Goal: Task Accomplishment & Management: Manage account settings

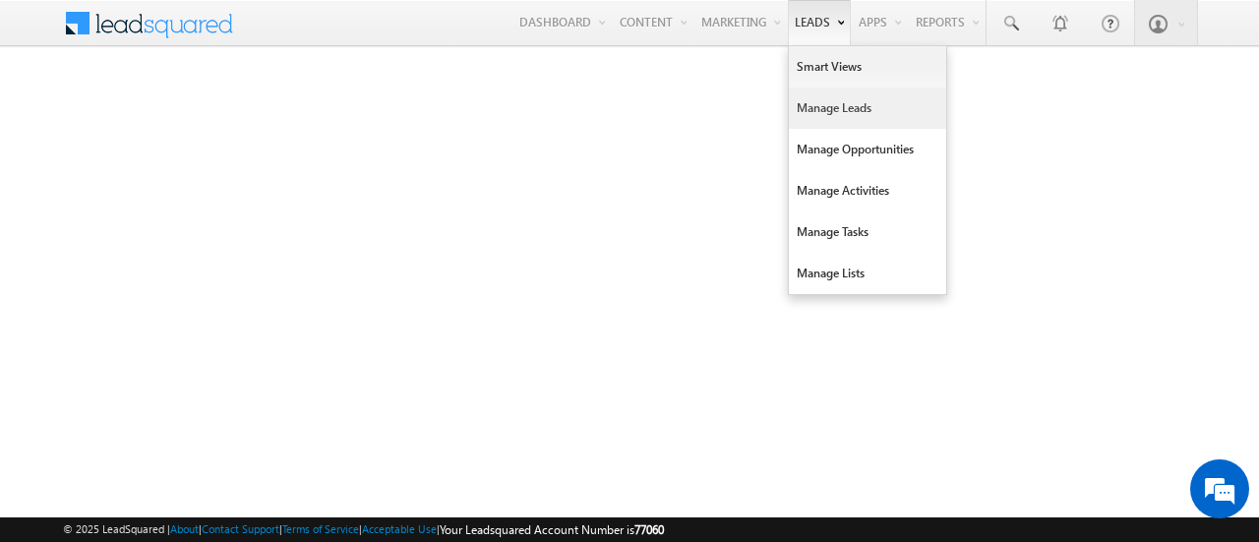
drag, startPoint x: 0, startPoint y: 0, endPoint x: 813, endPoint y: 119, distance: 821.3
click at [813, 119] on link "Manage Leads" at bounding box center [867, 108] width 157 height 41
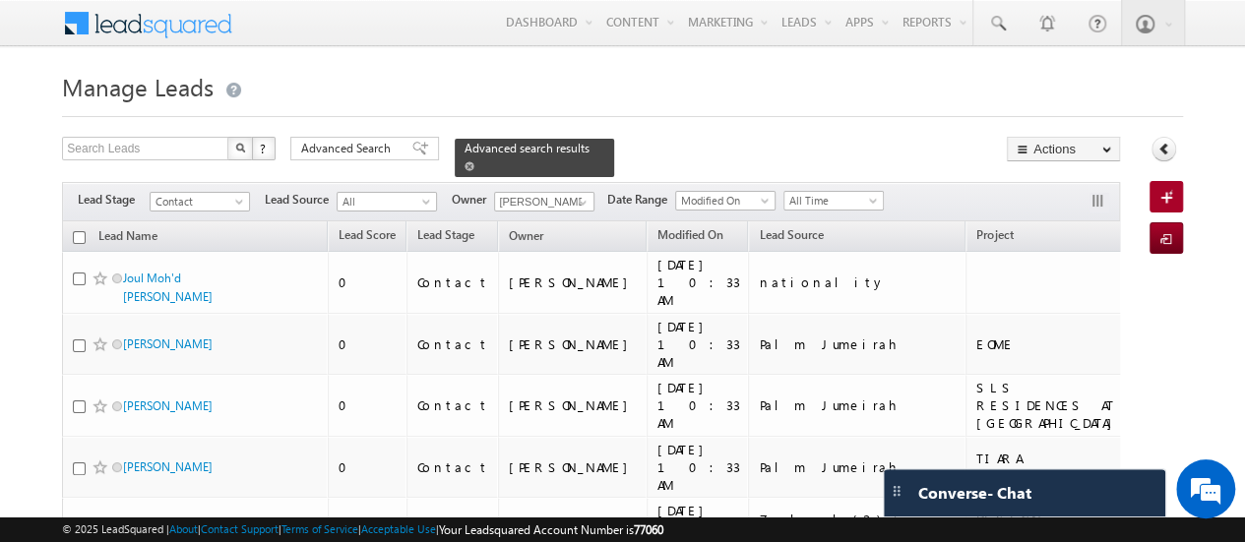
click at [474, 161] on span at bounding box center [469, 166] width 10 height 10
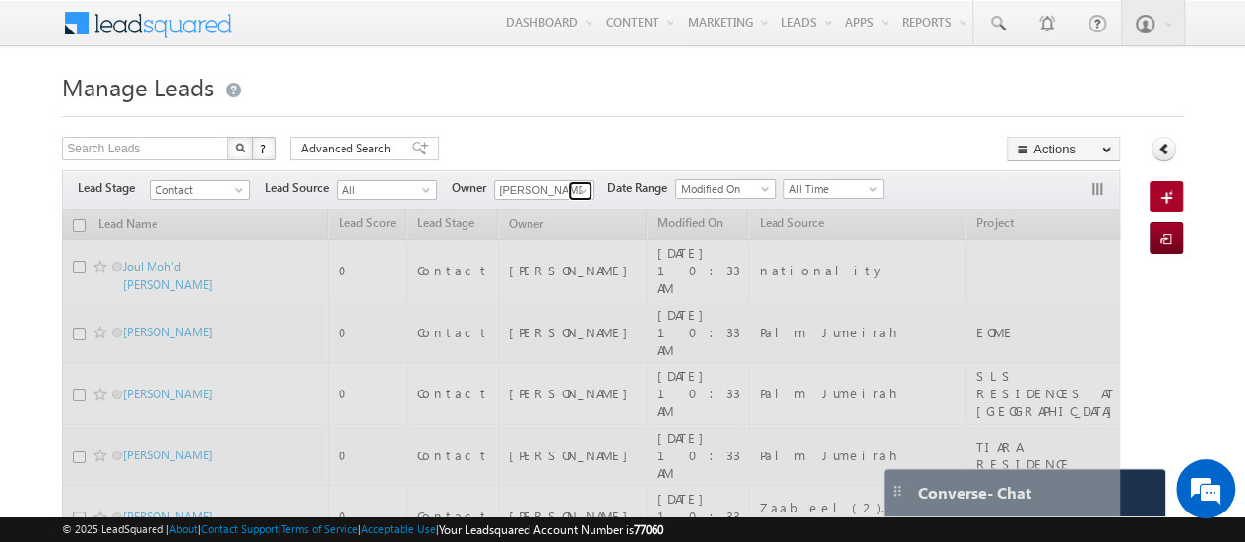
click at [584, 194] on span at bounding box center [583, 191] width 16 height 16
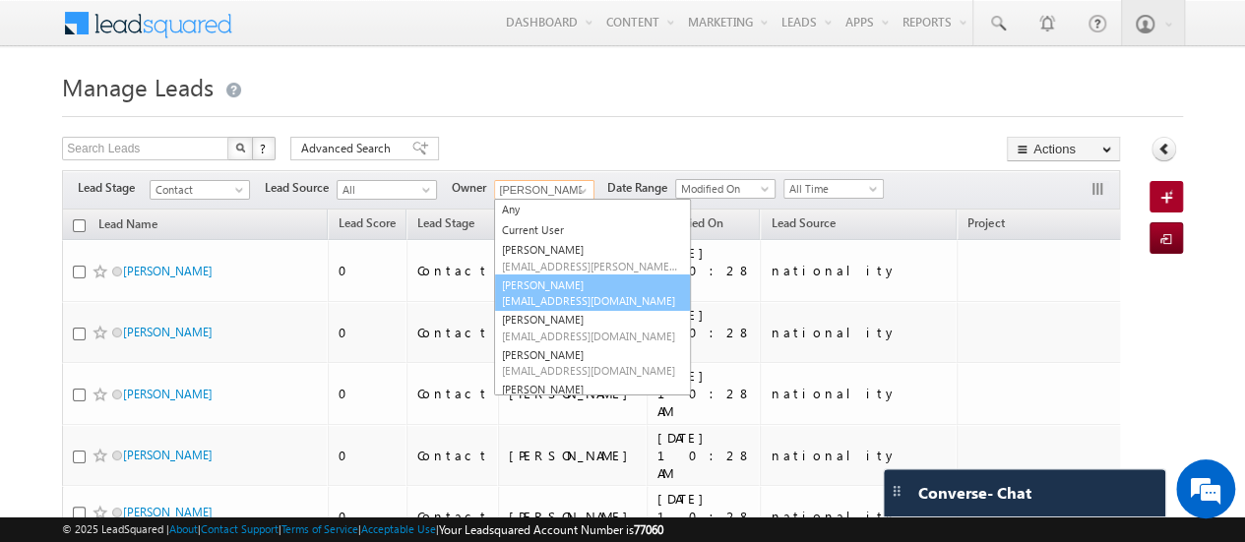
click at [537, 300] on span "[EMAIL_ADDRESS][DOMAIN_NAME]" at bounding box center [590, 300] width 177 height 15
type input "[PERSON_NAME]"
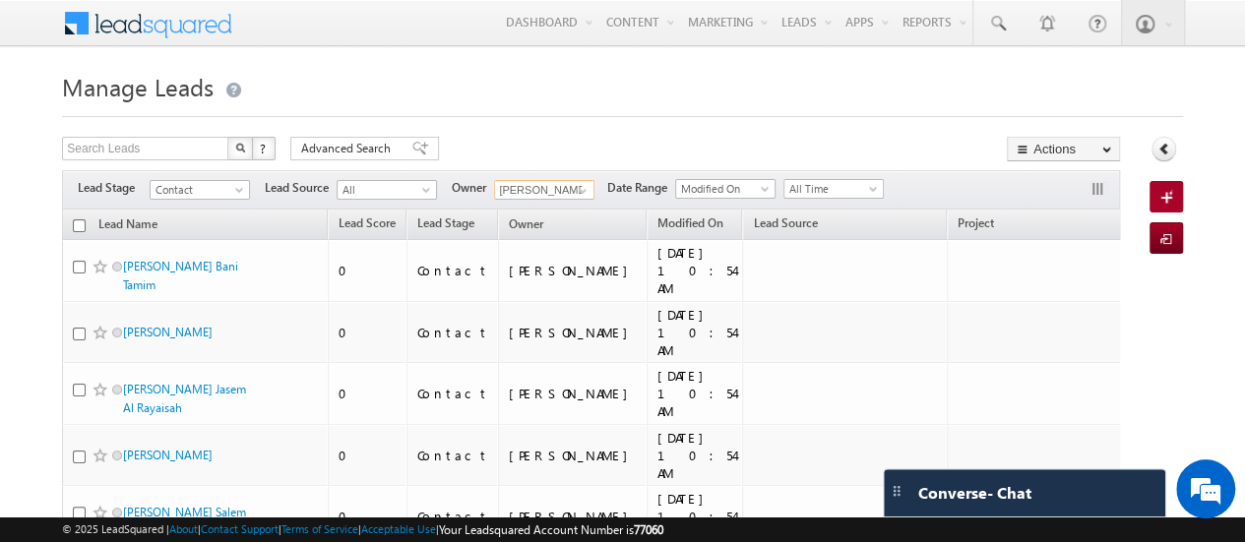
click at [74, 225] on input "checkbox" at bounding box center [79, 225] width 13 height 13
checkbox input "true"
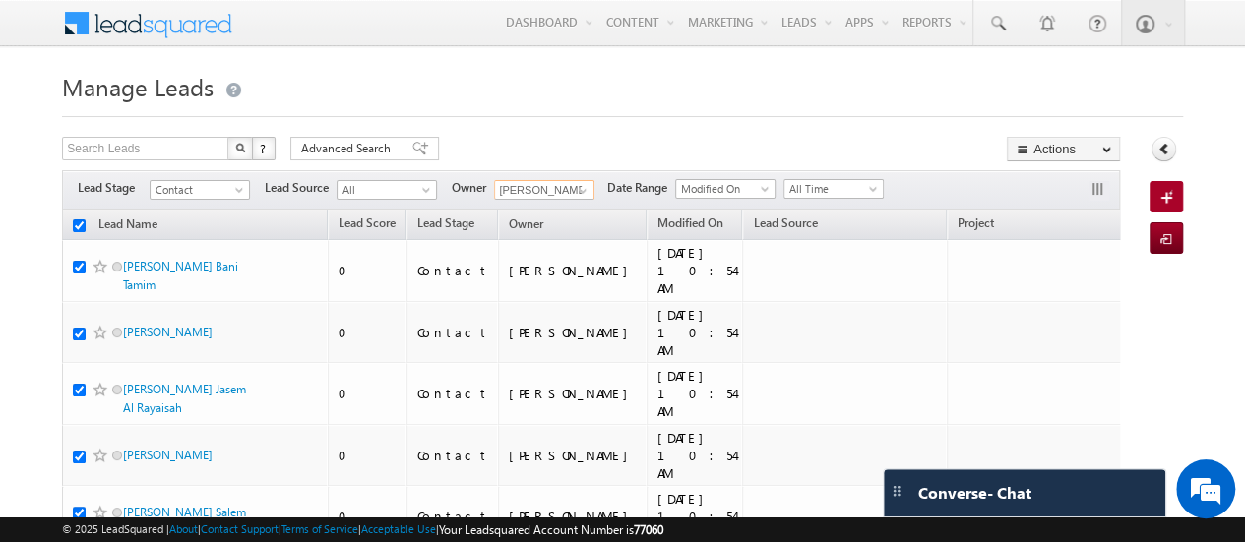
checkbox input "true"
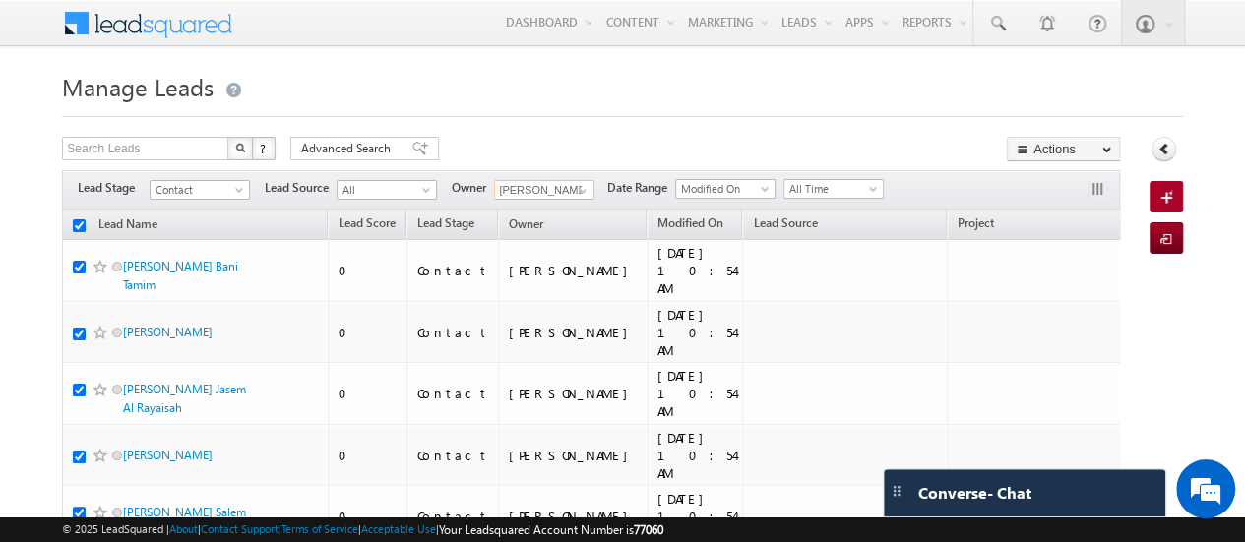
checkbox input "true"
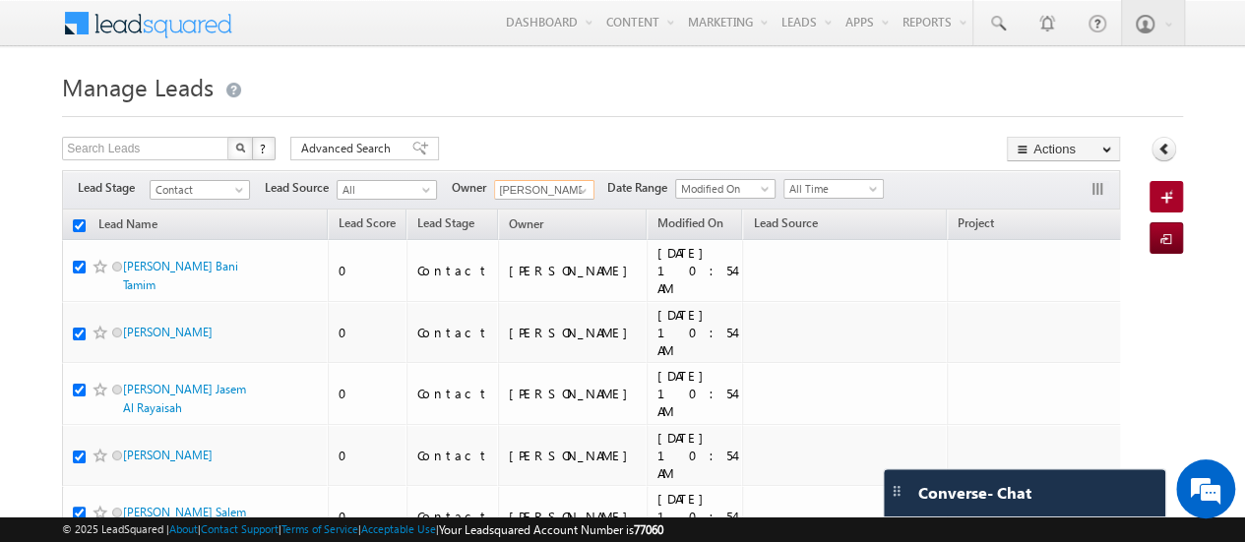
checkbox input "true"
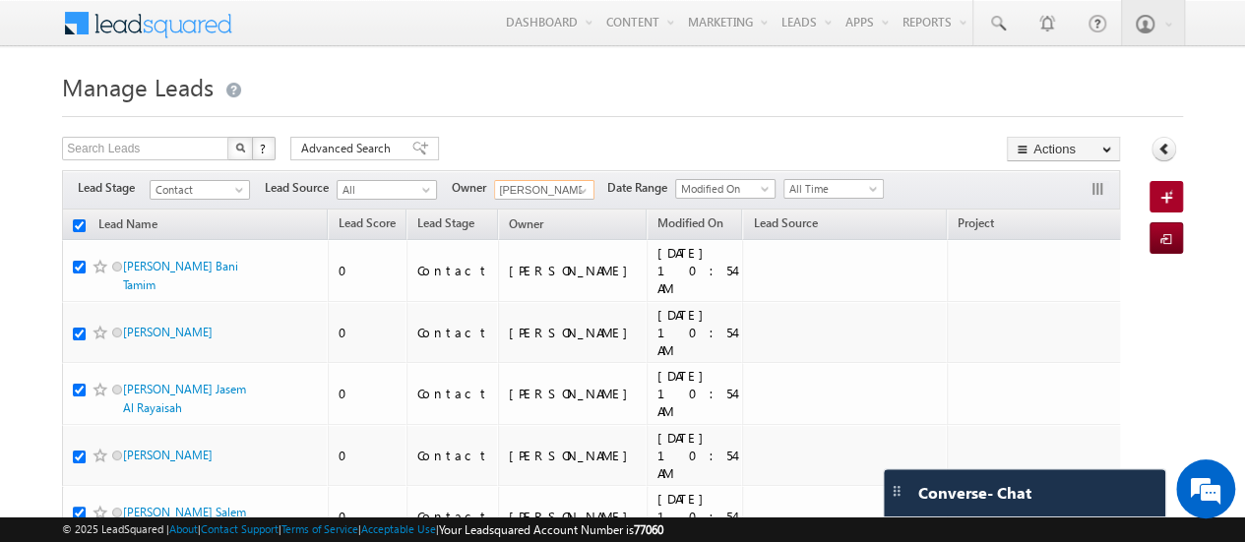
checkbox input "true"
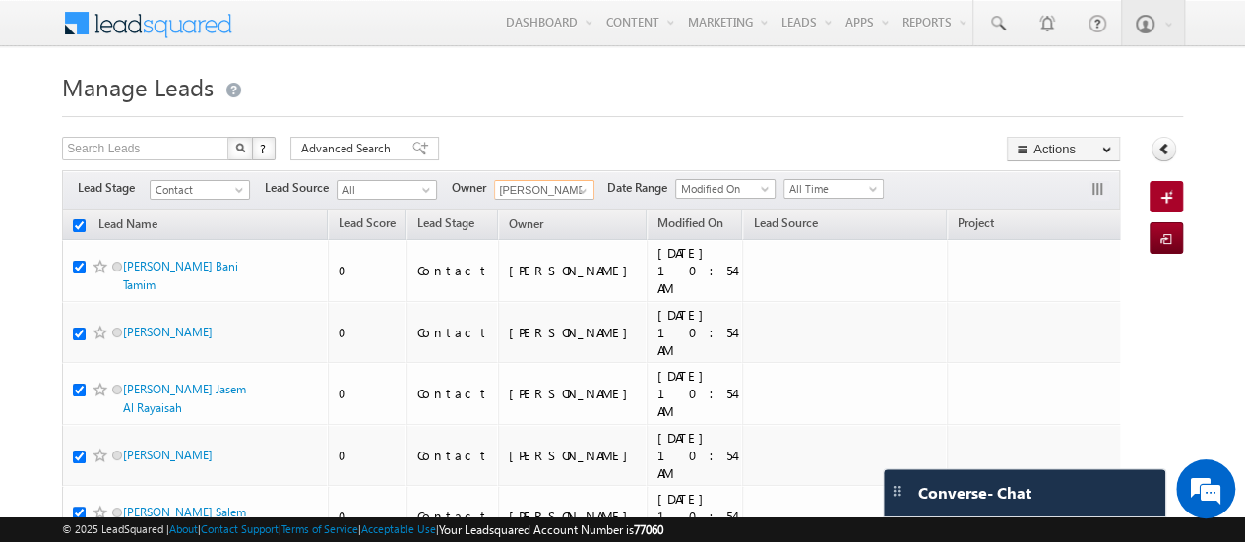
checkbox input "true"
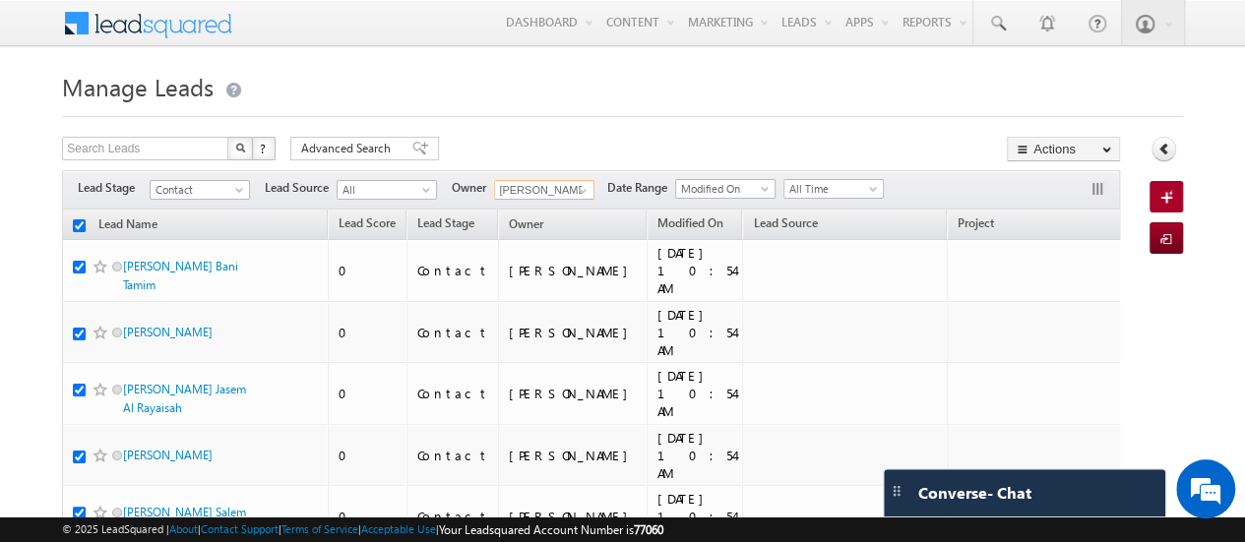
checkbox input "true"
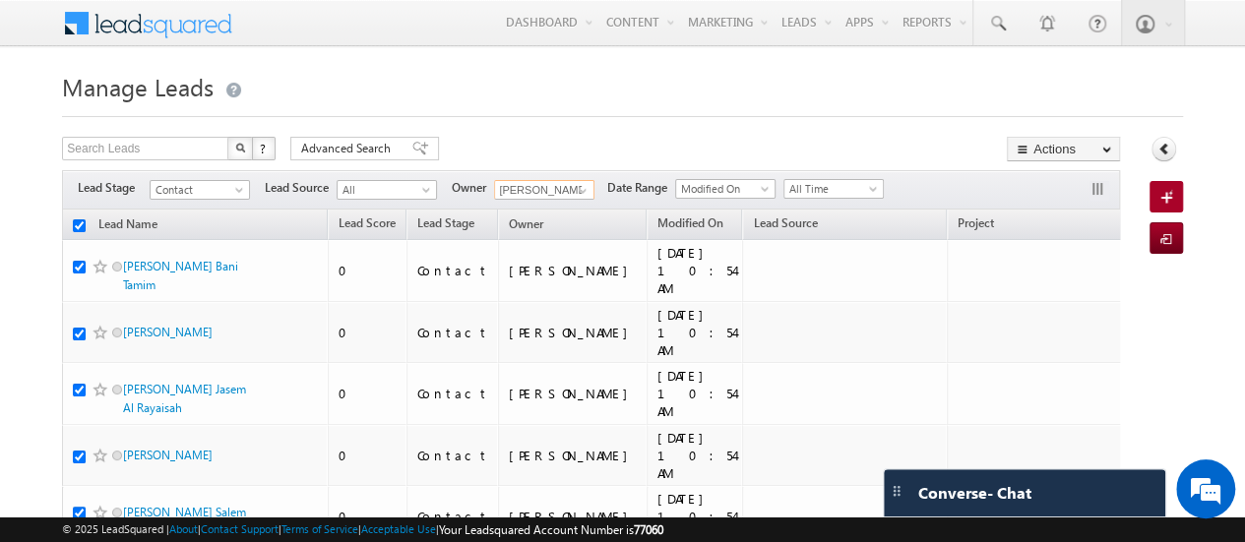
checkbox input "true"
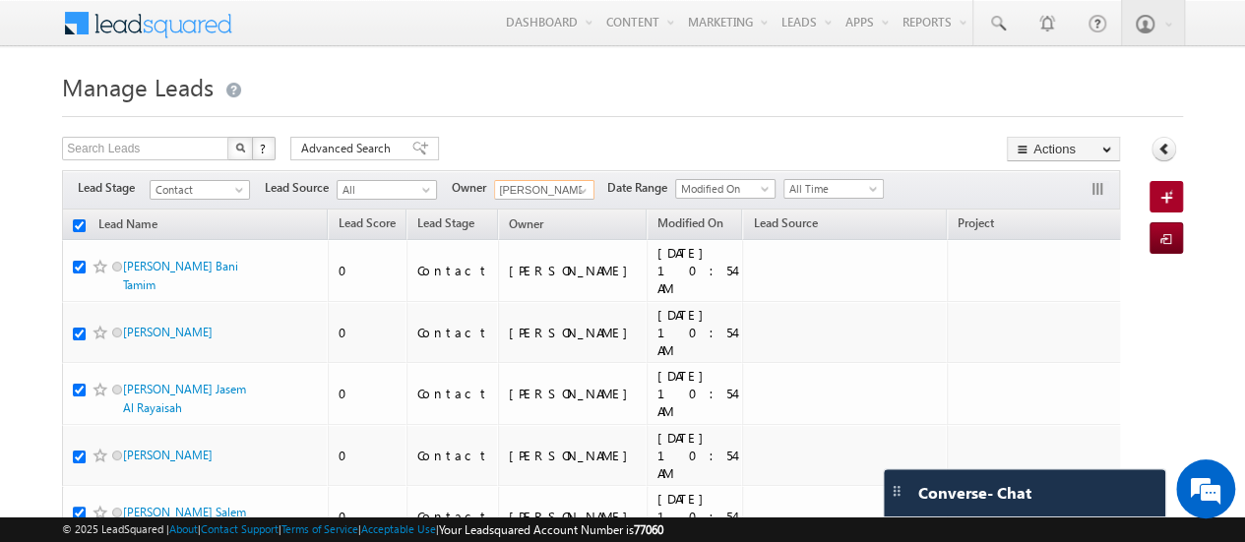
checkbox input "true"
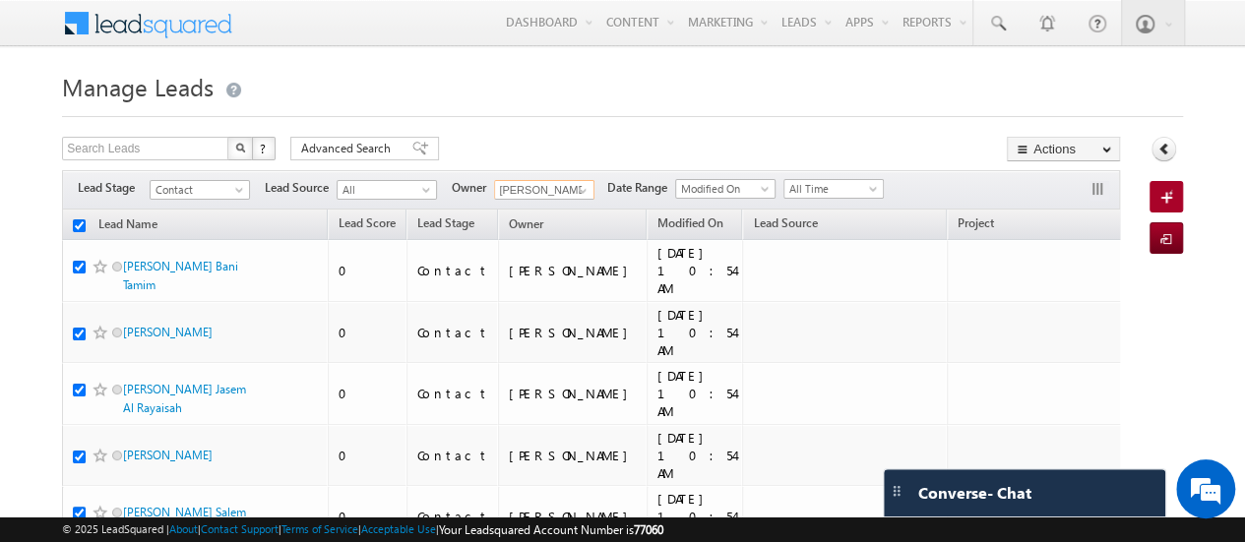
checkbox input "true"
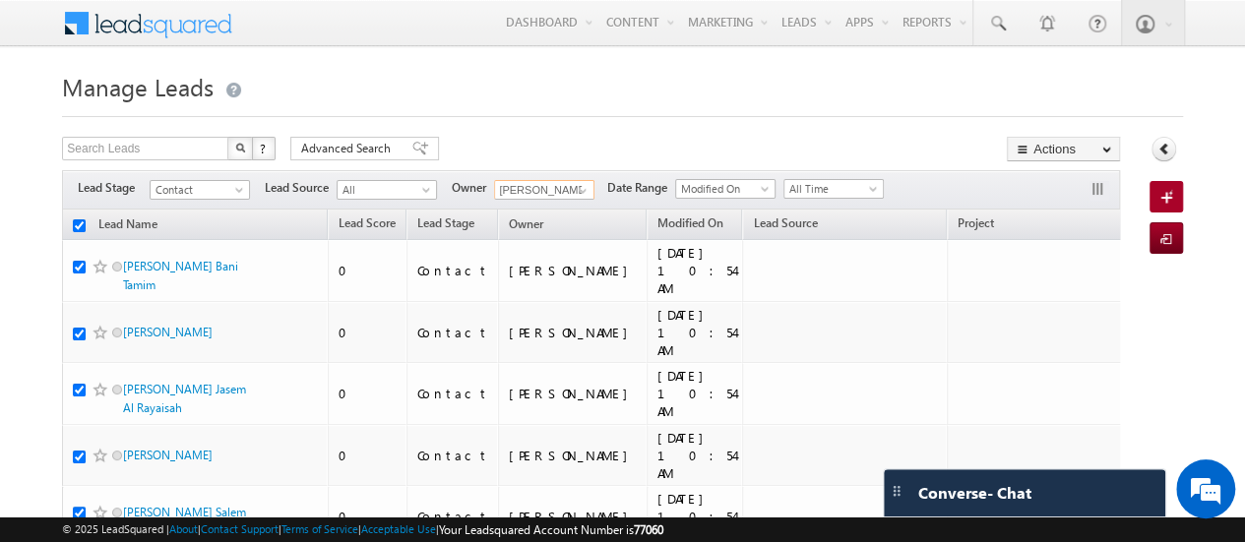
checkbox input "true"
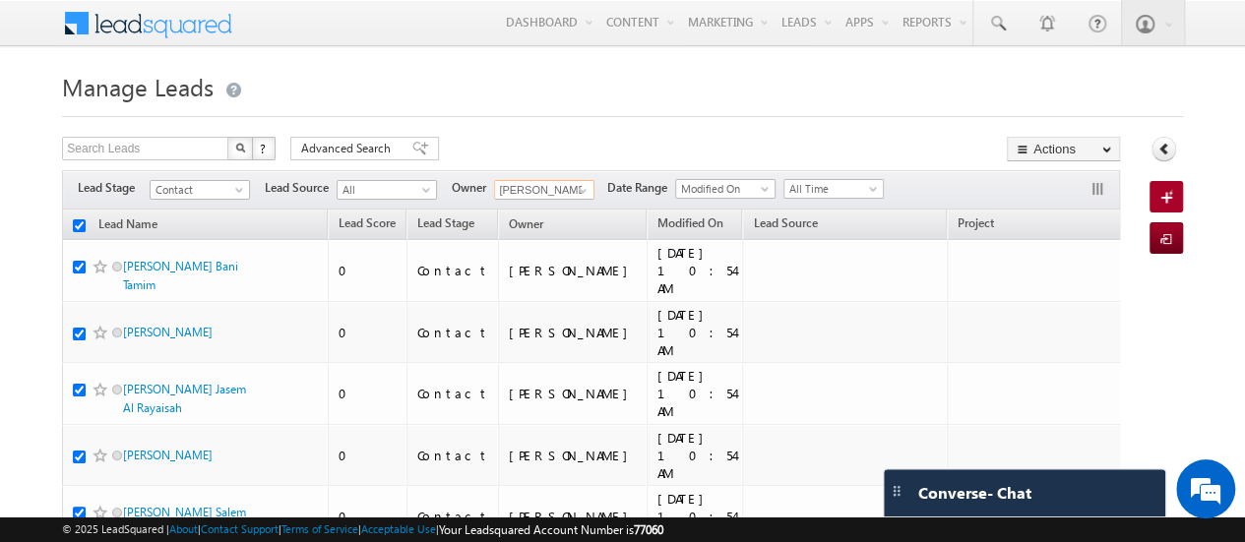
checkbox input "true"
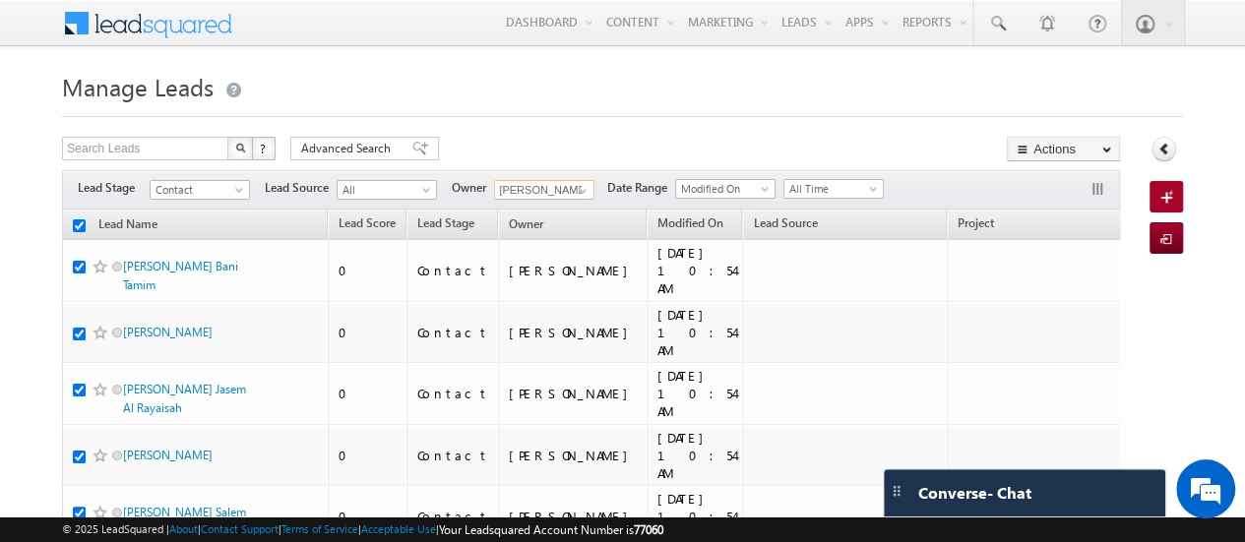
checkbox input "true"
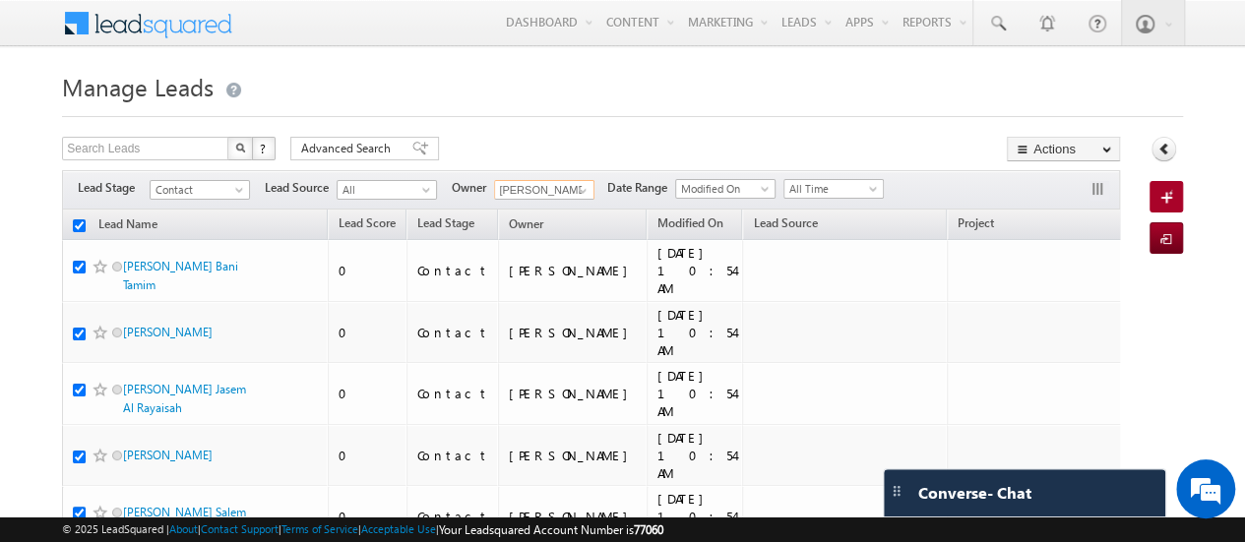
checkbox input "true"
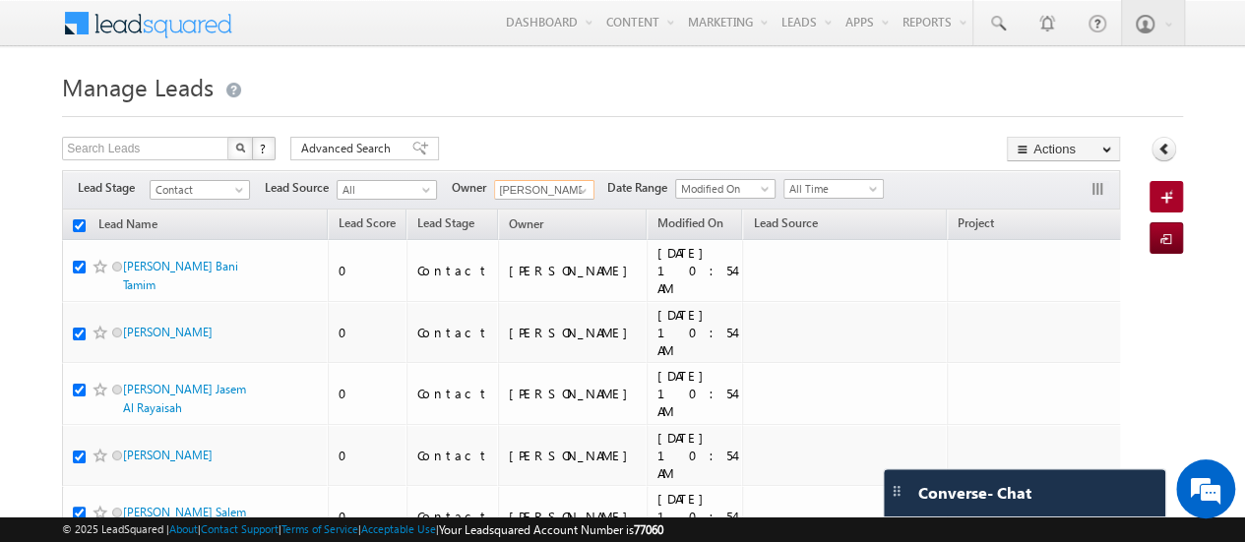
checkbox input "true"
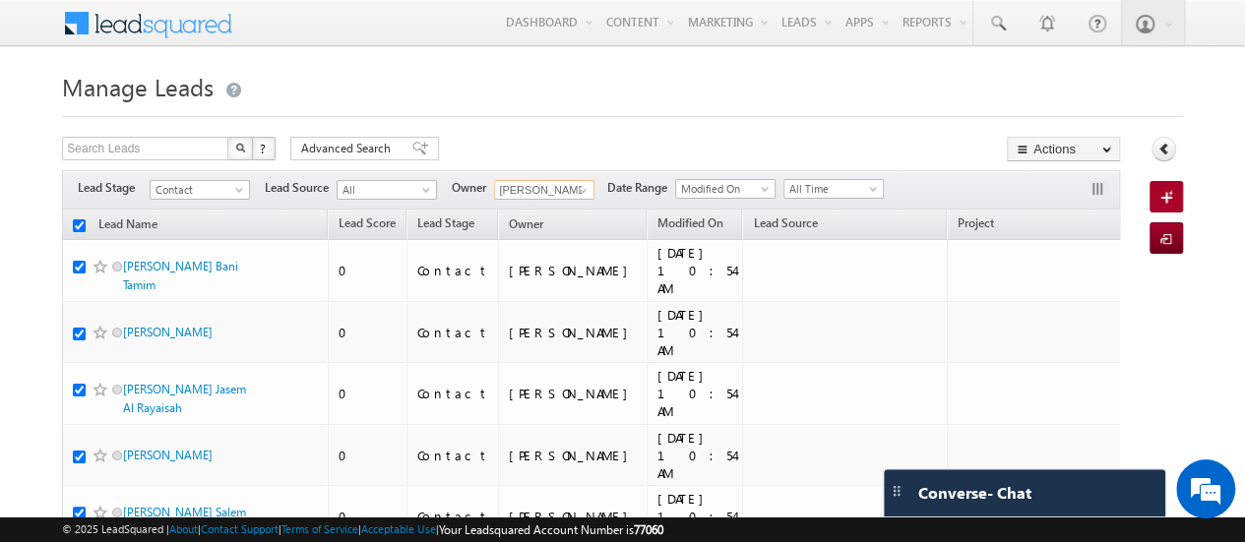
checkbox input "true"
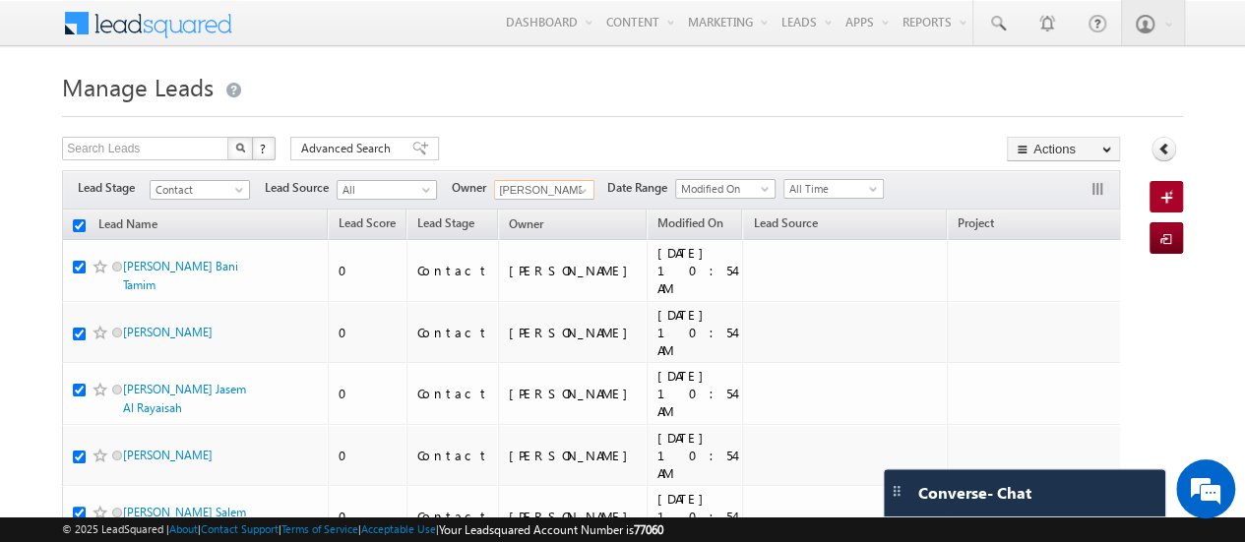
checkbox input "true"
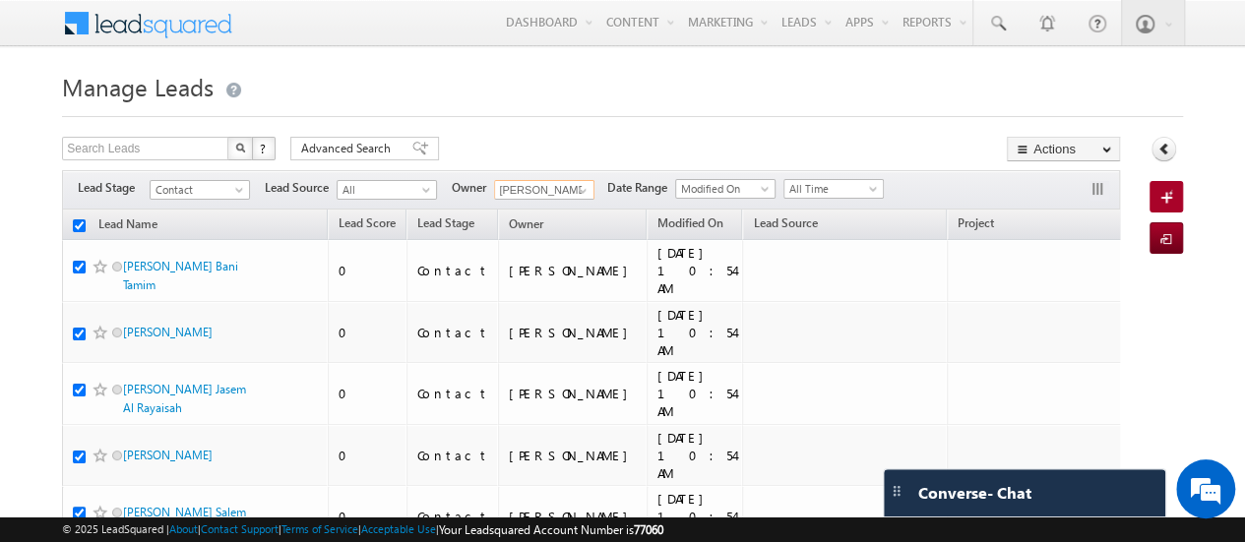
checkbox input "true"
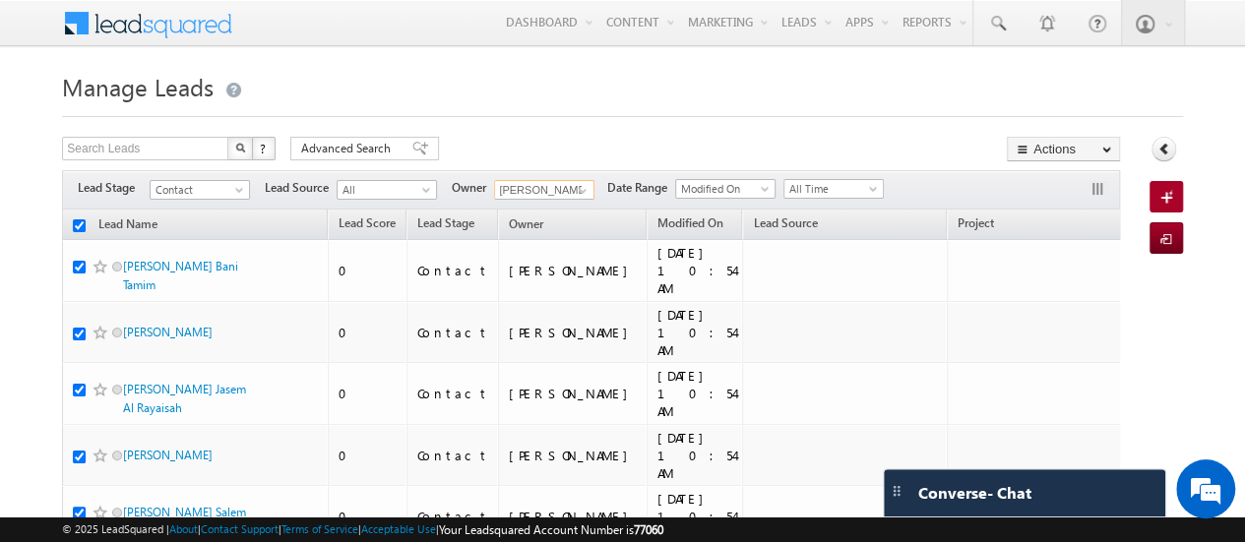
checkbox input "true"
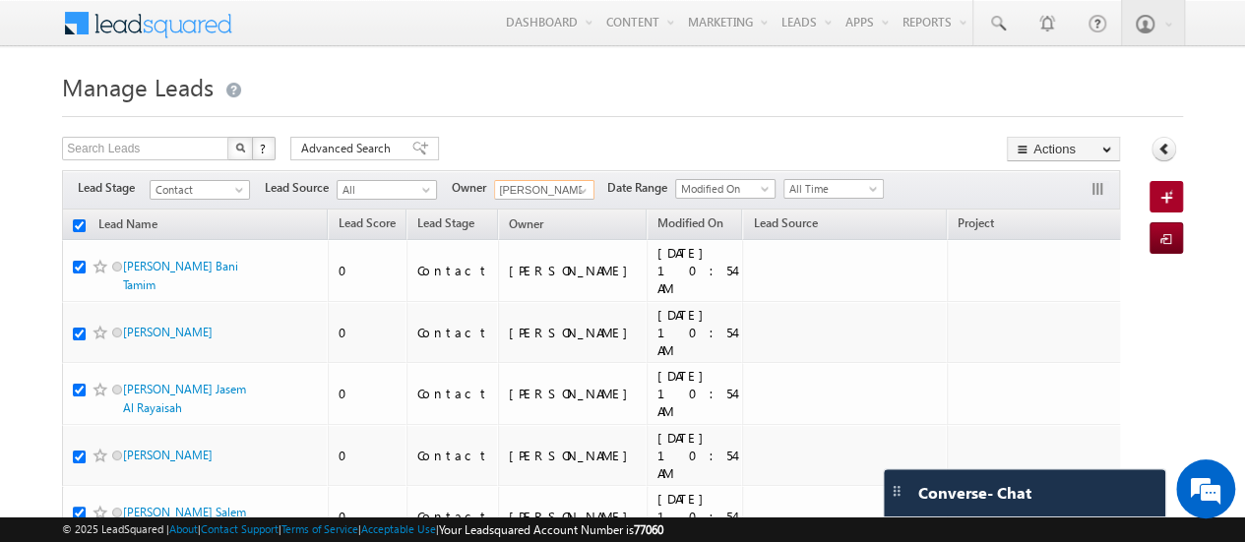
checkbox input "true"
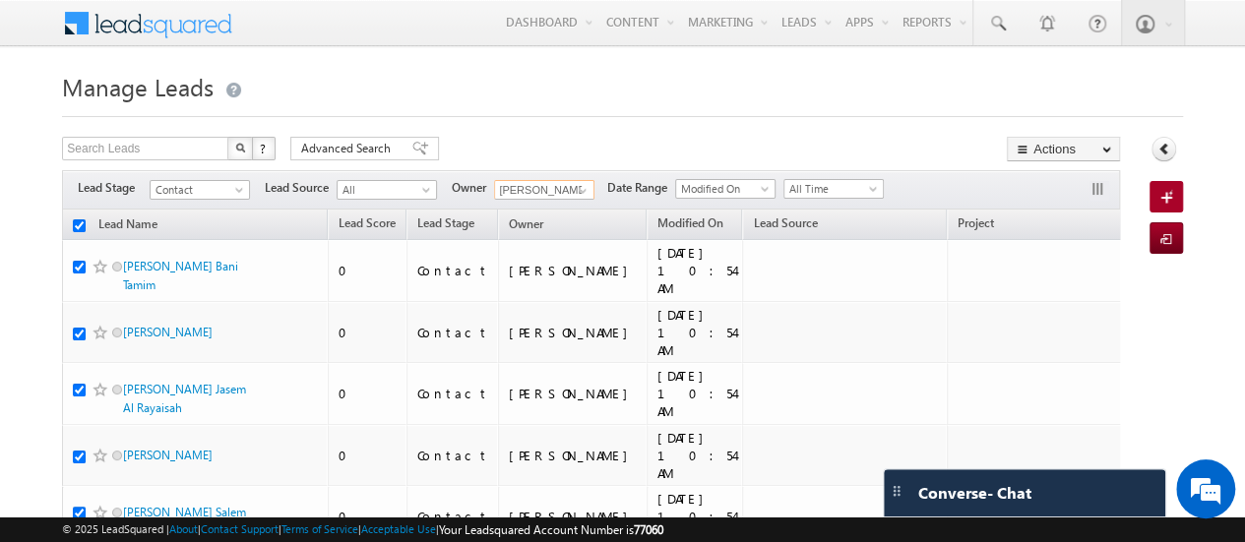
checkbox input "true"
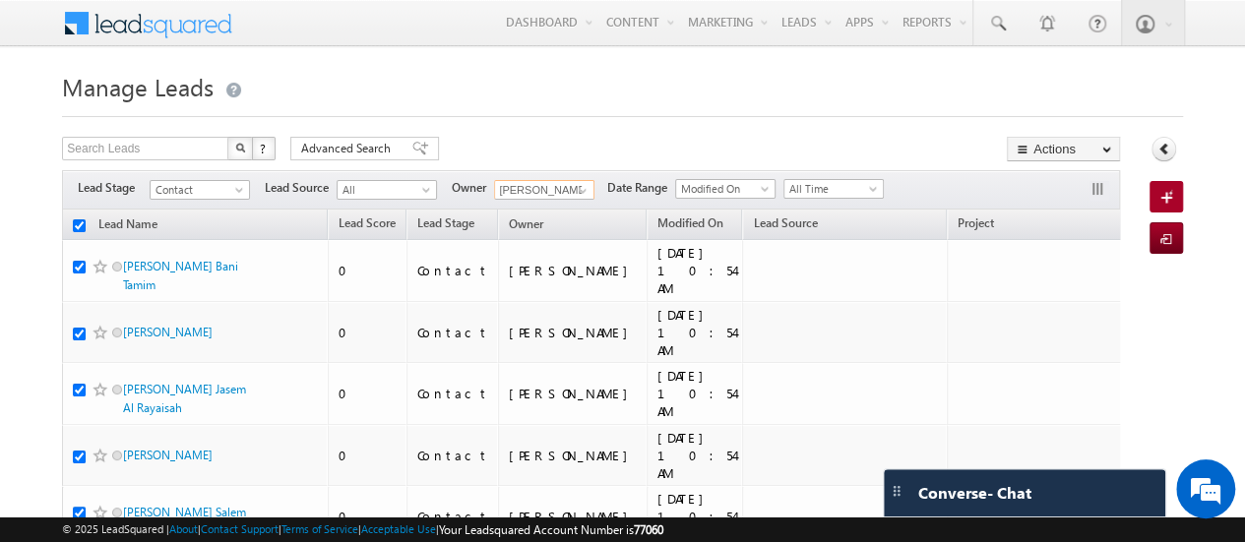
checkbox input "true"
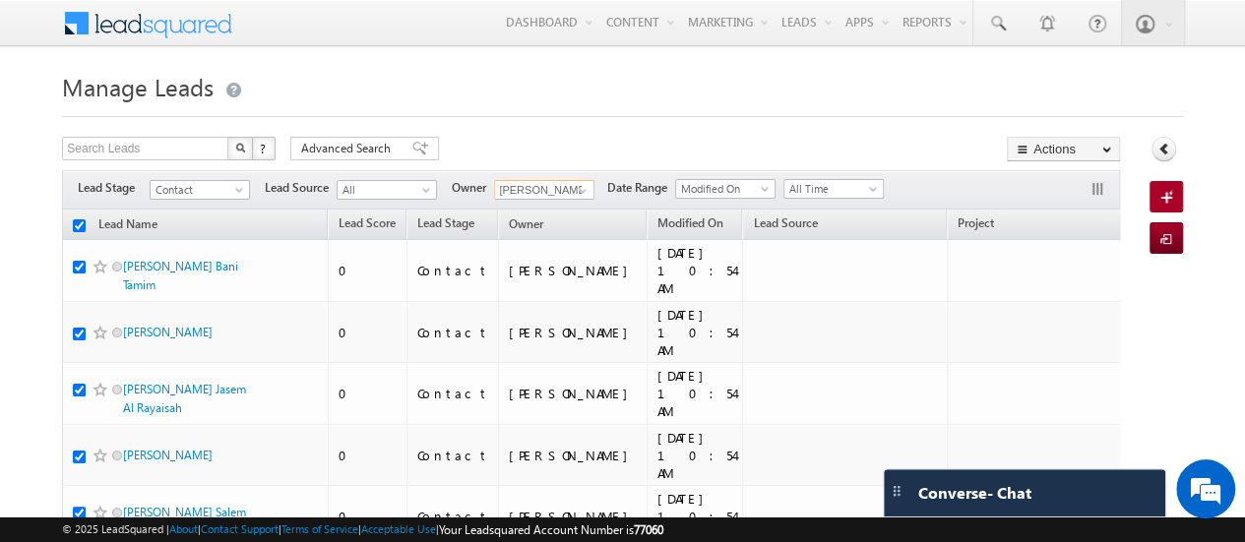
checkbox input "true"
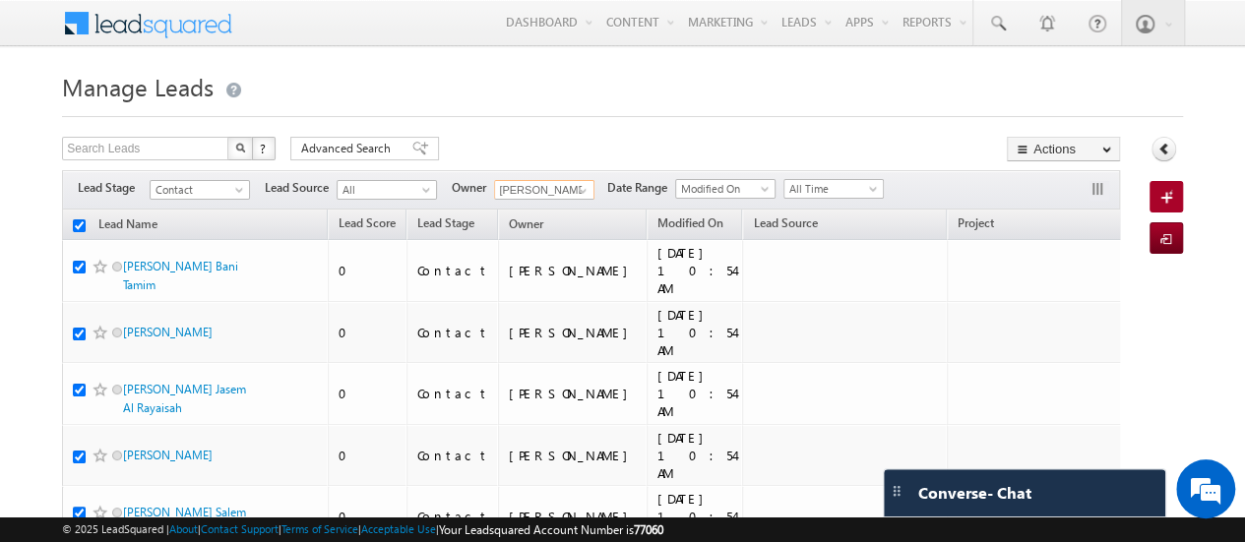
checkbox input "true"
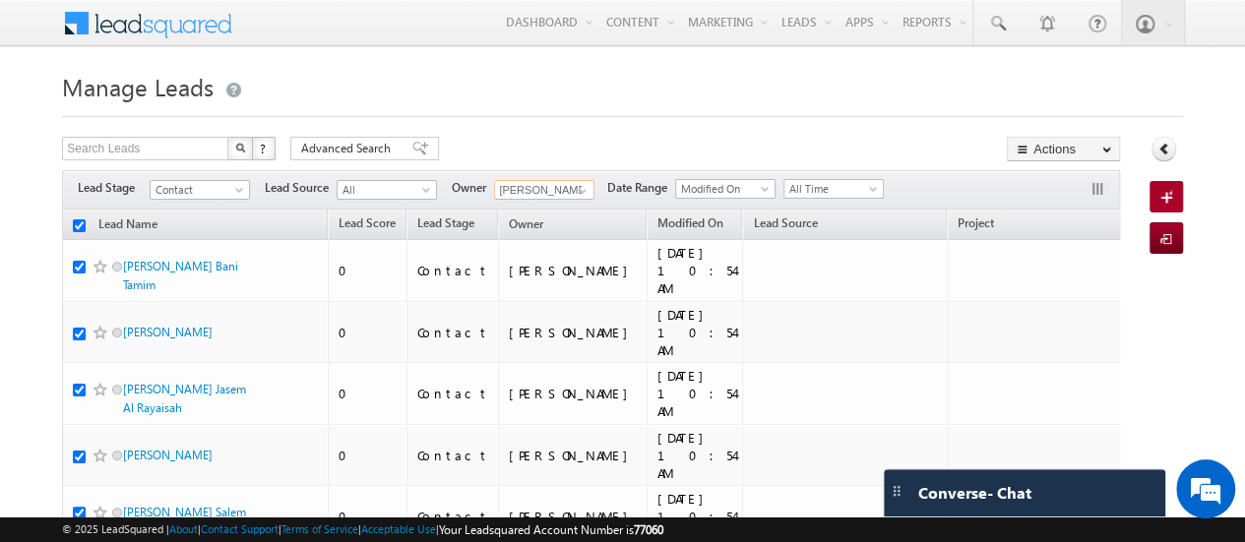
checkbox input "true"
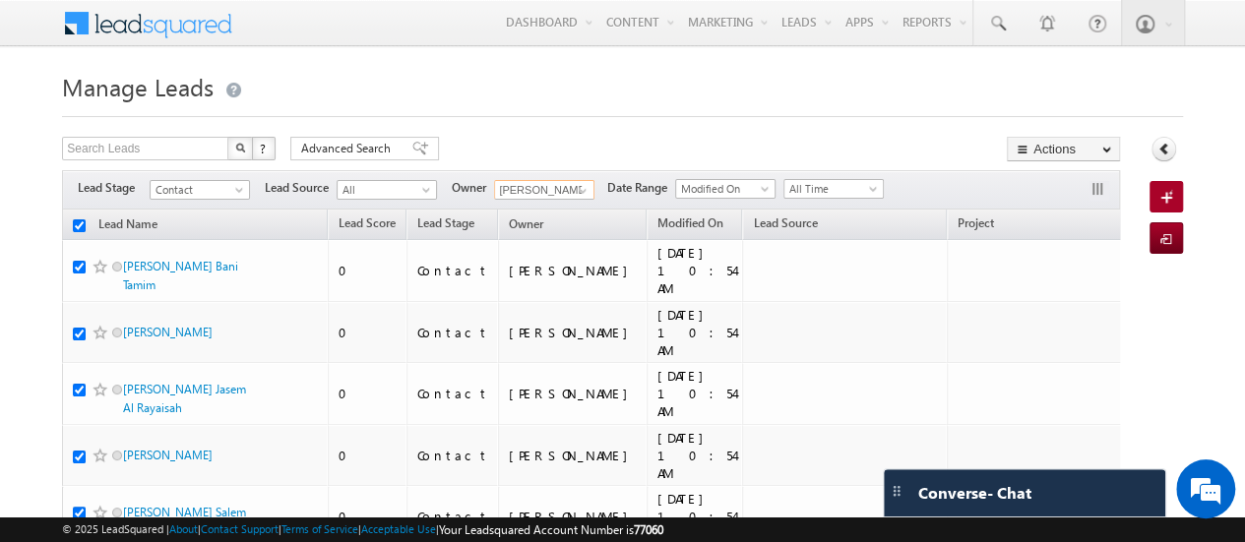
checkbox input "true"
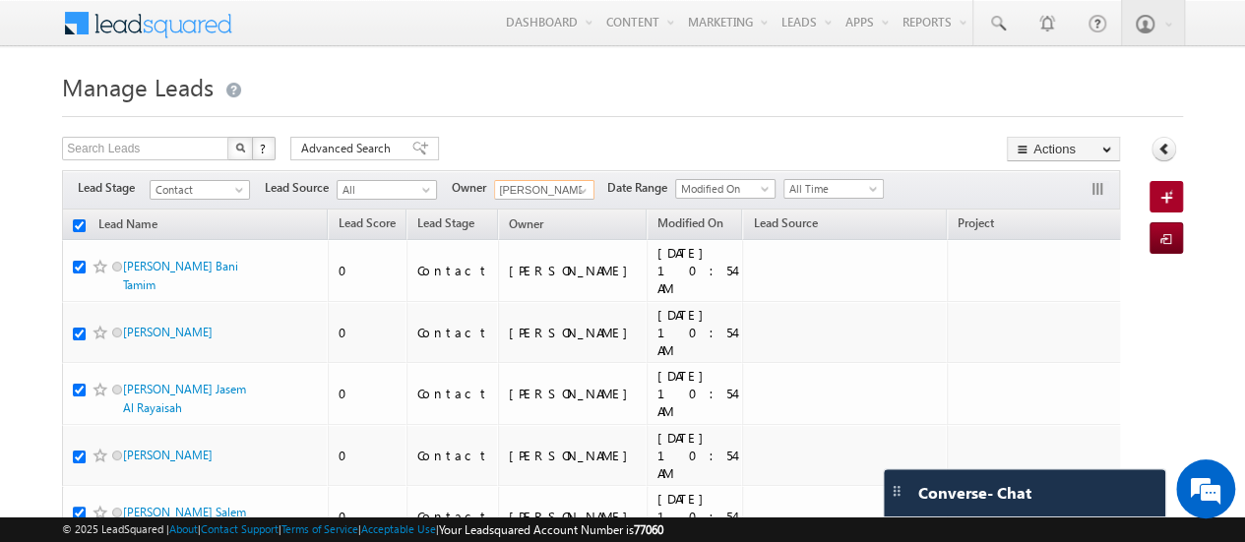
checkbox input "true"
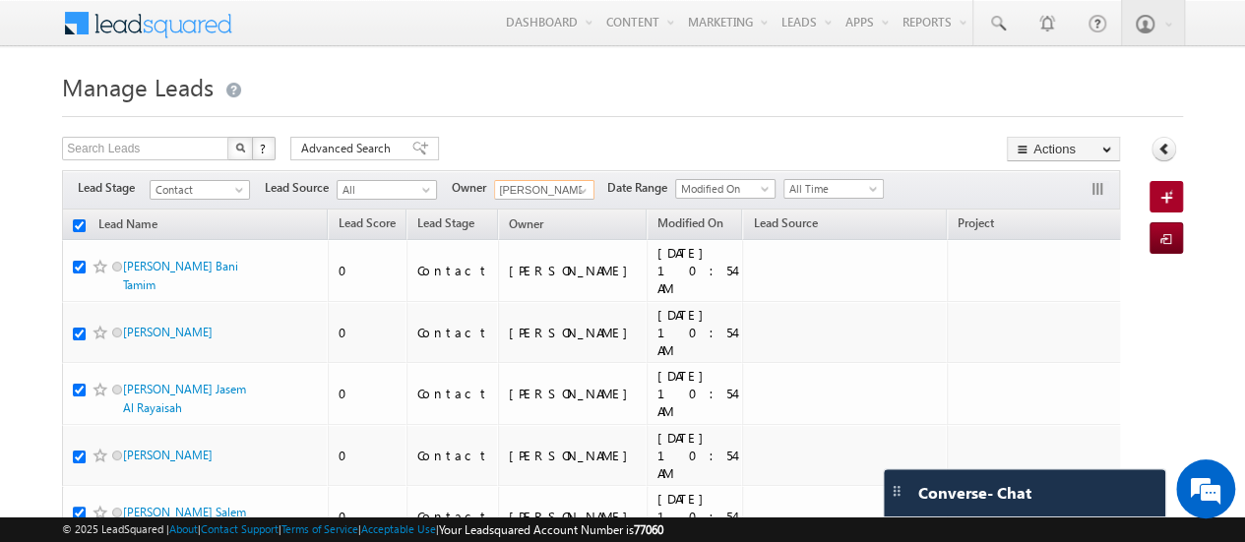
checkbox input "true"
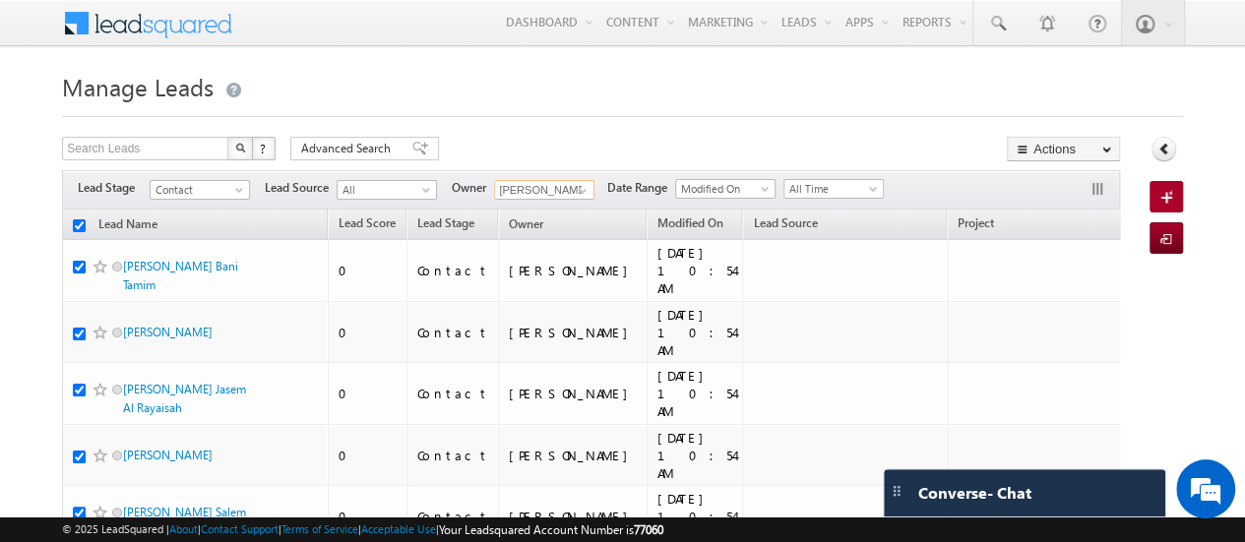
checkbox input "true"
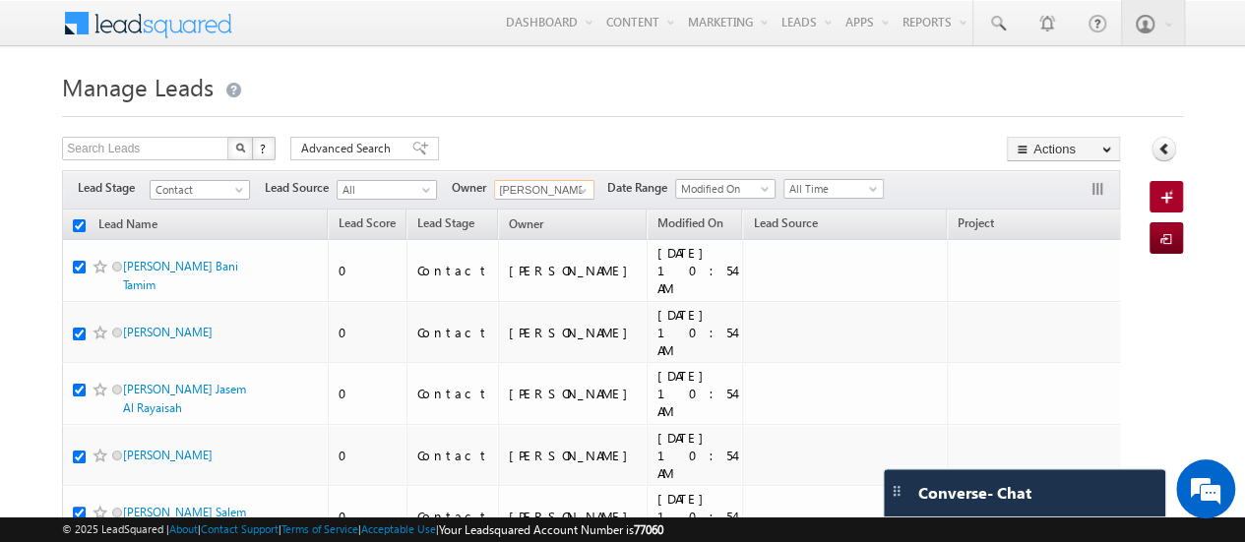
checkbox input "true"
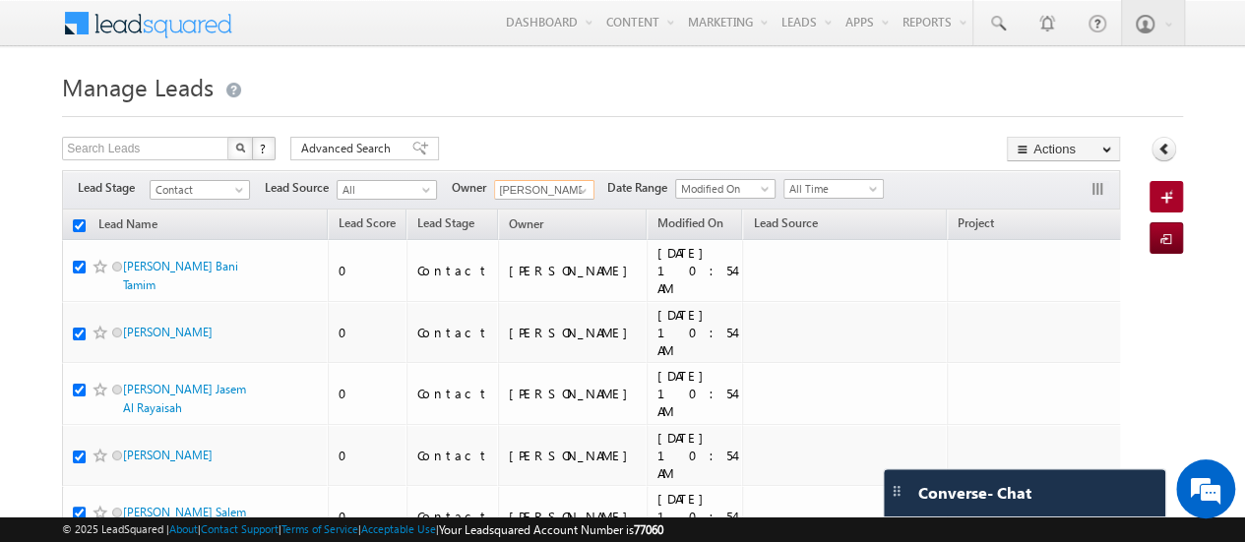
checkbox input "true"
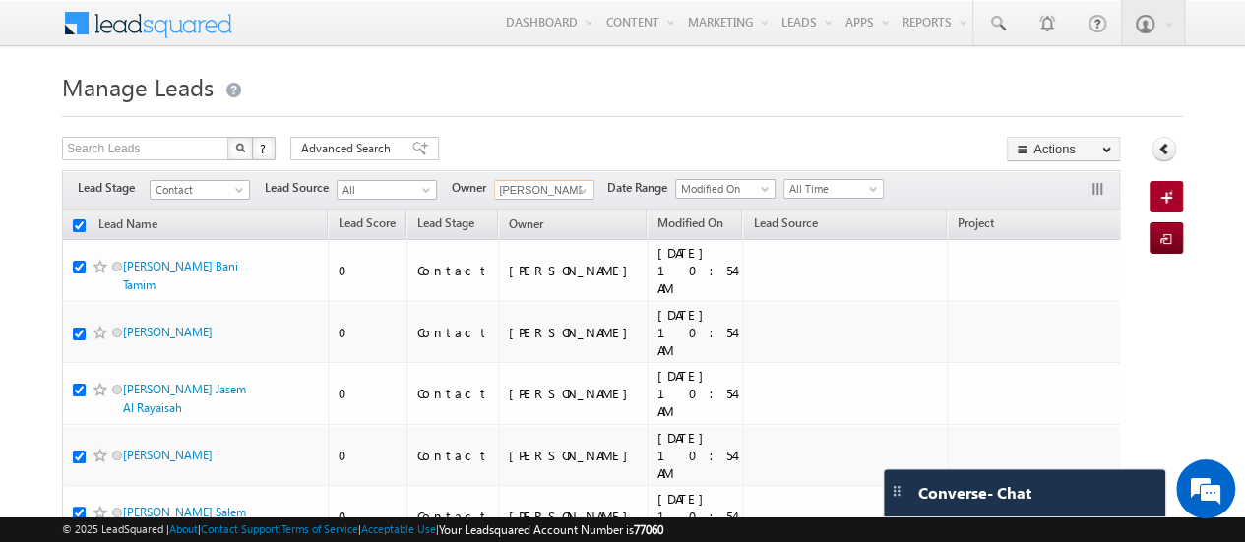
checkbox input "true"
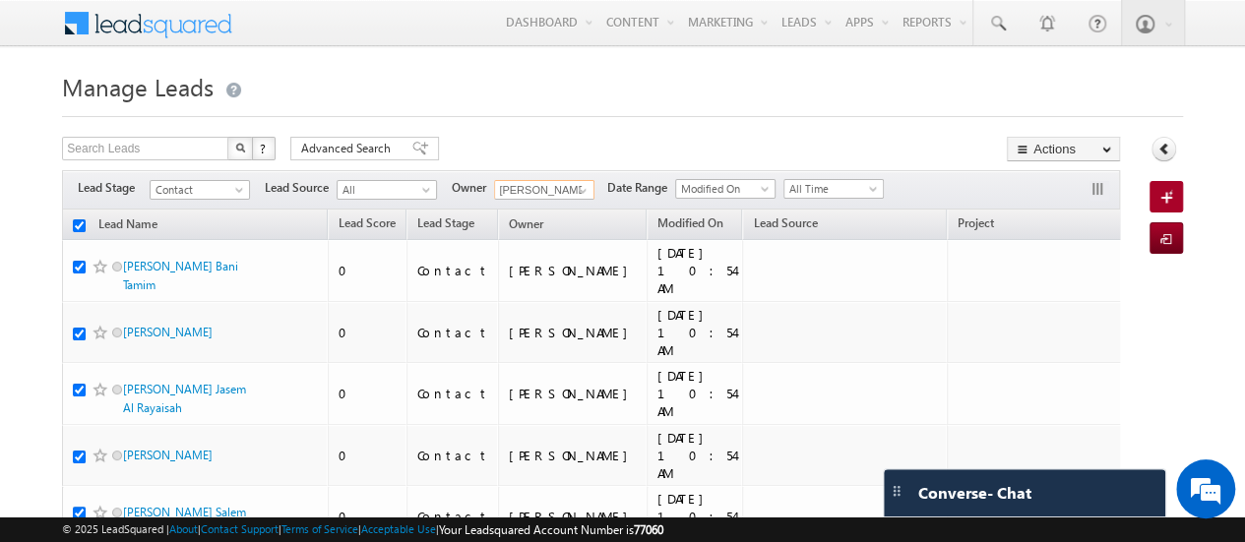
checkbox input "true"
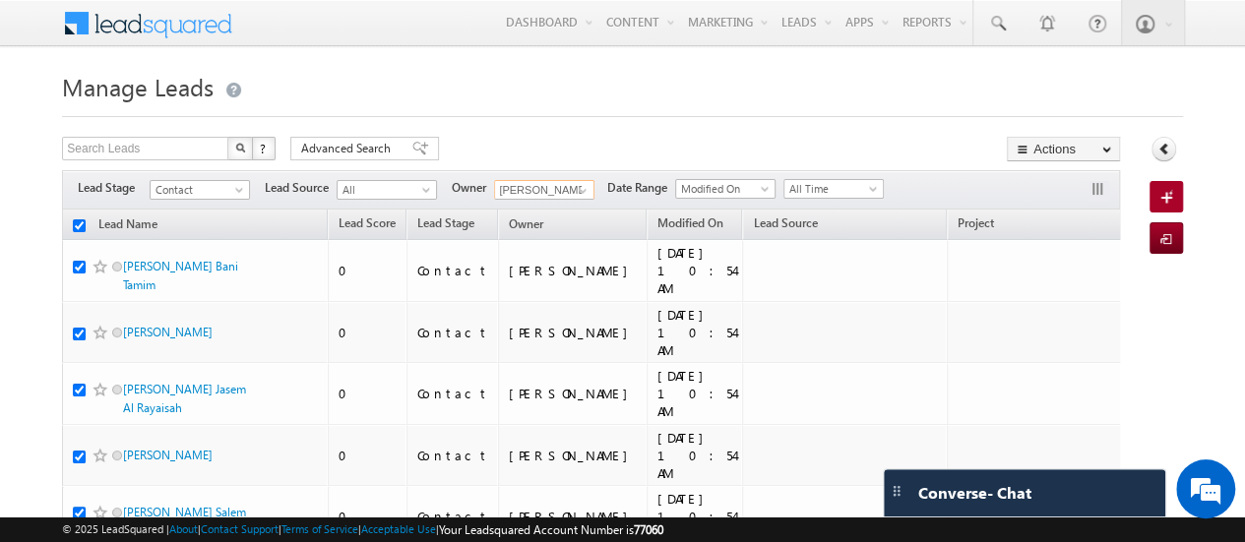
checkbox input "true"
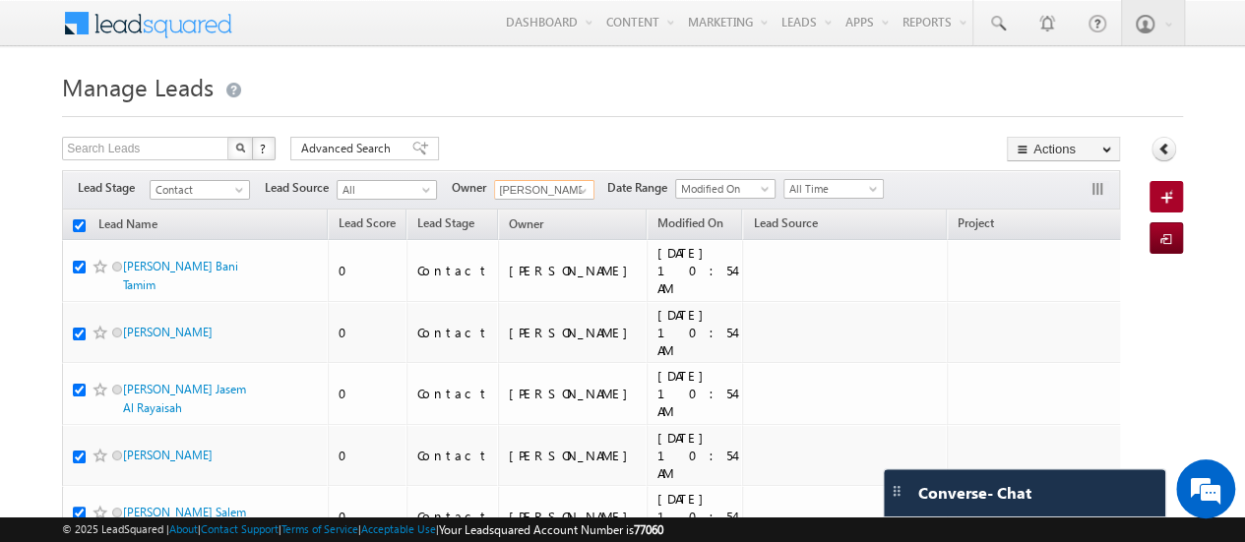
checkbox input "true"
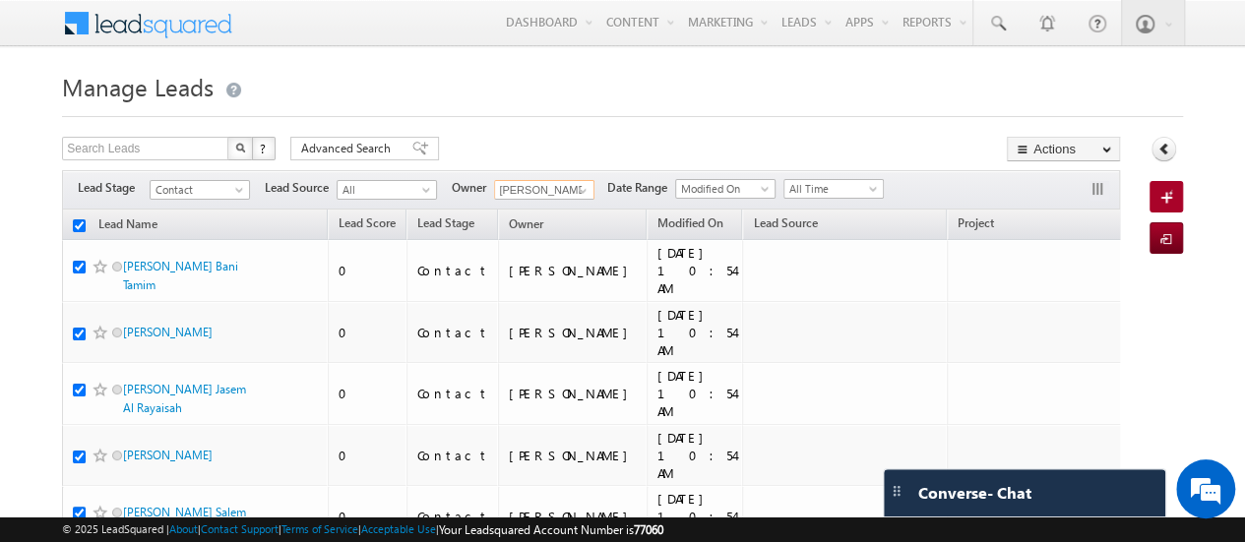
checkbox input "true"
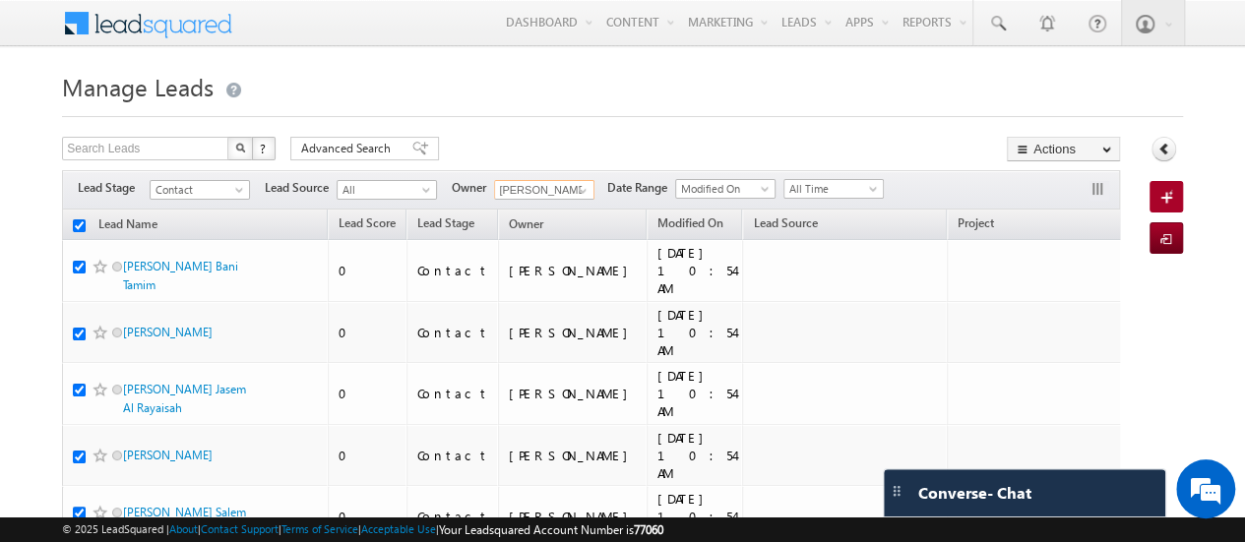
checkbox input "true"
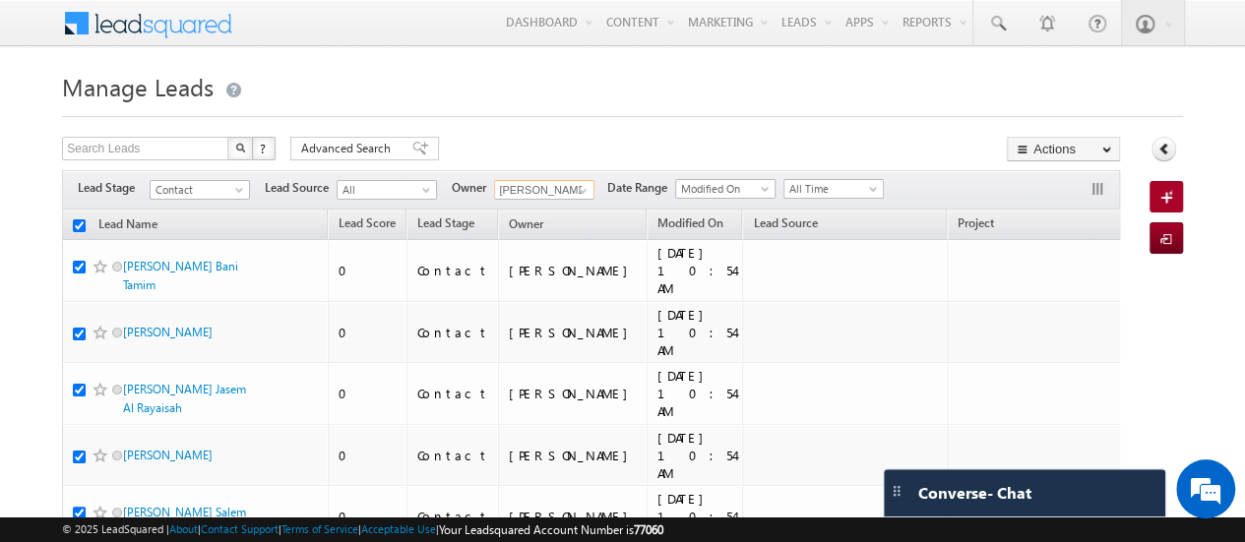
checkbox input "true"
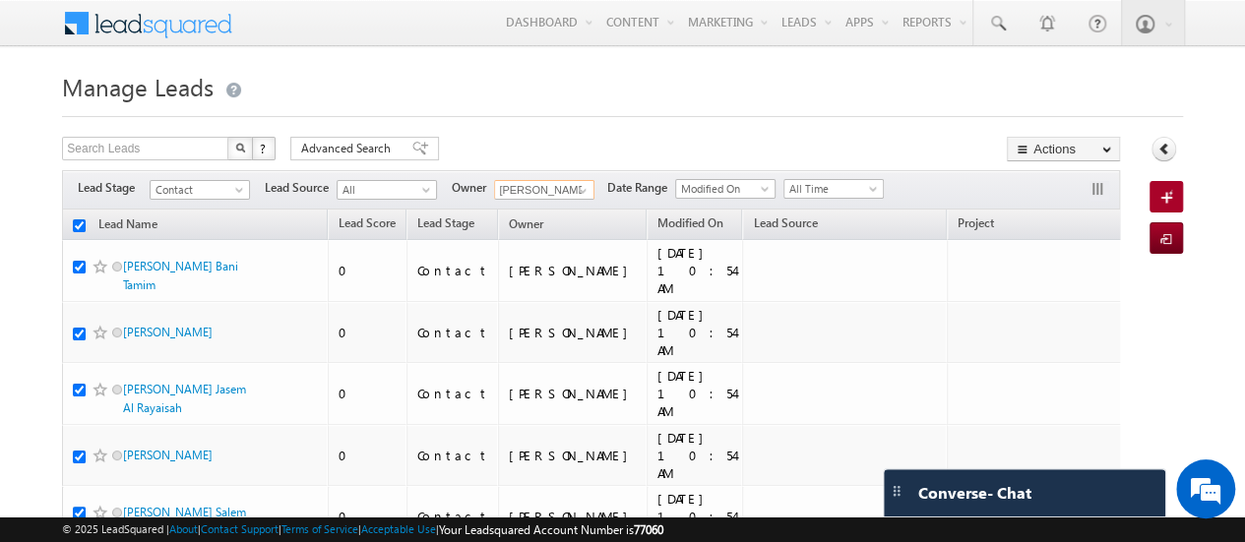
checkbox input "true"
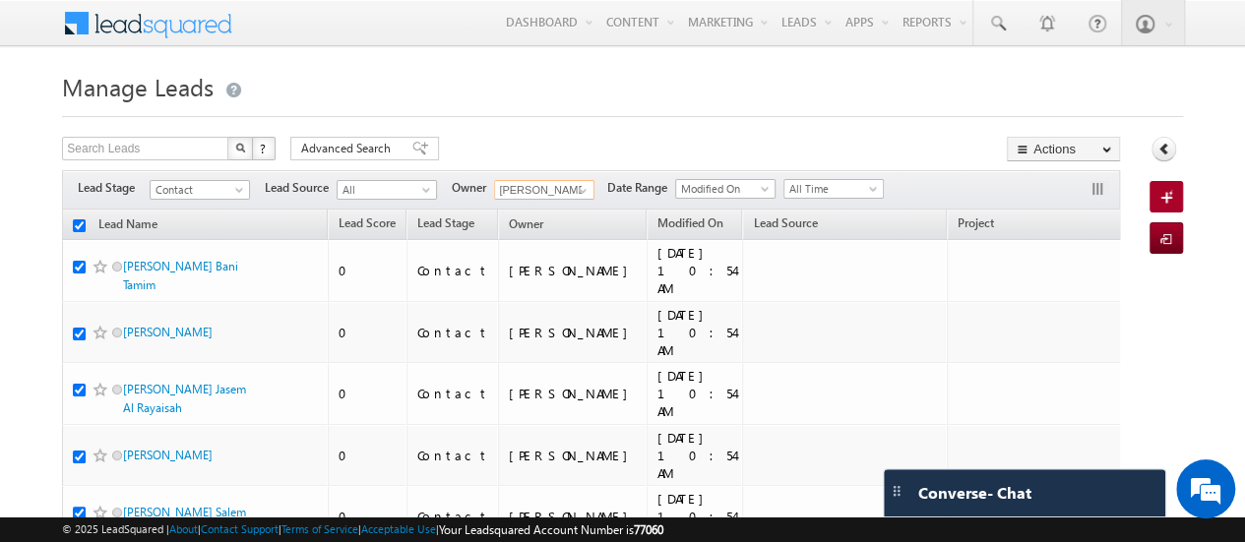
checkbox input "true"
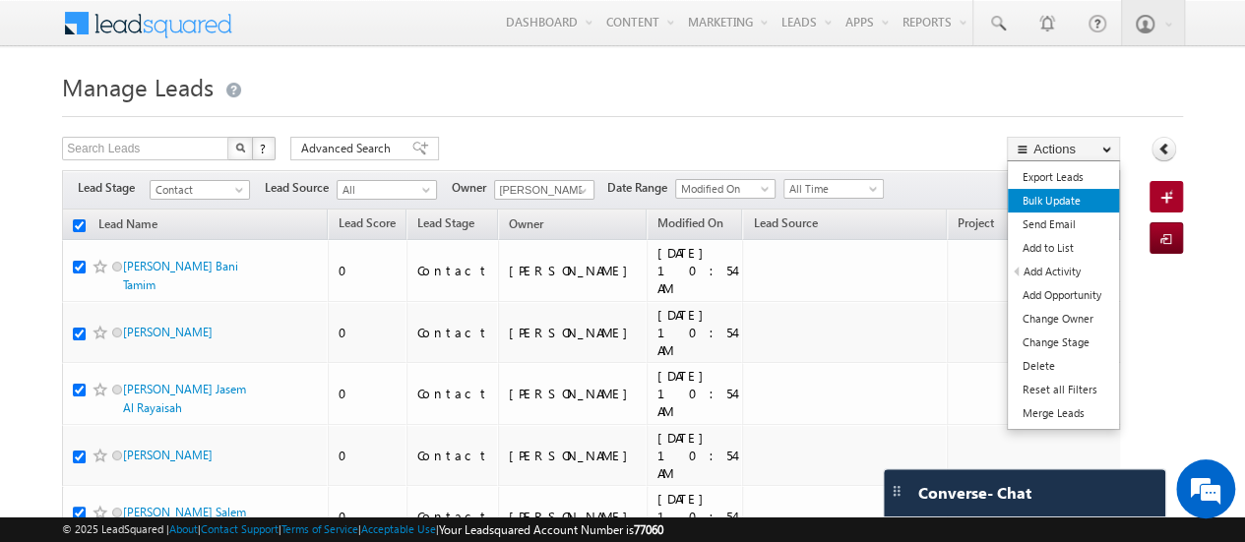
click at [1055, 198] on link "Bulk Update" at bounding box center [1062, 201] width 111 height 24
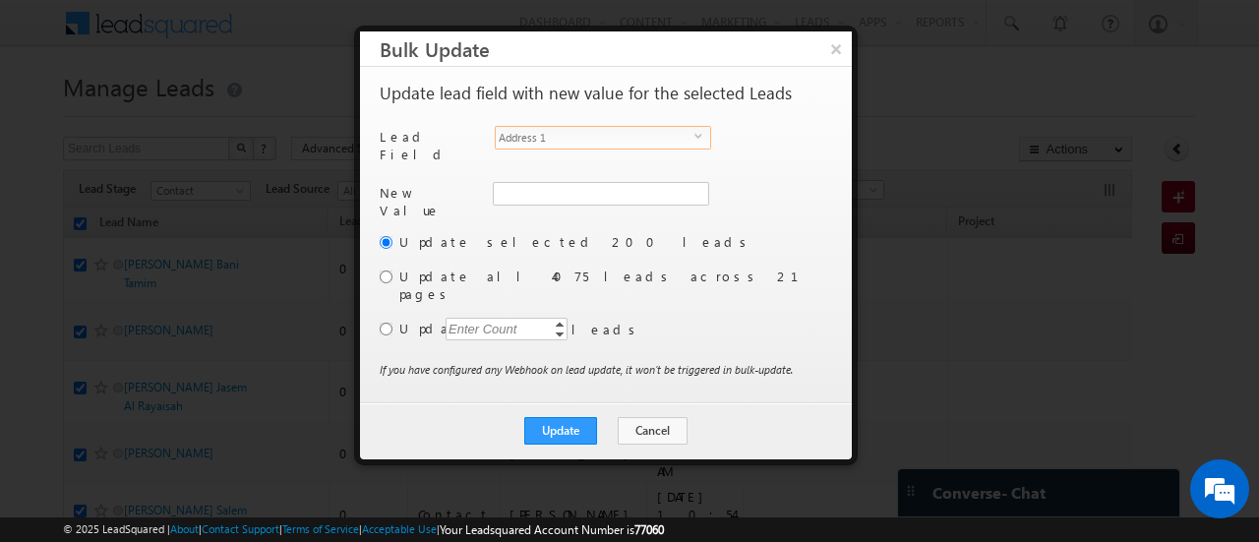
click at [580, 129] on span "Address 1" at bounding box center [595, 138] width 199 height 22
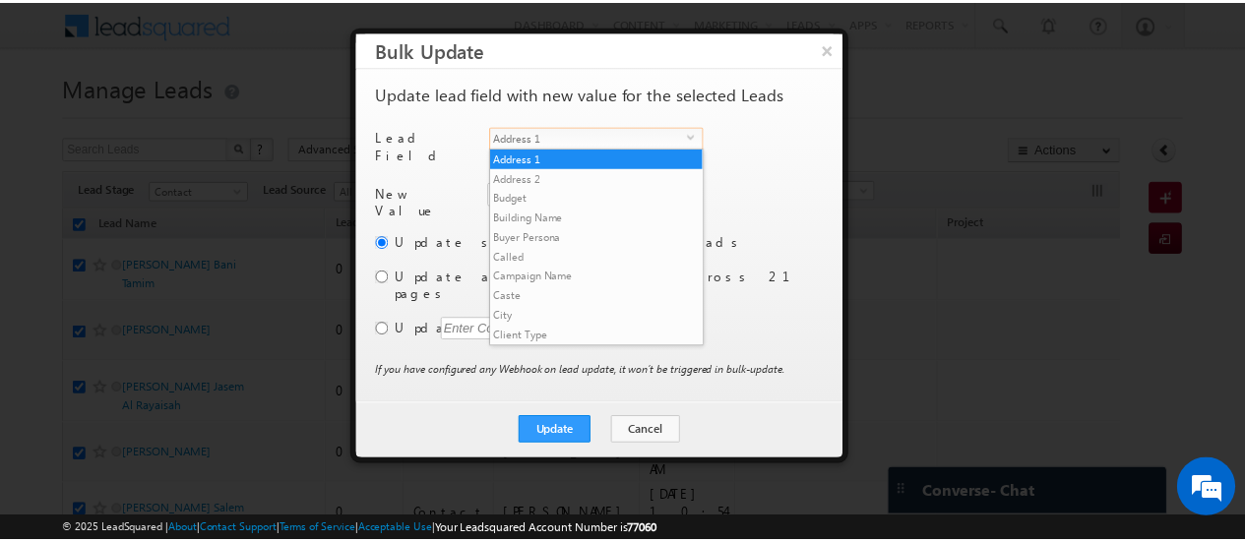
scroll to position [768, 0]
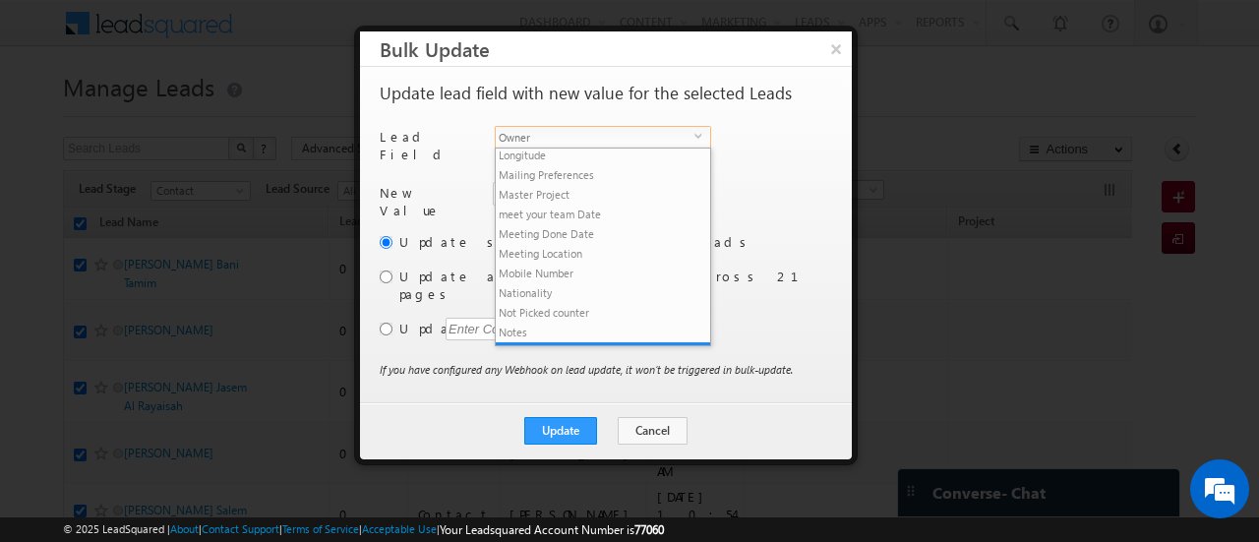
click at [537, 147] on span "Owner" at bounding box center [595, 138] width 199 height 22
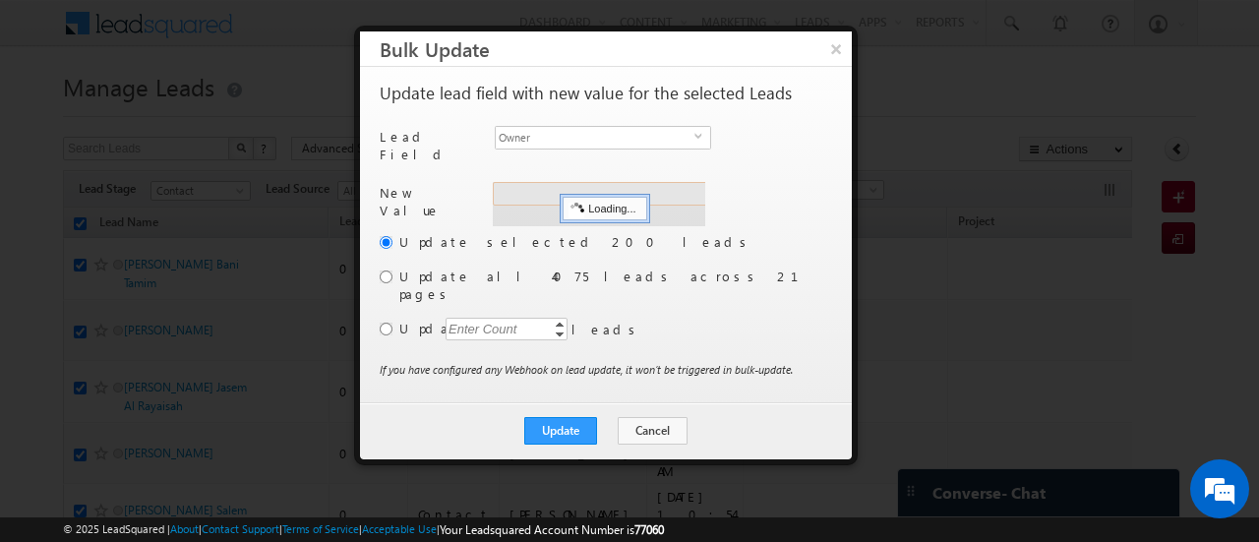
click at [521, 182] on div "Address 1 Loading..." at bounding box center [599, 204] width 213 height 44
click at [386, 271] on input "radio" at bounding box center [386, 277] width 13 height 13
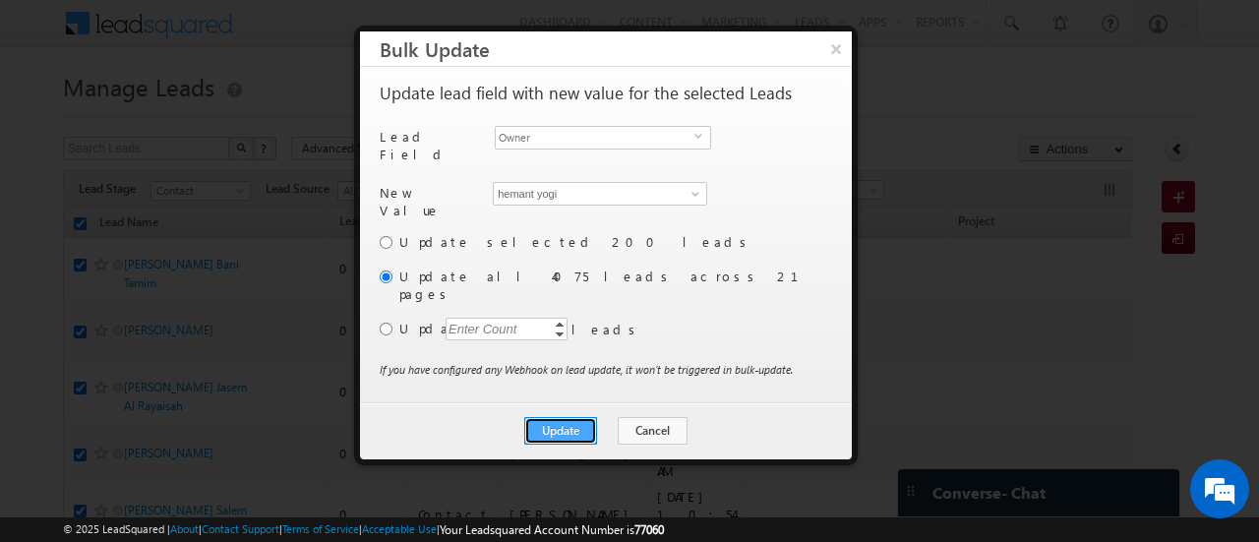
click at [567, 417] on button "Update" at bounding box center [560, 431] width 73 height 28
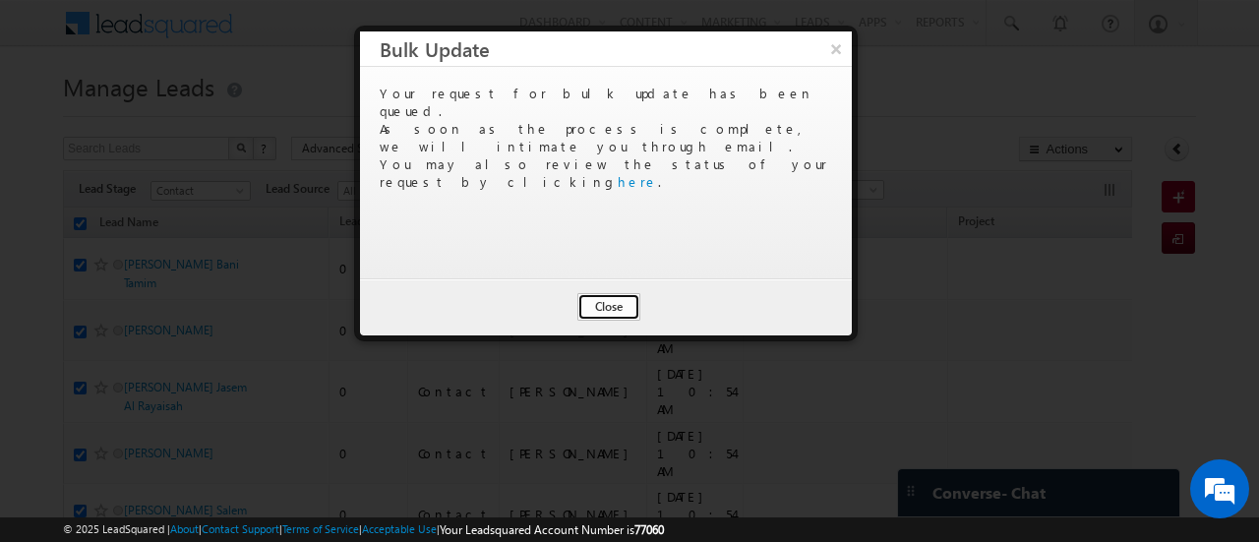
click at [598, 297] on button "Close" at bounding box center [609, 307] width 63 height 28
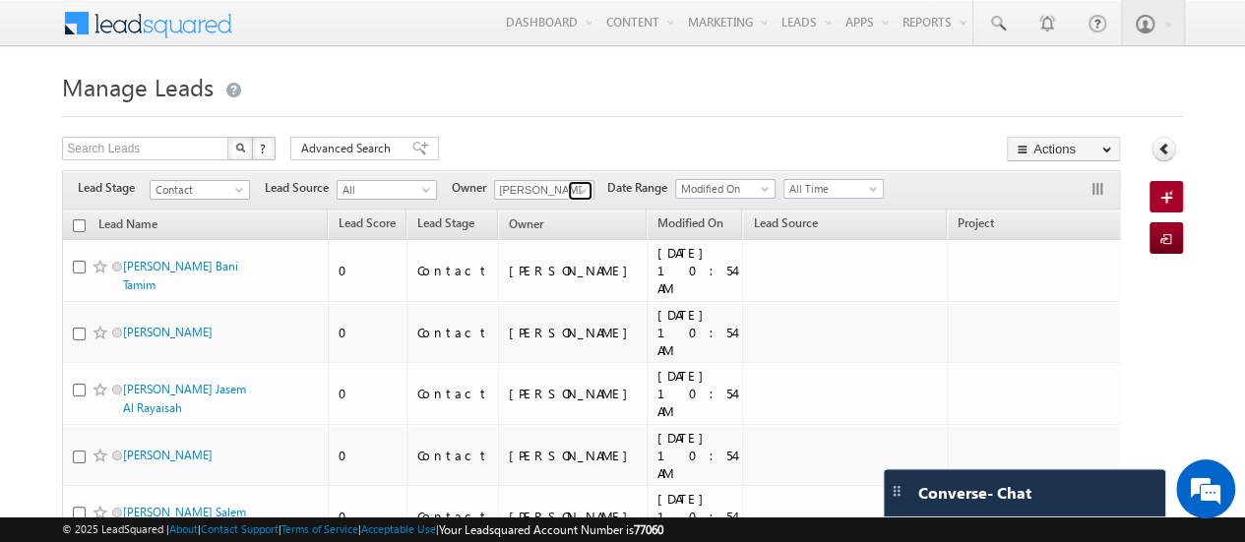
click at [575, 192] on span at bounding box center [583, 191] width 16 height 16
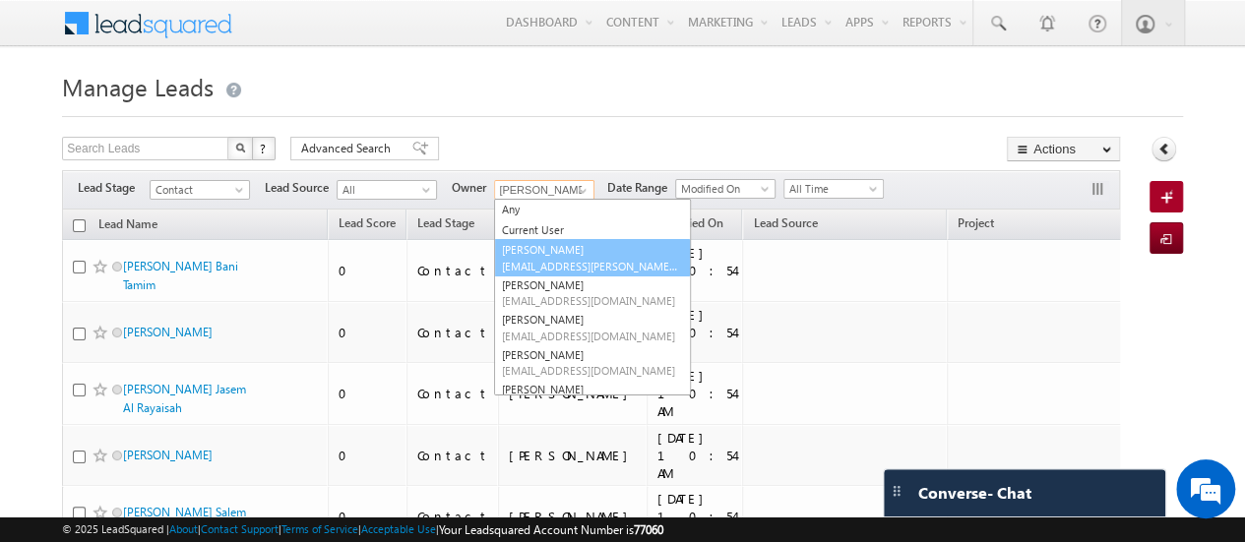
click at [531, 255] on link "[PERSON_NAME] [EMAIL_ADDRESS][PERSON_NAME][DOMAIN_NAME]" at bounding box center [592, 257] width 197 height 37
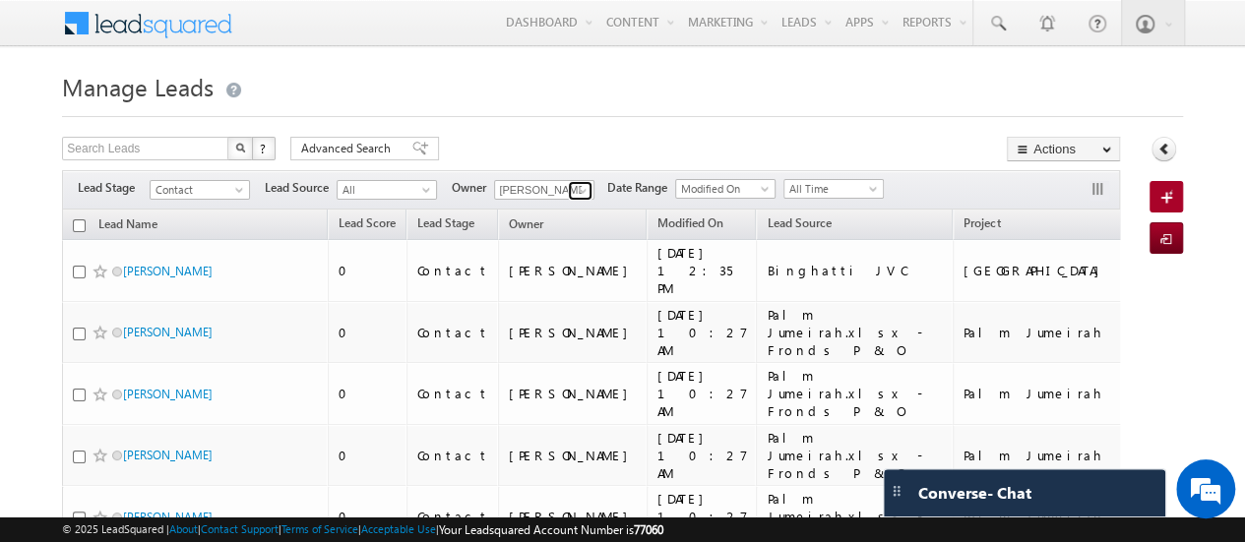
click at [580, 188] on span at bounding box center [583, 191] width 16 height 16
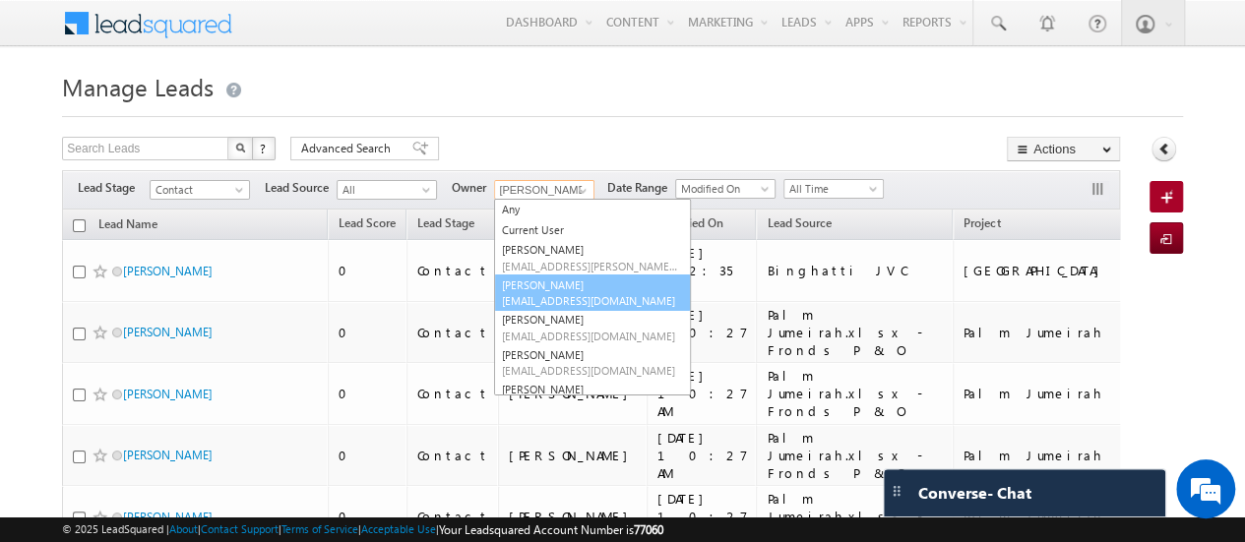
click at [565, 286] on link "[PERSON_NAME] [PERSON_NAME][EMAIL_ADDRESS][DOMAIN_NAME]" at bounding box center [592, 292] width 197 height 37
type input "[PERSON_NAME]"
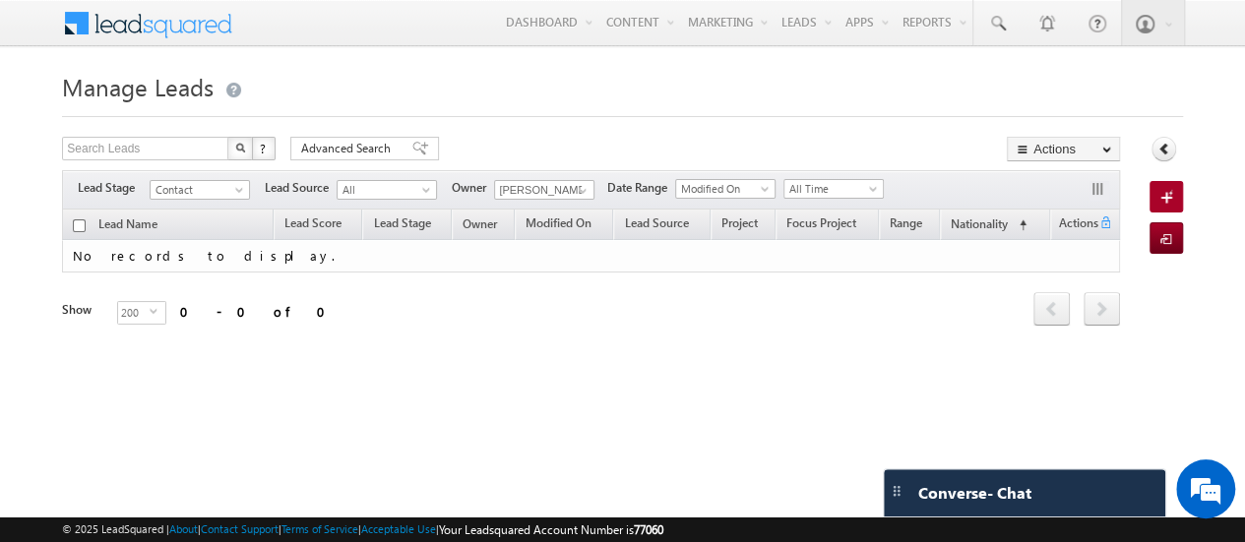
click at [78, 220] on input "checkbox" at bounding box center [79, 225] width 13 height 13
checkbox input "true"
click at [577, 183] on span at bounding box center [583, 191] width 16 height 16
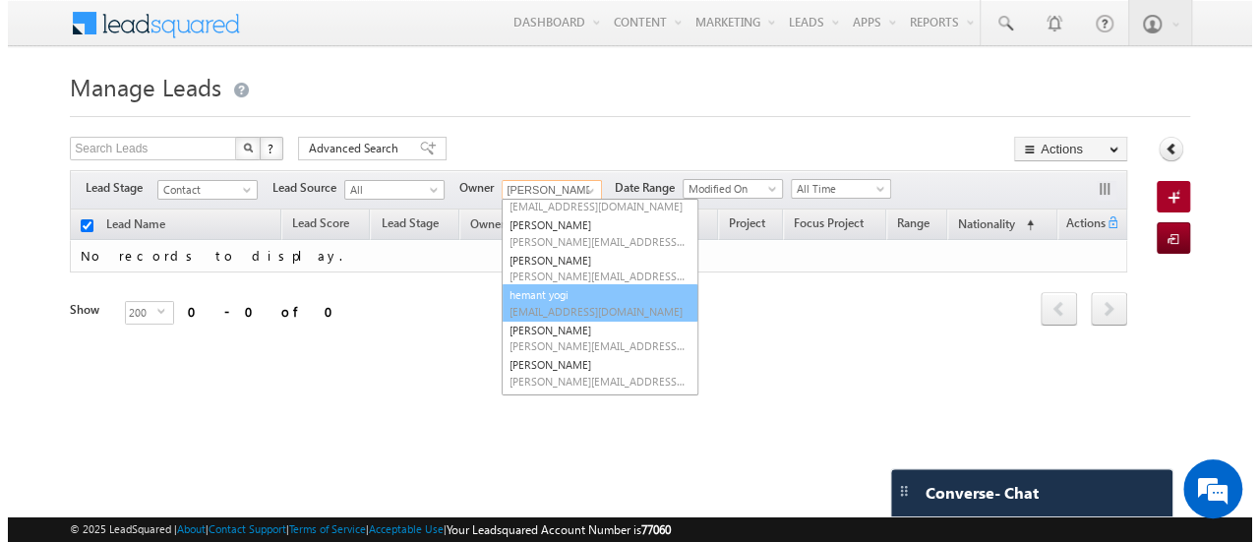
scroll to position [242, 0]
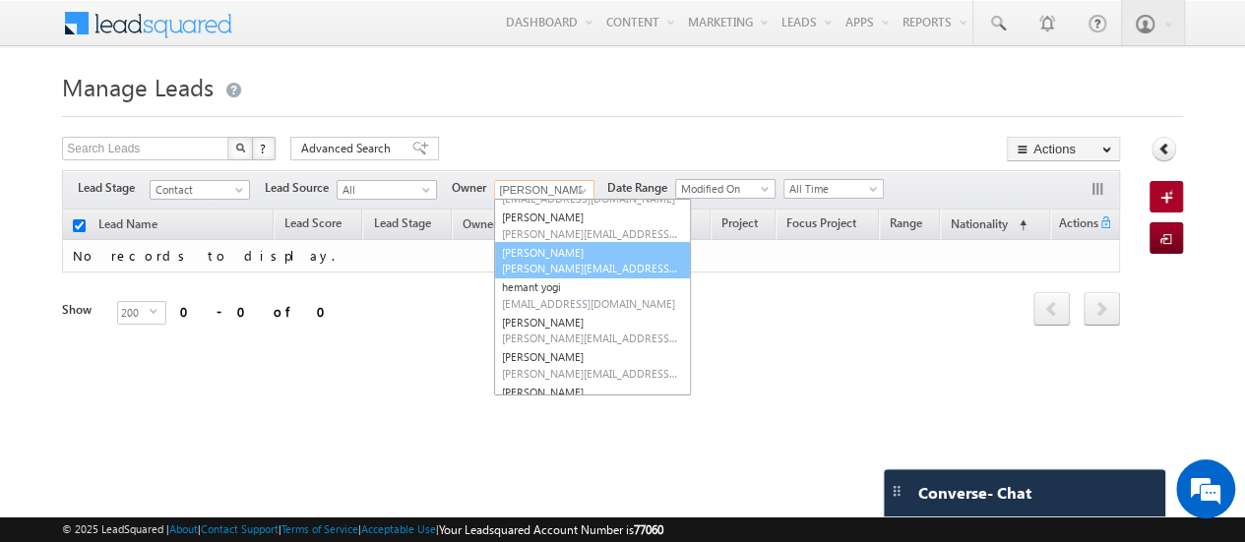
click at [578, 270] on span "harpreet.hundal@indglobal.ae" at bounding box center [590, 268] width 177 height 15
type input "harpreet hundal"
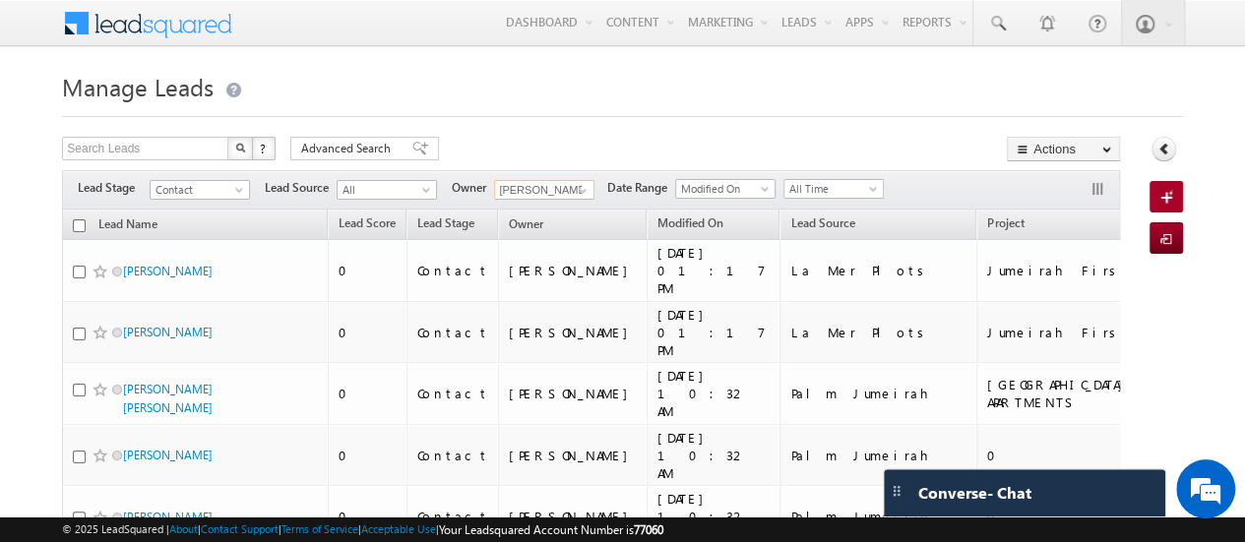
click at [79, 221] on input "checkbox" at bounding box center [79, 225] width 13 height 13
checkbox input "true"
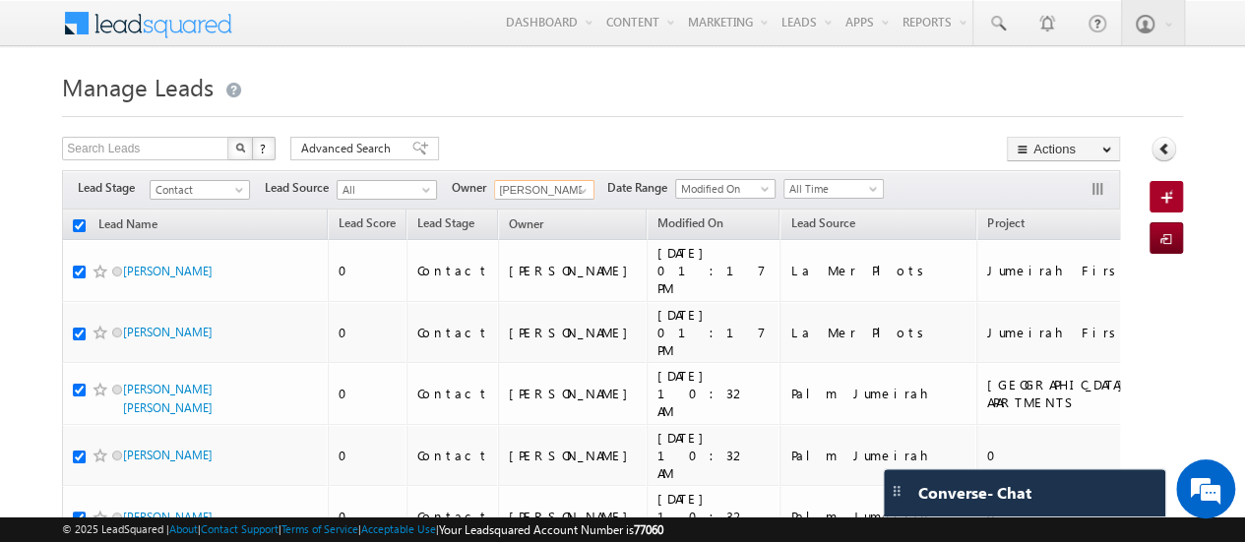
checkbox input "true"
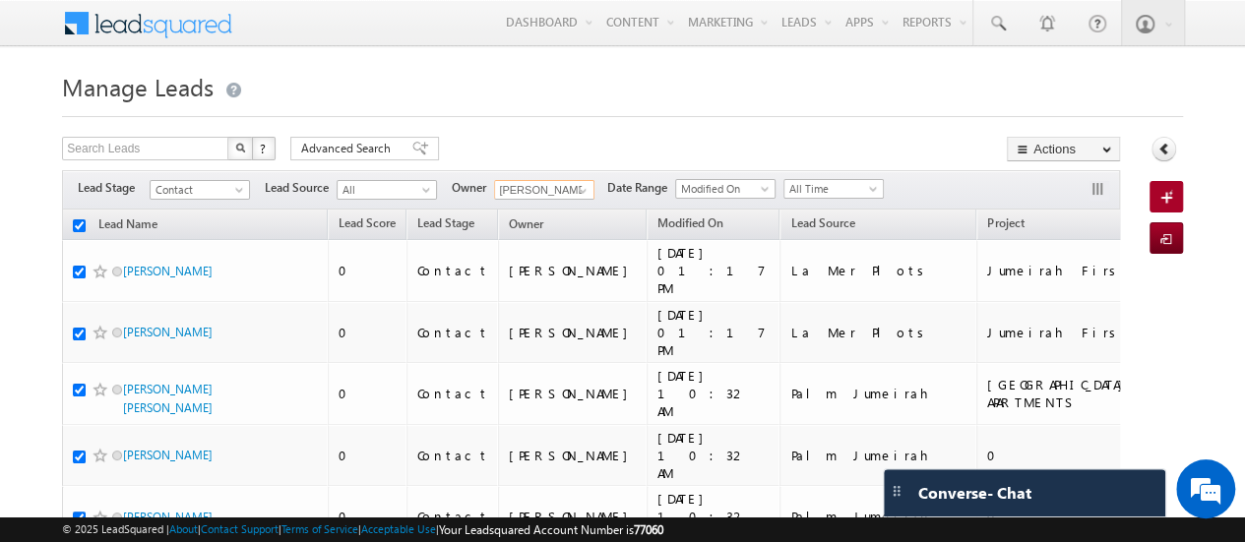
checkbox input "true"
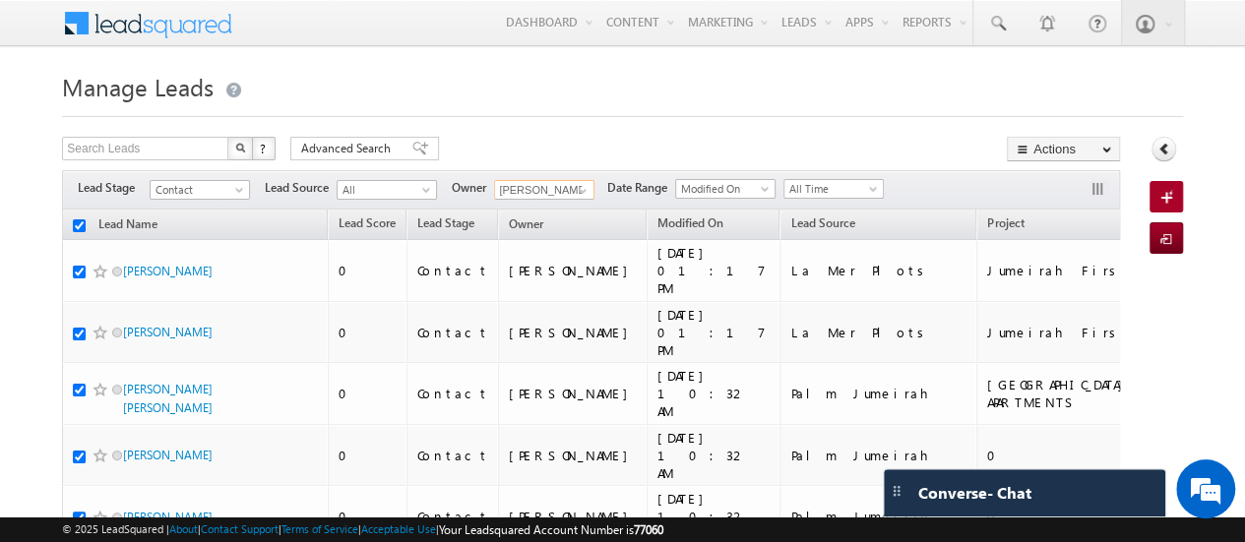
checkbox input "true"
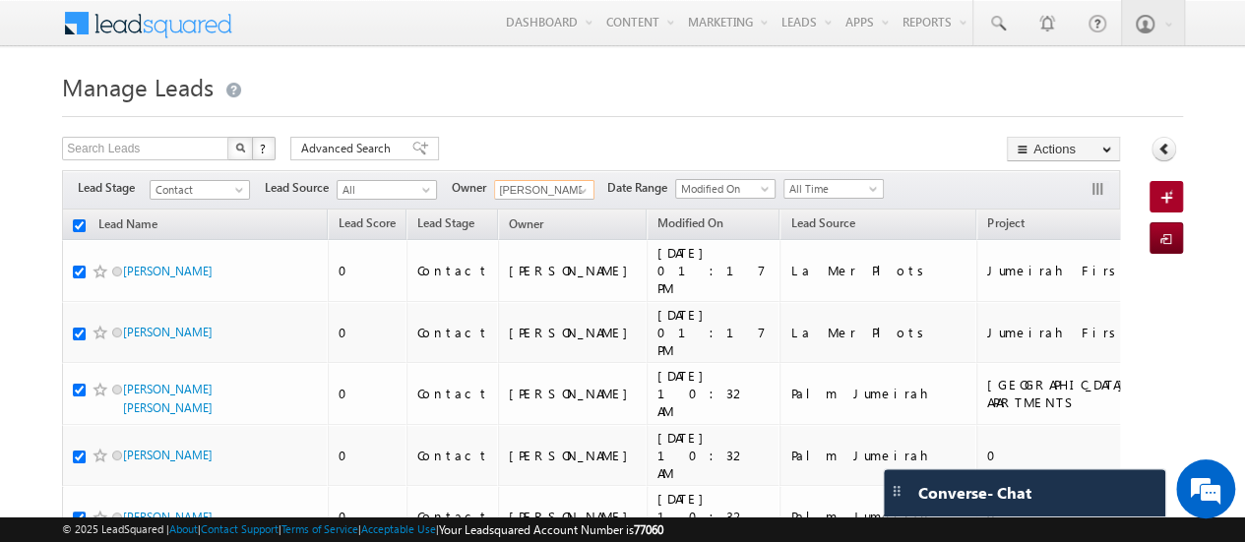
checkbox input "true"
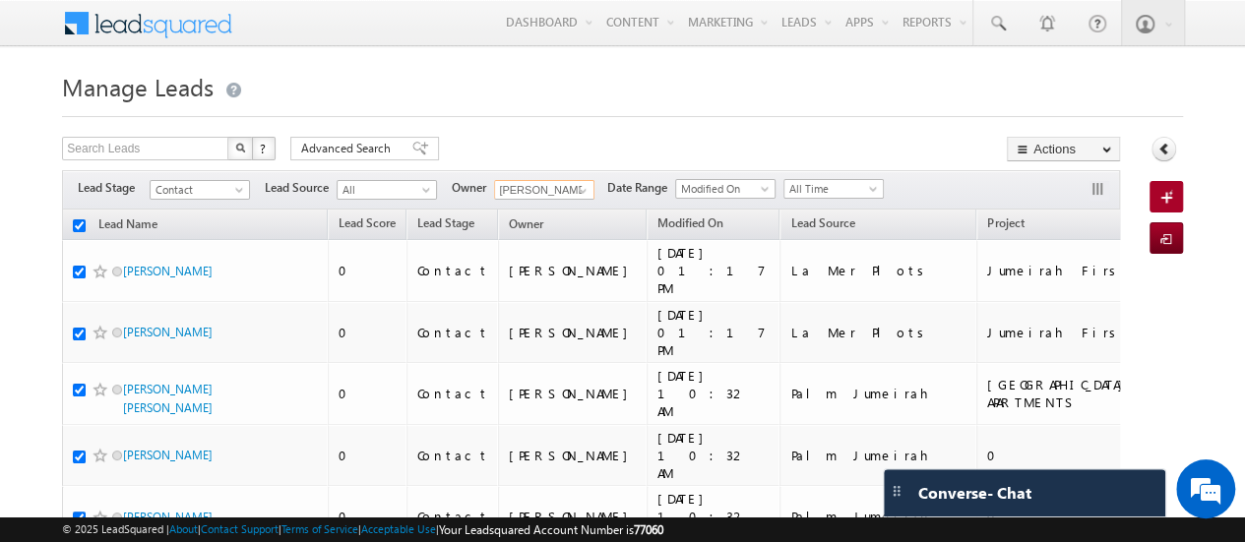
checkbox input "true"
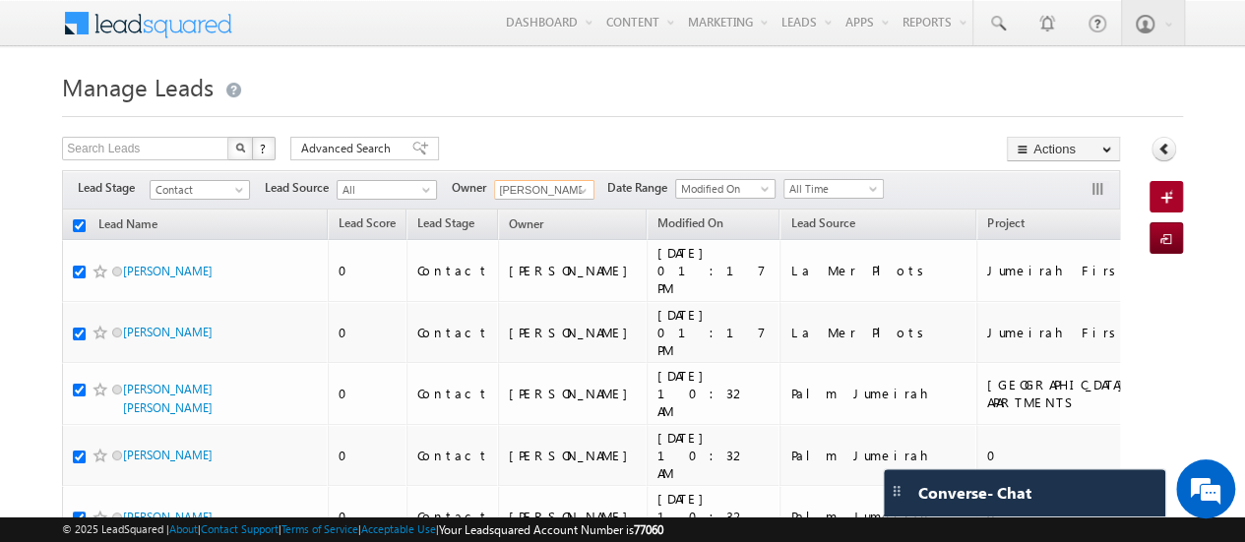
checkbox input "true"
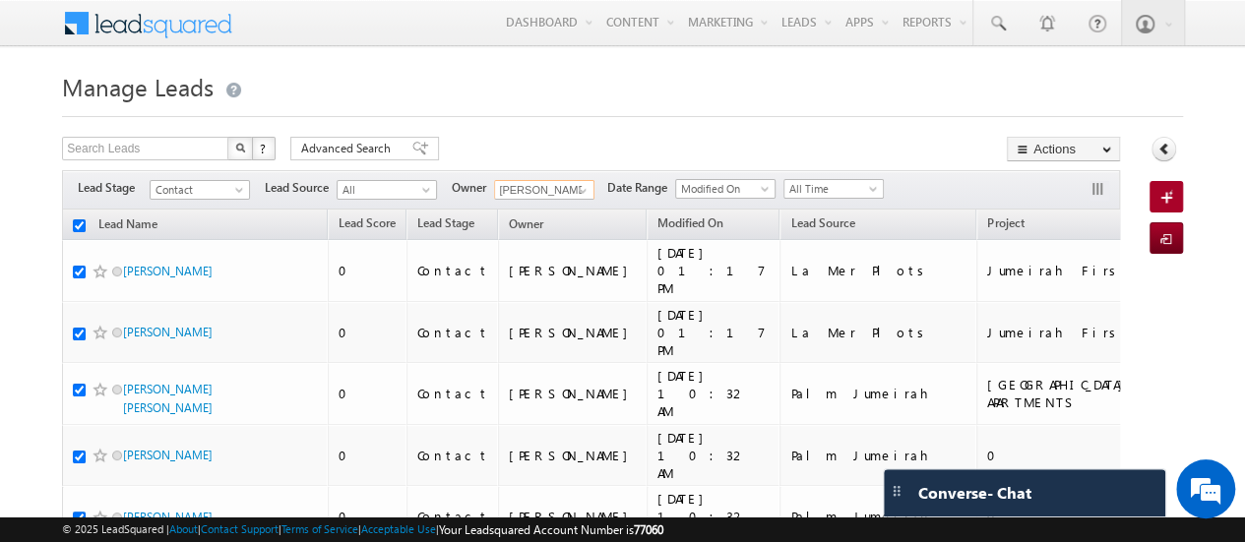
checkbox input "true"
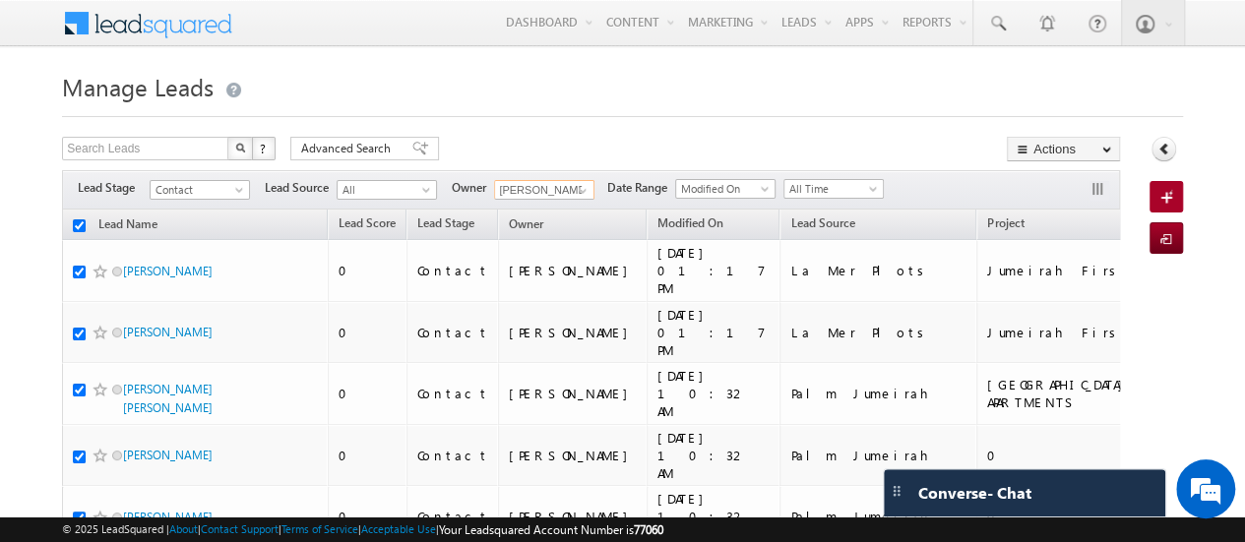
checkbox input "true"
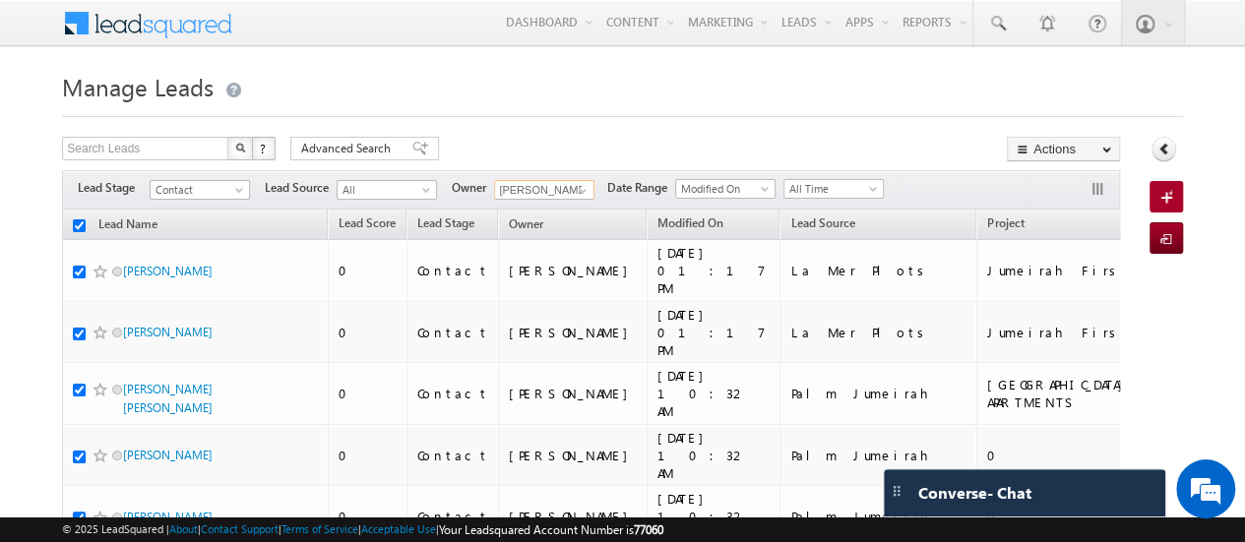
checkbox input "true"
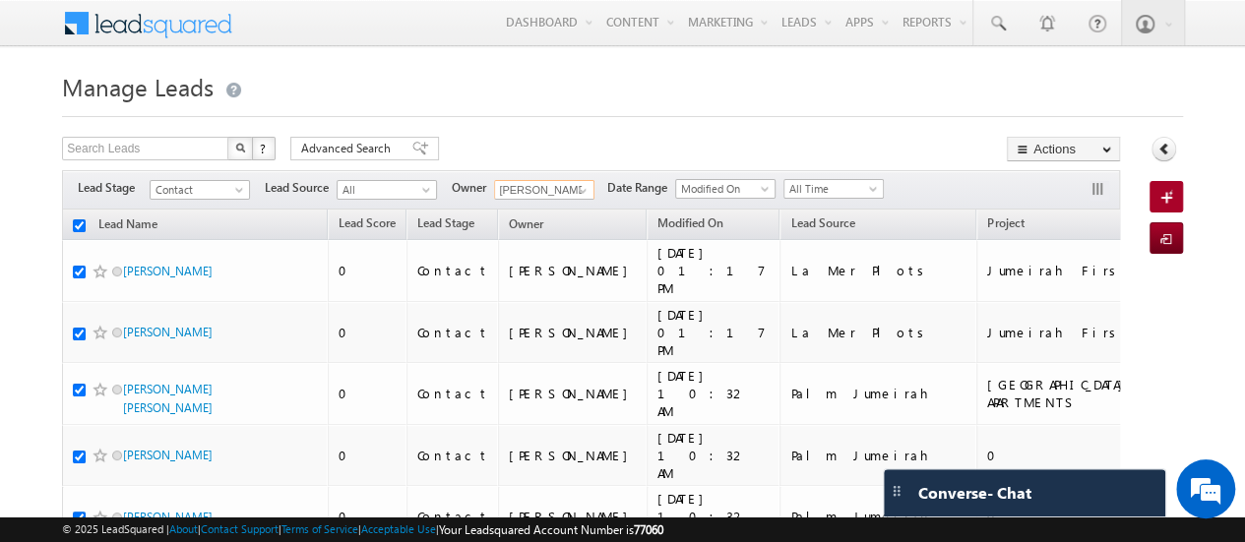
checkbox input "true"
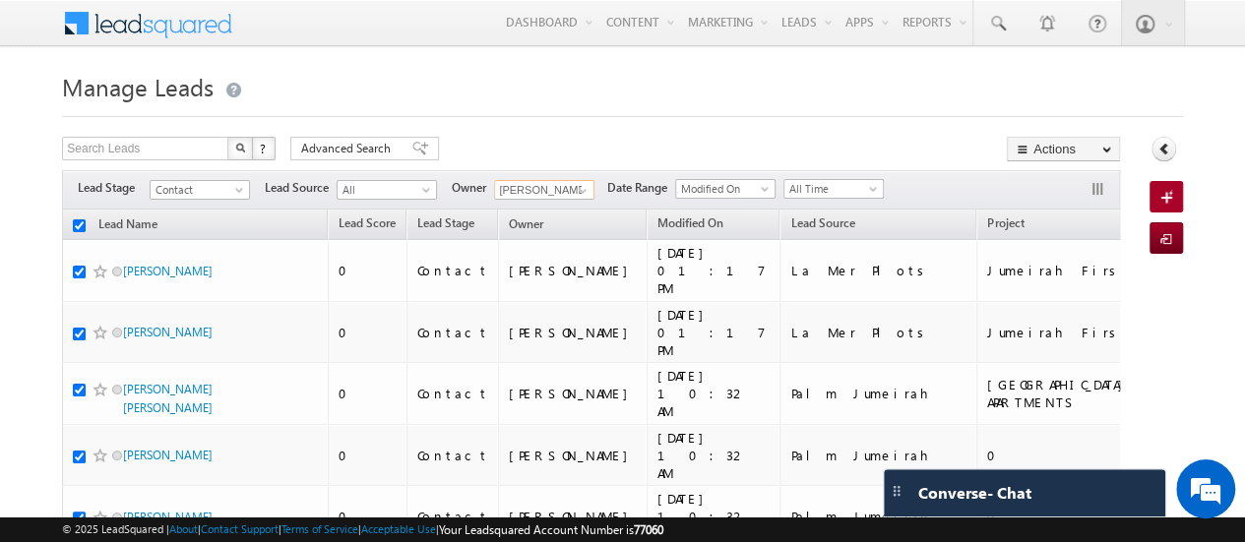
checkbox input "true"
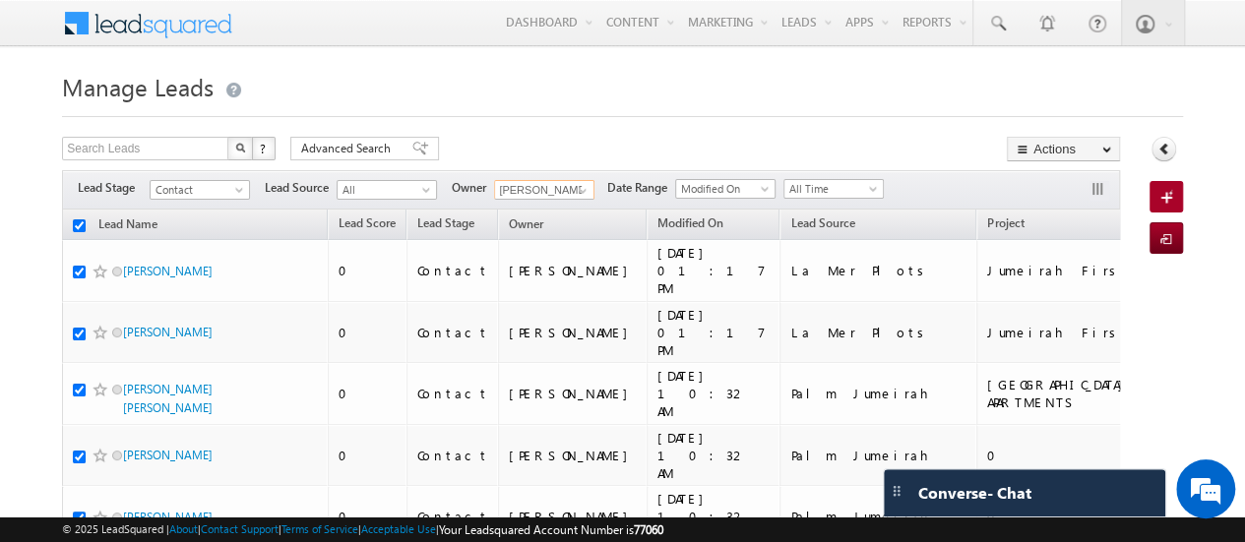
checkbox input "true"
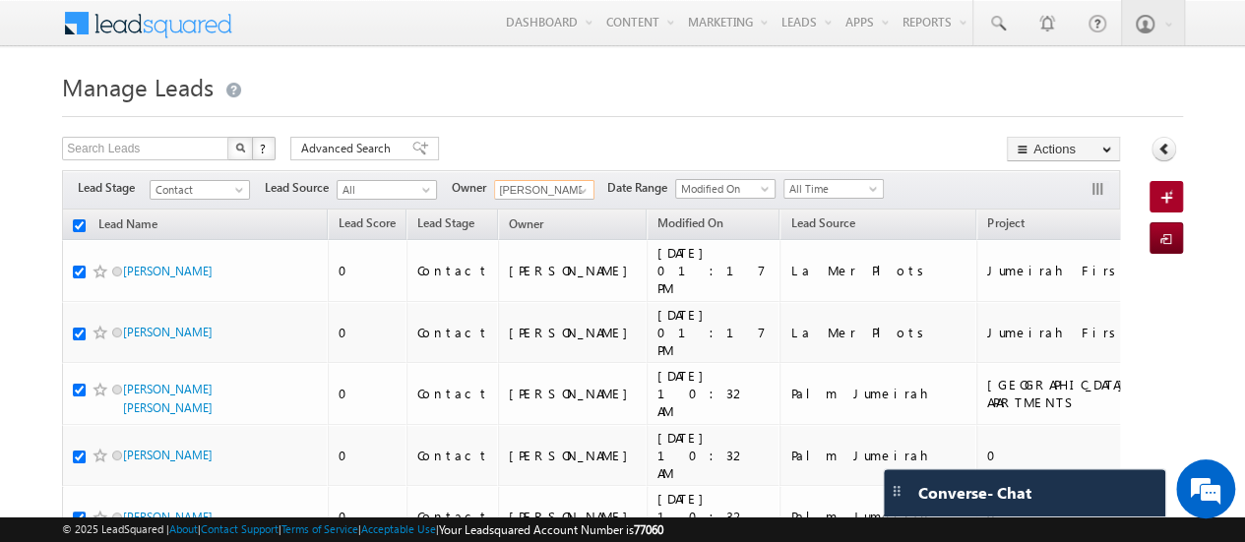
checkbox input "true"
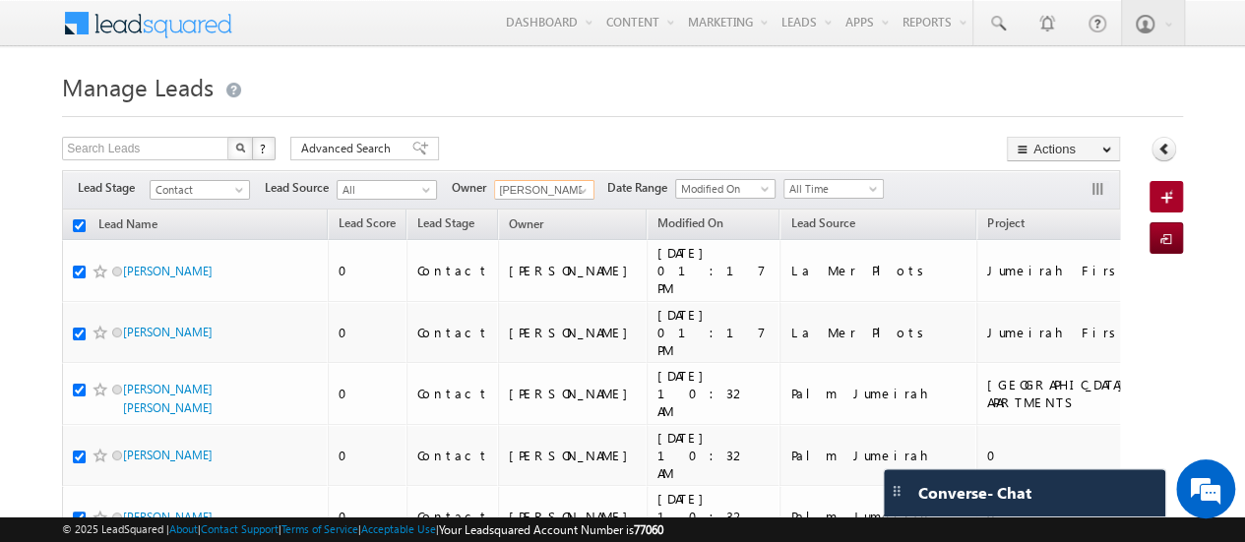
checkbox input "true"
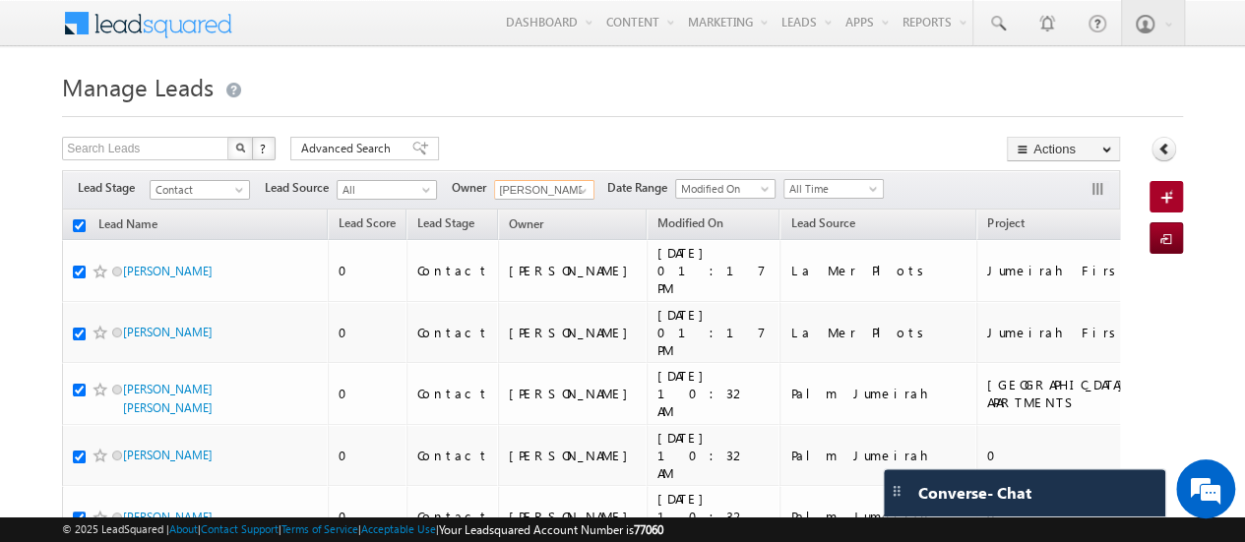
checkbox input "true"
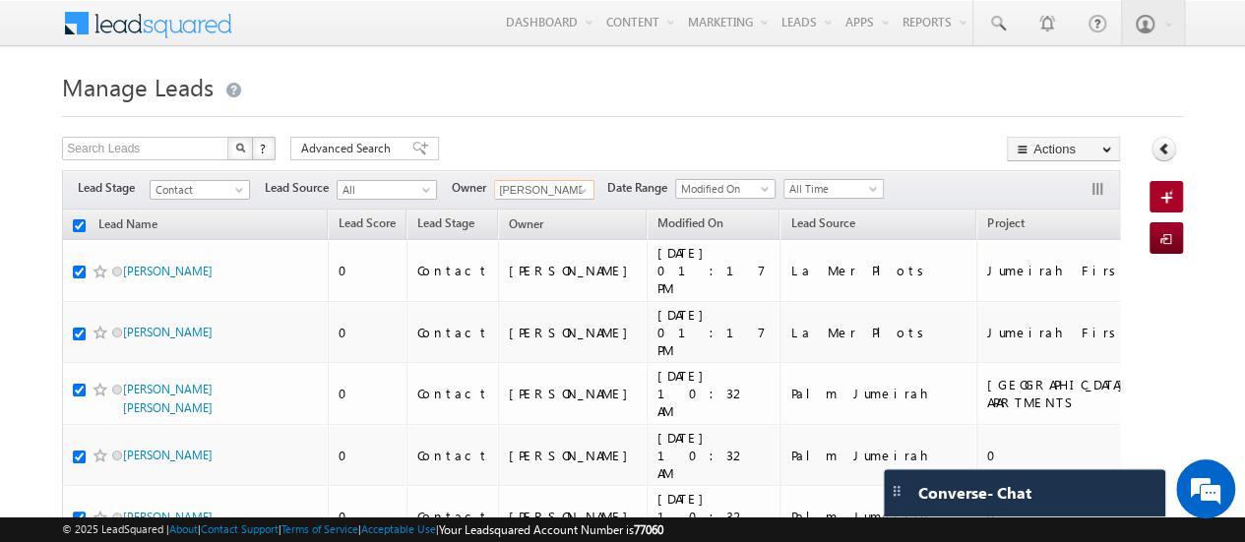
checkbox input "true"
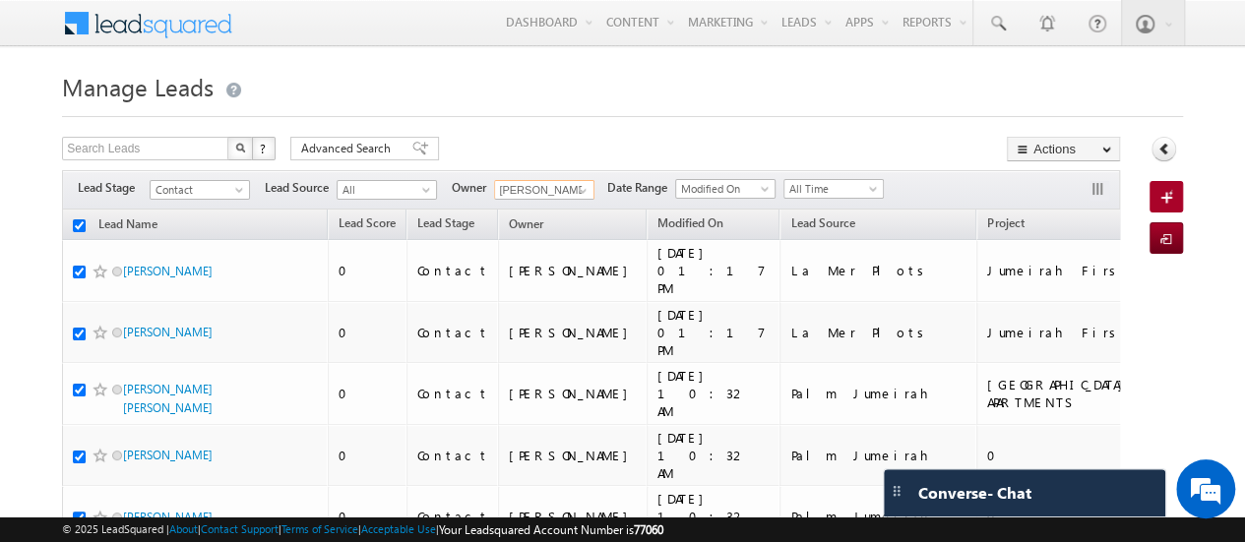
checkbox input "true"
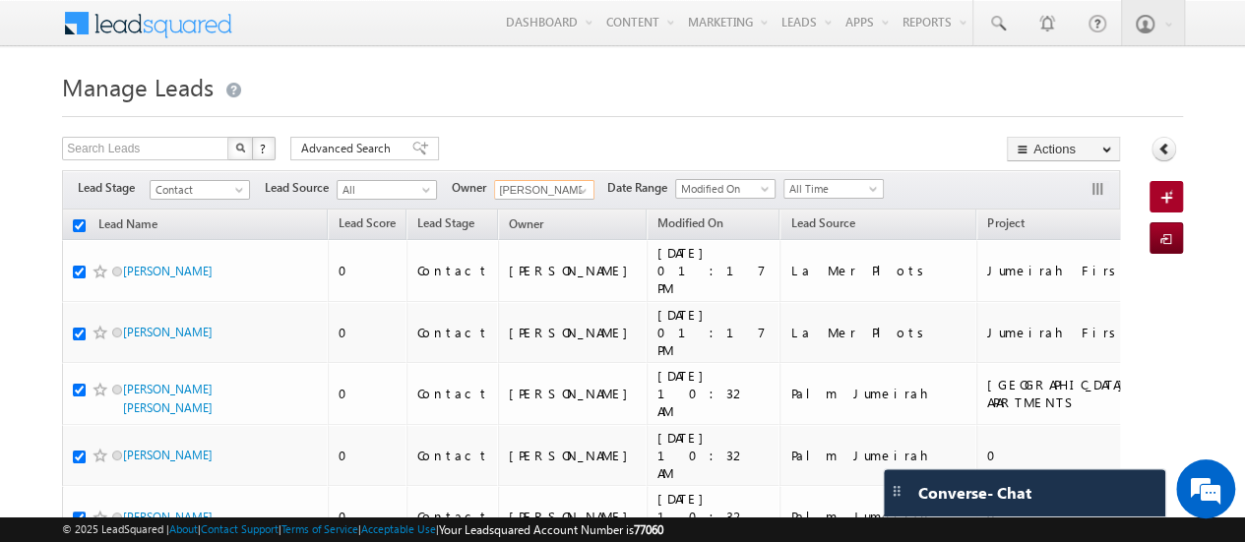
checkbox input "true"
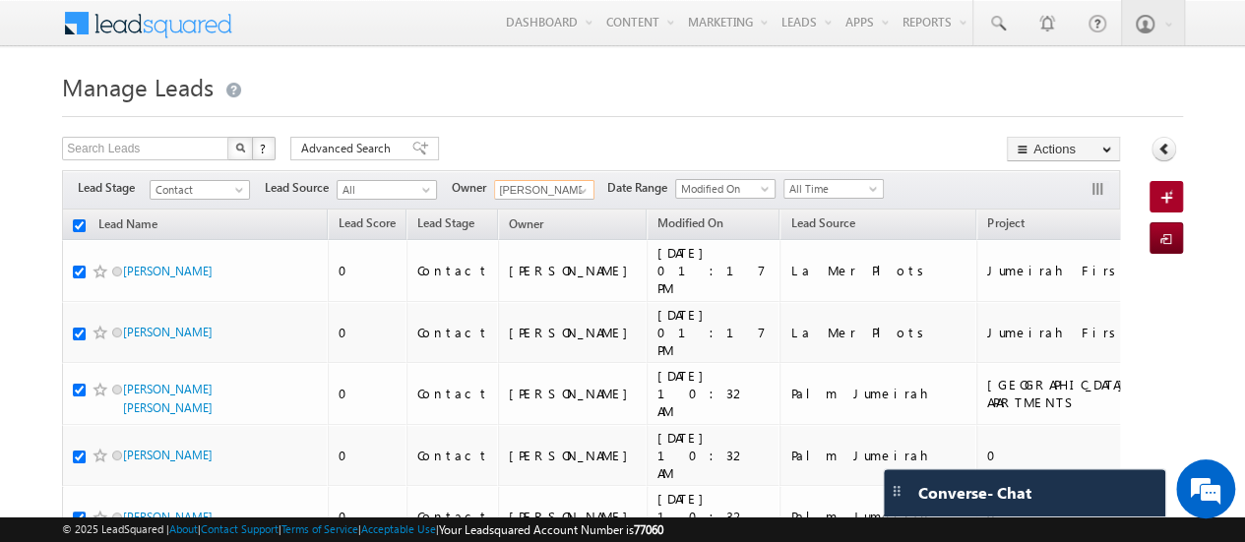
checkbox input "true"
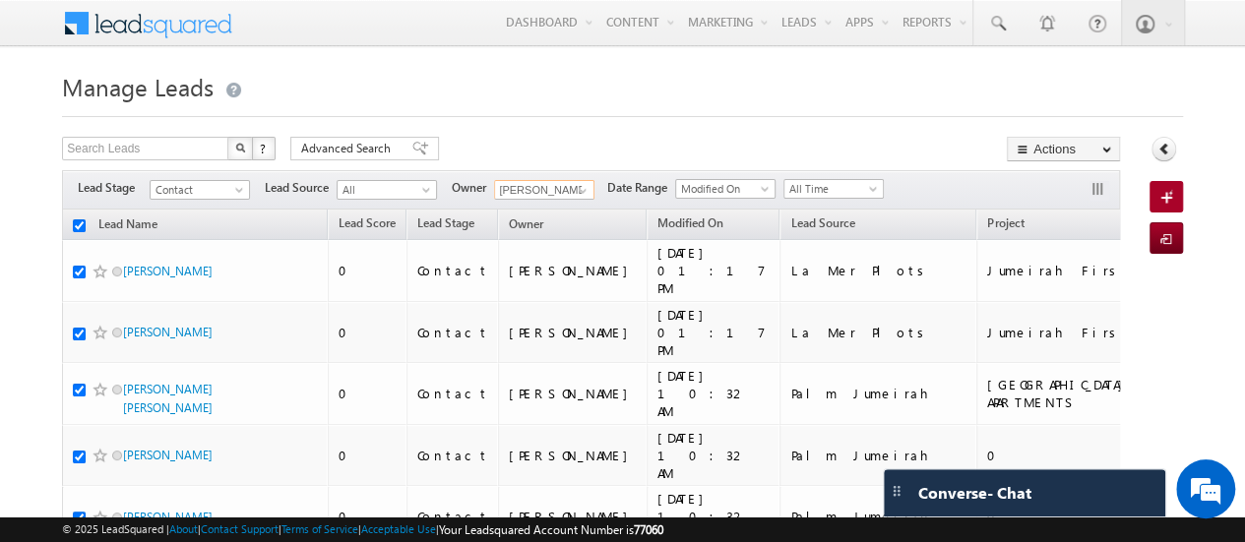
checkbox input "true"
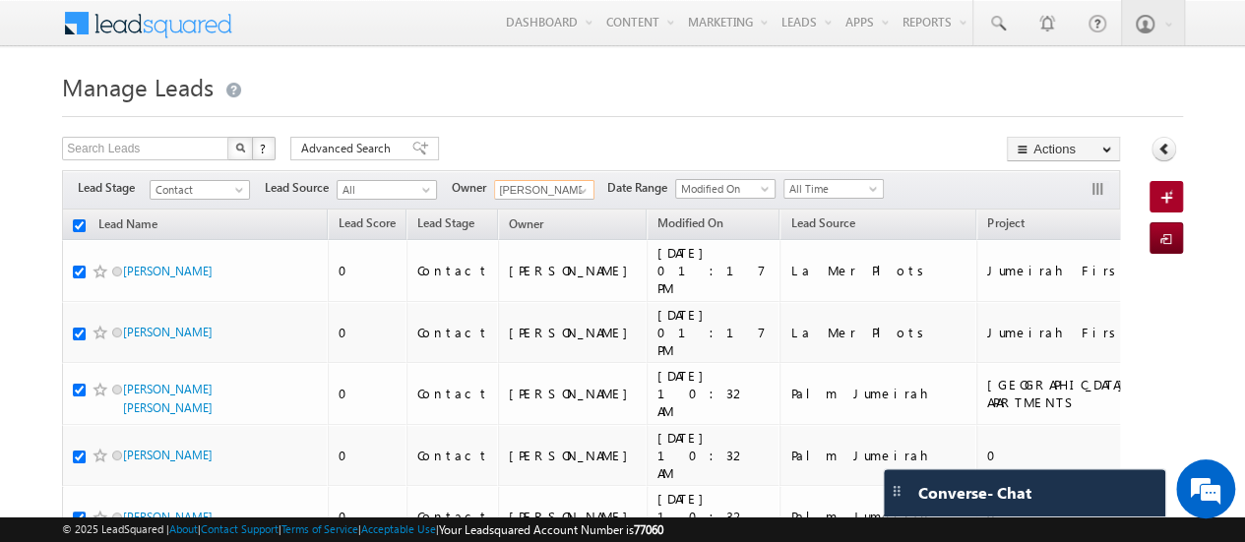
checkbox input "true"
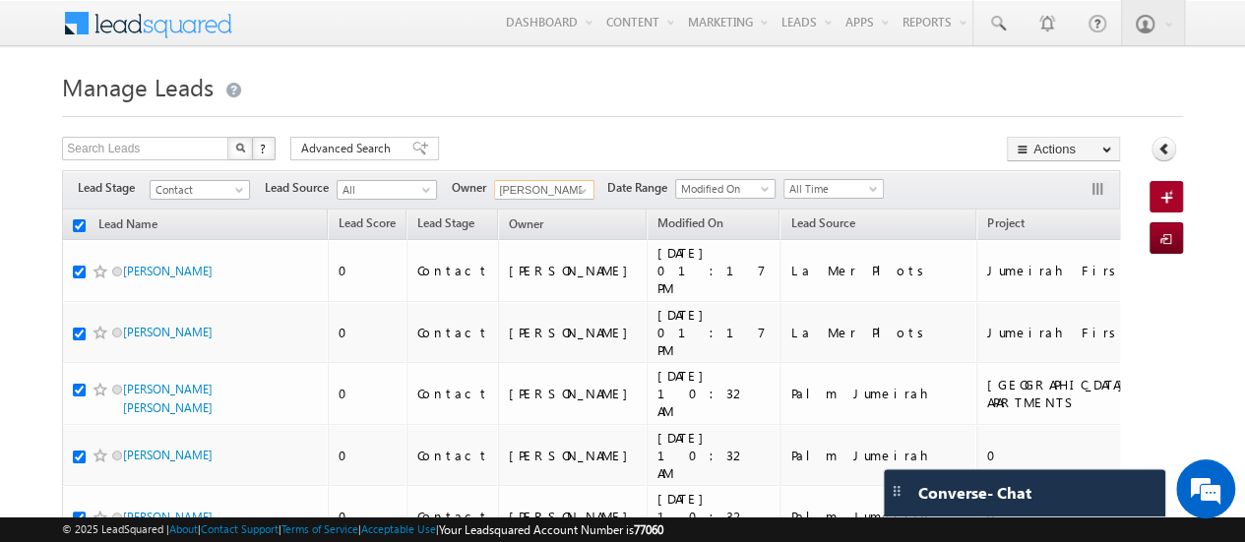
checkbox input "true"
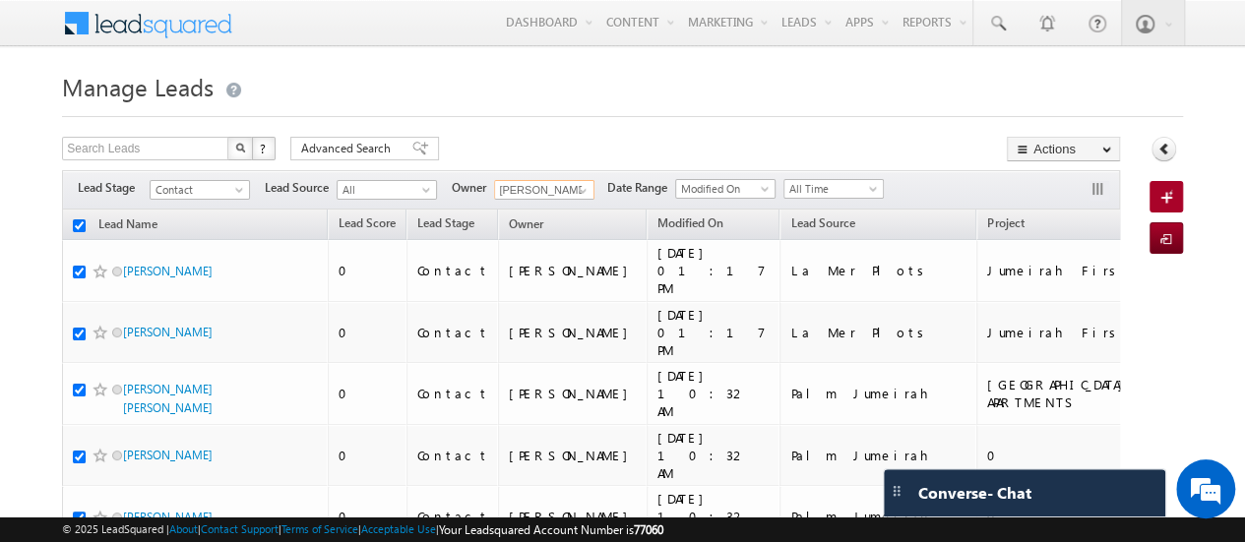
checkbox input "true"
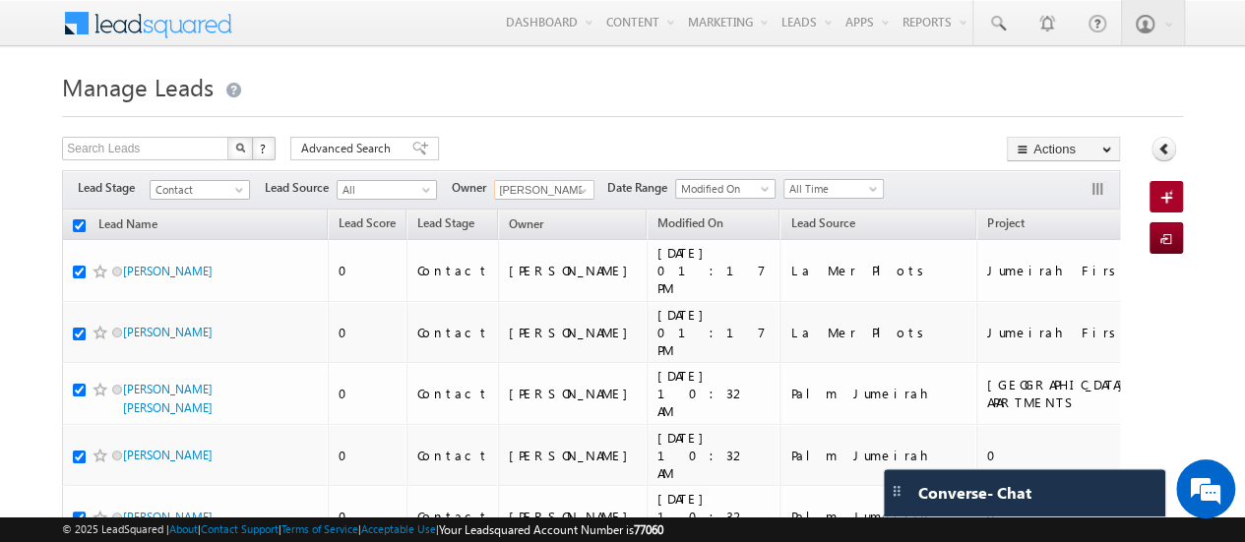
checkbox input "true"
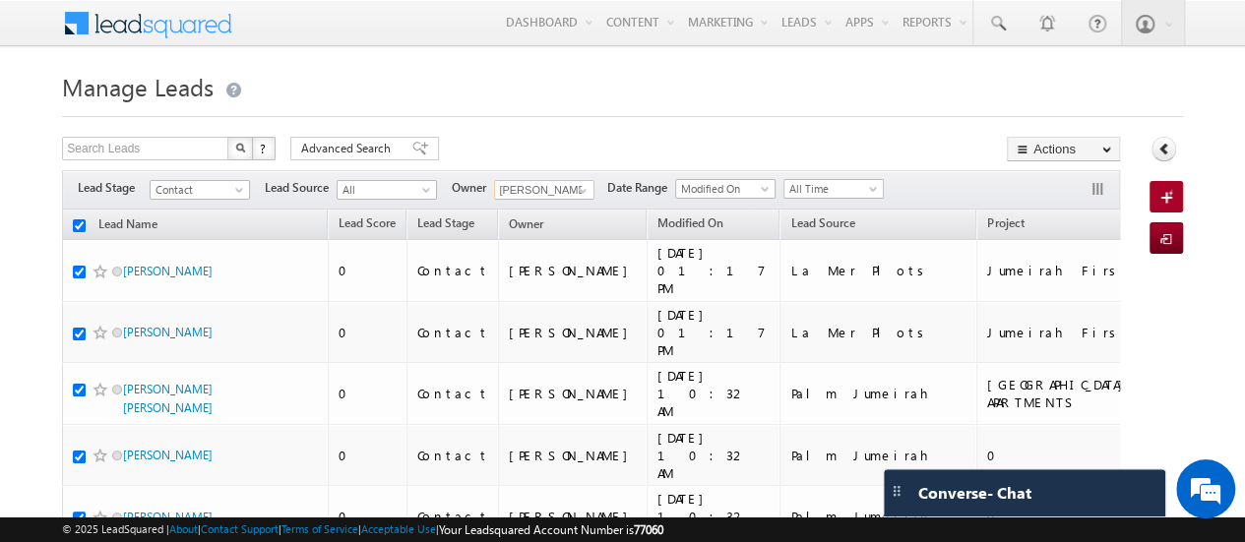
checkbox input "true"
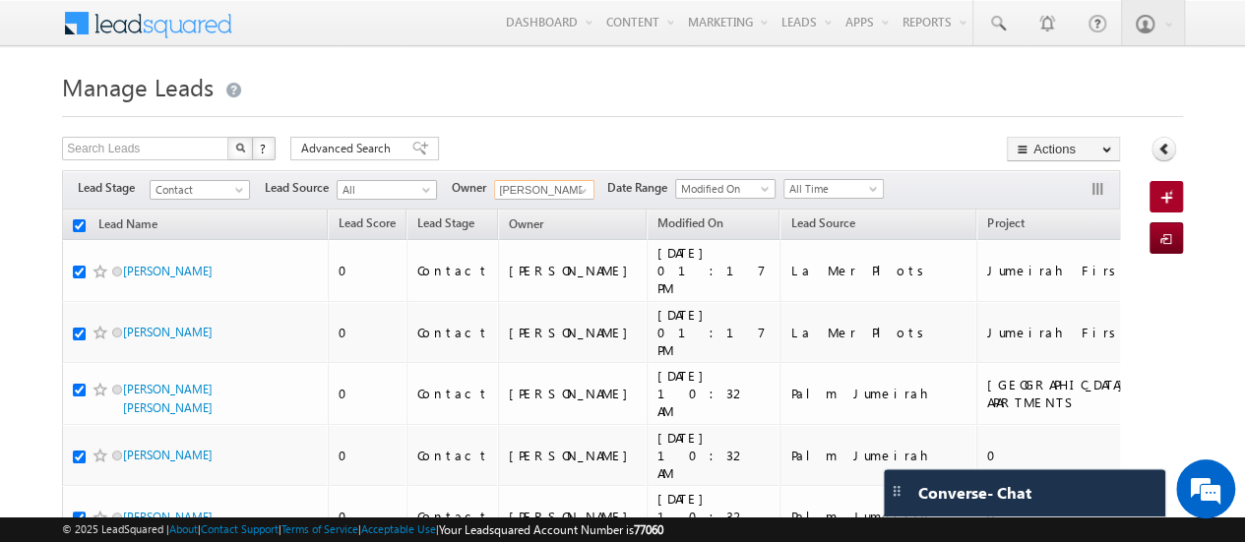
checkbox input "true"
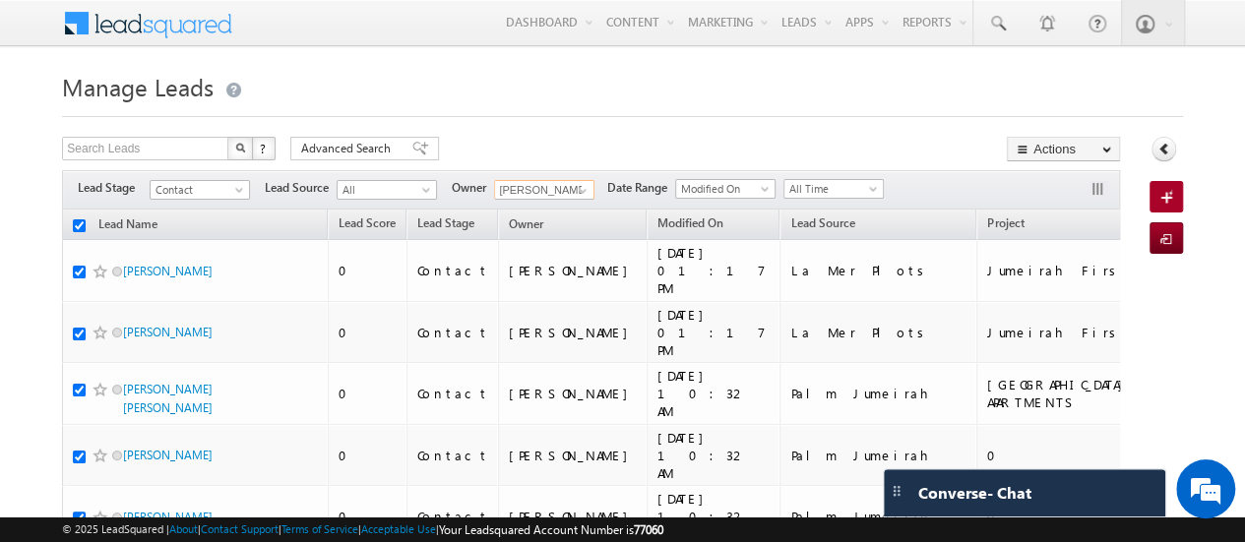
checkbox input "true"
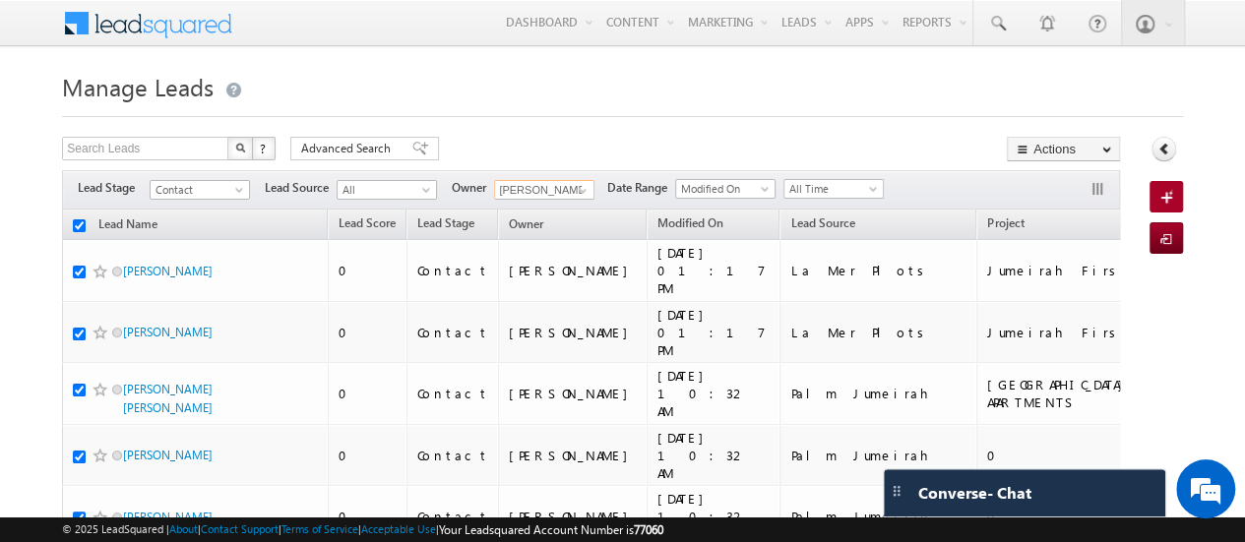
checkbox input "true"
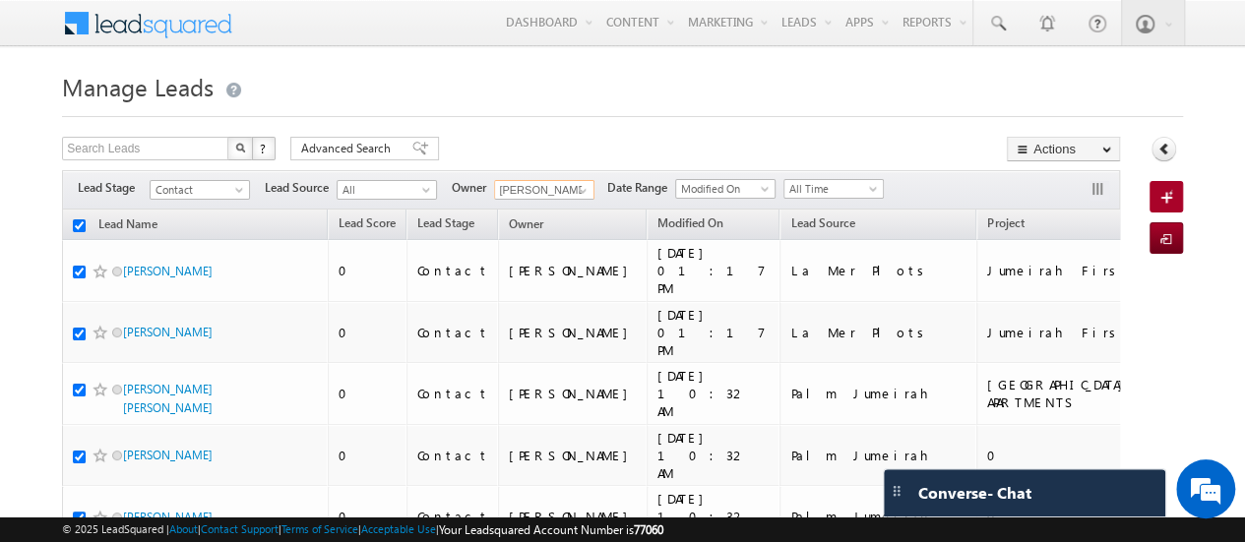
checkbox input "true"
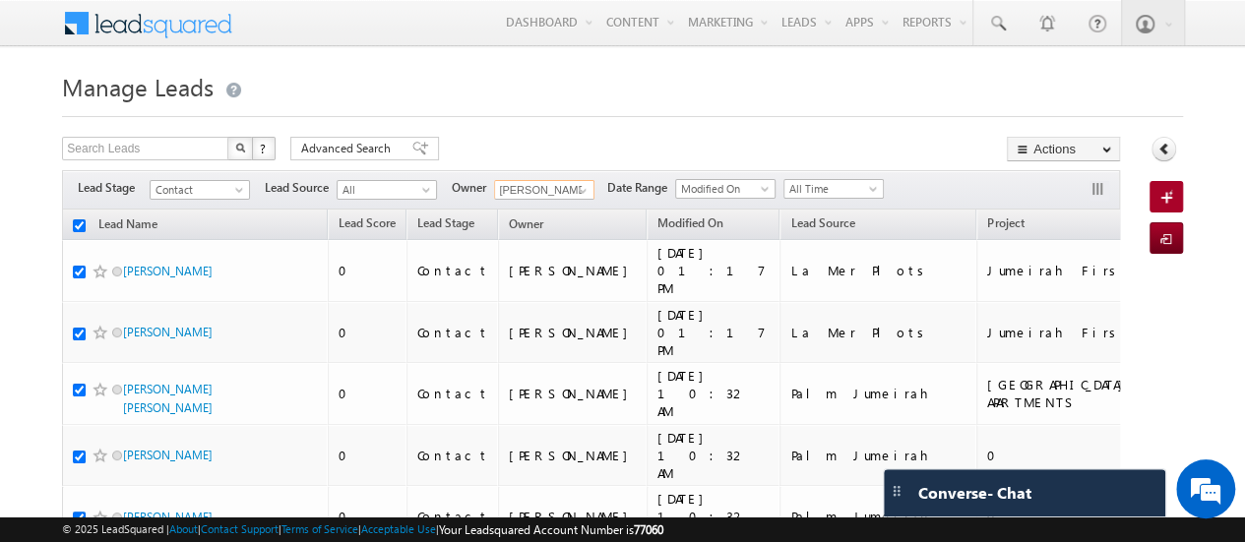
checkbox input "true"
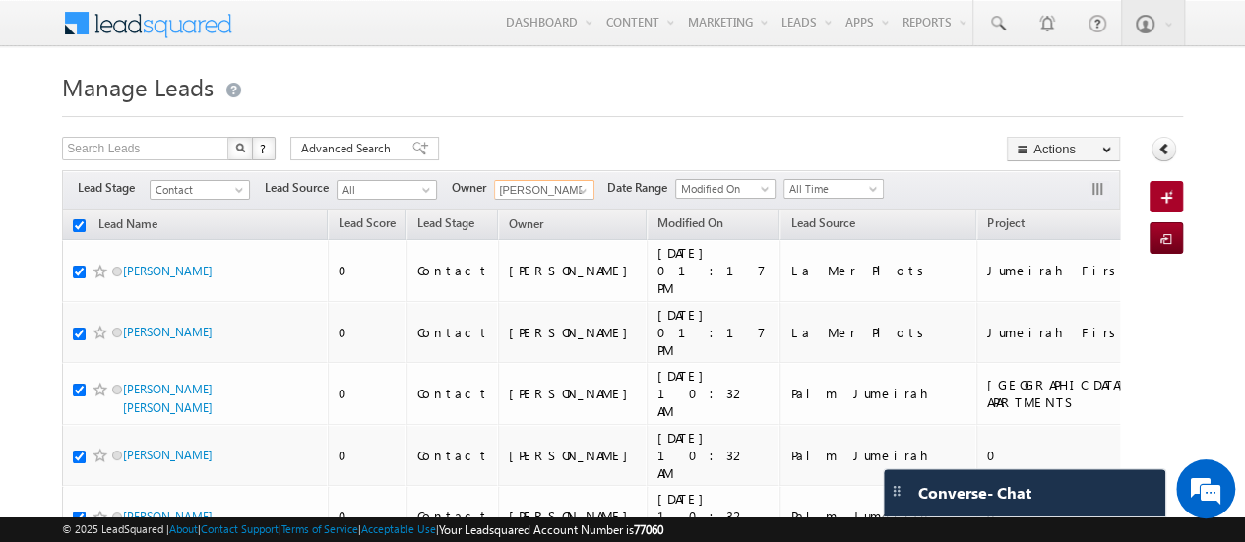
checkbox input "true"
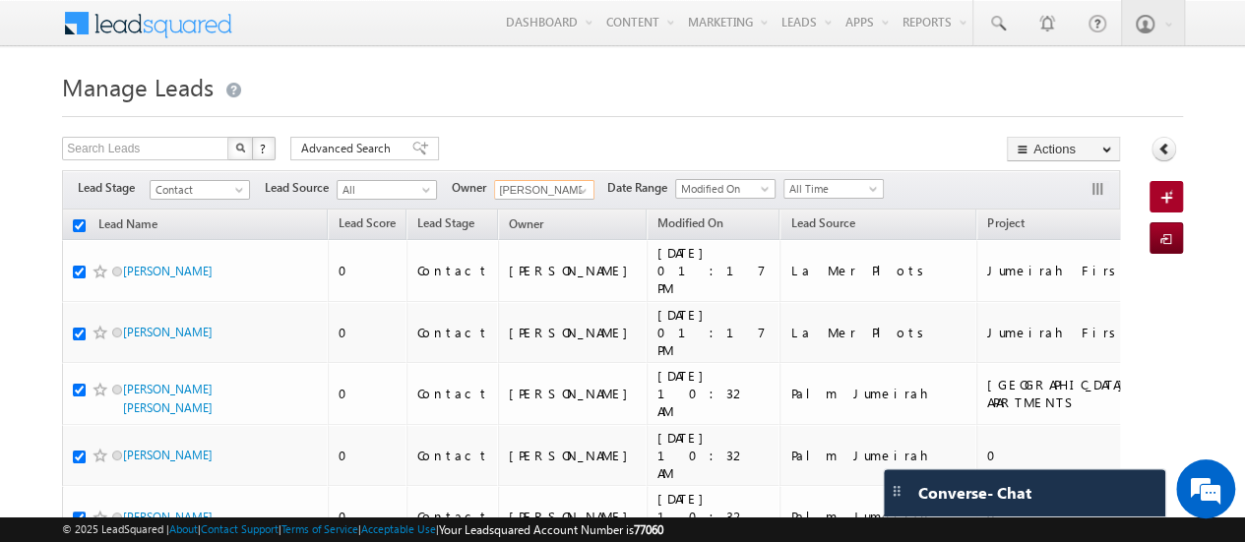
checkbox input "true"
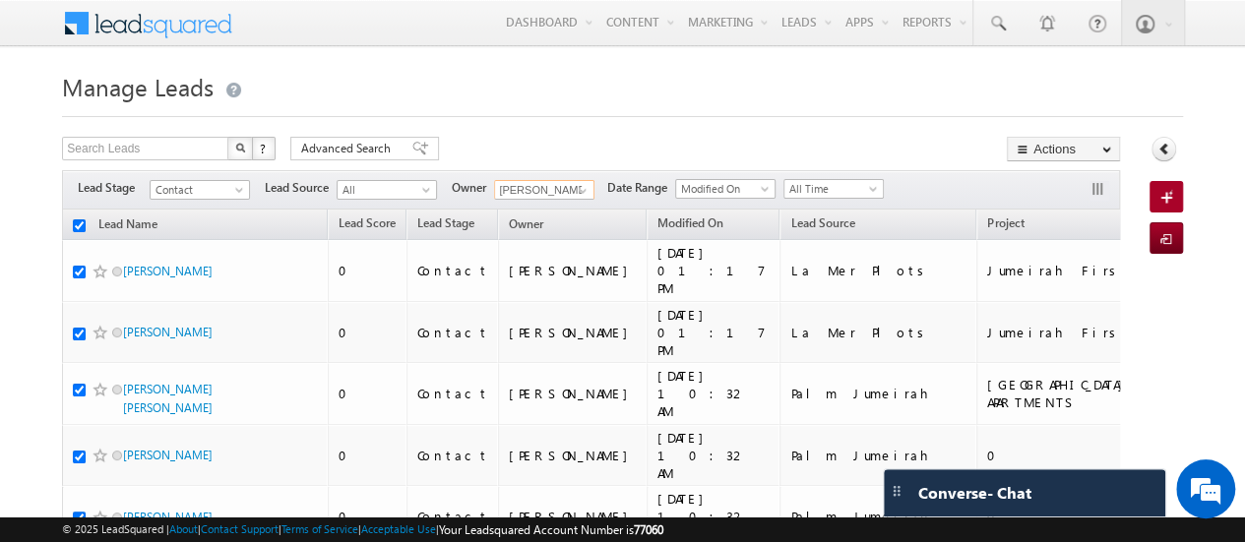
checkbox input "true"
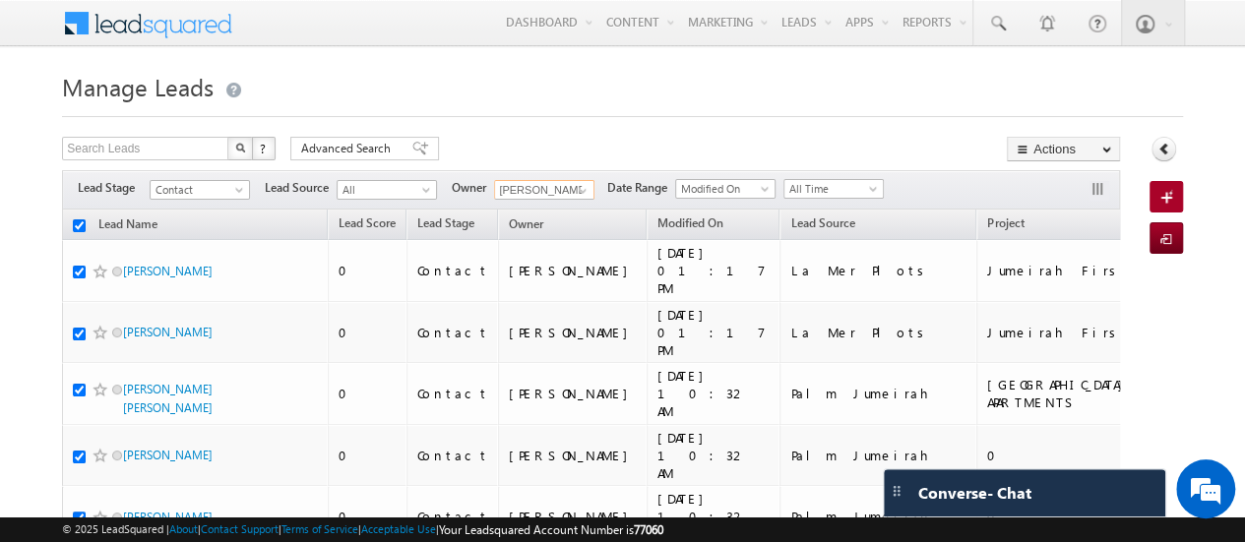
checkbox input "true"
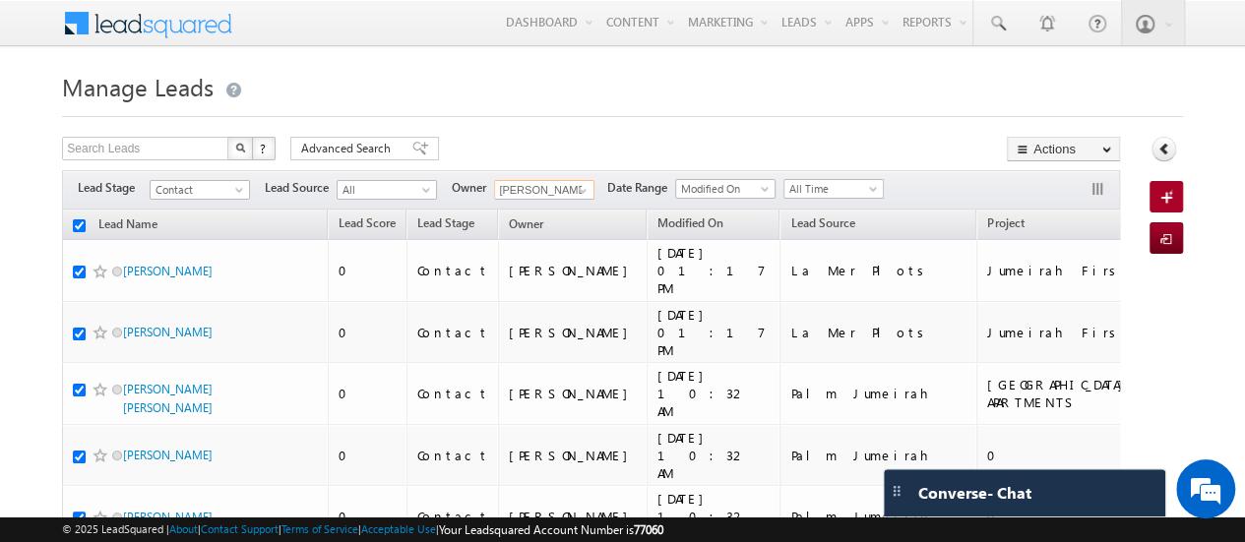
checkbox input "true"
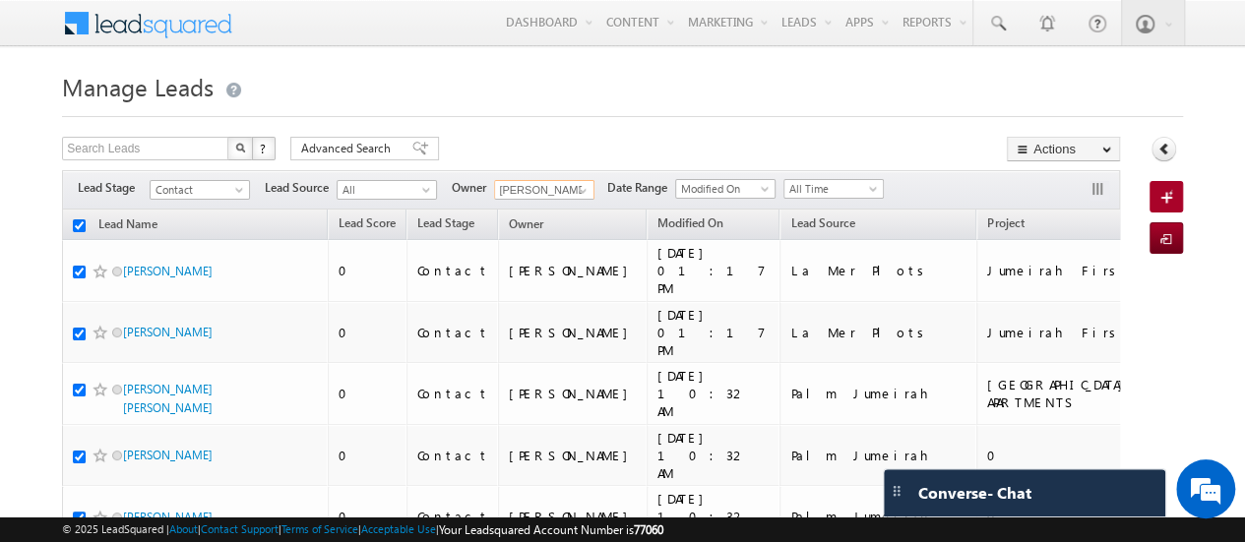
checkbox input "true"
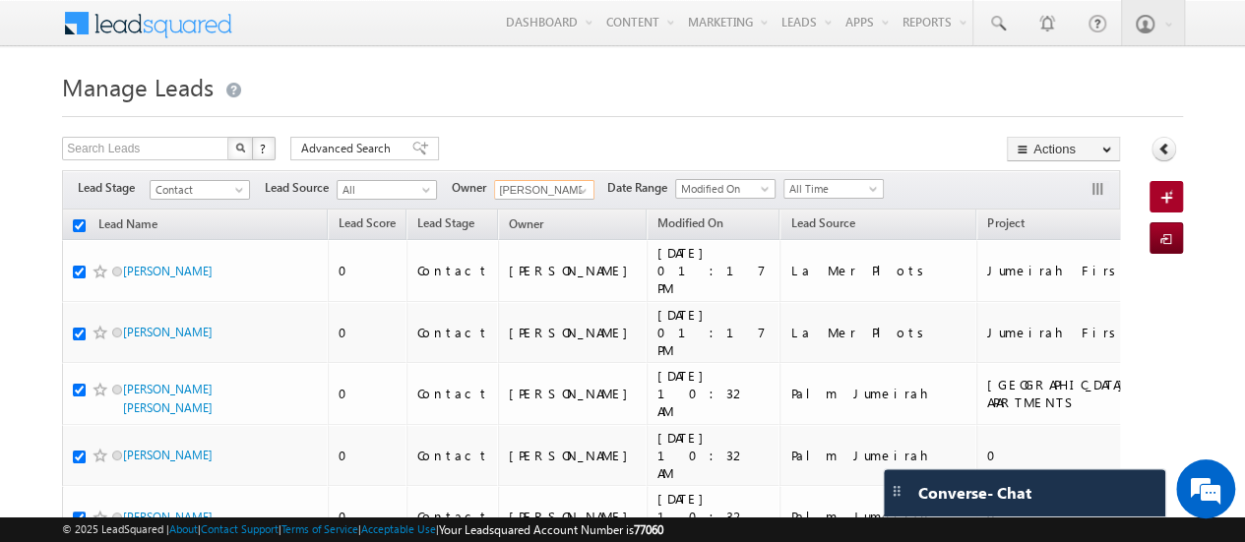
checkbox input "true"
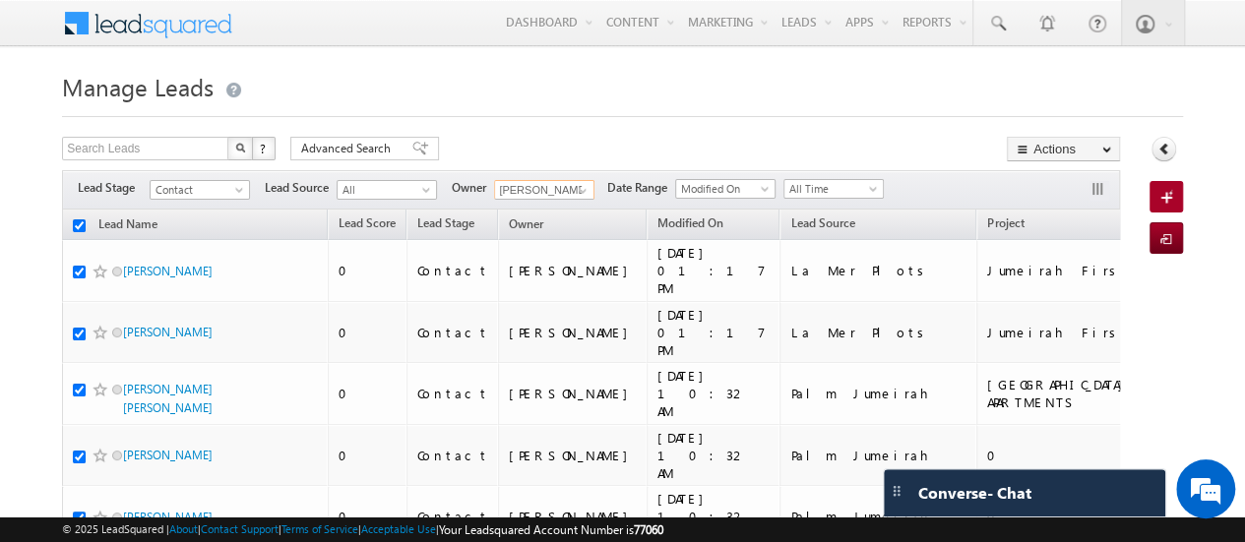
checkbox input "true"
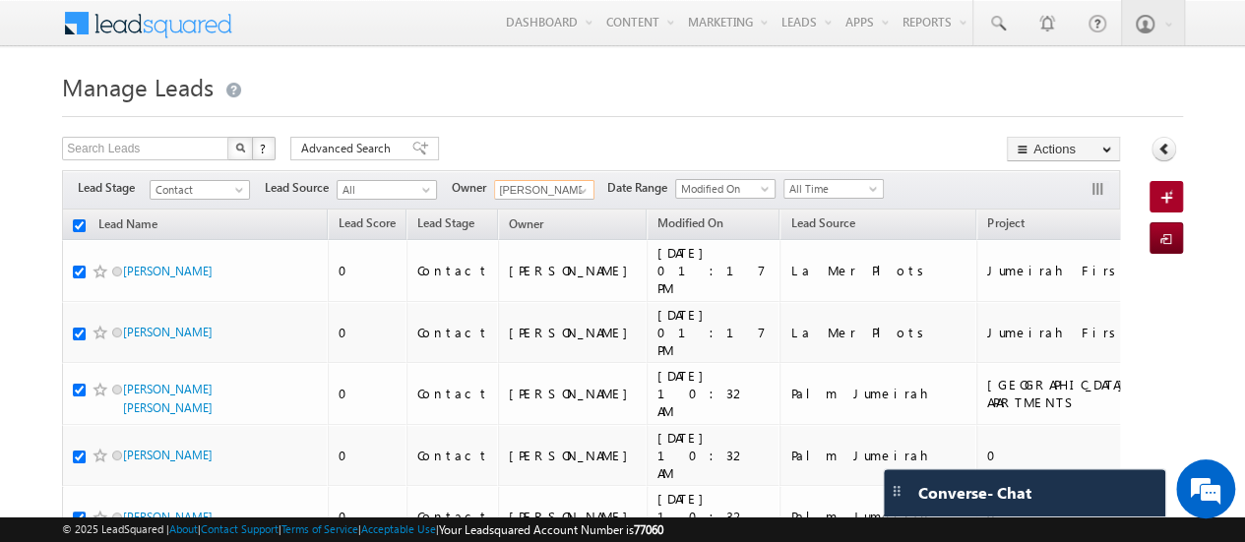
checkbox input "true"
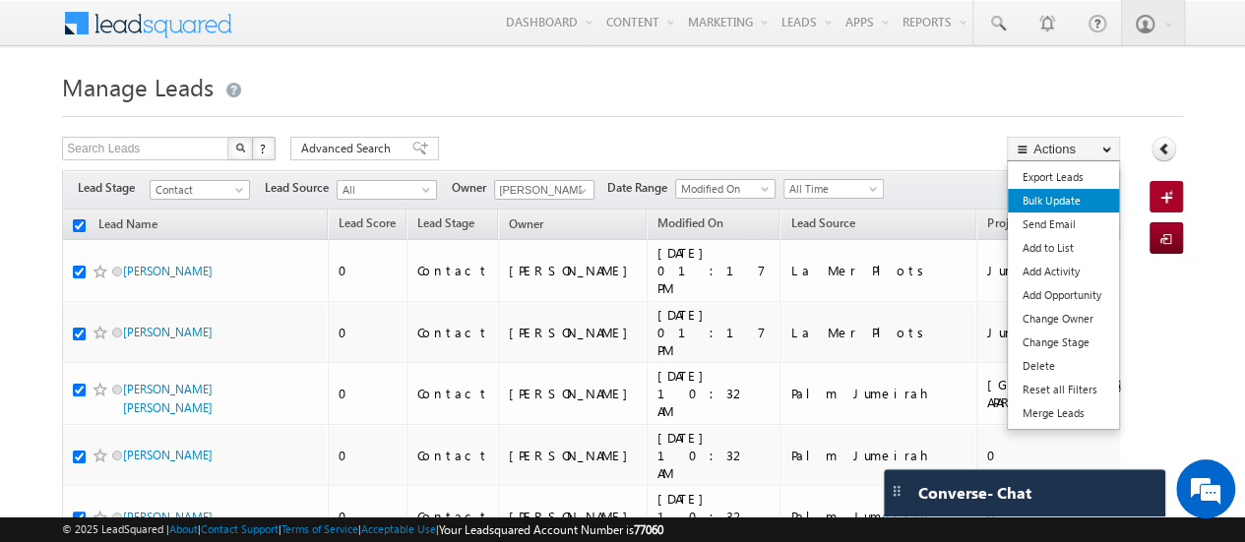
click at [1067, 199] on link "Bulk Update" at bounding box center [1062, 201] width 111 height 24
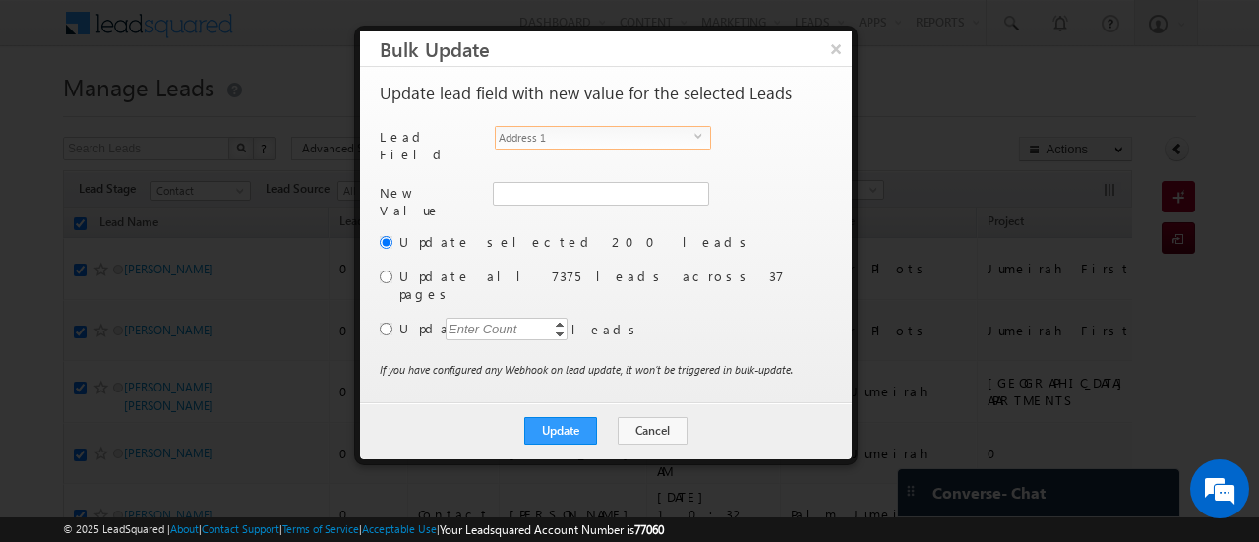
click at [659, 130] on span "Address 1" at bounding box center [595, 138] width 199 height 22
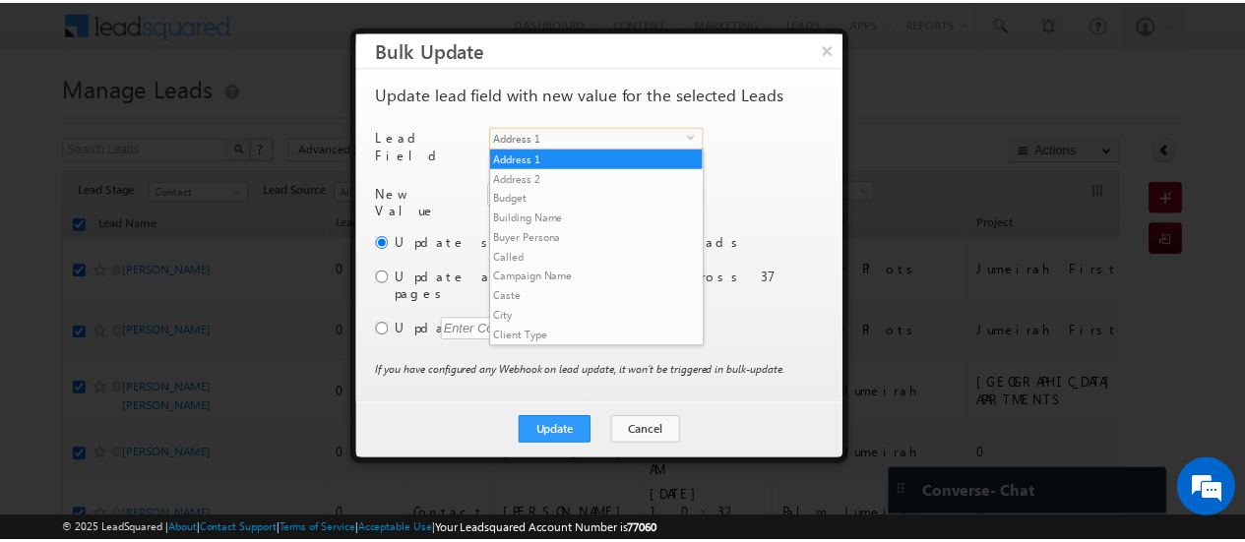
scroll to position [768, 0]
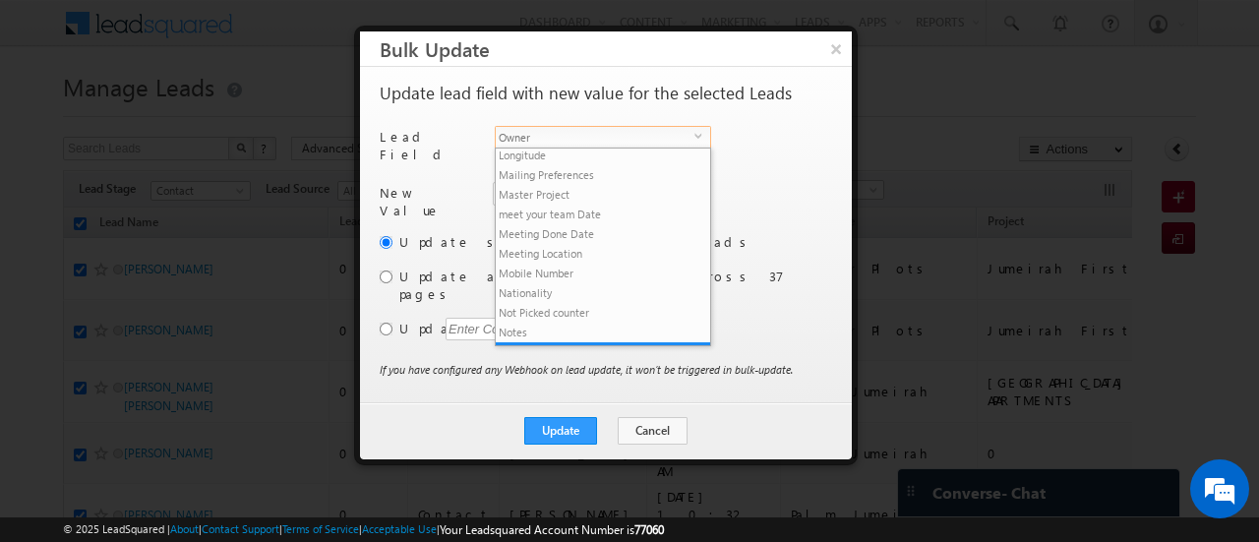
click at [659, 130] on span "Owner" at bounding box center [595, 138] width 199 height 22
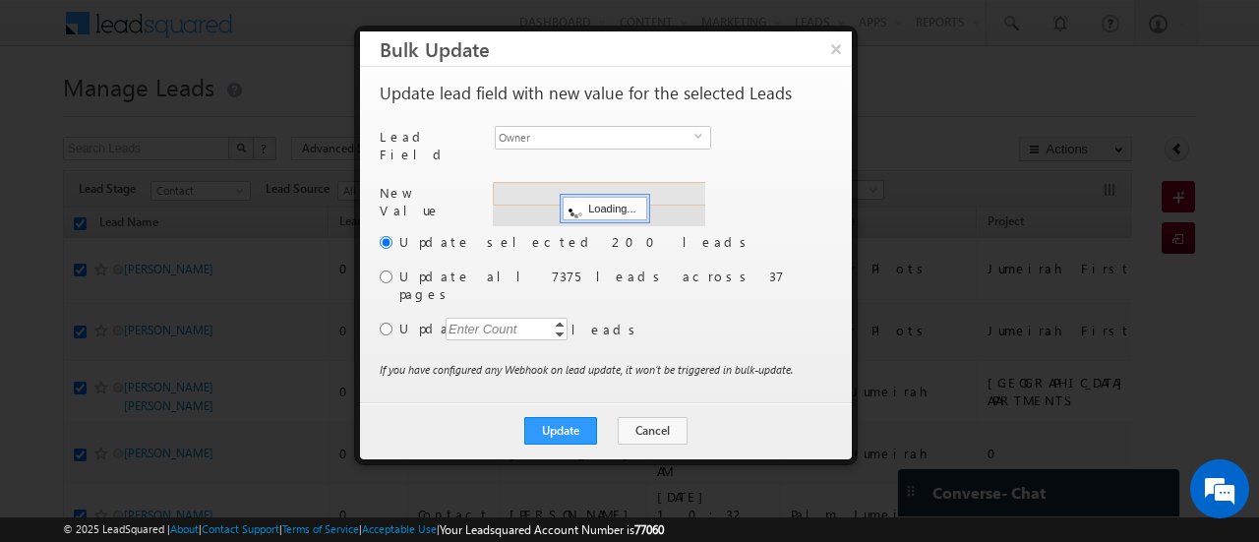
click at [577, 186] on div "Address 1 Loading..." at bounding box center [599, 204] width 213 height 44
click at [577, 186] on input "hemant yogi" at bounding box center [600, 194] width 214 height 24
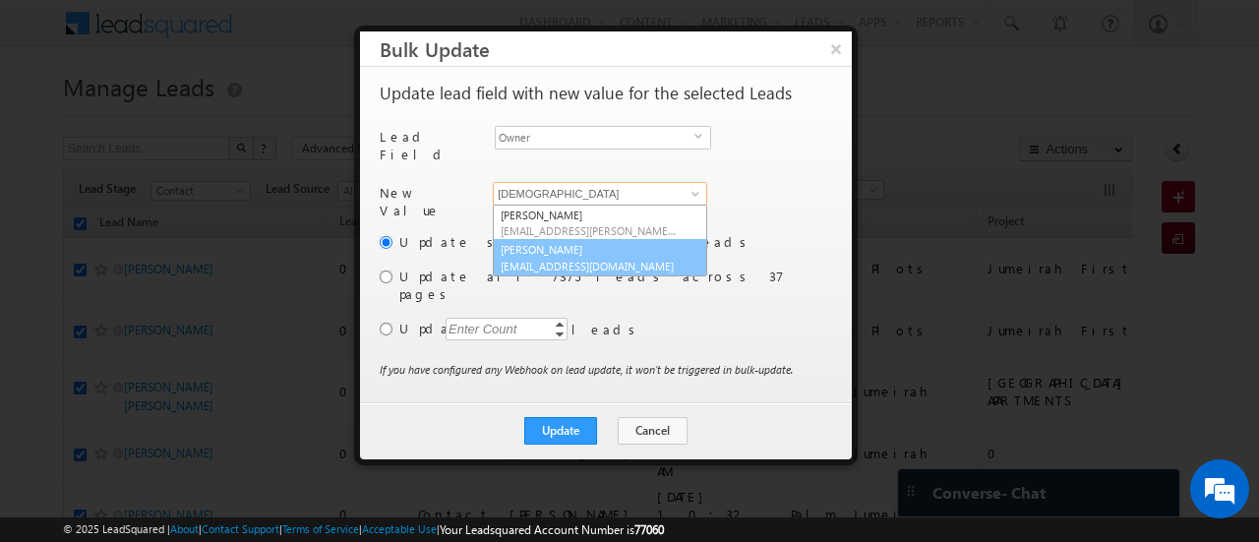
click at [569, 244] on link "[PERSON_NAME] [PERSON_NAME][EMAIL_ADDRESS][DOMAIN_NAME]" at bounding box center [600, 257] width 214 height 37
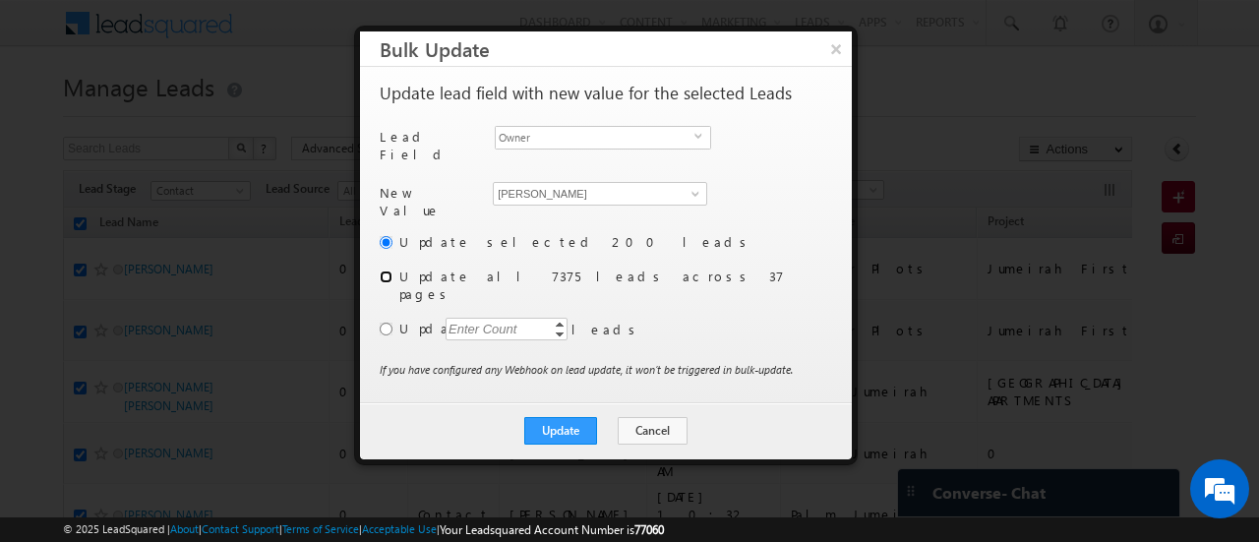
click at [387, 271] on input "radio" at bounding box center [386, 277] width 13 height 13
click at [565, 417] on button "Update" at bounding box center [560, 431] width 73 height 28
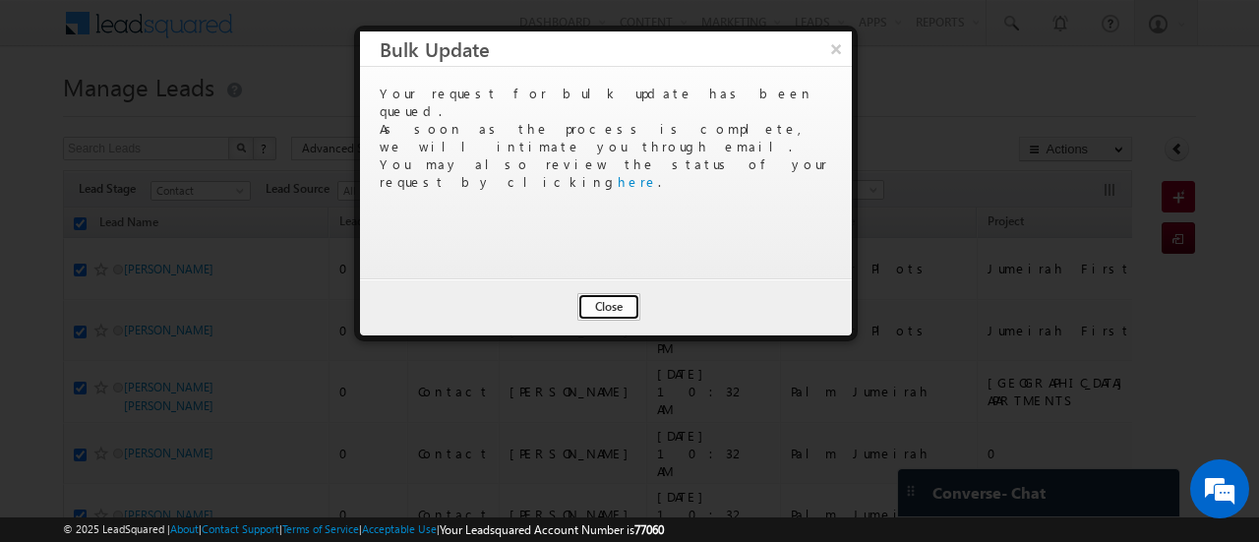
click at [600, 304] on button "Close" at bounding box center [609, 307] width 63 height 28
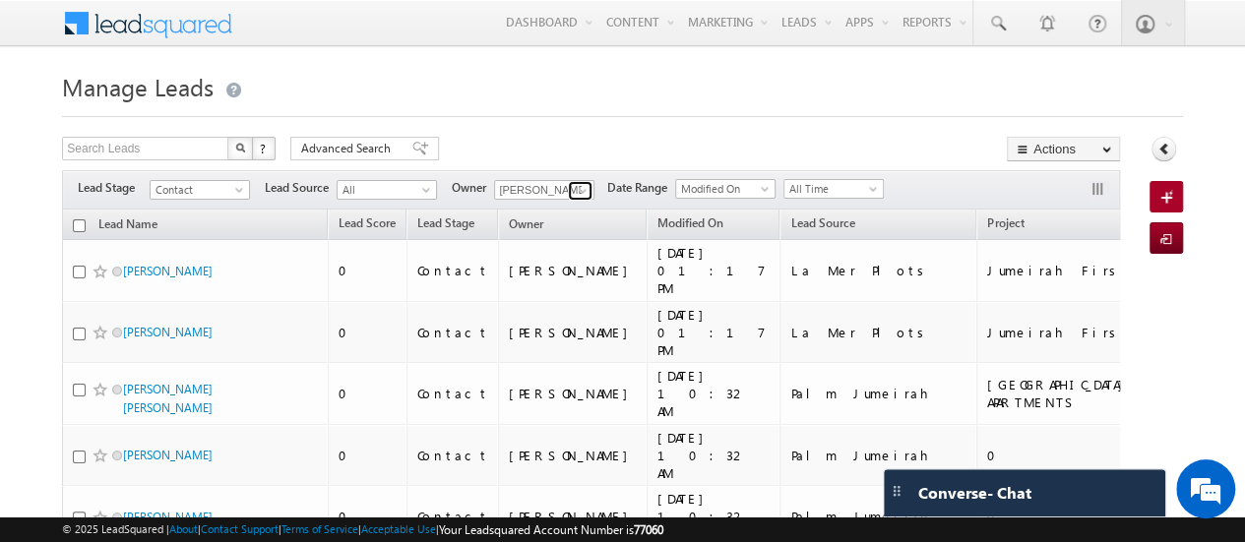
click at [579, 192] on span at bounding box center [583, 191] width 16 height 16
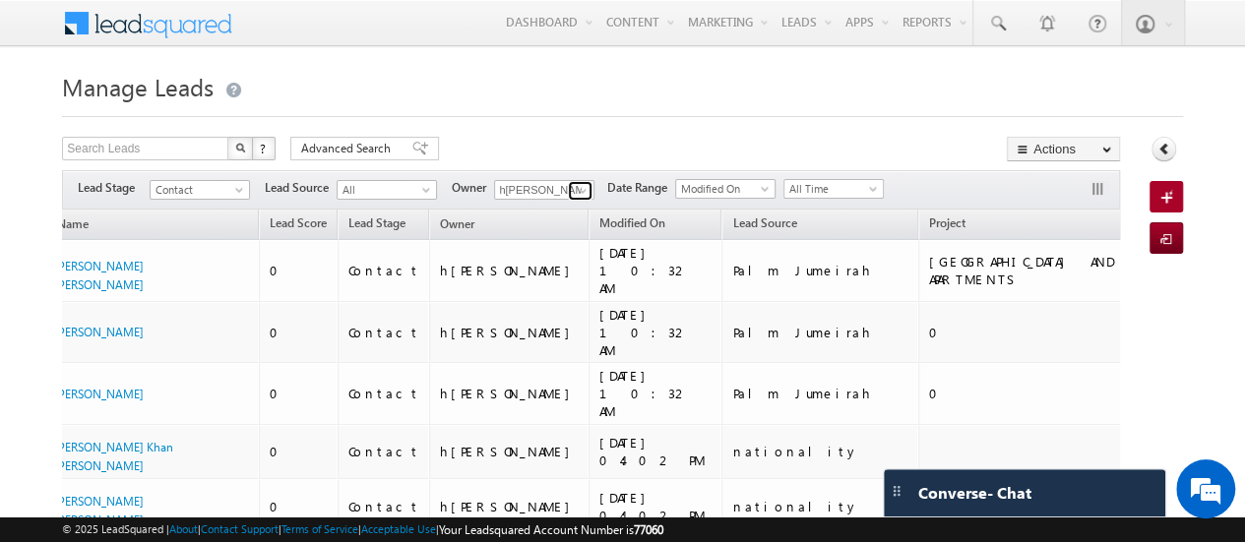
click at [582, 184] on span at bounding box center [583, 191] width 16 height 16
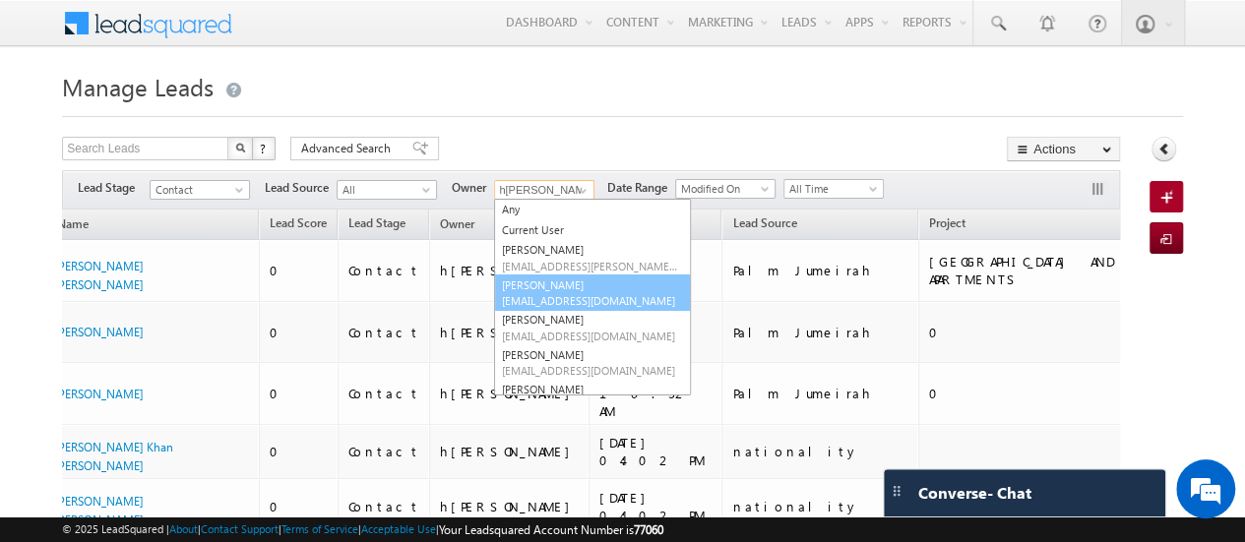
click at [573, 290] on link "[PERSON_NAME] [PERSON_NAME][EMAIL_ADDRESS][DOMAIN_NAME]" at bounding box center [592, 292] width 197 height 37
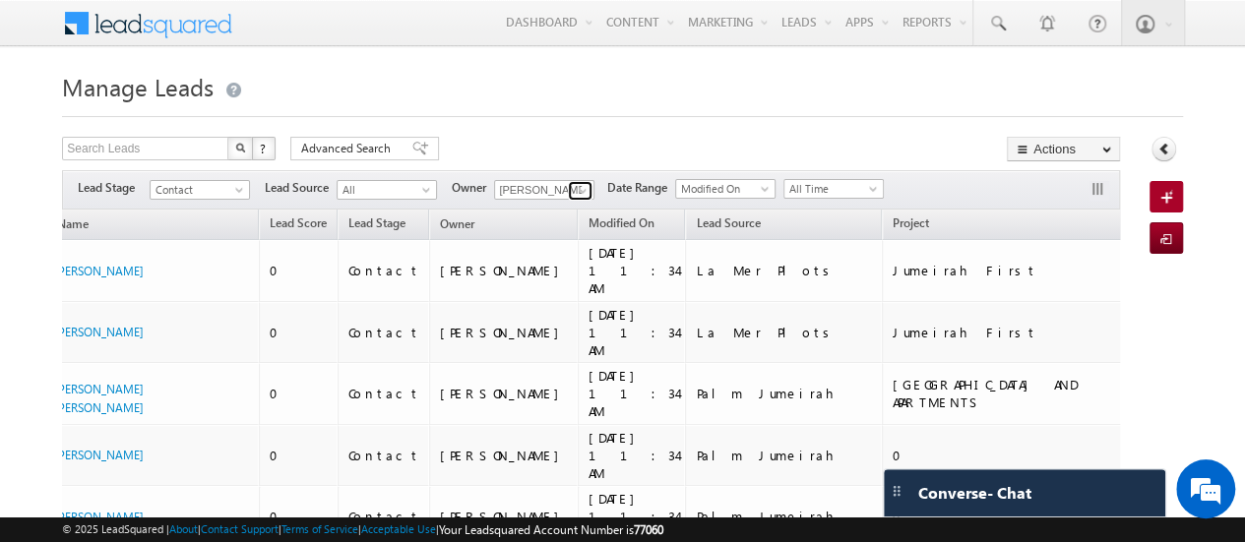
click at [581, 190] on span at bounding box center [583, 191] width 16 height 16
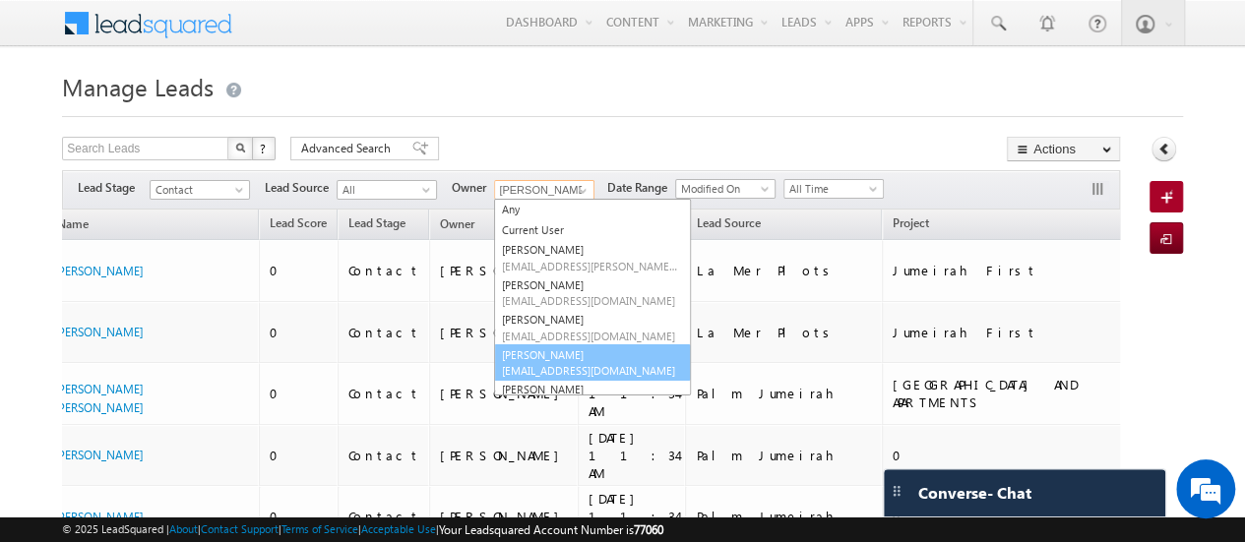
click at [569, 356] on link "[PERSON_NAME] [PERSON_NAME][EMAIL_ADDRESS][DOMAIN_NAME]" at bounding box center [592, 362] width 197 height 37
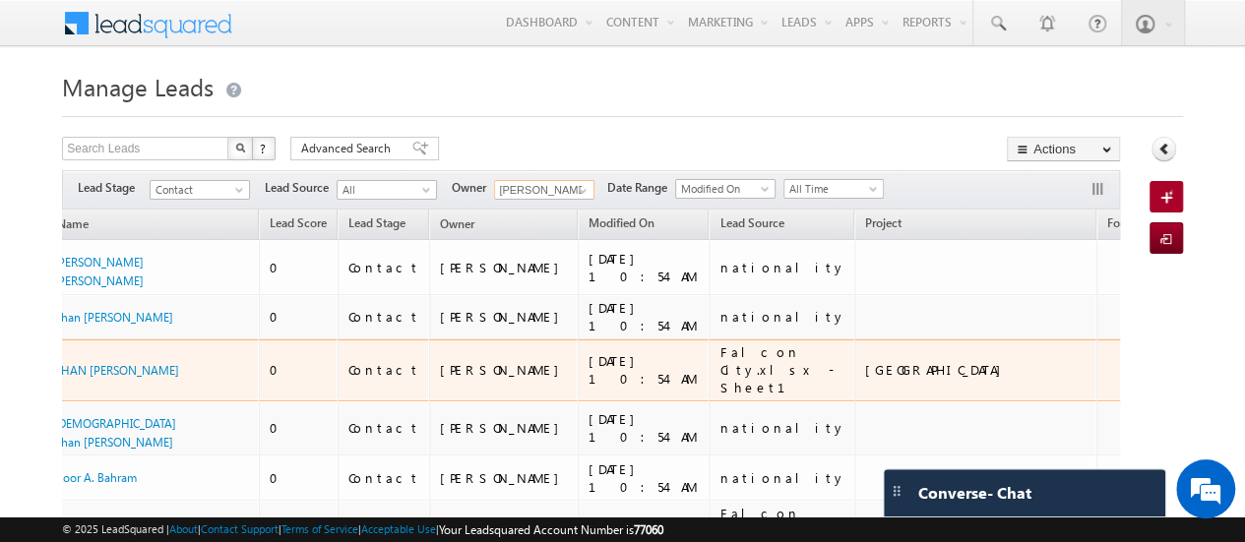
scroll to position [0, 58]
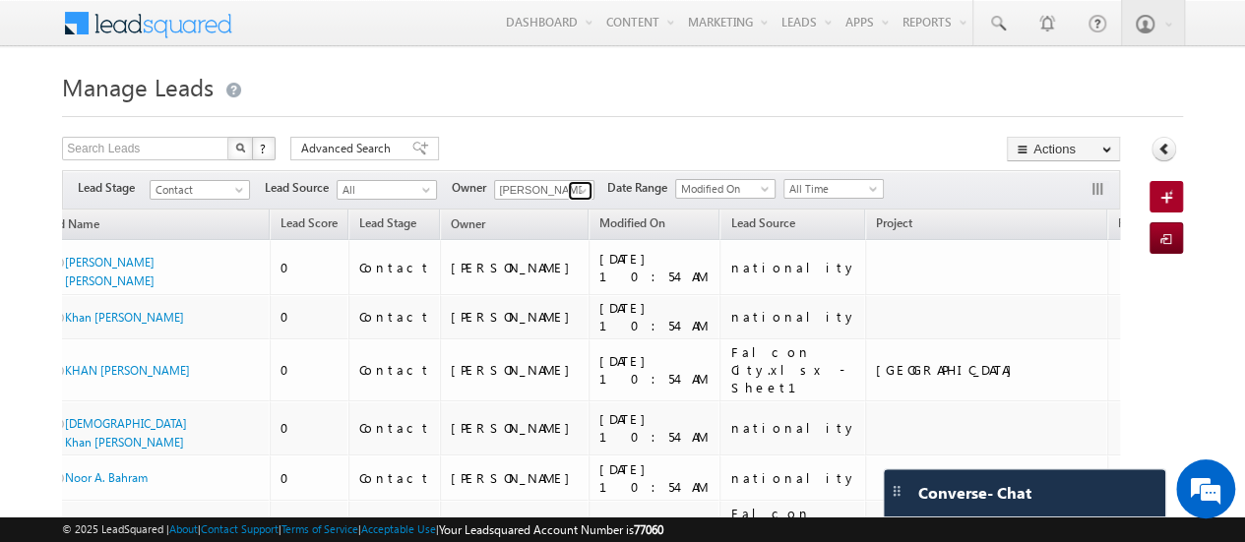
click at [582, 187] on span at bounding box center [583, 191] width 16 height 16
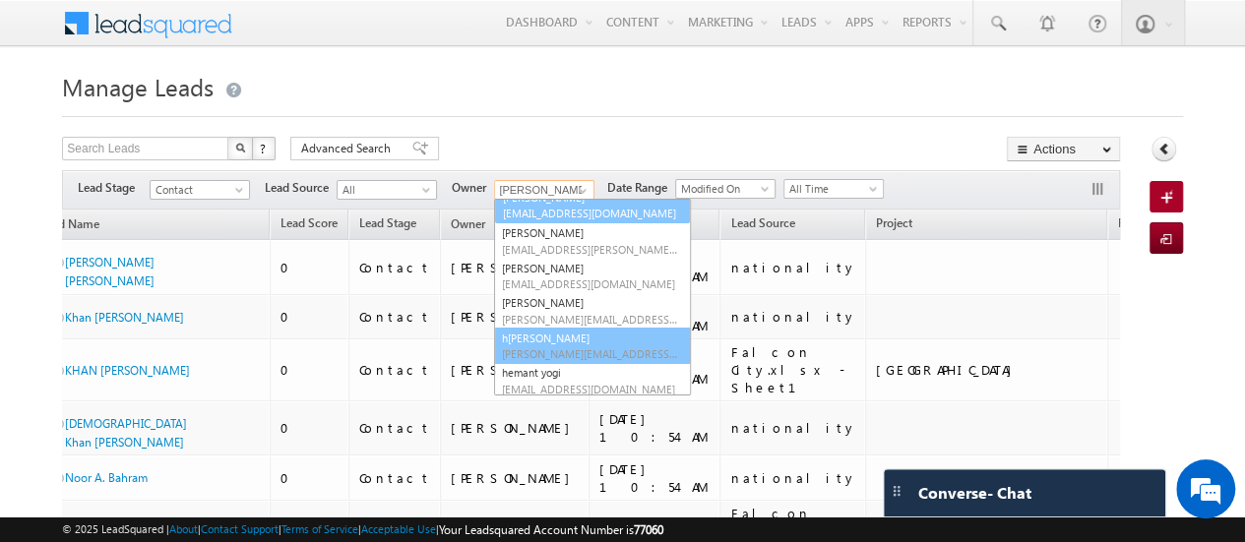
scroll to position [159, 0]
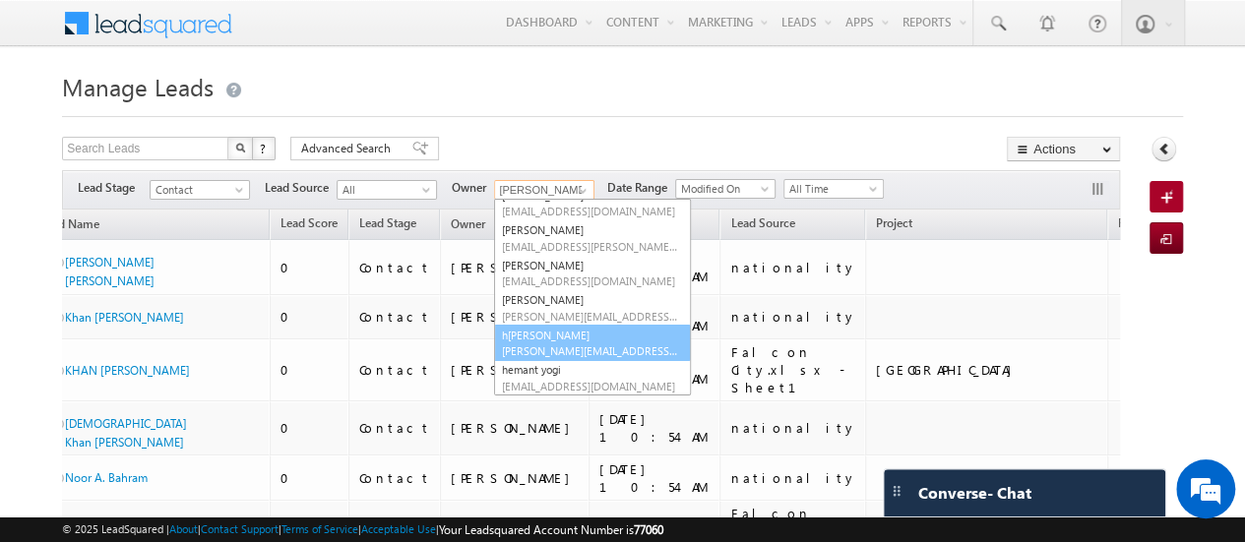
click at [573, 351] on span "[PERSON_NAME][EMAIL_ADDRESS][PERSON_NAME][DOMAIN_NAME]" at bounding box center [590, 350] width 177 height 15
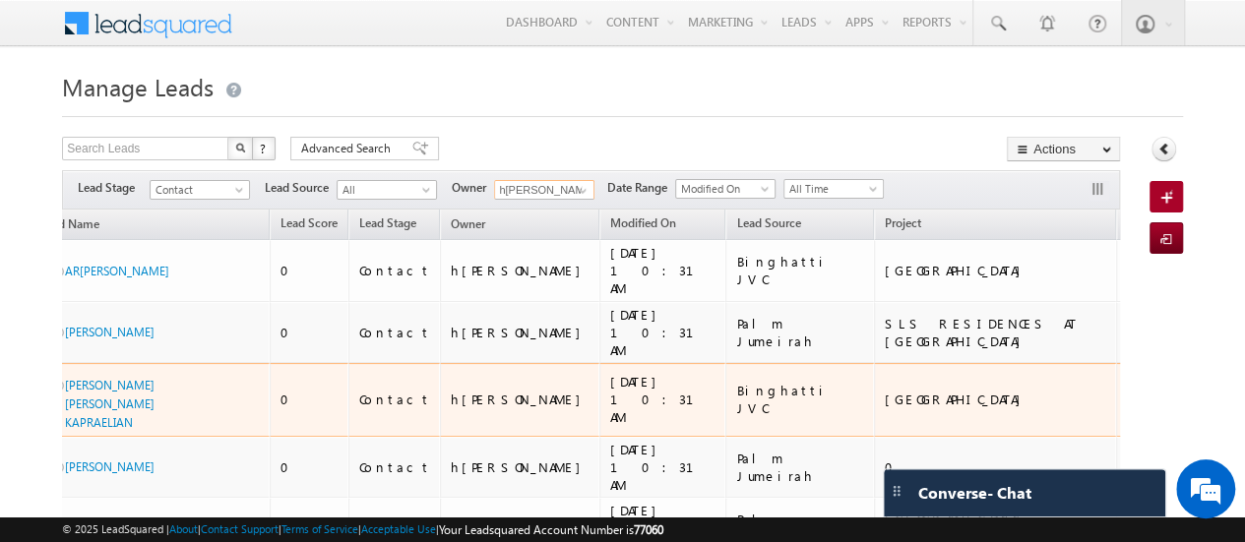
scroll to position [0, 54]
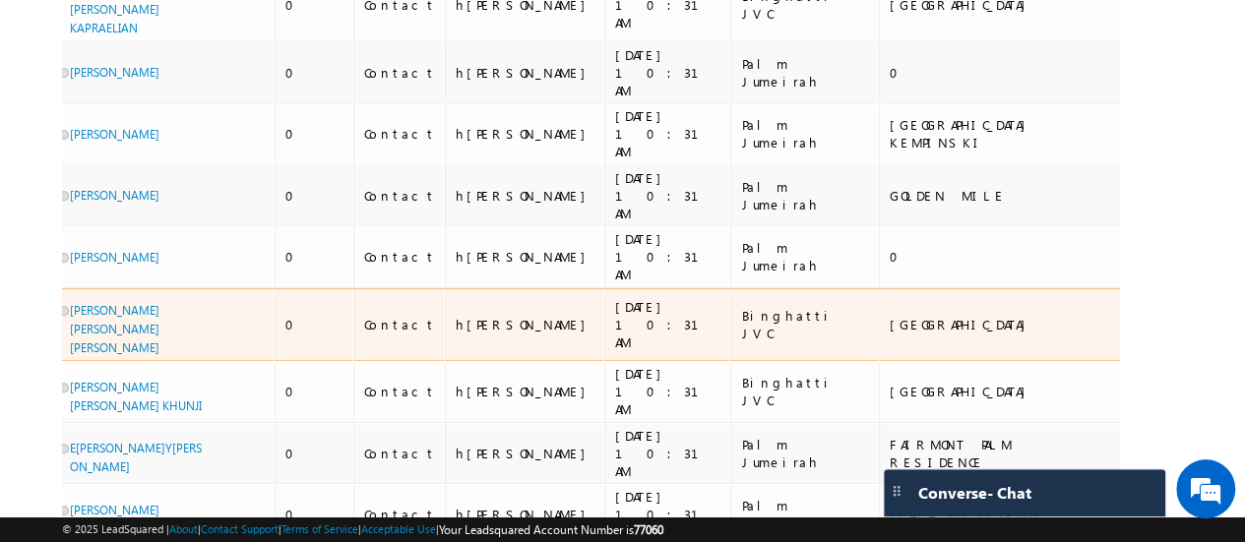
scroll to position [0, 0]
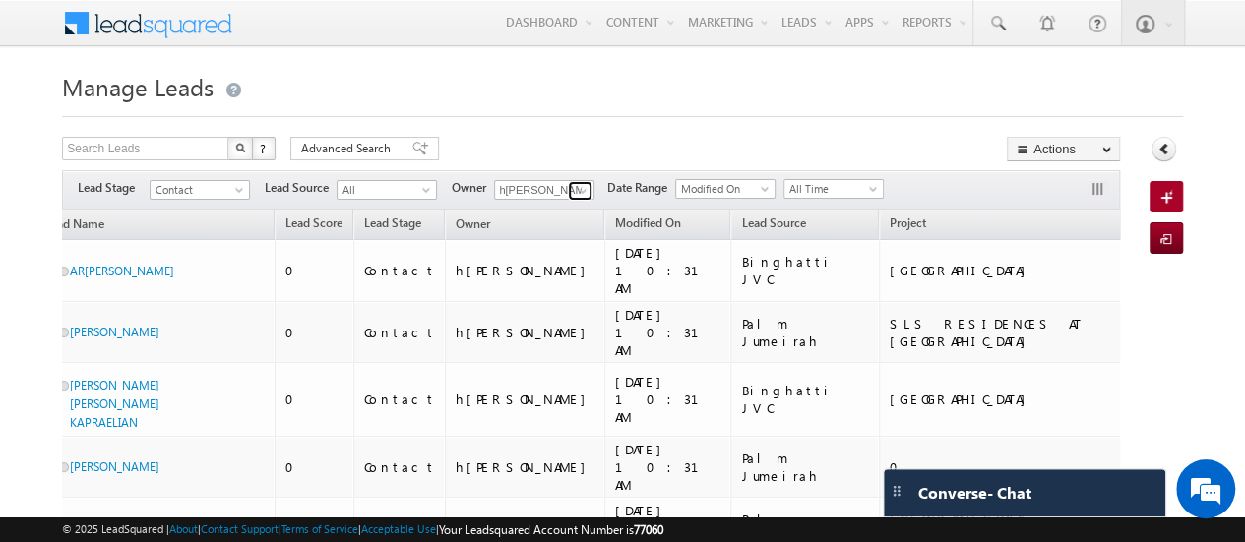
click at [580, 191] on span at bounding box center [583, 191] width 16 height 16
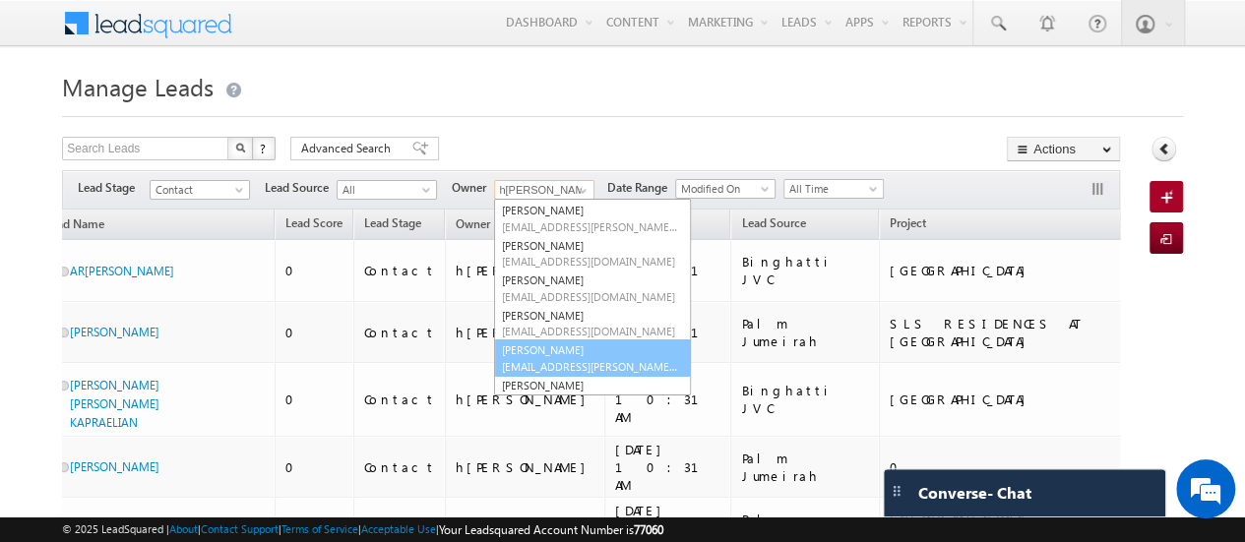
scroll to position [28, 0]
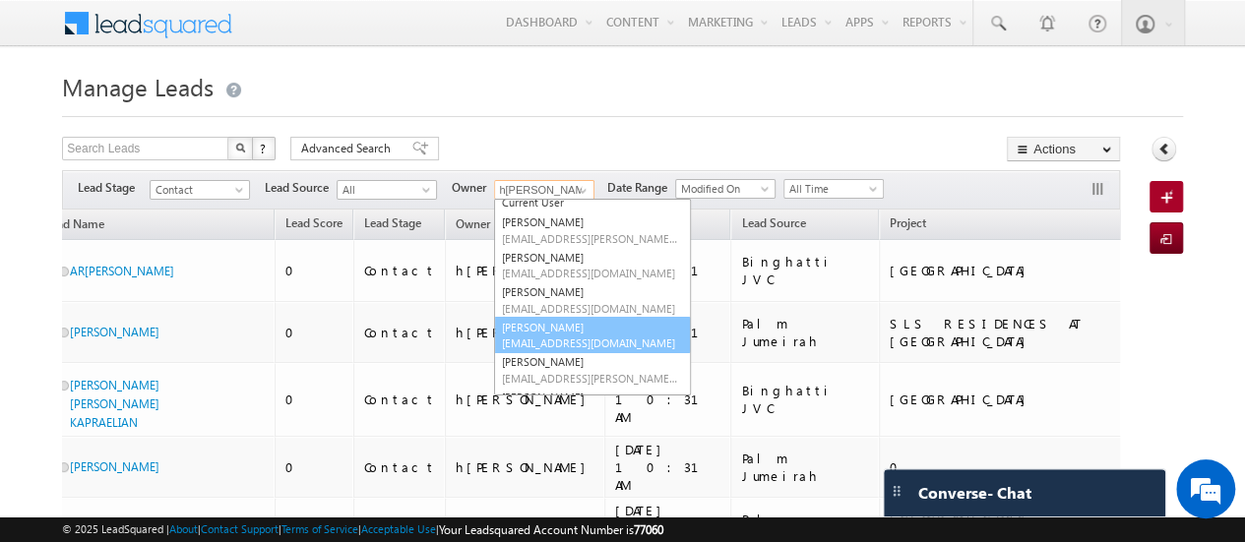
click at [562, 323] on link "[PERSON_NAME] [PERSON_NAME][EMAIL_ADDRESS][DOMAIN_NAME]" at bounding box center [592, 335] width 197 height 37
type input "[PERSON_NAME]"
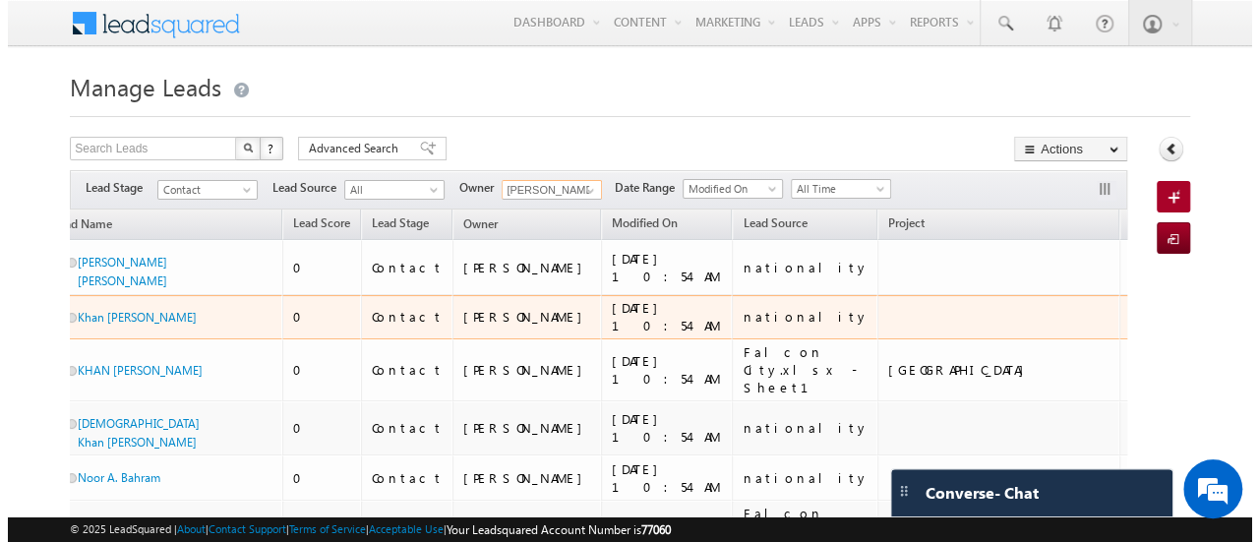
scroll to position [0, 0]
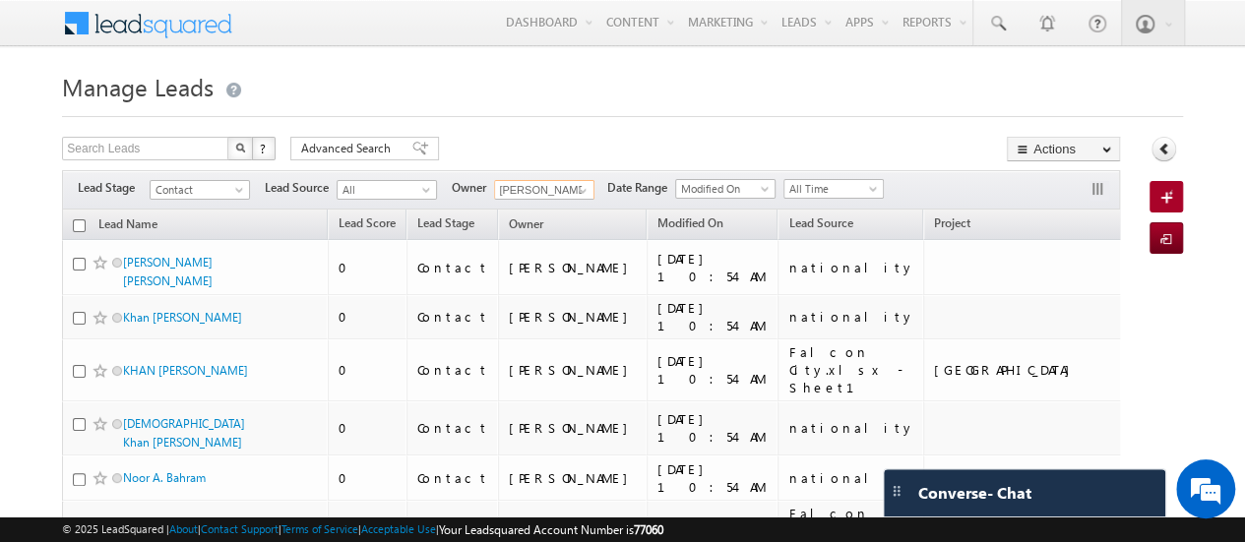
click at [77, 219] on input "checkbox" at bounding box center [79, 225] width 13 height 13
checkbox input "true"
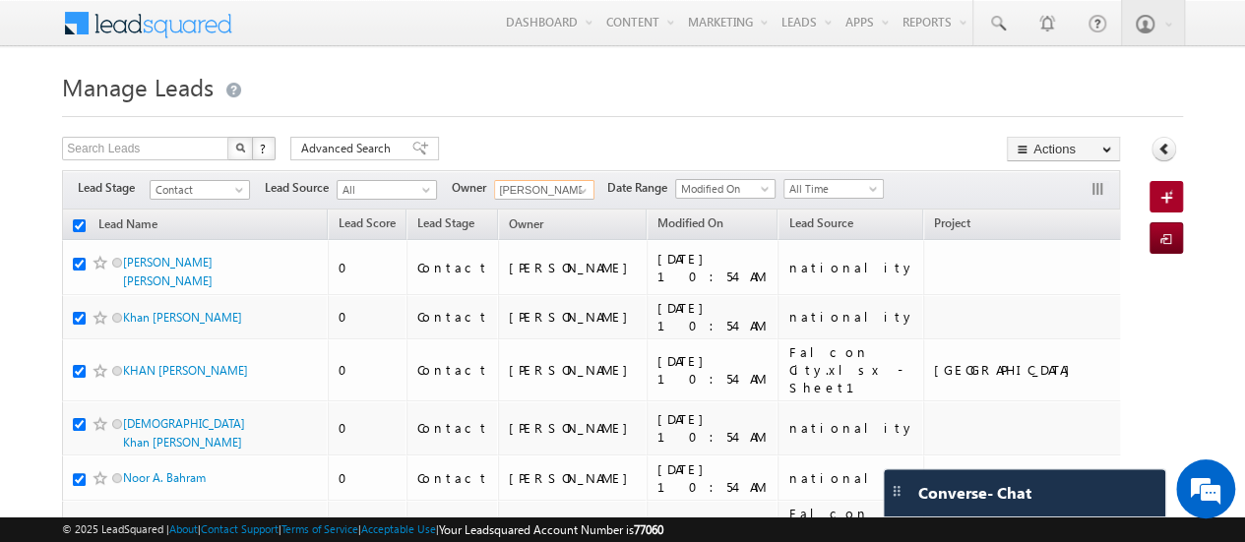
checkbox input "true"
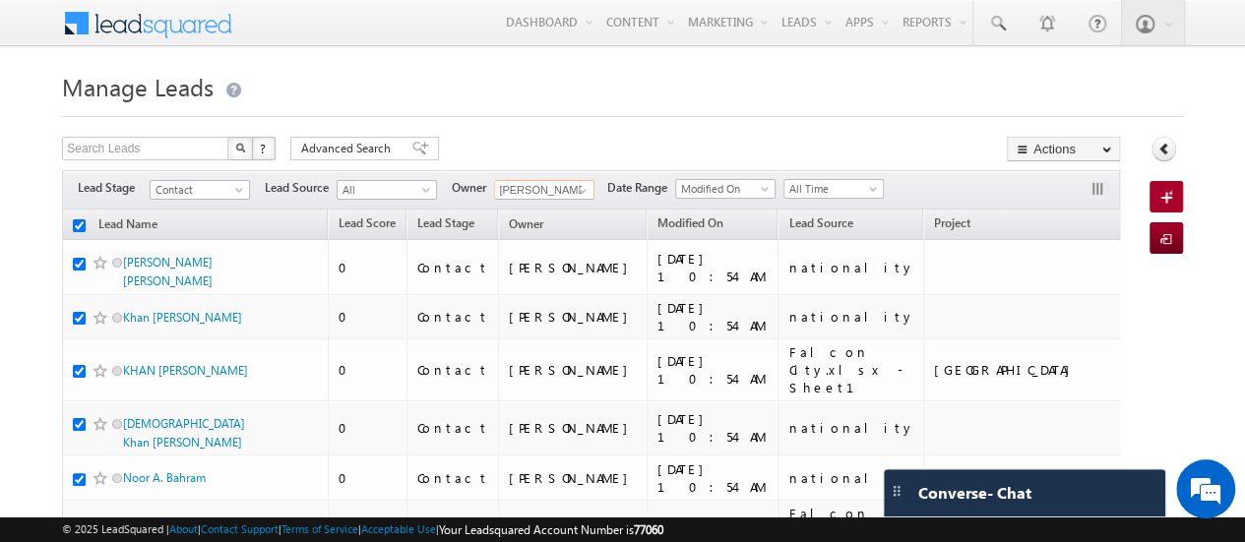
checkbox input "true"
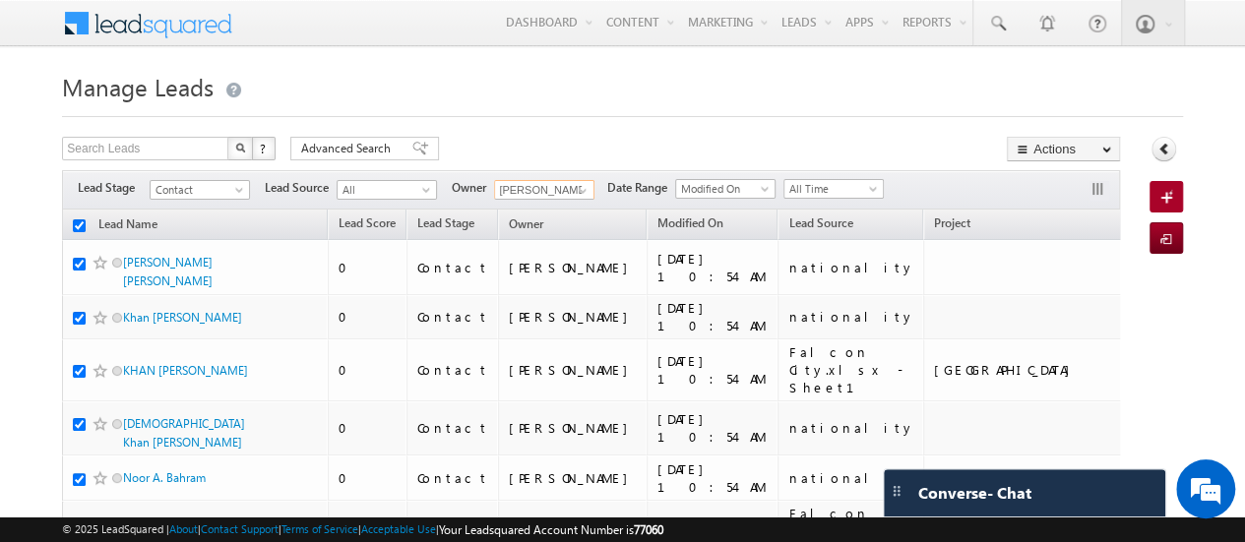
checkbox input "true"
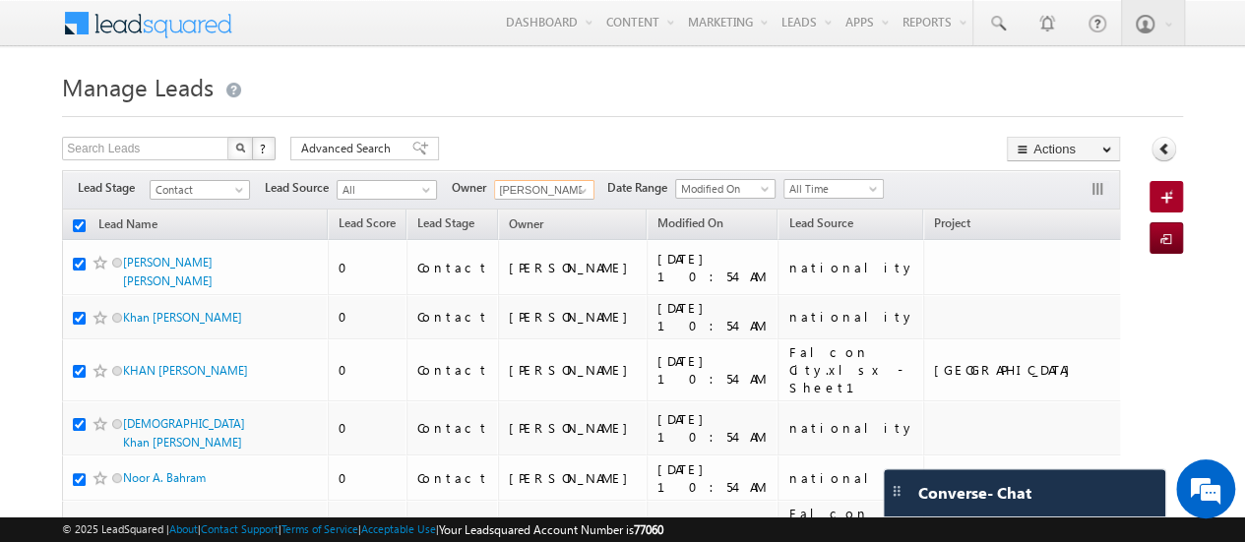
checkbox input "true"
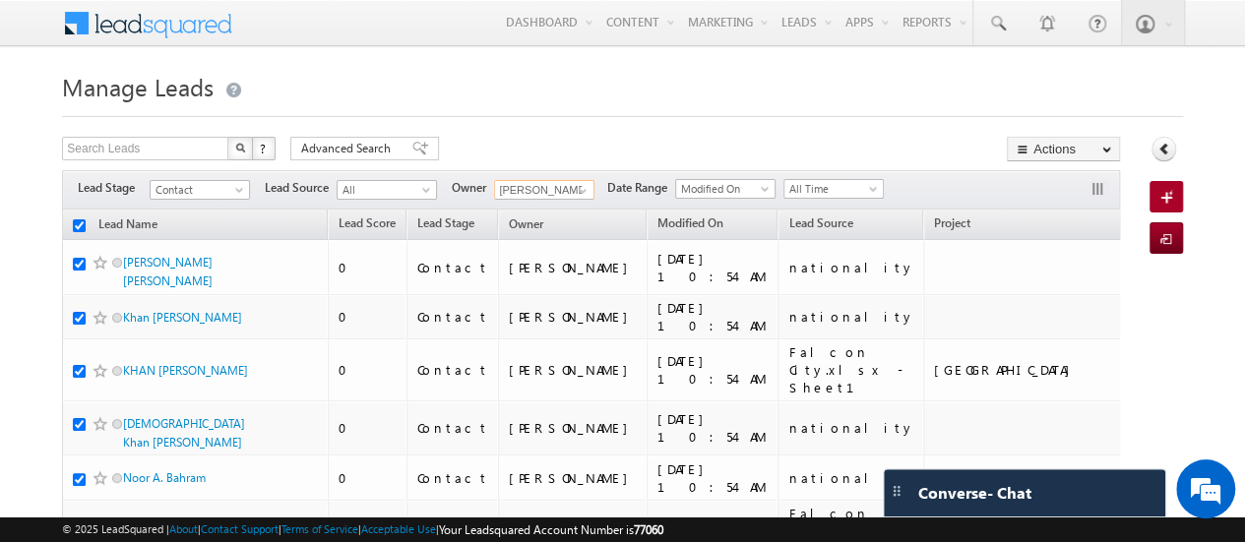
checkbox input "true"
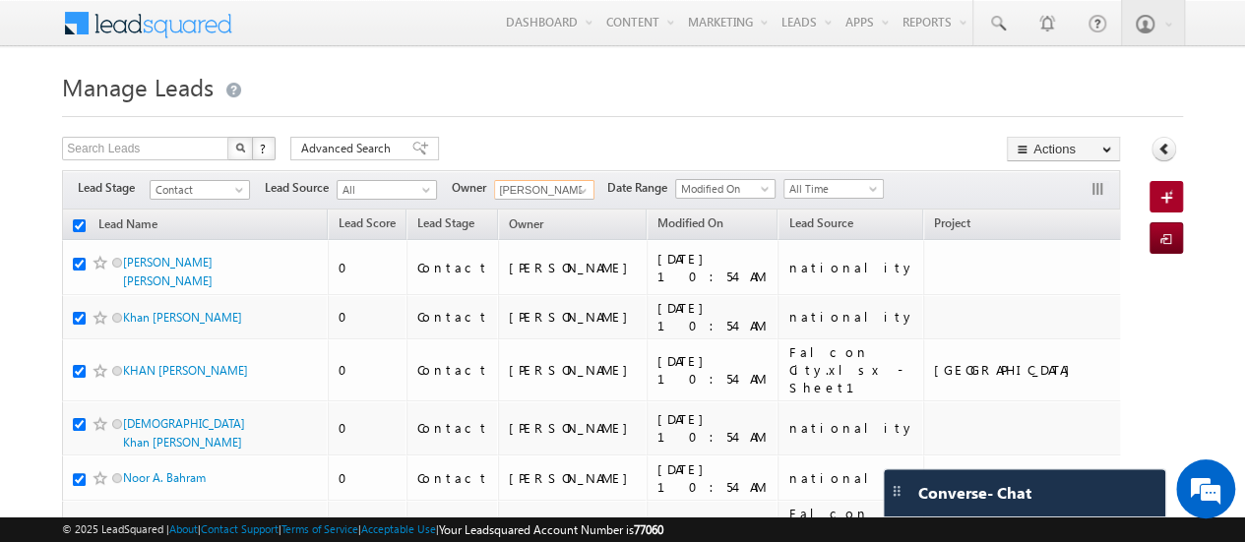
checkbox input "true"
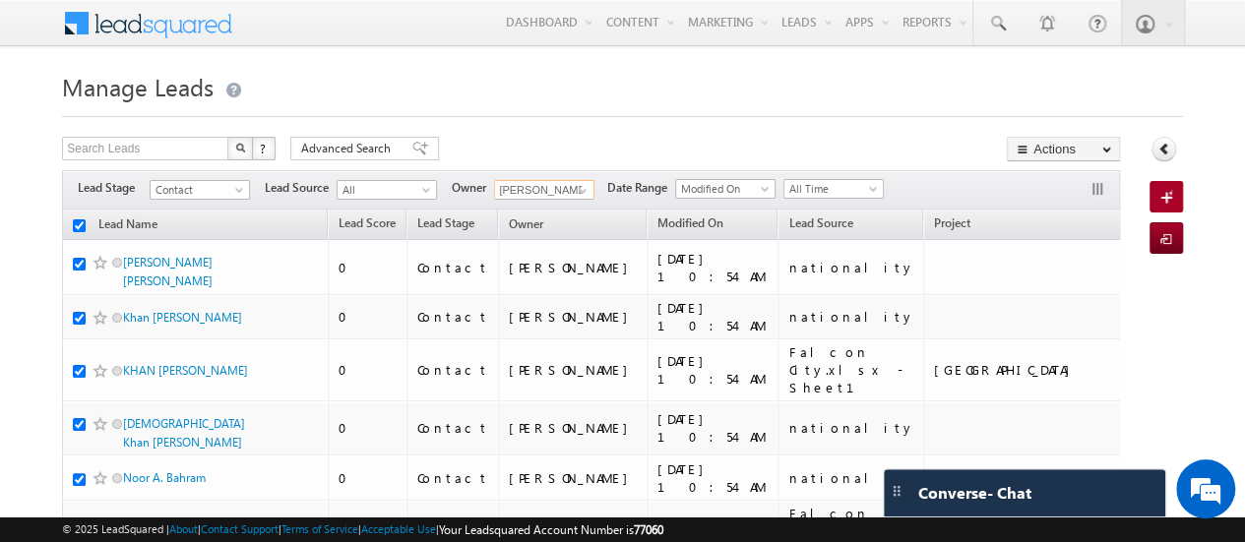
checkbox input "true"
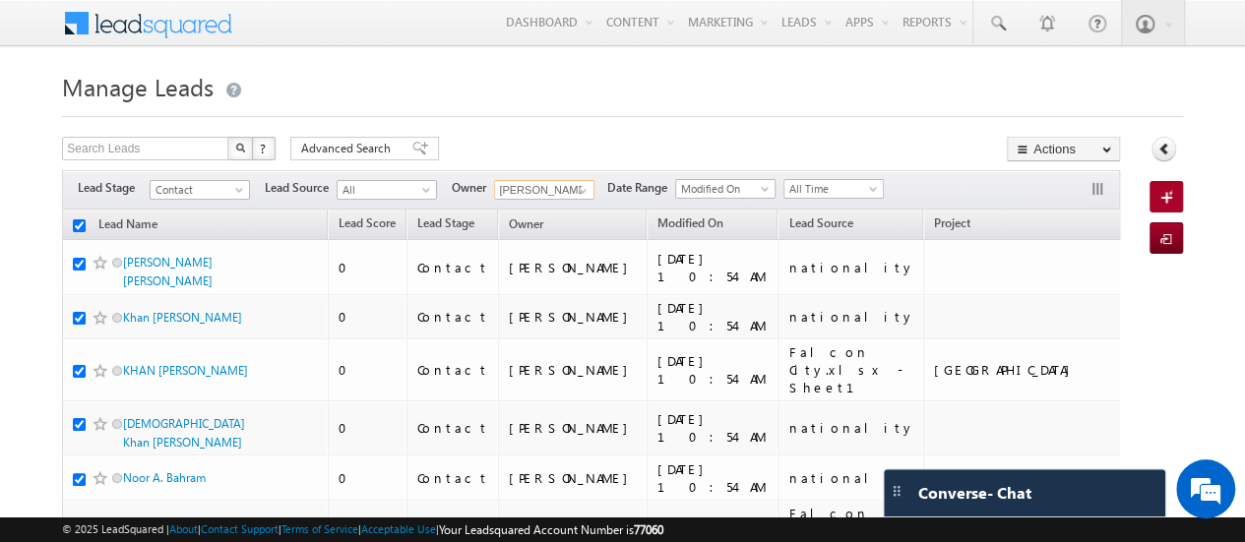
checkbox input "true"
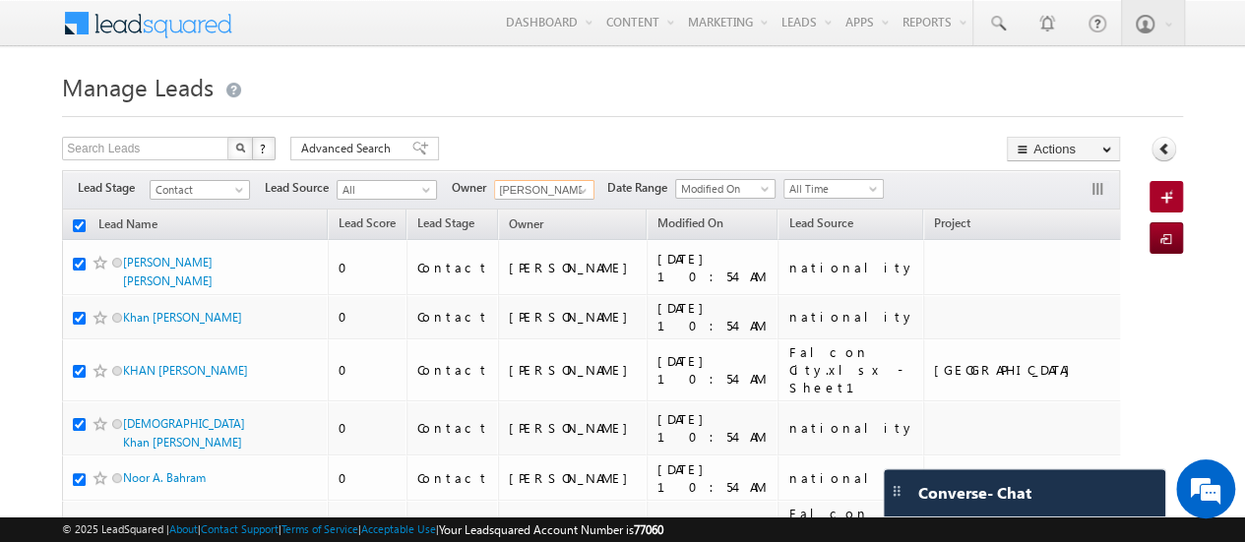
checkbox input "true"
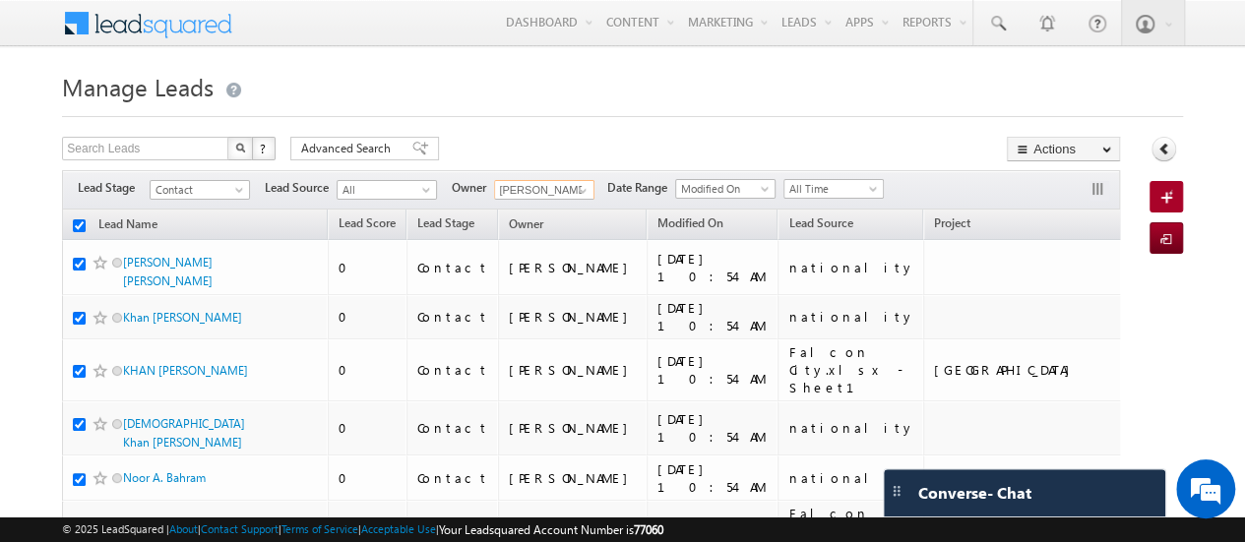
checkbox input "true"
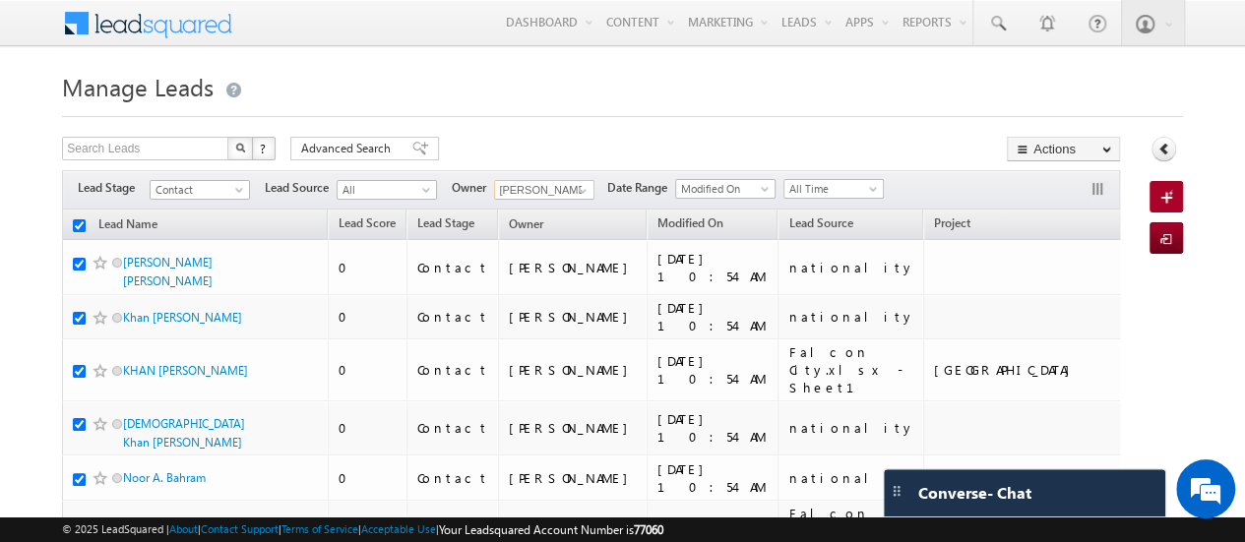
checkbox input "true"
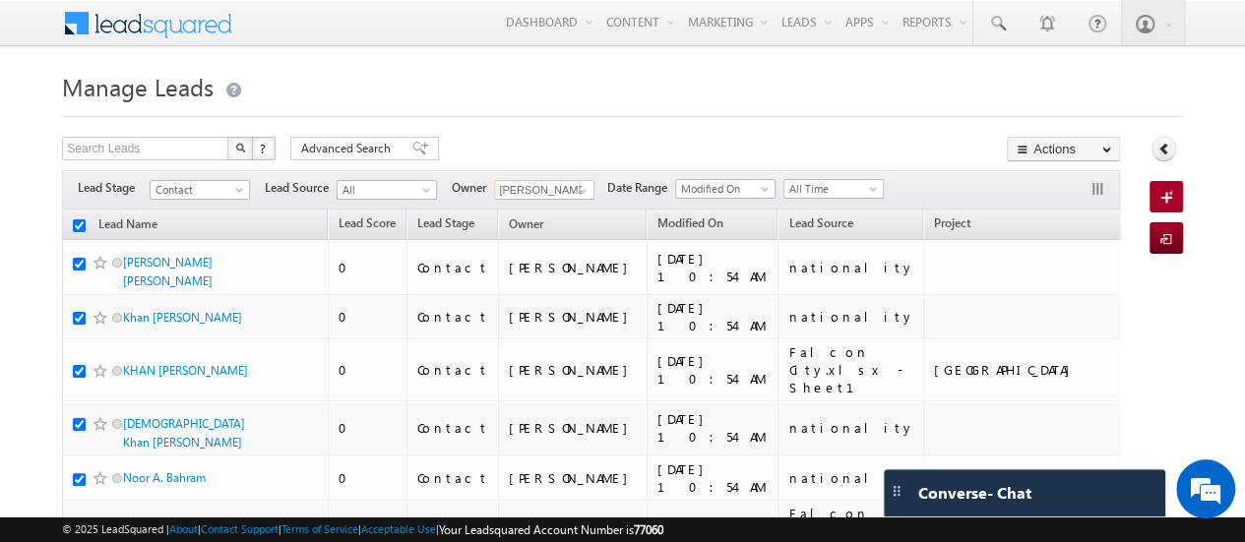
checkbox input "true"
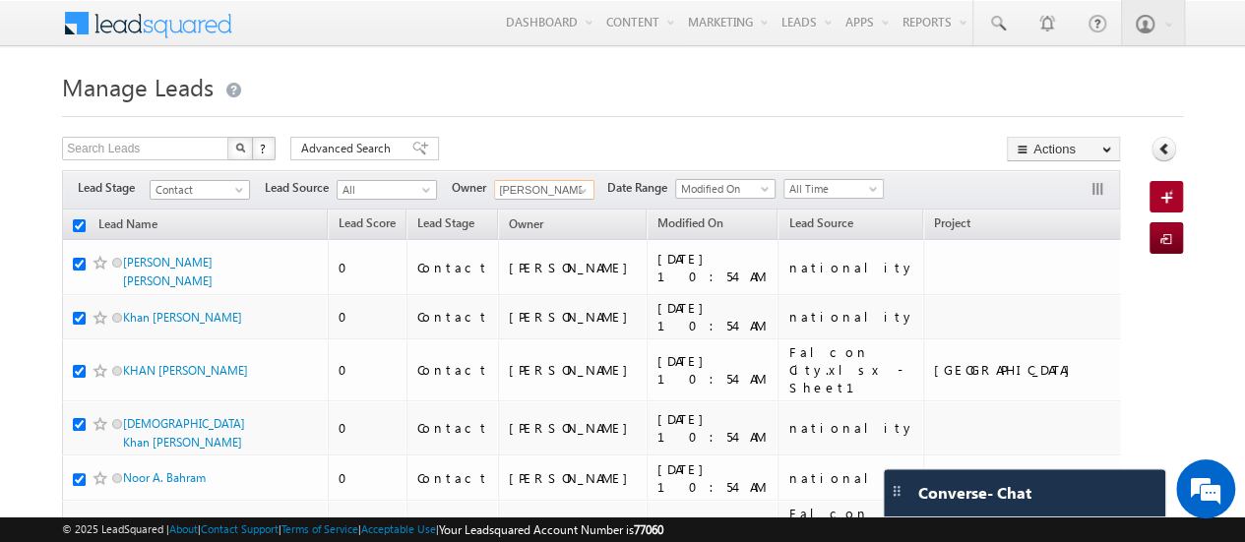
checkbox input "true"
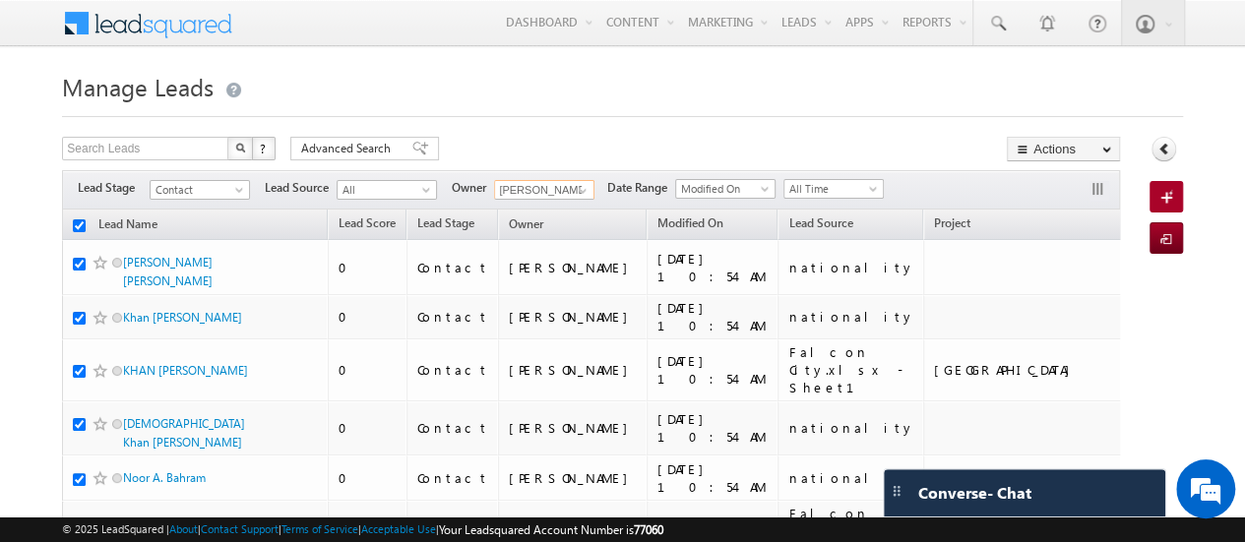
checkbox input "true"
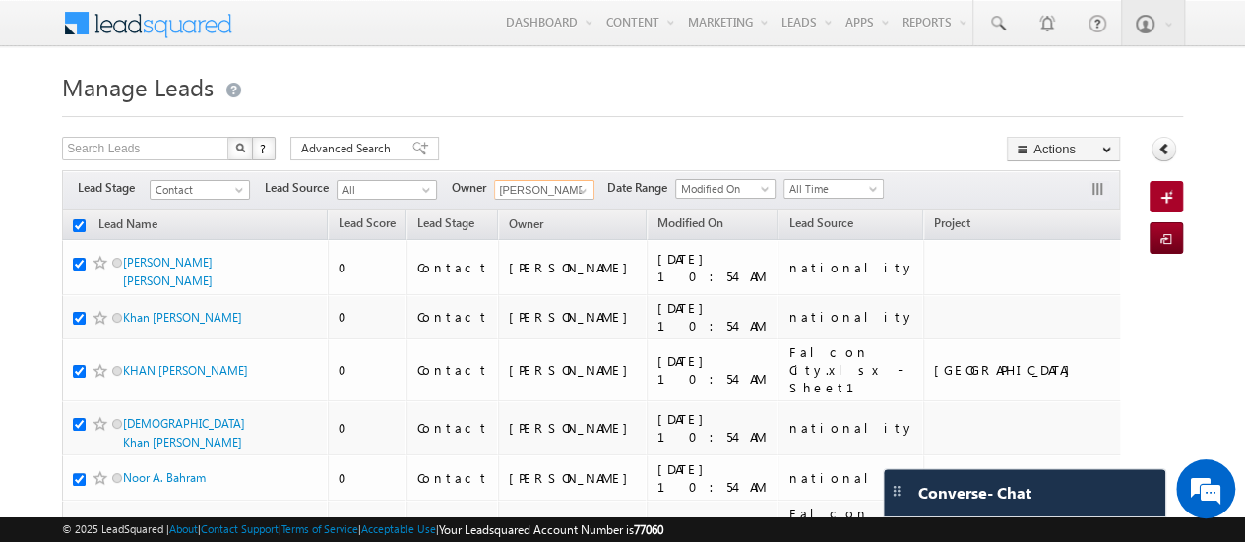
checkbox input "true"
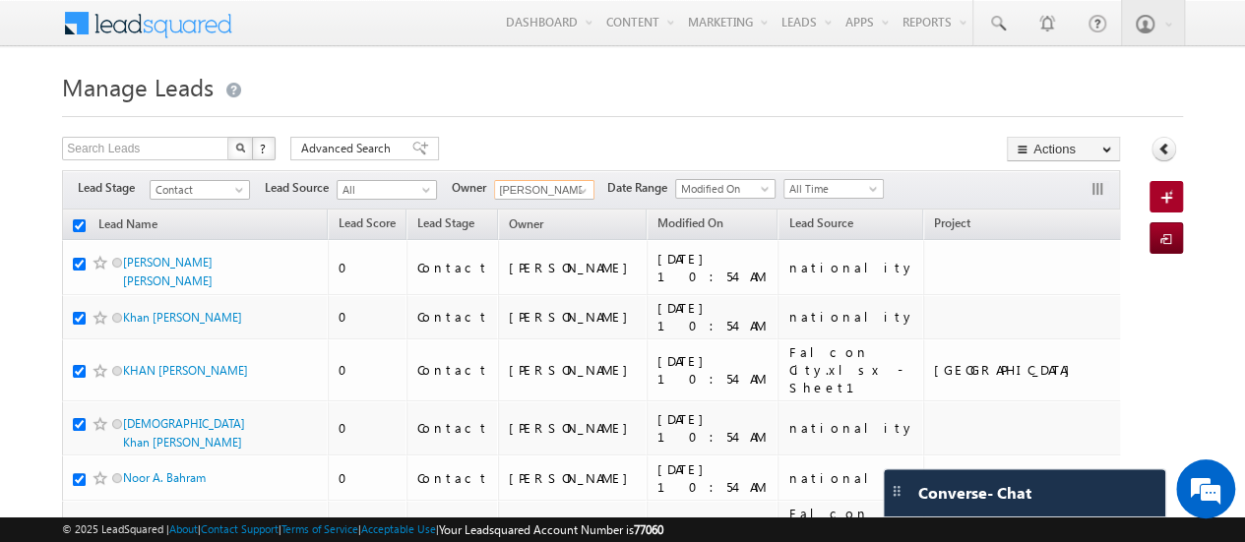
checkbox input "true"
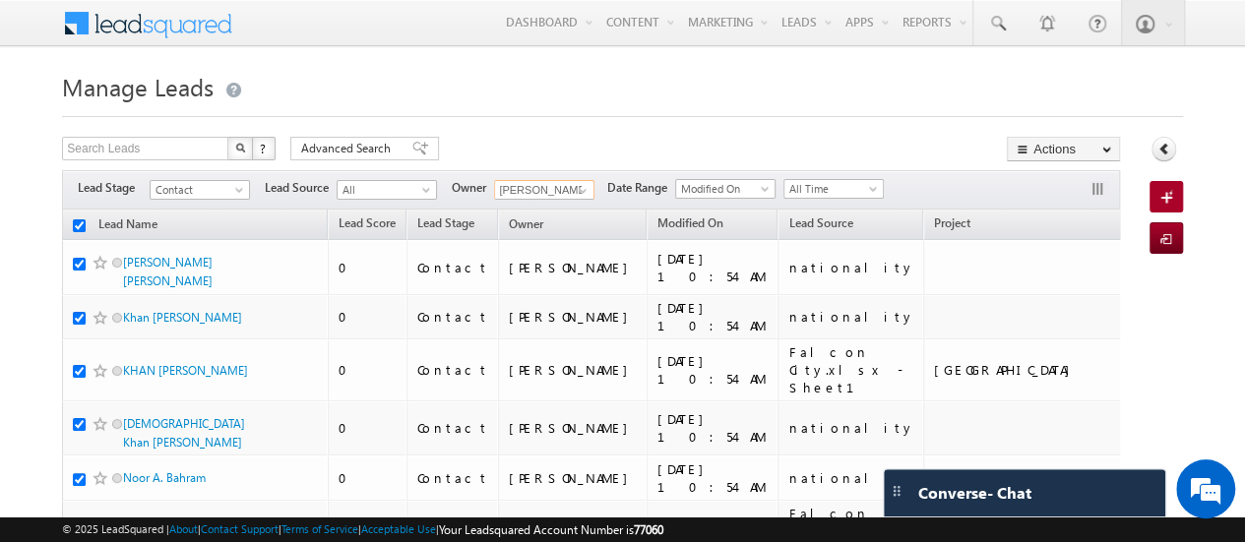
checkbox input "true"
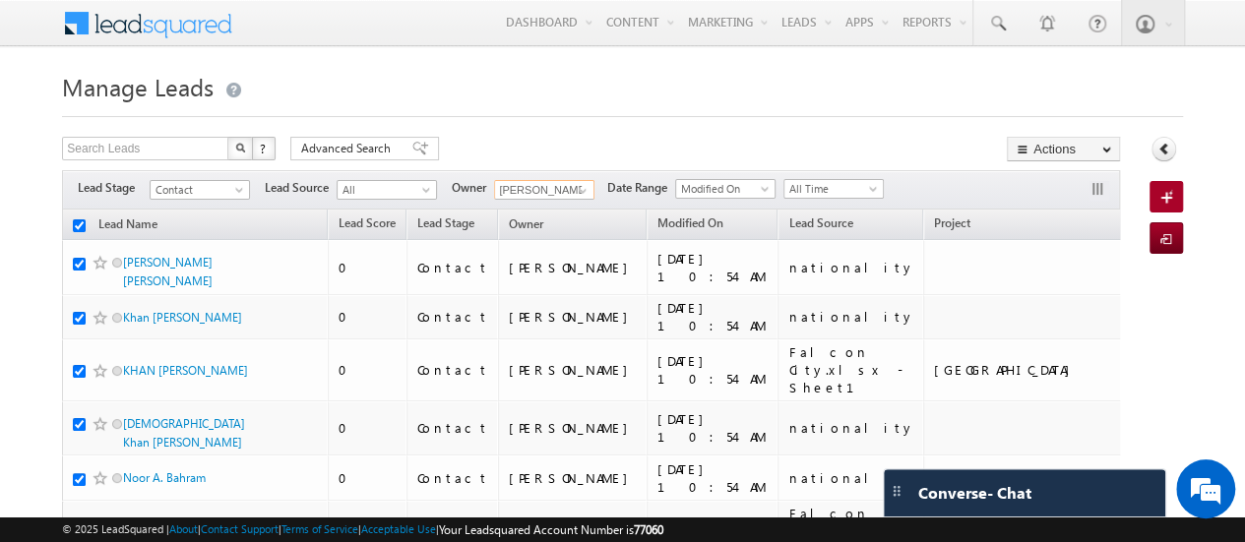
checkbox input "true"
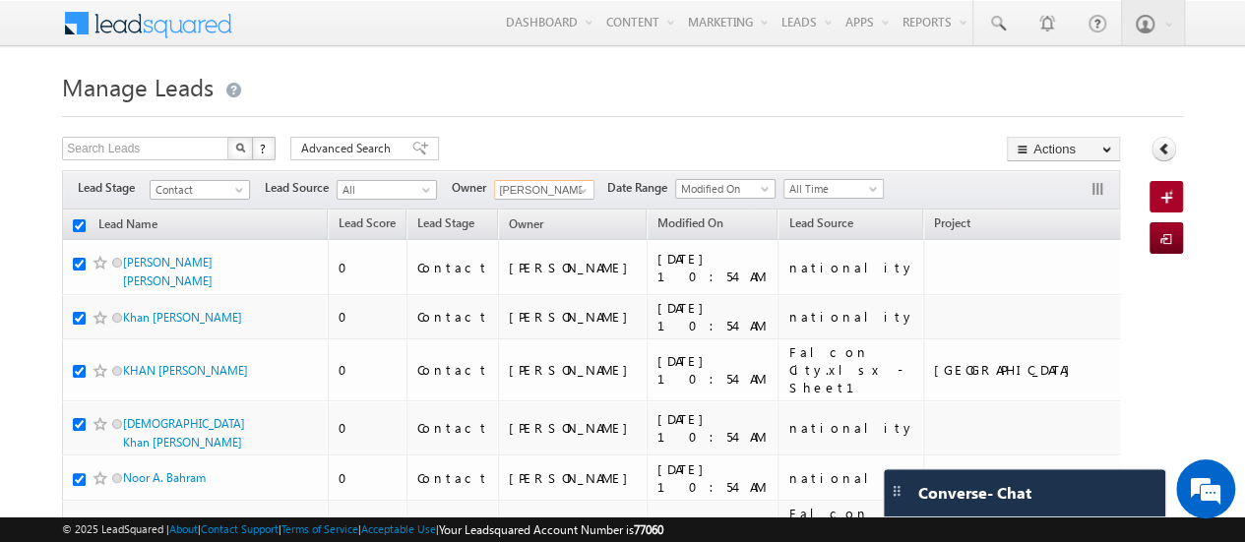
checkbox input "true"
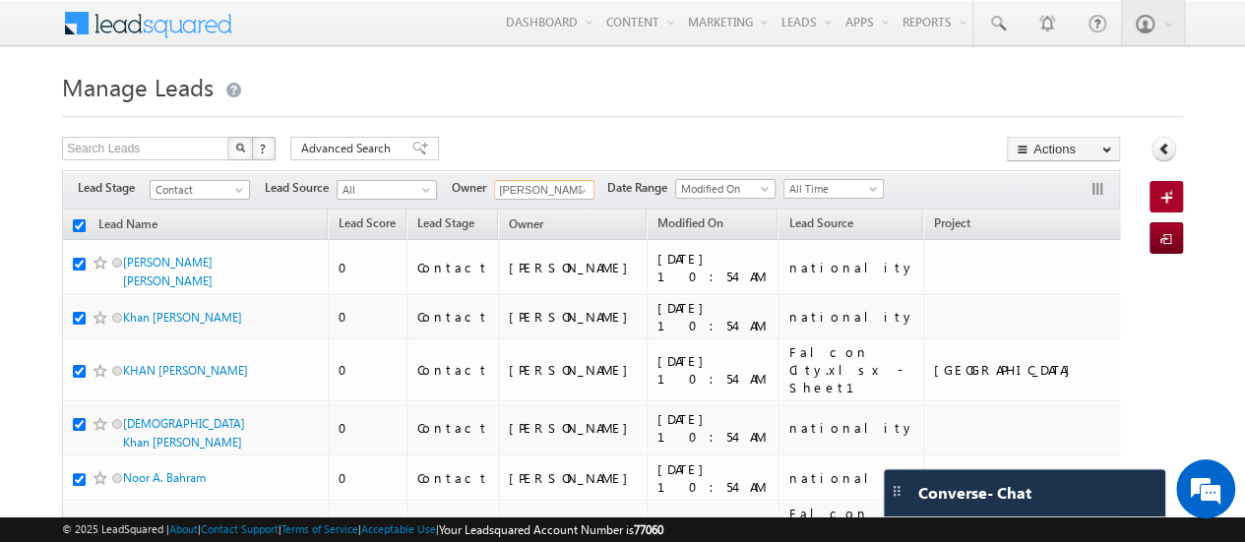
checkbox input "true"
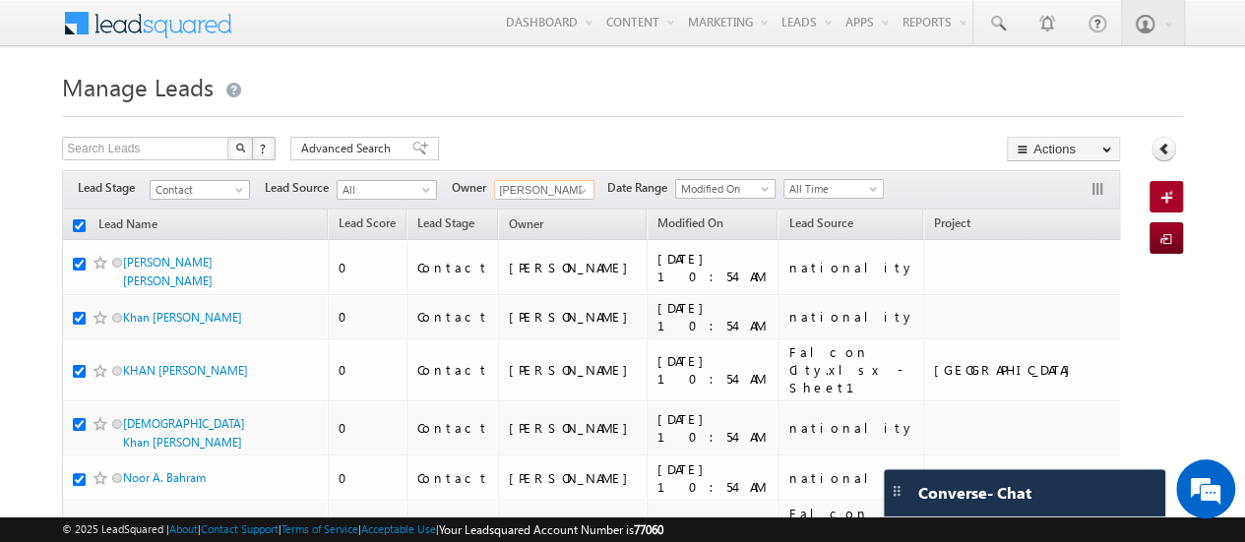
checkbox input "true"
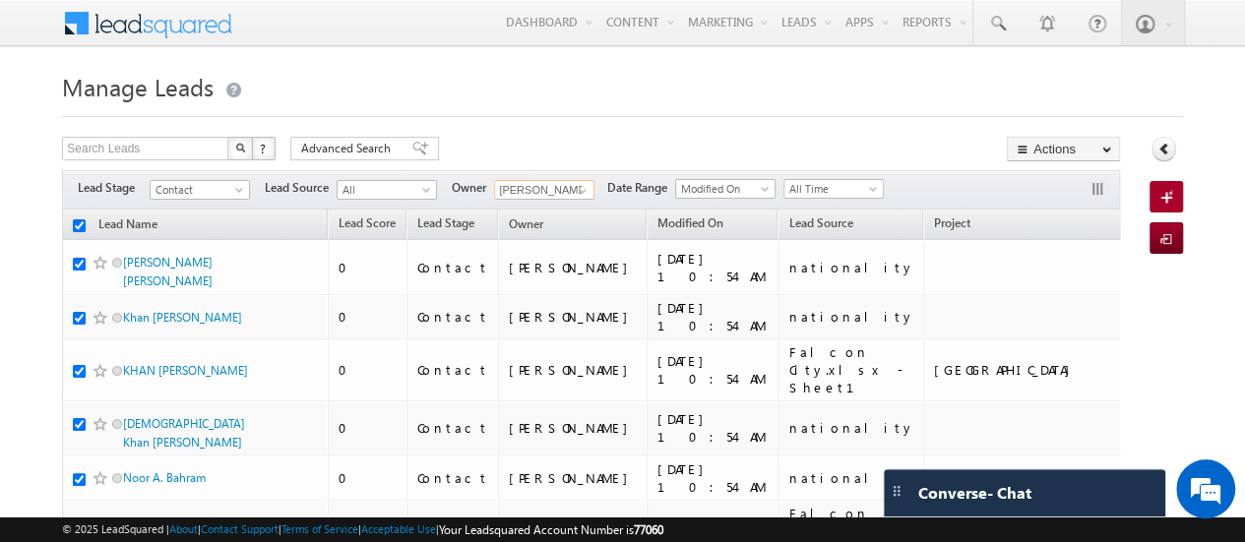
checkbox input "true"
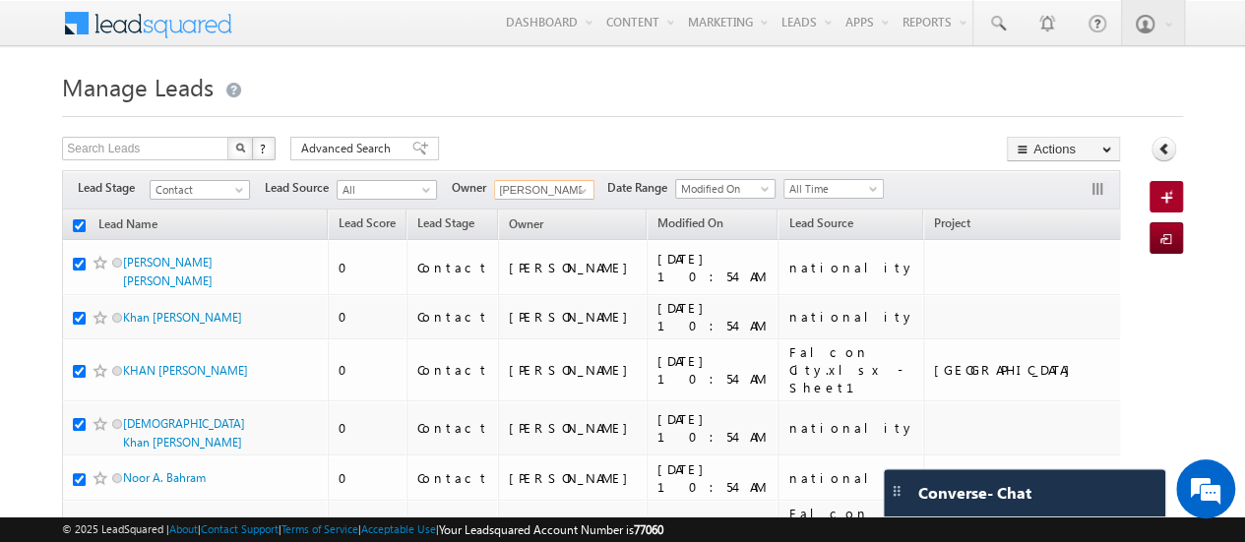
checkbox input "true"
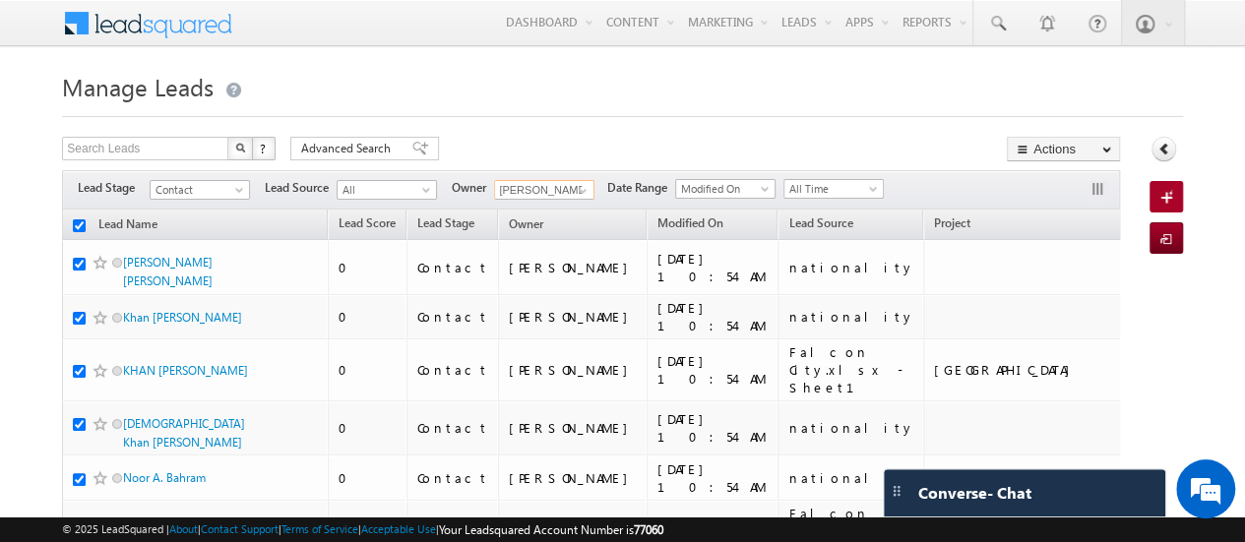
checkbox input "true"
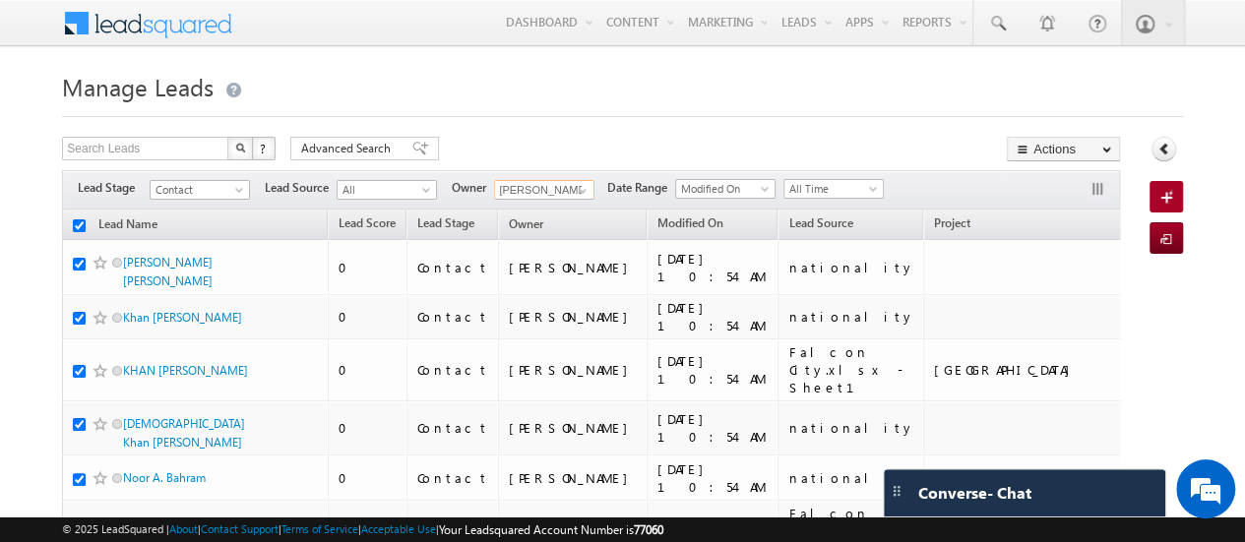
checkbox input "true"
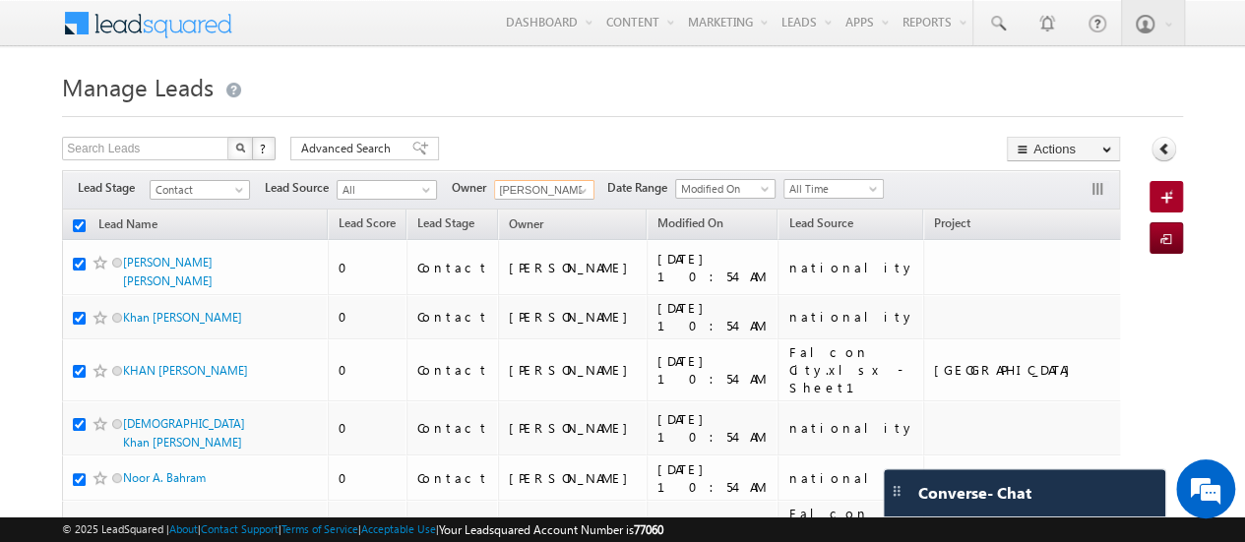
checkbox input "true"
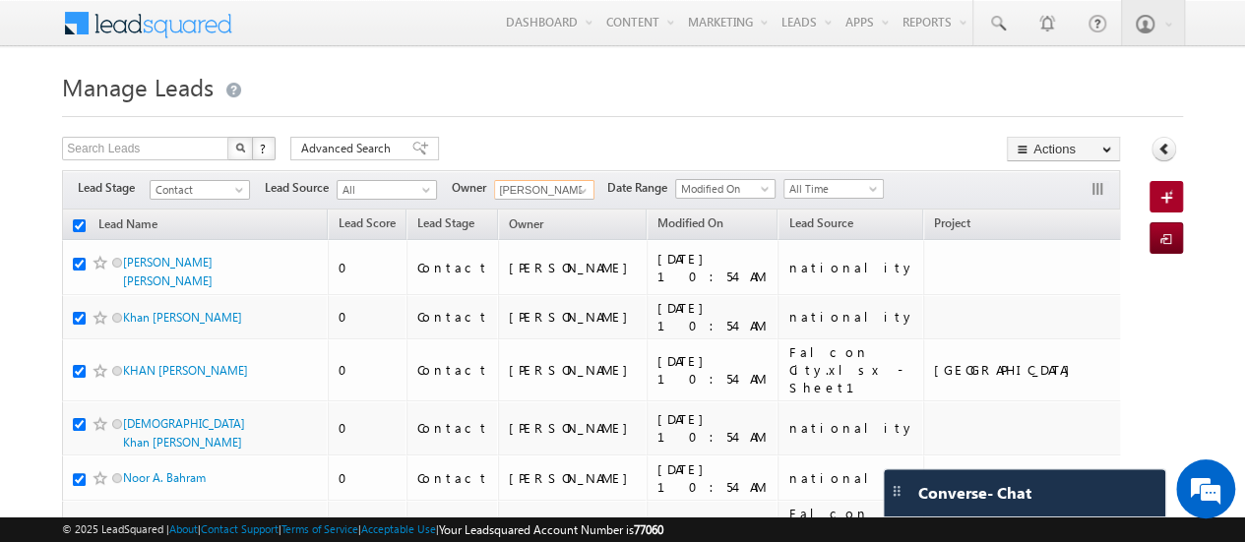
checkbox input "true"
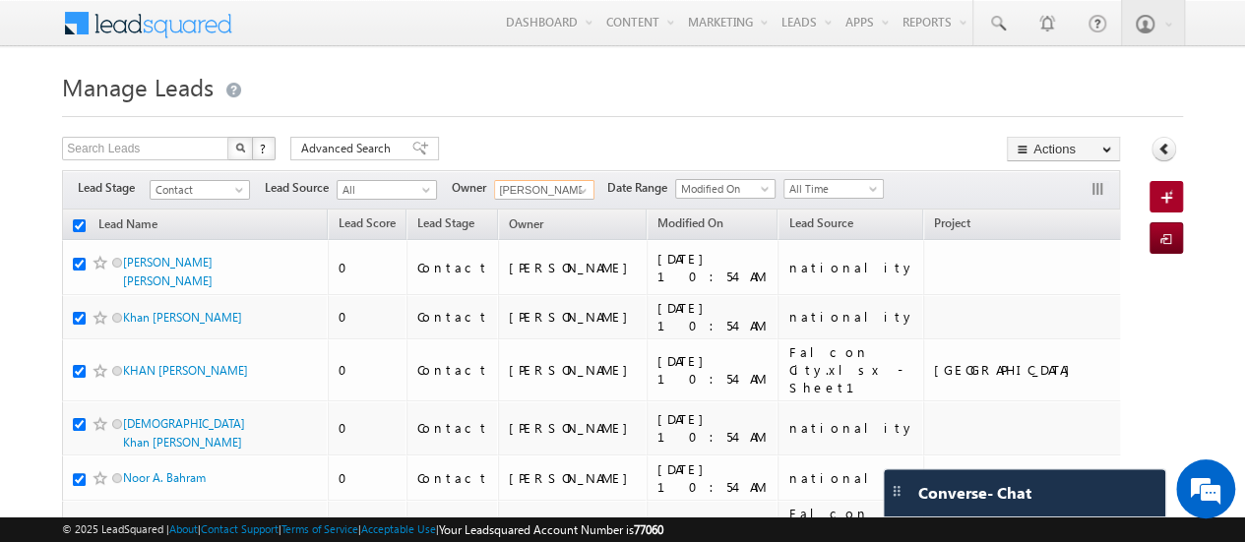
checkbox input "true"
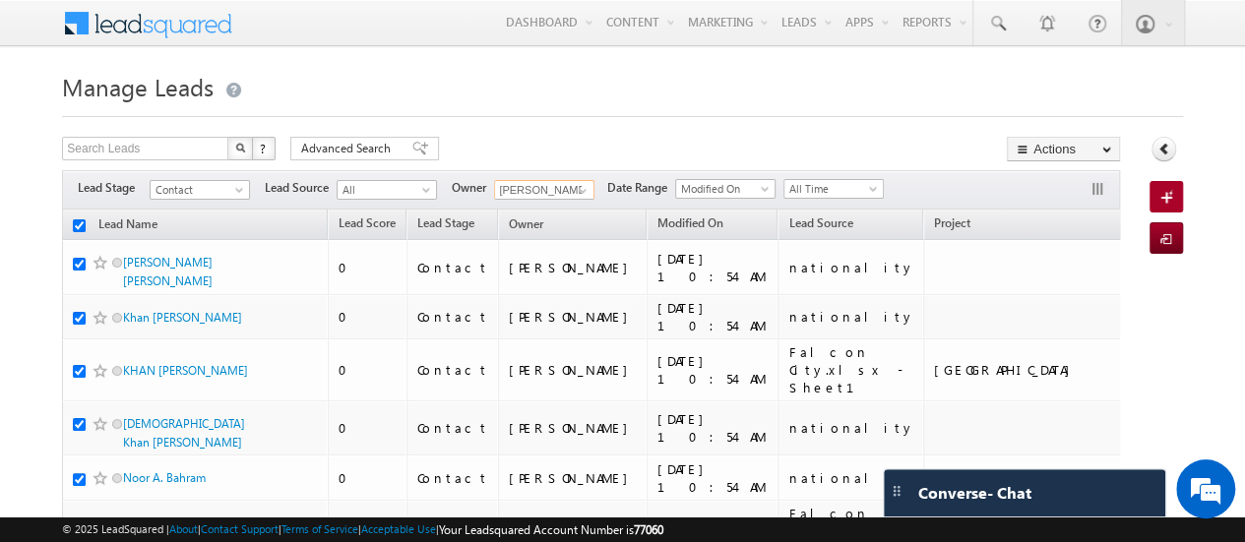
checkbox input "true"
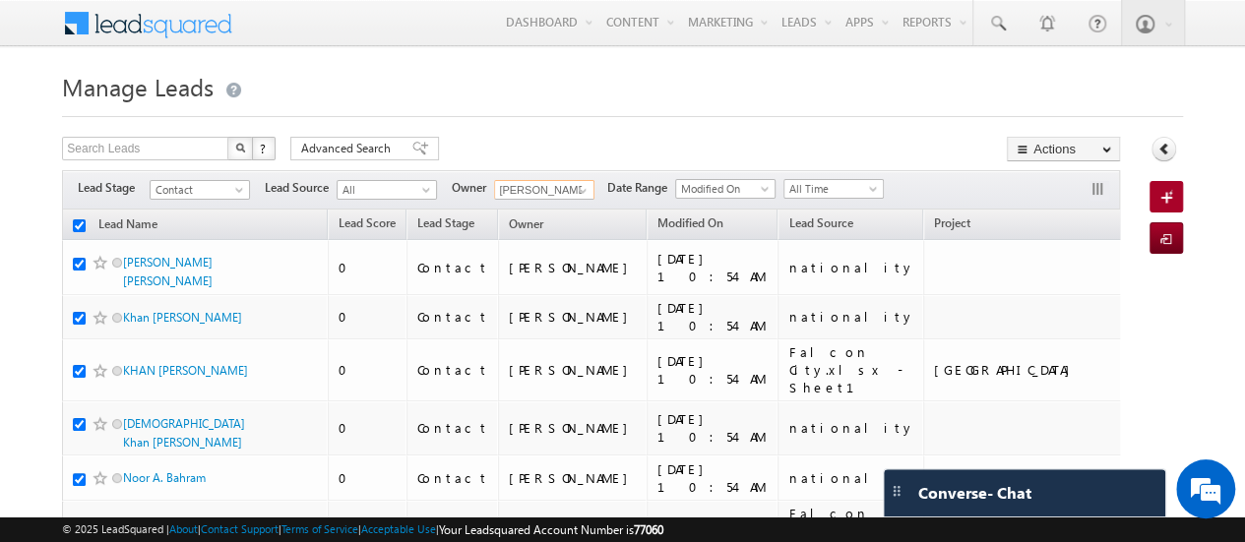
checkbox input "true"
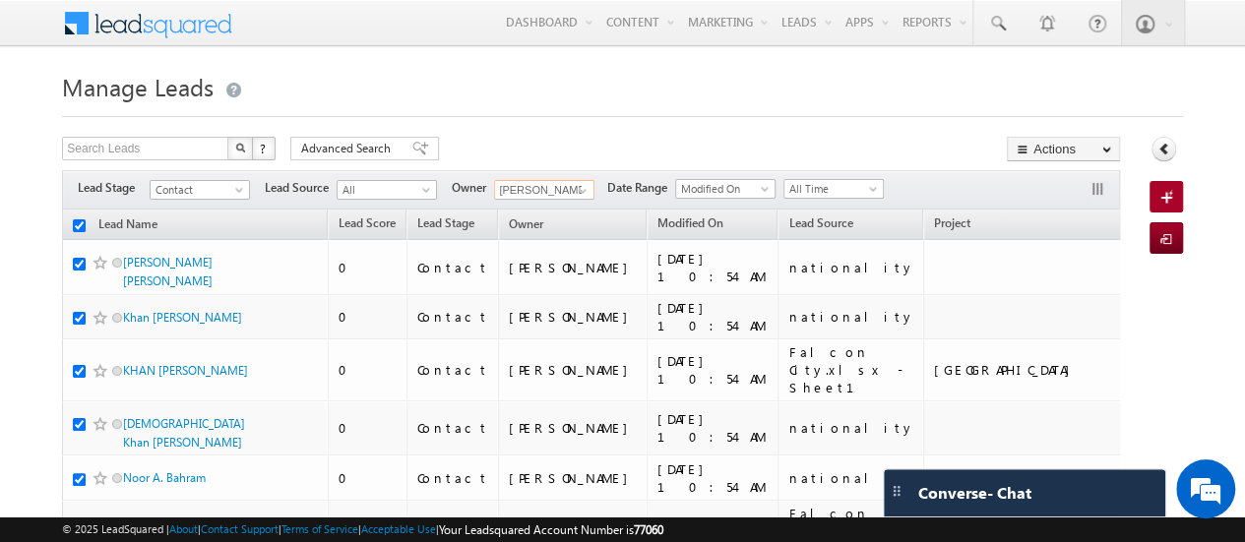
checkbox input "true"
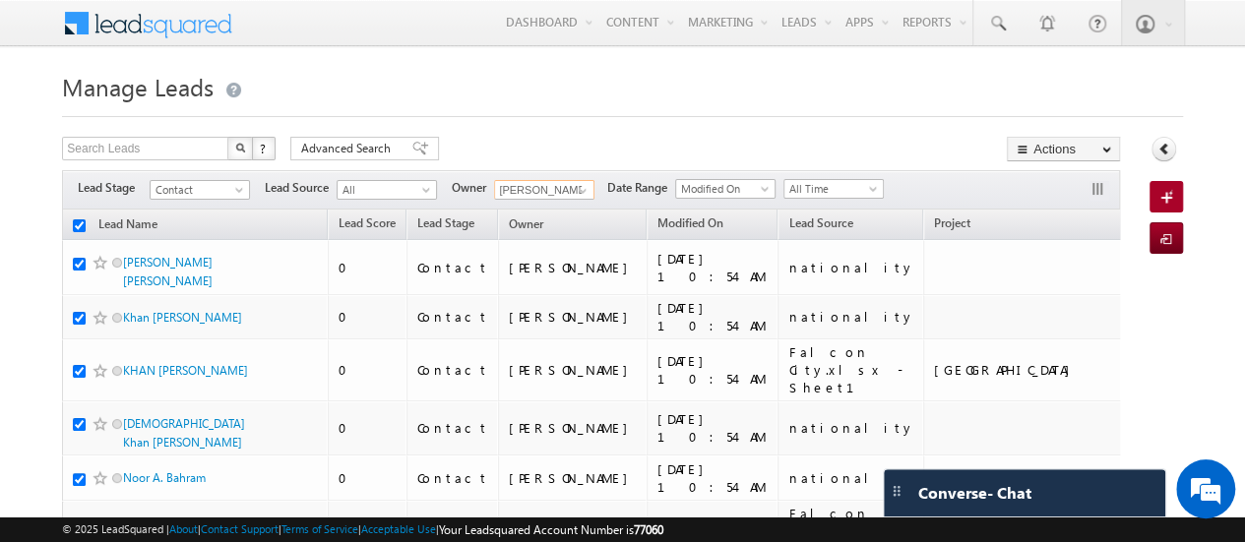
checkbox input "true"
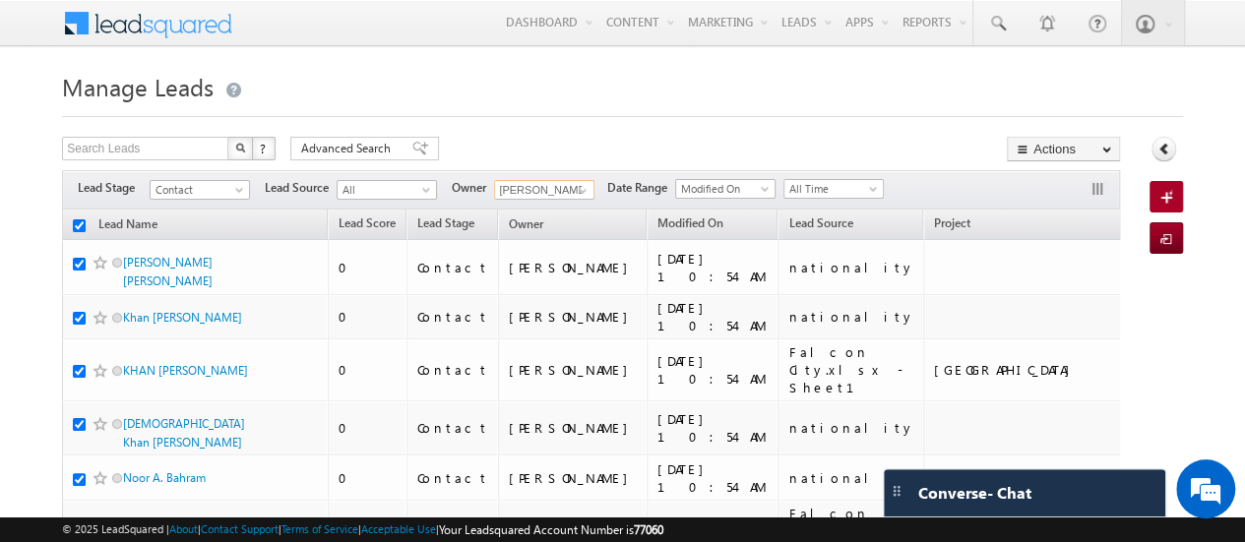
checkbox input "true"
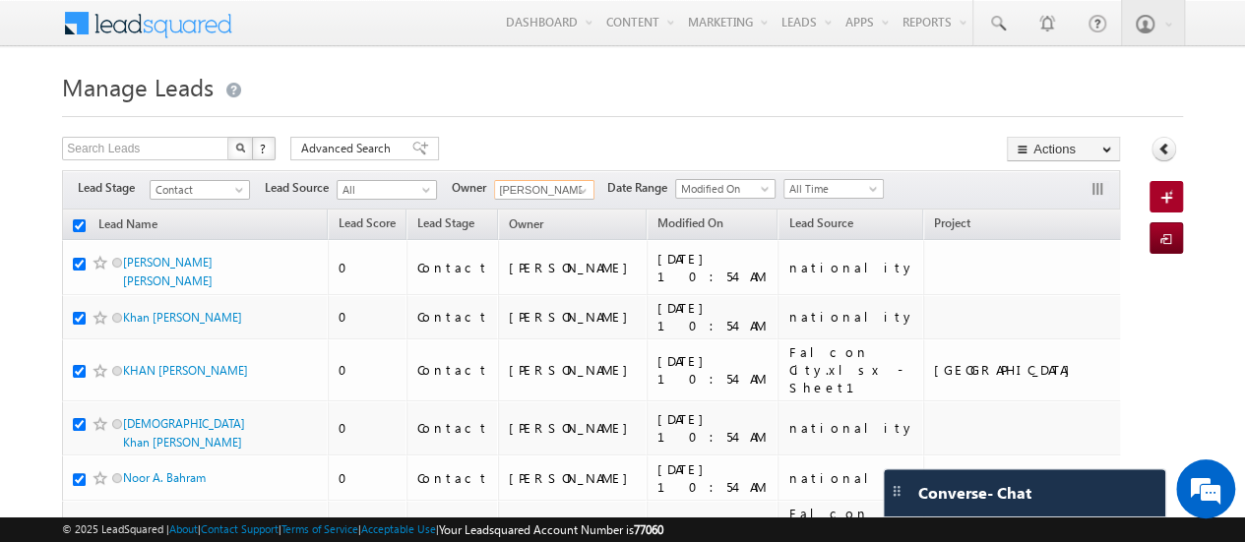
checkbox input "true"
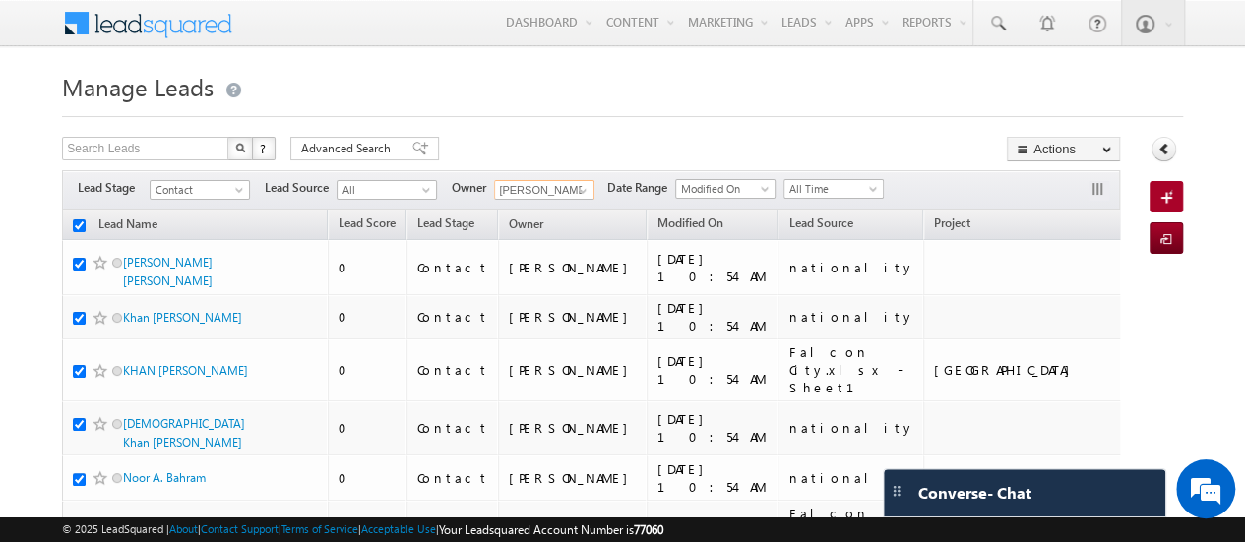
checkbox input "true"
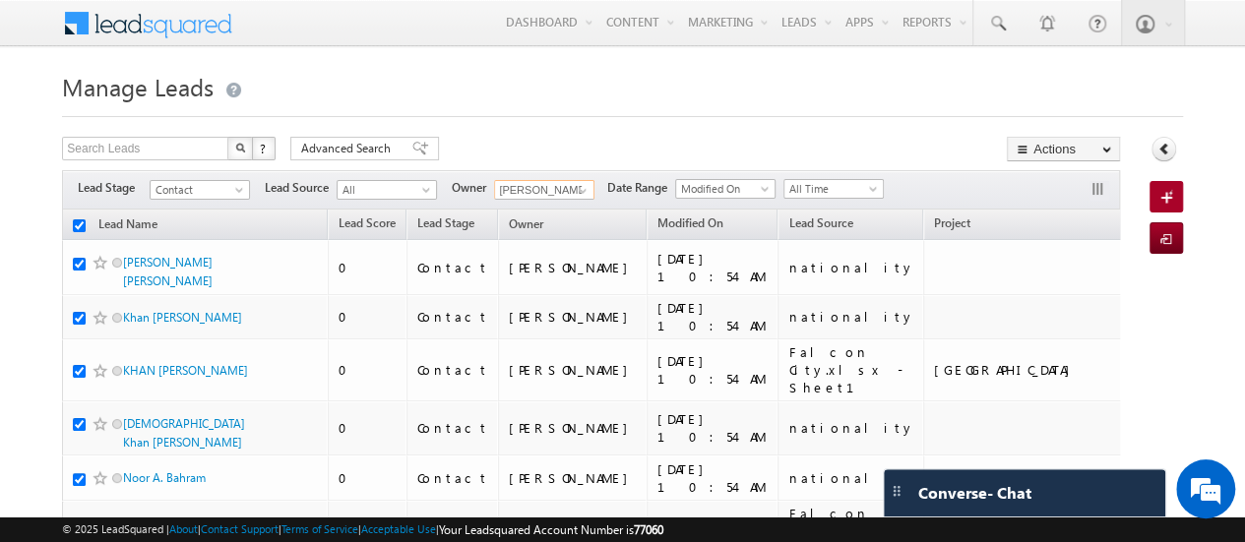
checkbox input "true"
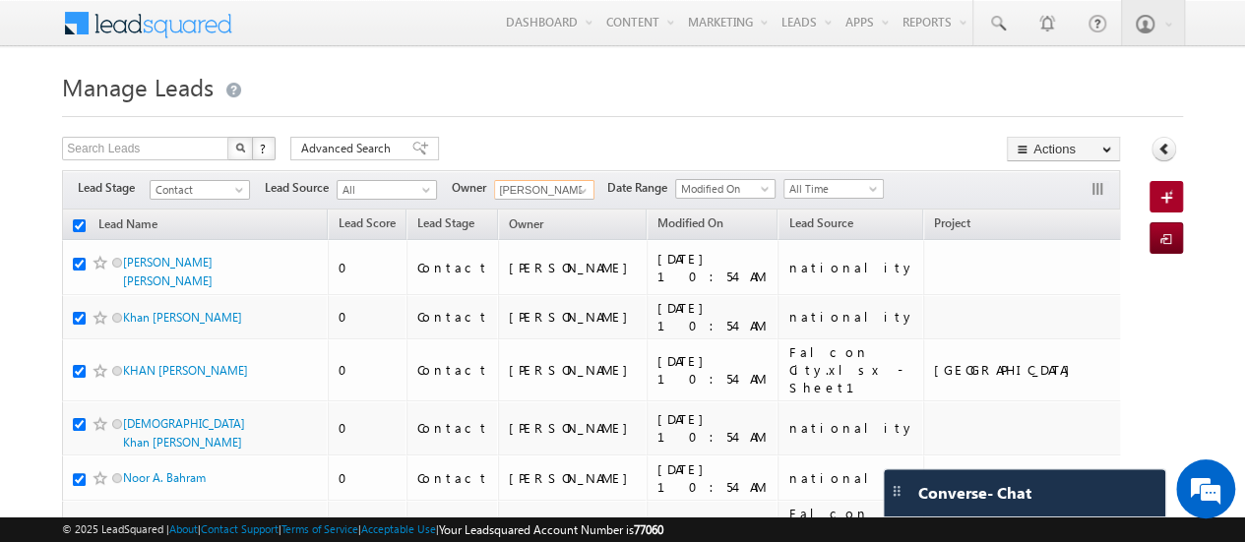
checkbox input "true"
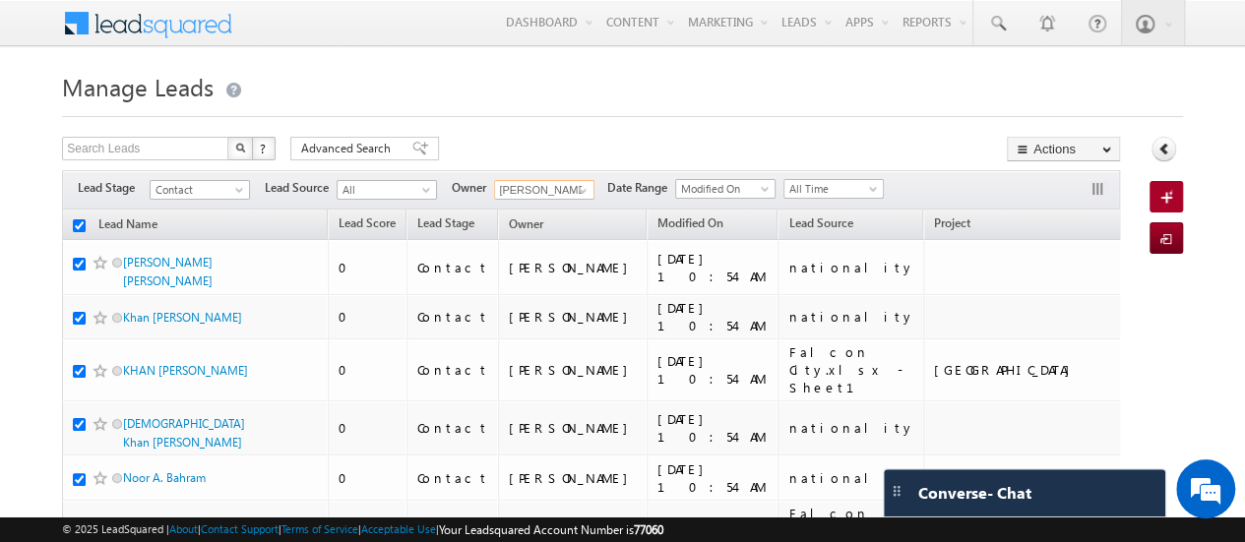
checkbox input "true"
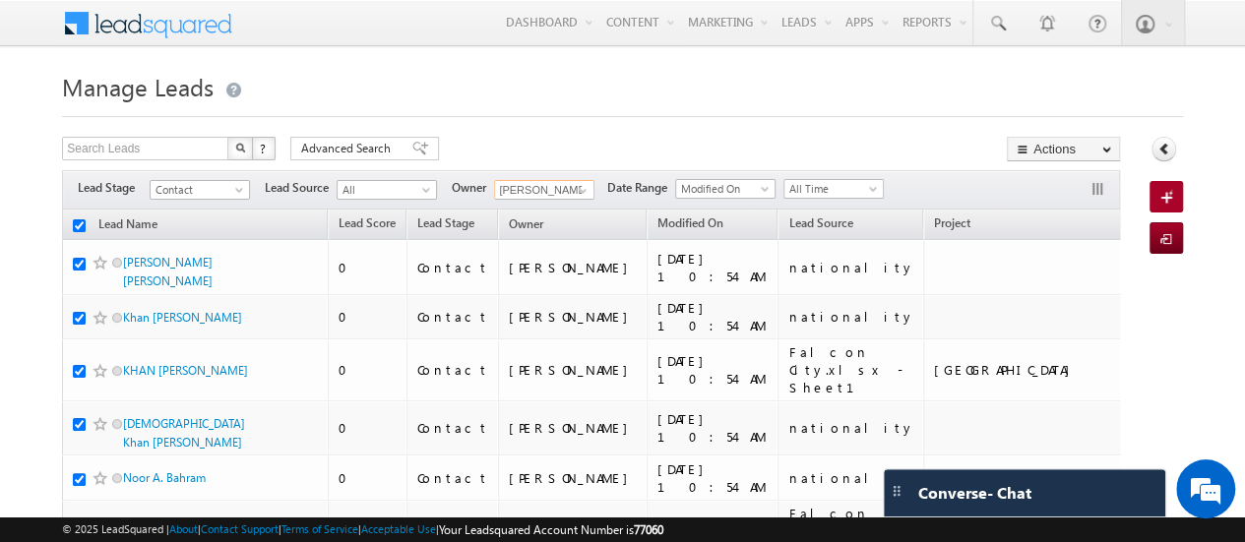
checkbox input "true"
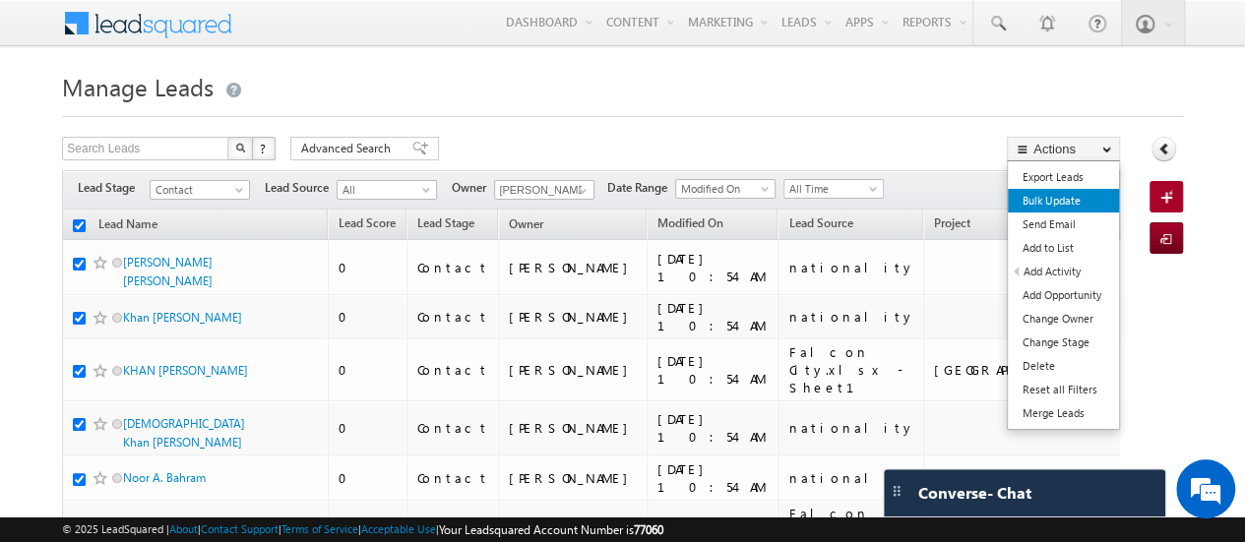
click at [1065, 198] on link "Bulk Update" at bounding box center [1062, 201] width 111 height 24
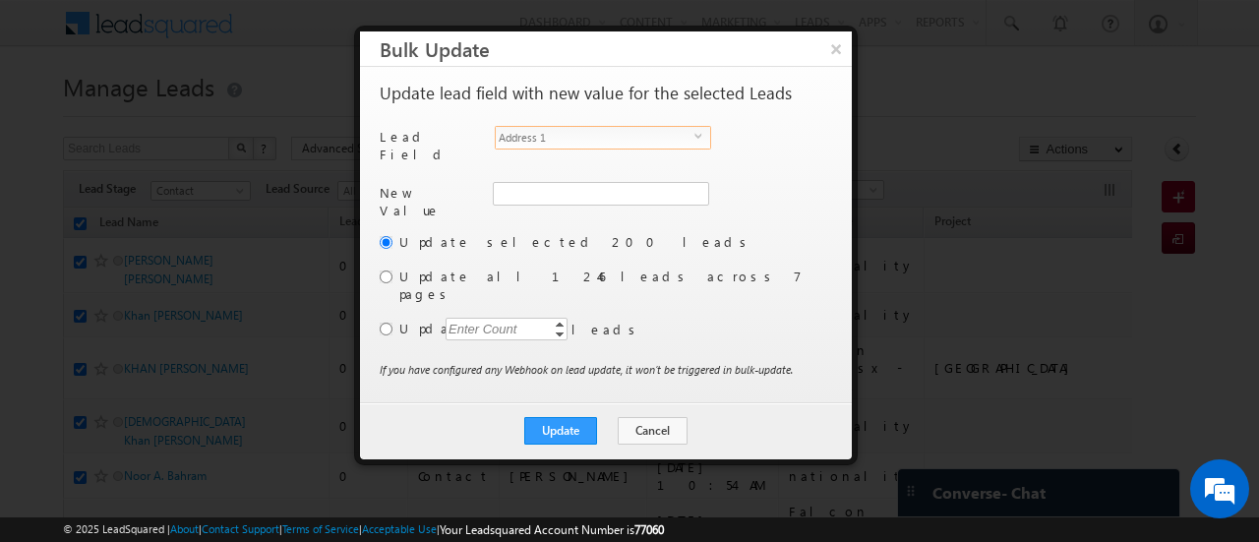
click at [567, 138] on span "Address 1" at bounding box center [595, 138] width 199 height 22
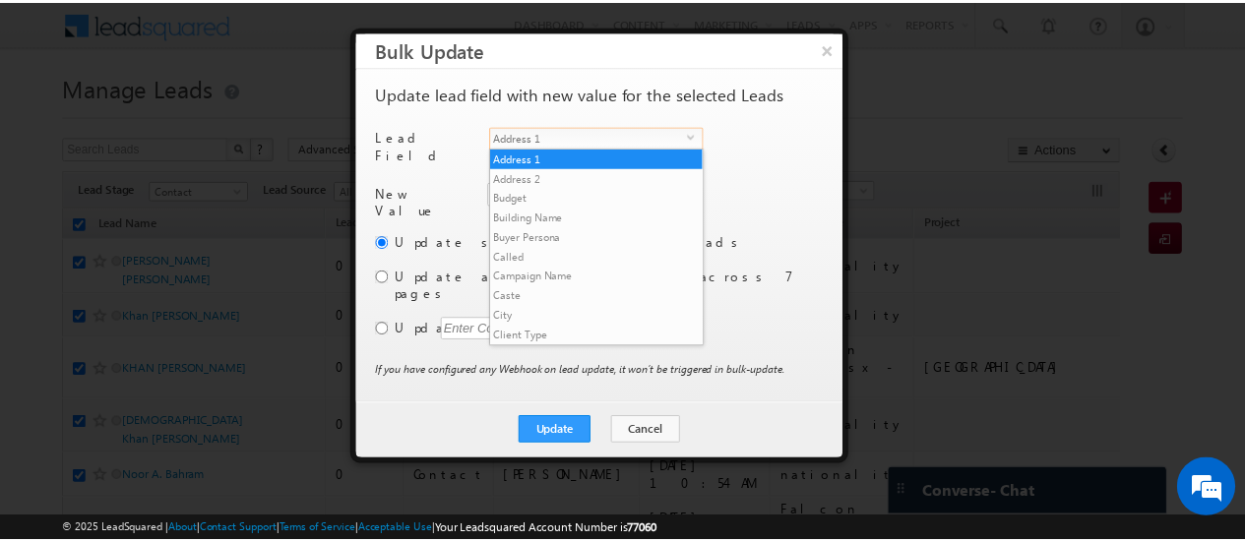
scroll to position [768, 0]
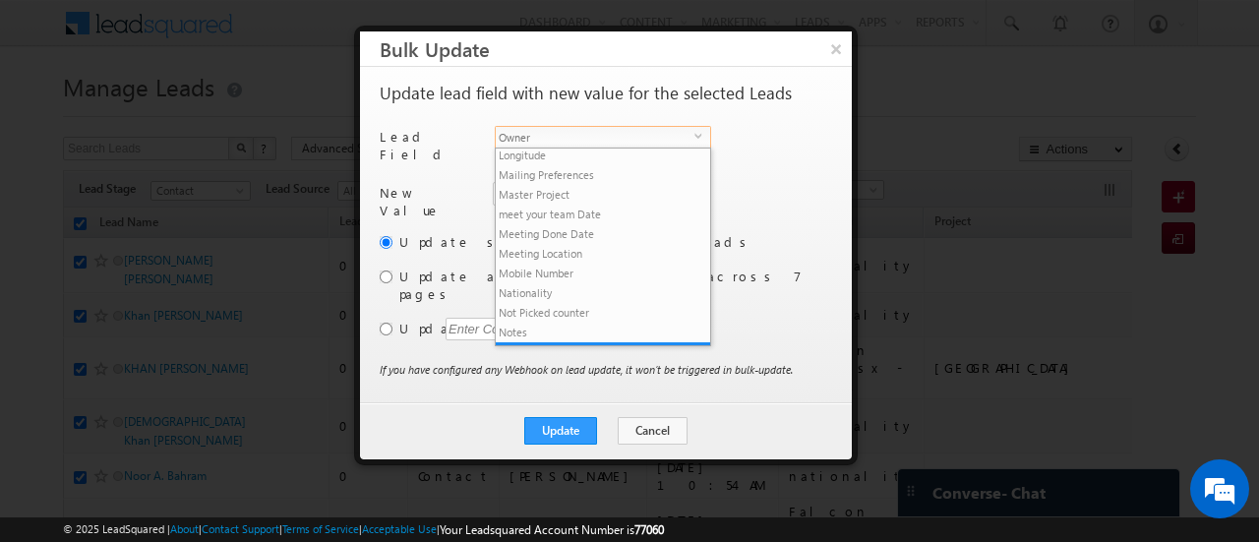
click at [567, 138] on span "Owner" at bounding box center [595, 138] width 199 height 22
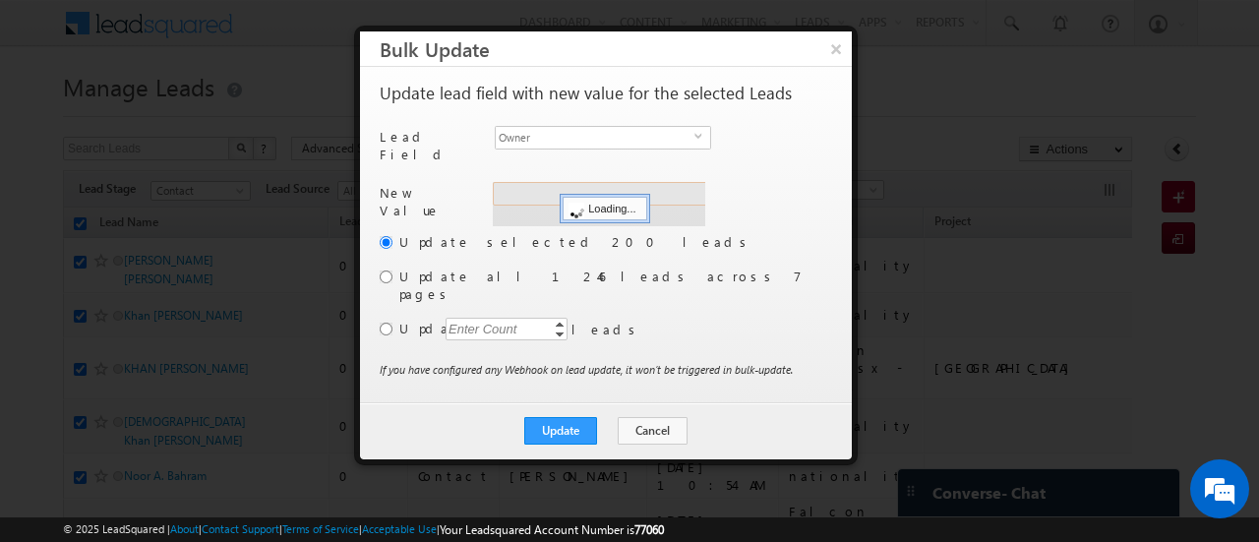
click at [545, 189] on div "Address 1 Loading..." at bounding box center [599, 204] width 213 height 44
click at [545, 189] on input "hemant yogi" at bounding box center [600, 194] width 214 height 24
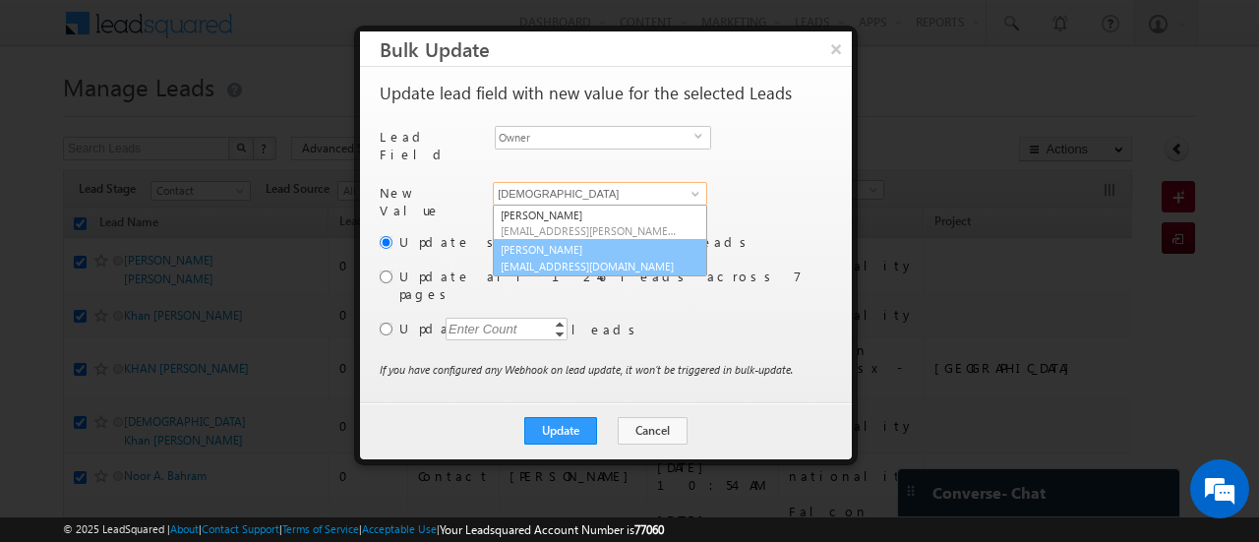
click at [578, 241] on link "[PERSON_NAME] [PERSON_NAME][EMAIL_ADDRESS][DOMAIN_NAME]" at bounding box center [600, 257] width 214 height 37
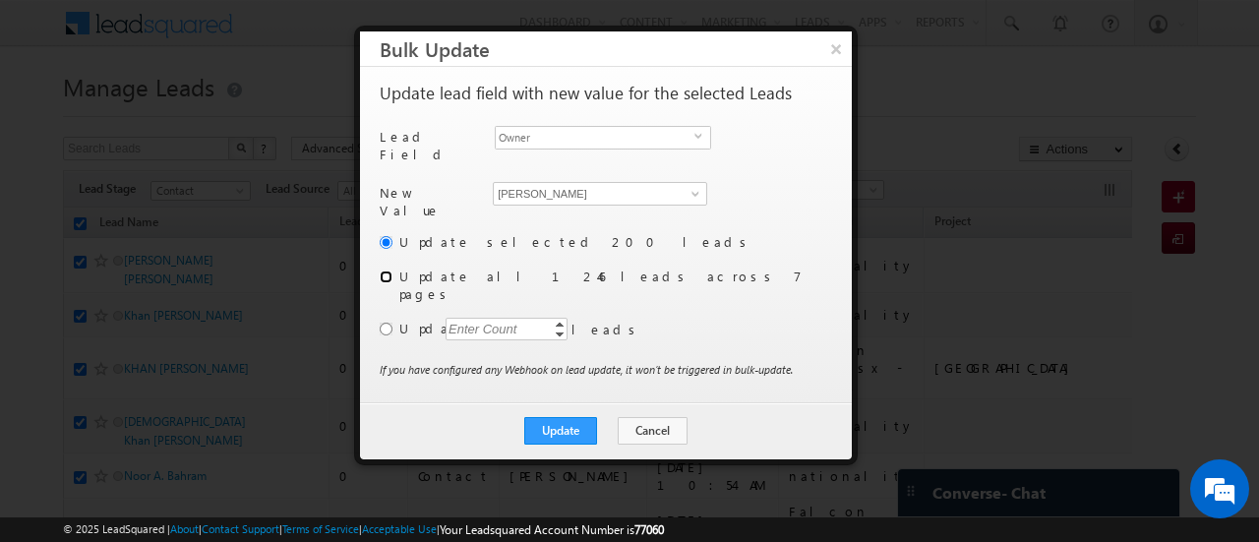
click at [385, 271] on input "radio" at bounding box center [386, 277] width 13 height 13
click at [563, 417] on button "Update" at bounding box center [560, 431] width 73 height 28
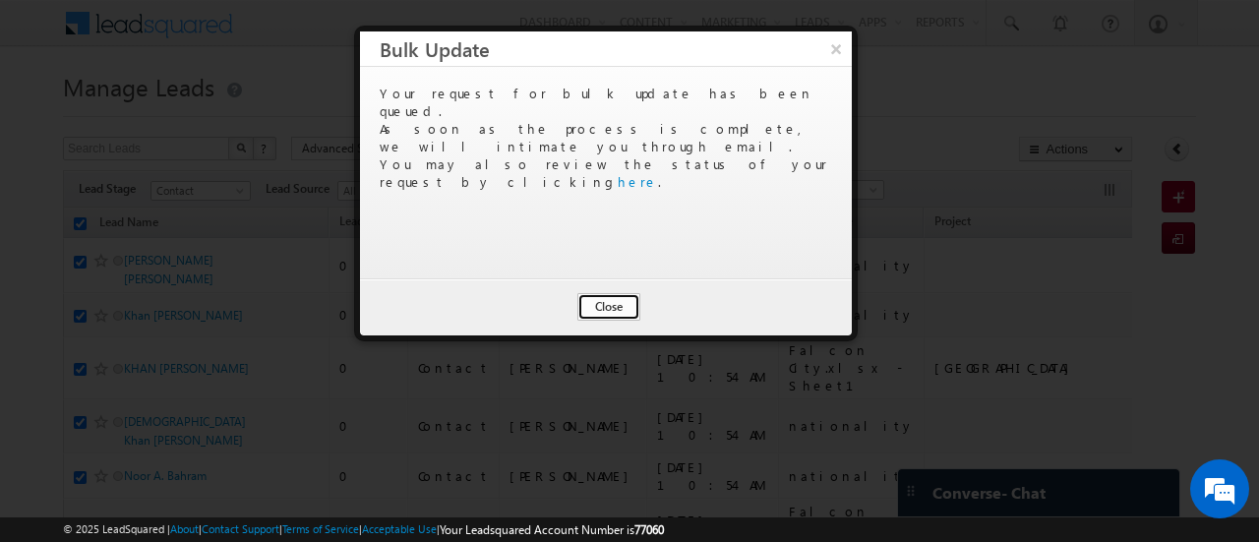
click at [601, 297] on button "Close" at bounding box center [609, 307] width 63 height 28
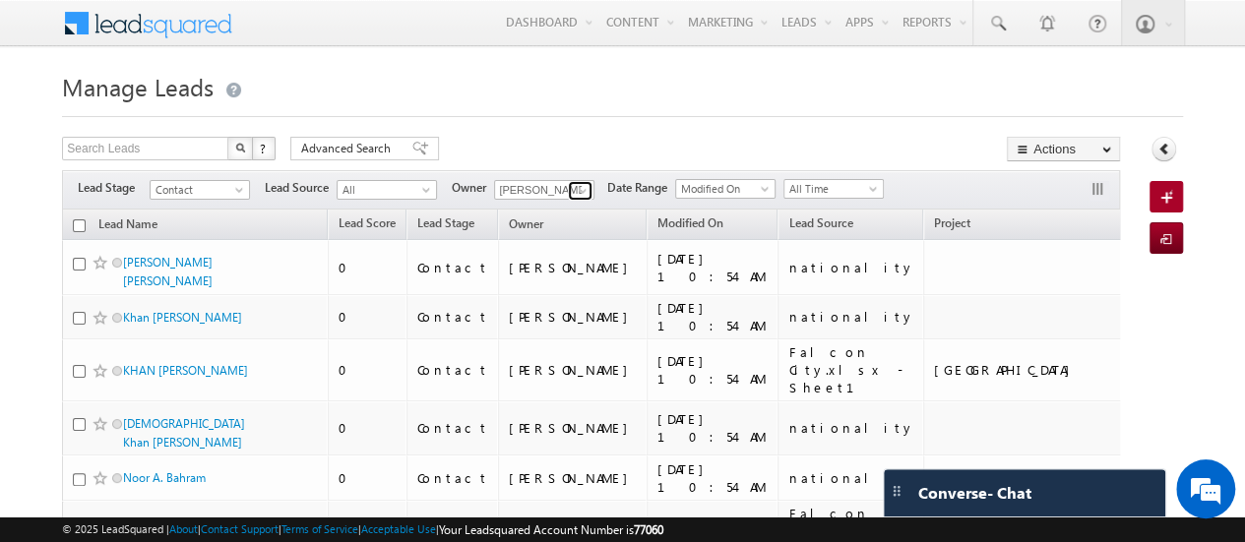
click at [579, 186] on span at bounding box center [583, 191] width 16 height 16
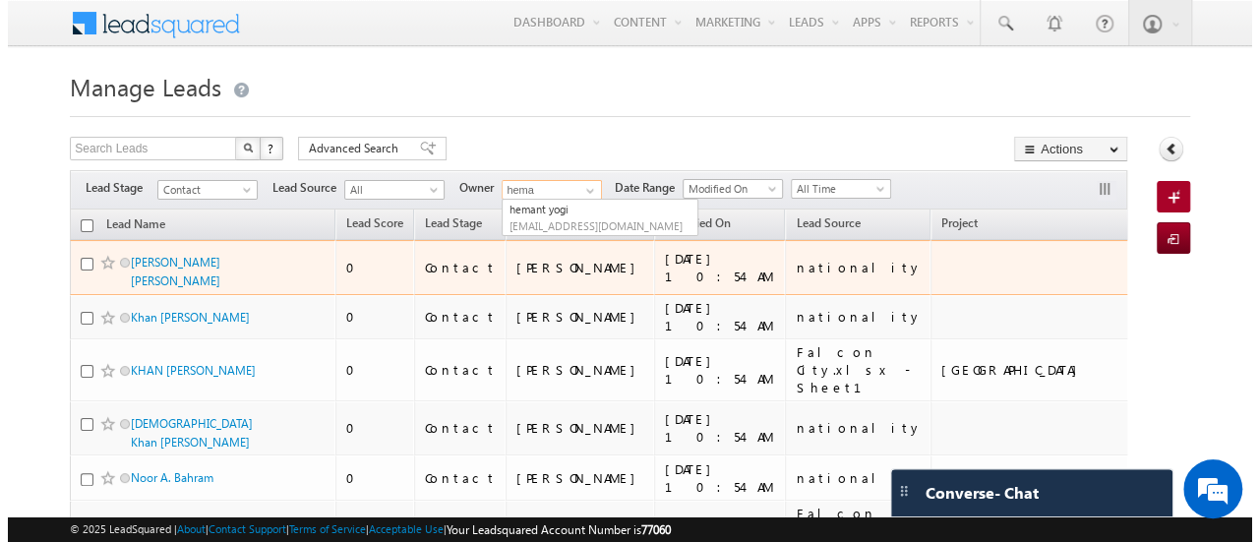
scroll to position [0, 0]
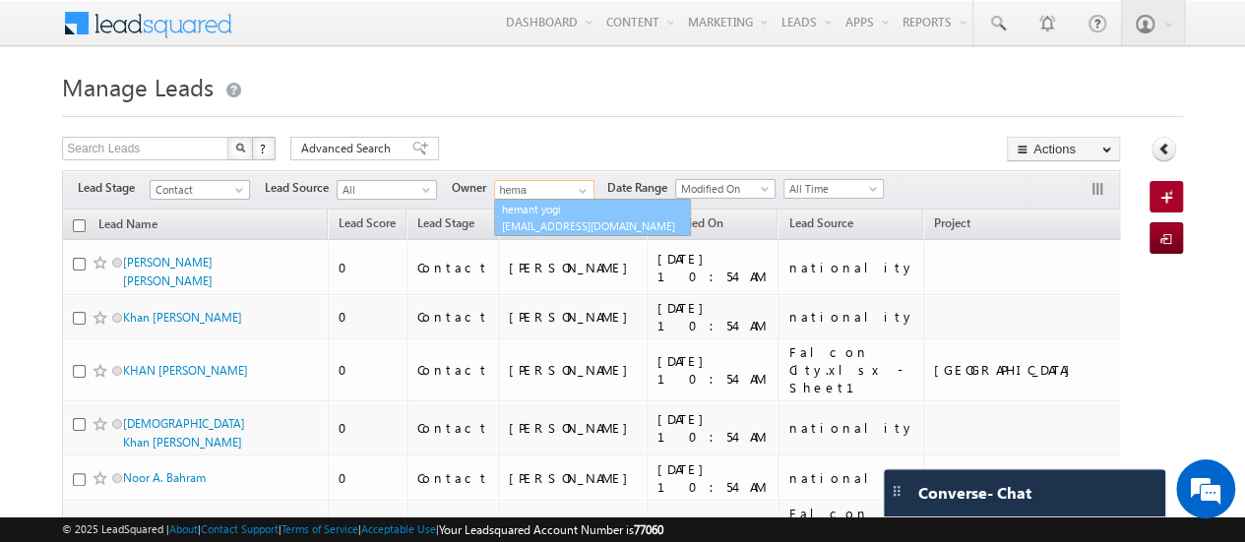
click at [563, 224] on span "[EMAIL_ADDRESS][DOMAIN_NAME]" at bounding box center [590, 225] width 177 height 15
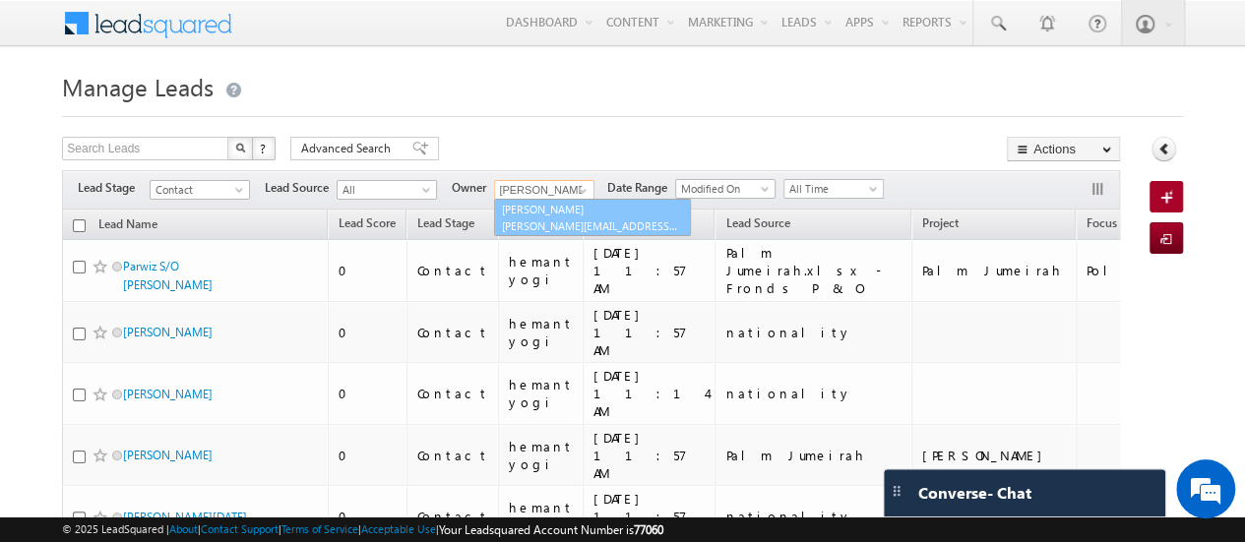
click at [533, 214] on link "[PERSON_NAME] [PERSON_NAME][EMAIL_ADDRESS][DOMAIN_NAME]" at bounding box center [592, 217] width 197 height 37
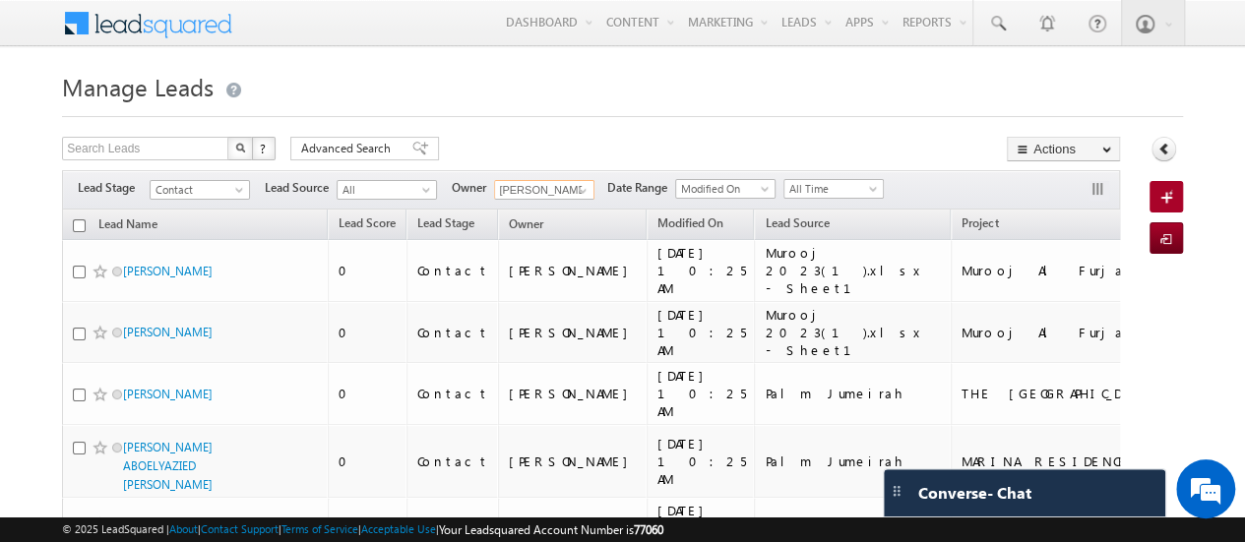
click at [77, 219] on input "checkbox" at bounding box center [79, 225] width 13 height 13
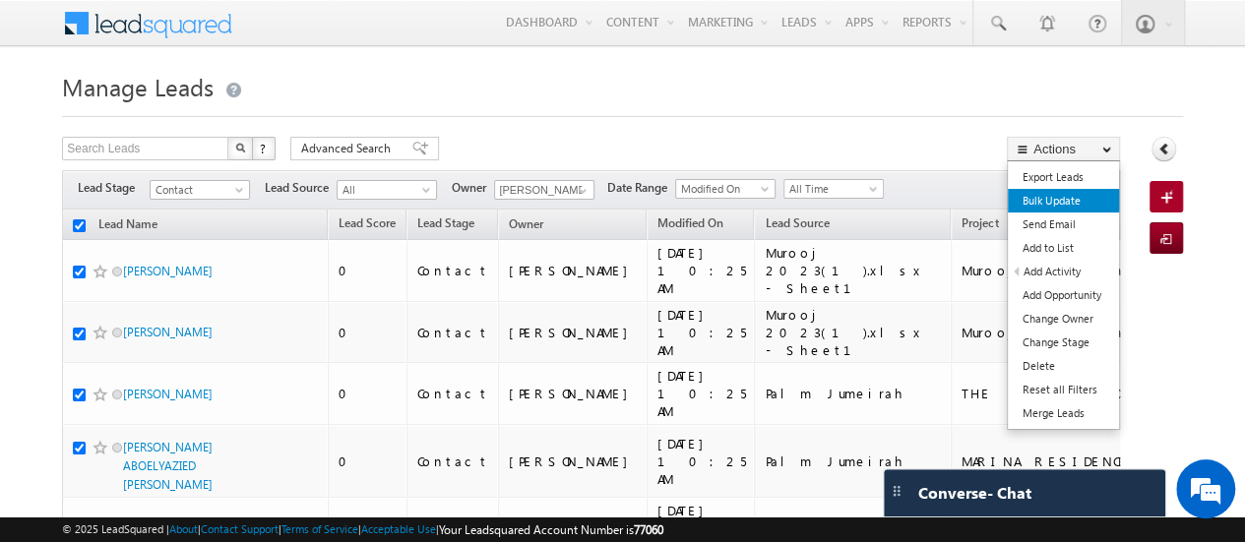
click at [1065, 206] on link "Bulk Update" at bounding box center [1062, 201] width 111 height 24
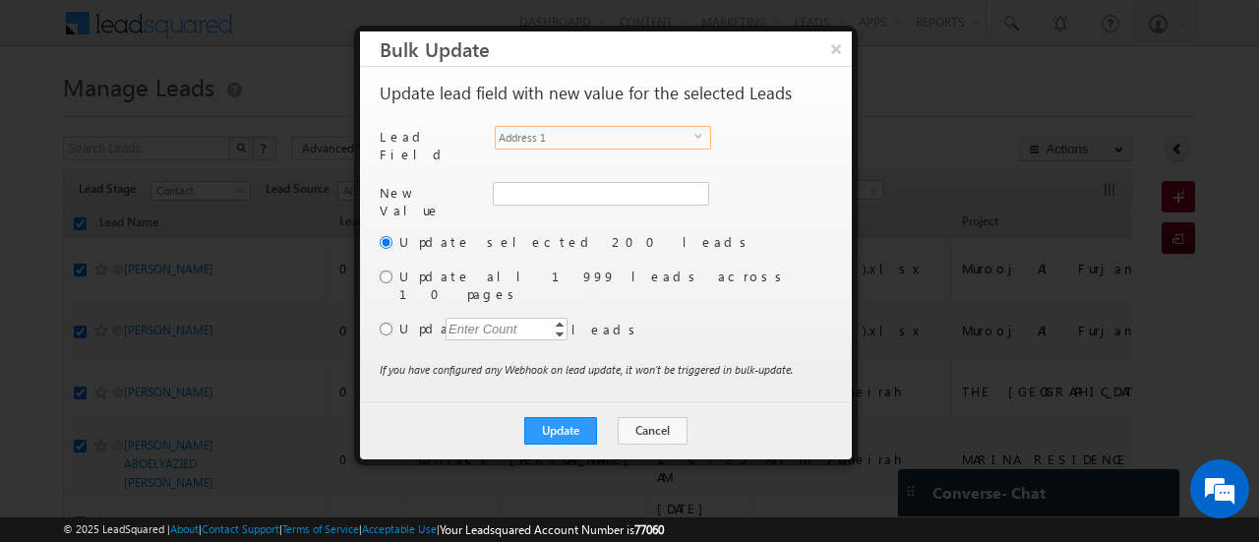
click at [594, 139] on span "Address 1" at bounding box center [595, 138] width 199 height 22
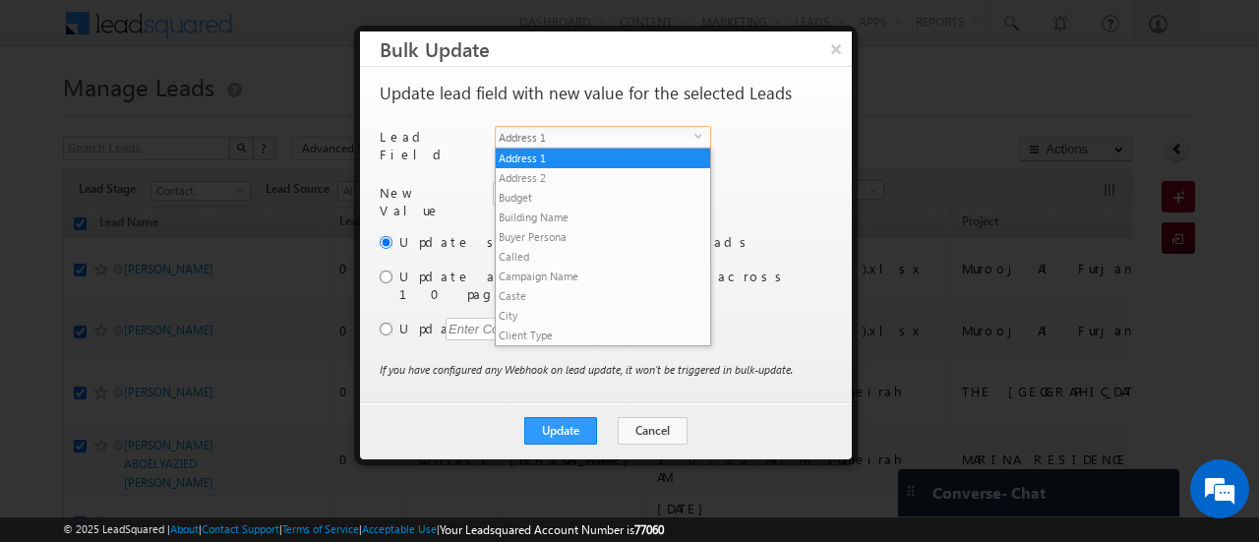
scroll to position [768, 0]
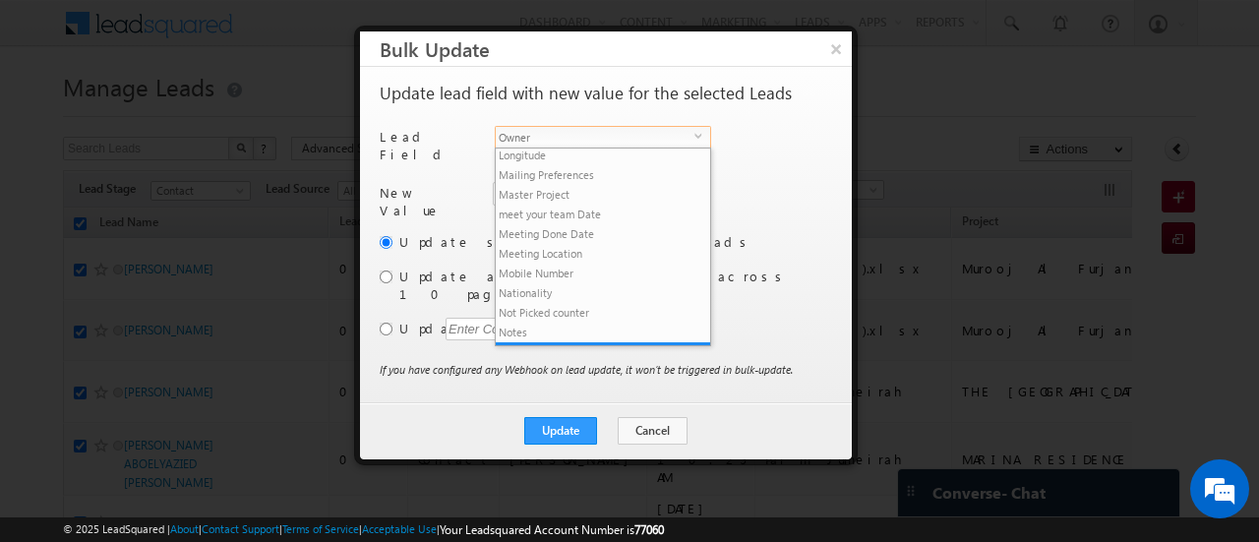
click at [590, 138] on span "Owner" at bounding box center [595, 138] width 199 height 22
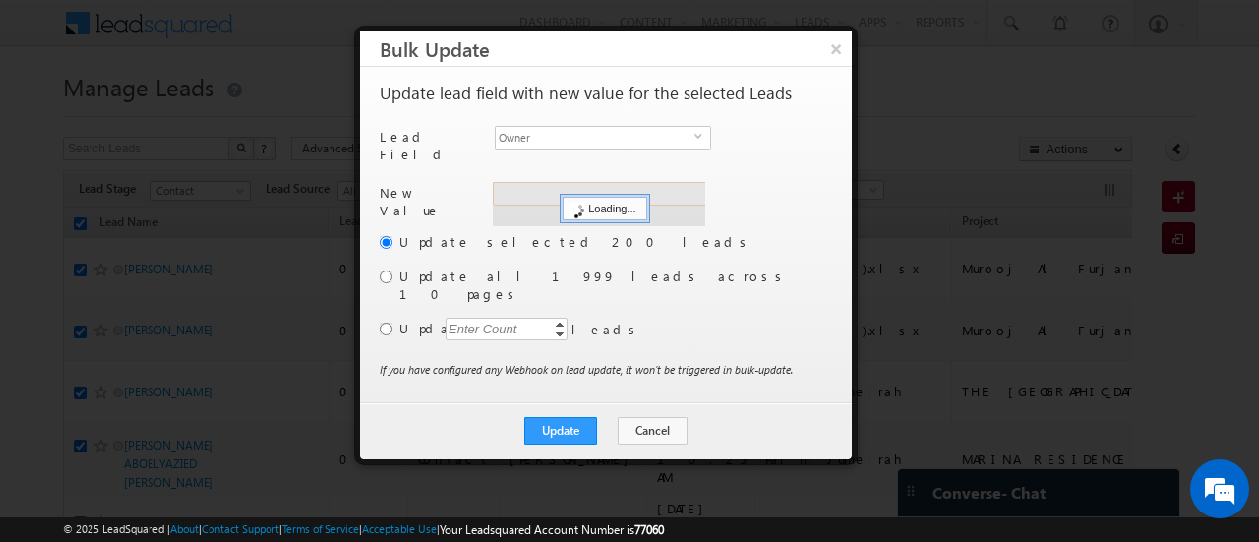
click at [545, 185] on div "Address 1 Loading..." at bounding box center [599, 204] width 213 height 44
click at [545, 185] on input "hemant yogi" at bounding box center [600, 194] width 214 height 24
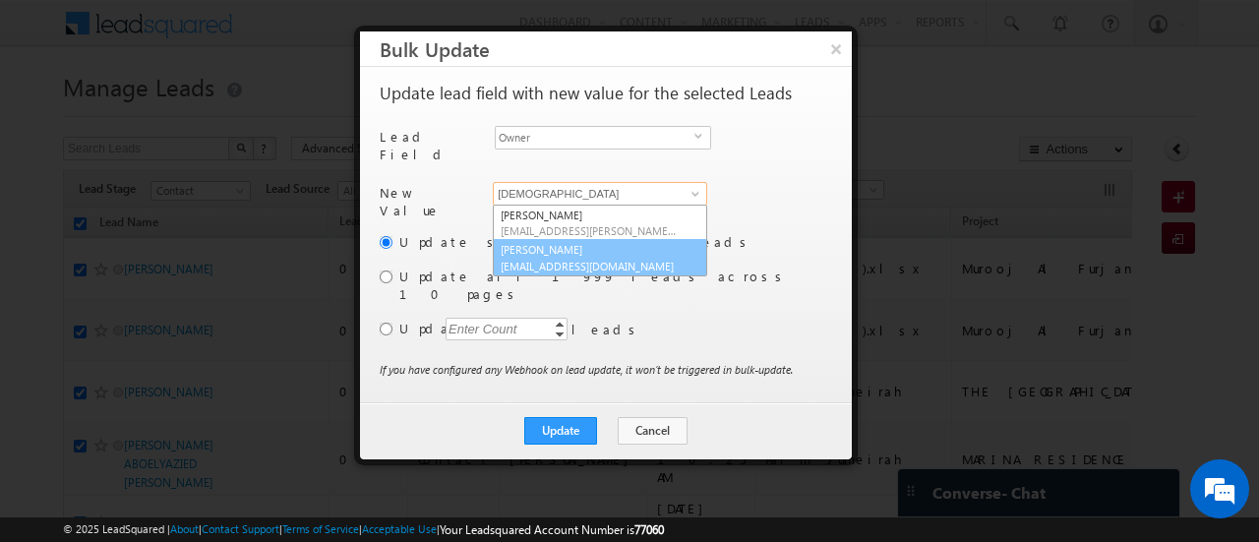
click at [558, 242] on link "[PERSON_NAME] [PERSON_NAME][EMAIL_ADDRESS][DOMAIN_NAME]" at bounding box center [600, 257] width 214 height 37
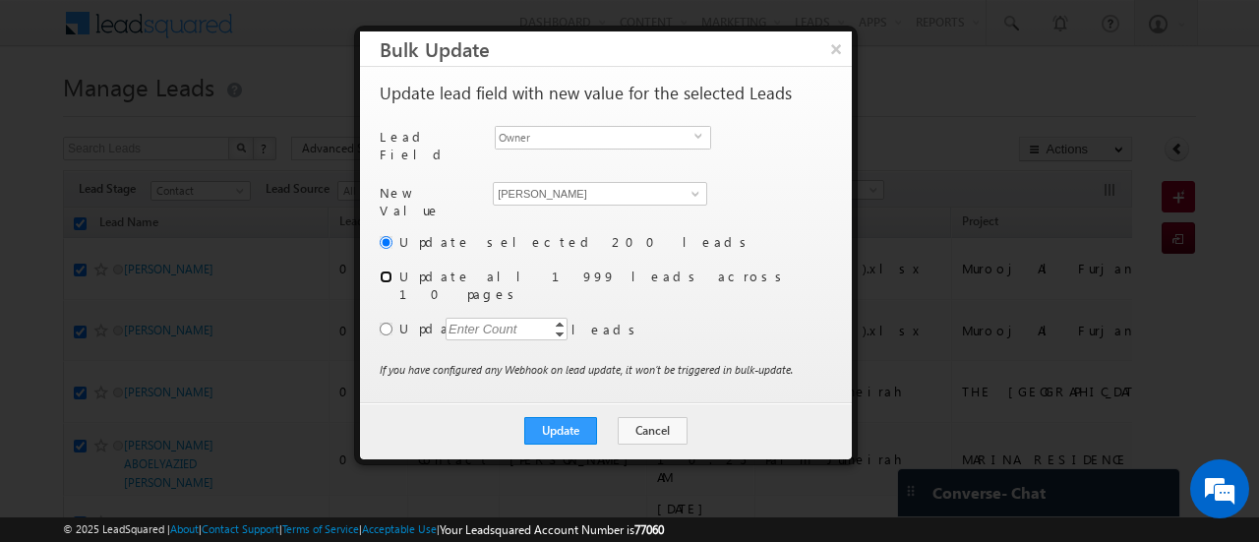
click at [382, 271] on input "radio" at bounding box center [386, 277] width 13 height 13
click at [577, 417] on button "Update" at bounding box center [560, 431] width 73 height 28
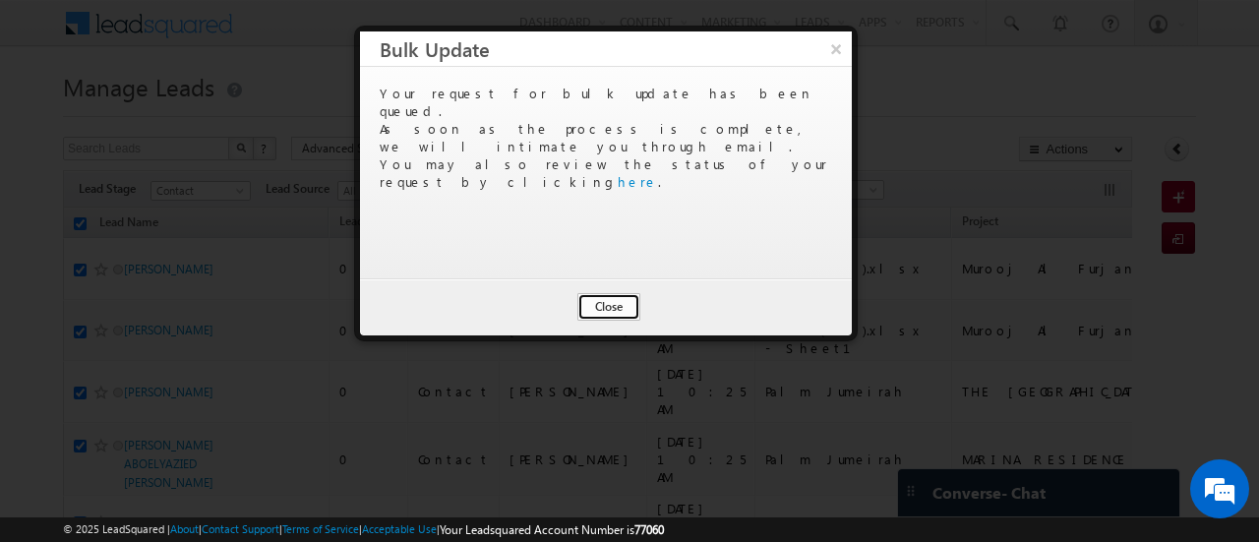
click at [596, 307] on button "Close" at bounding box center [609, 307] width 63 height 28
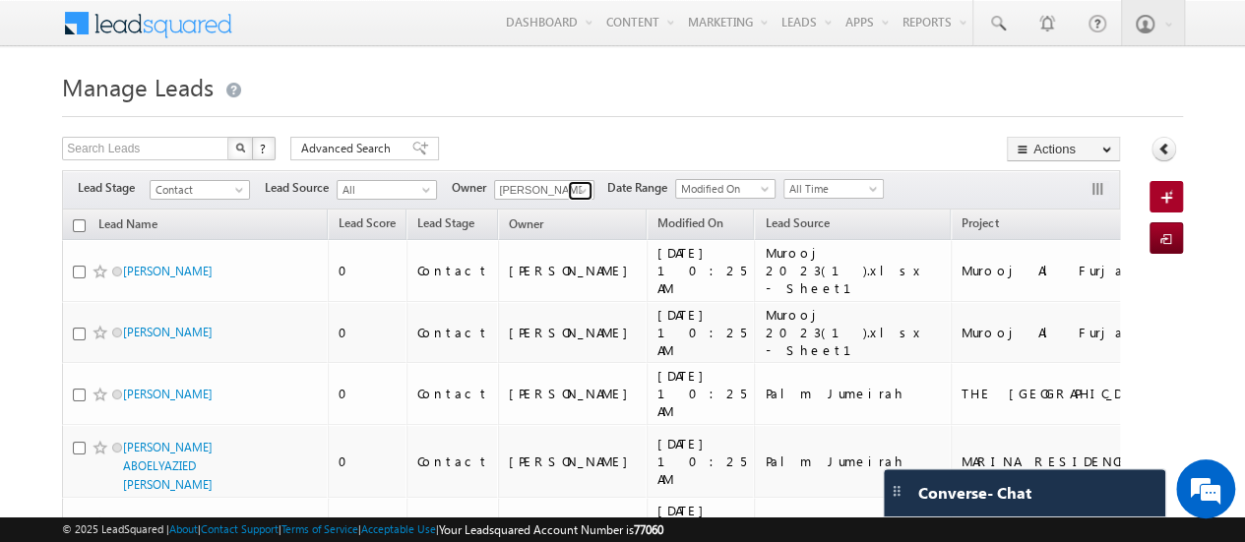
click at [582, 188] on span at bounding box center [583, 191] width 16 height 16
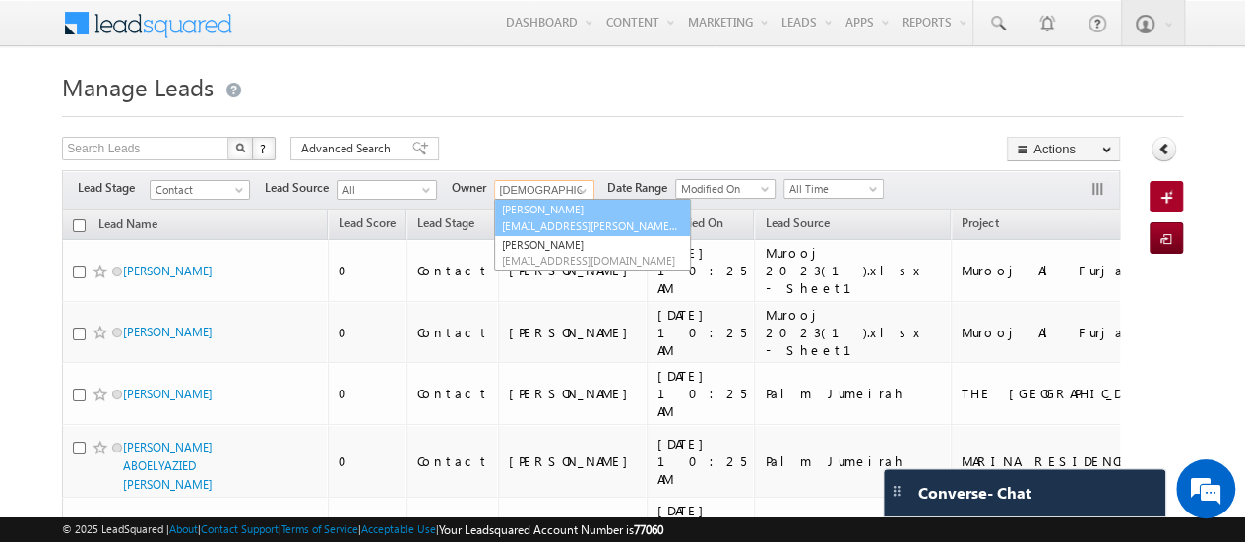
click at [581, 213] on link "[PERSON_NAME] [EMAIL_ADDRESS][PERSON_NAME][DOMAIN_NAME]" at bounding box center [592, 217] width 197 height 37
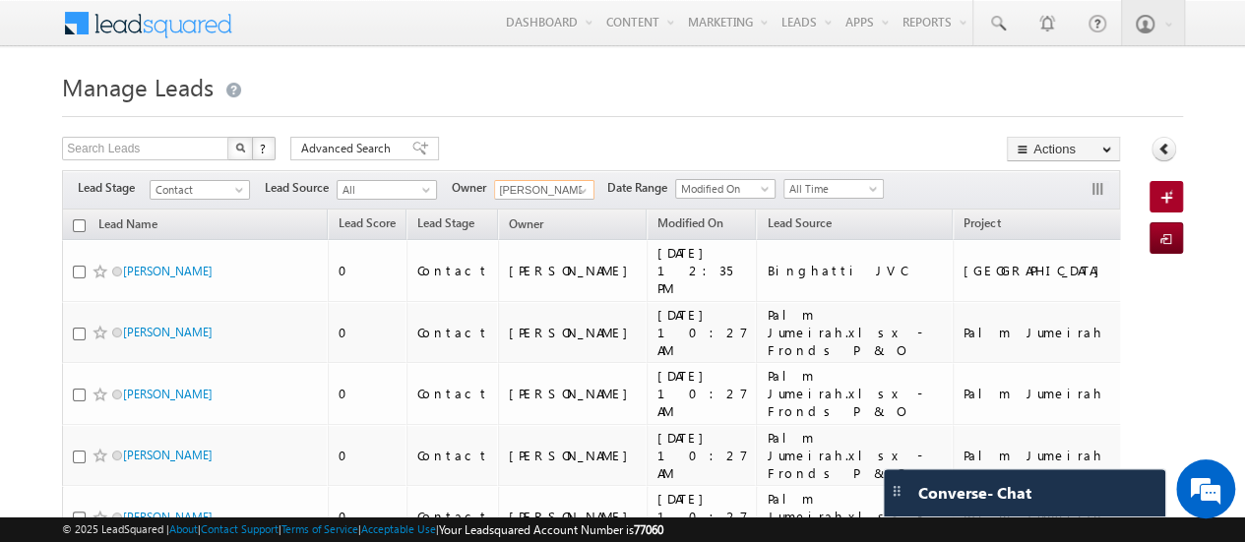
click at [79, 219] on input "checkbox" at bounding box center [79, 225] width 13 height 13
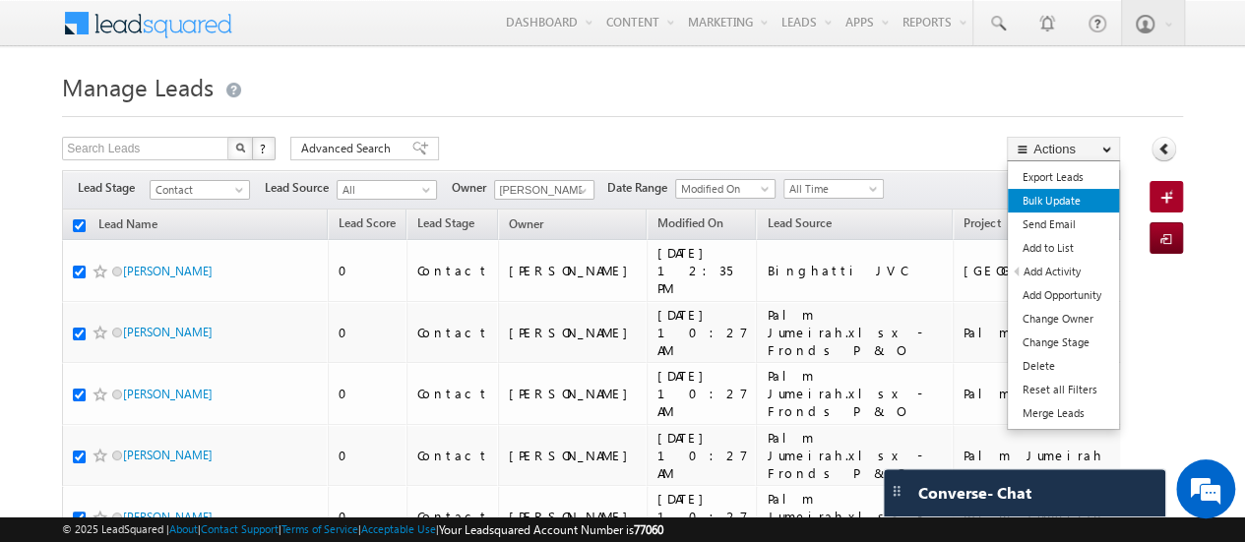
click at [1067, 204] on link "Bulk Update" at bounding box center [1062, 201] width 111 height 24
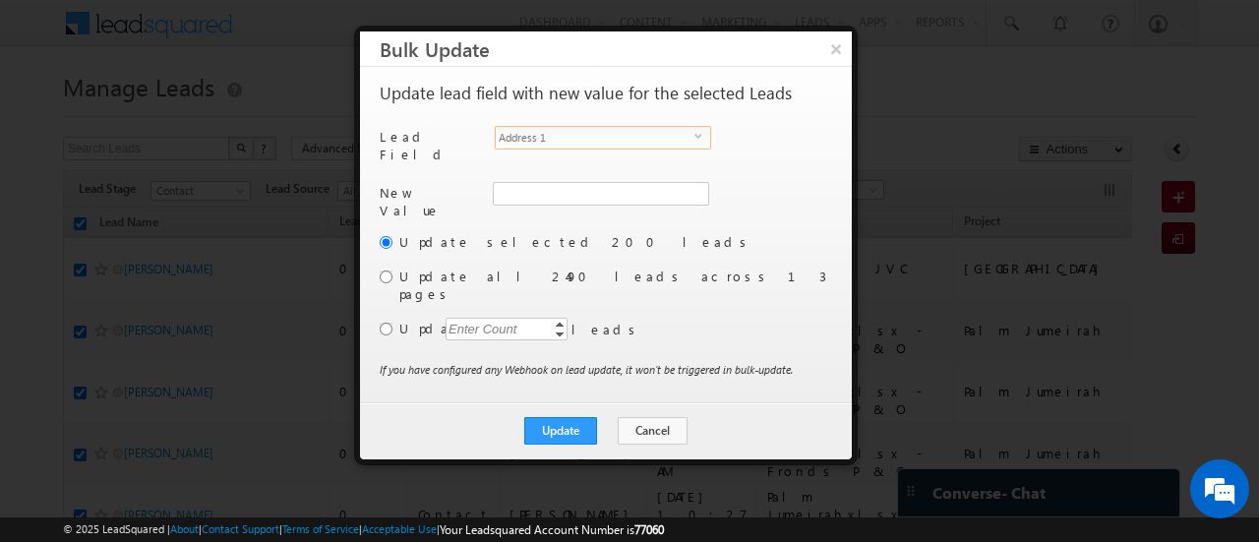
click at [677, 135] on span "Address 1" at bounding box center [595, 138] width 199 height 22
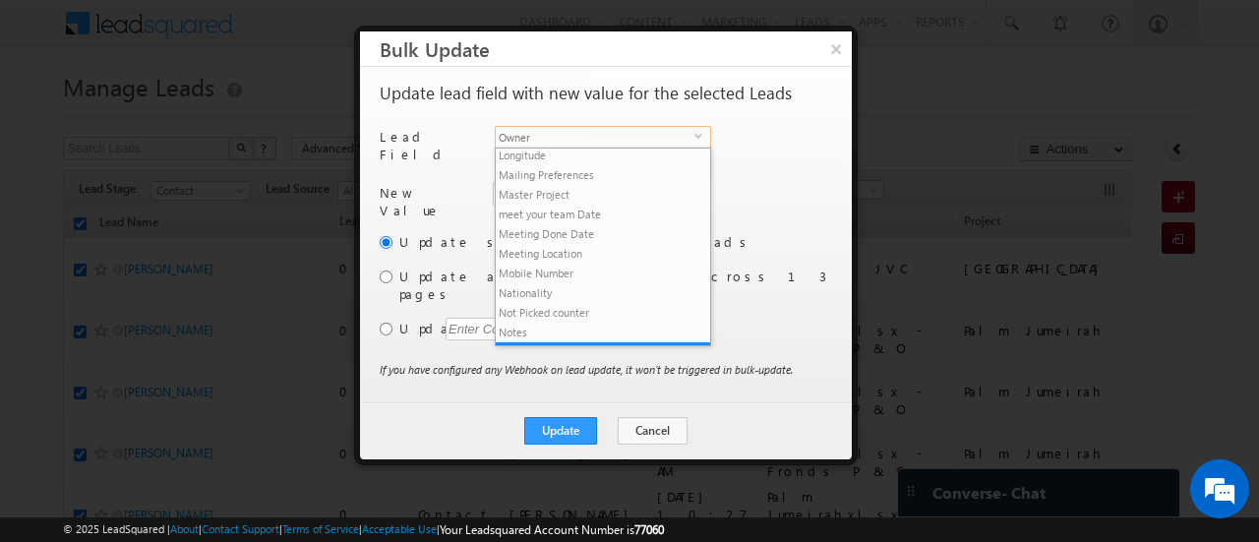
click at [645, 136] on span "Owner" at bounding box center [595, 138] width 199 height 22
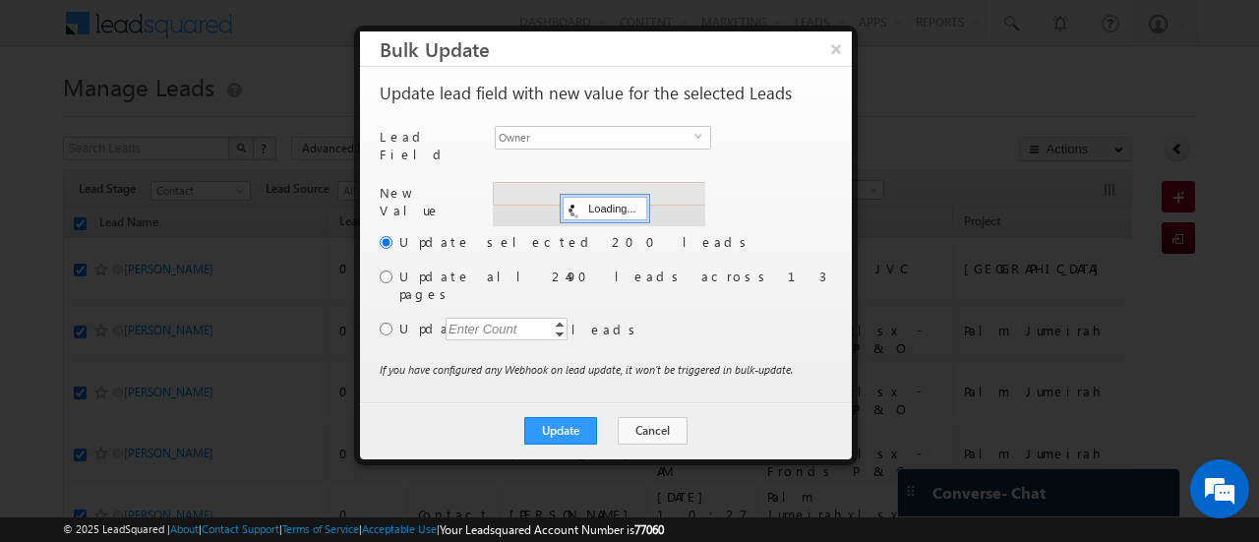
click at [569, 186] on div "Address 1 Loading..." at bounding box center [599, 204] width 213 height 44
click at [569, 186] on input "hemant yogi" at bounding box center [600, 194] width 214 height 24
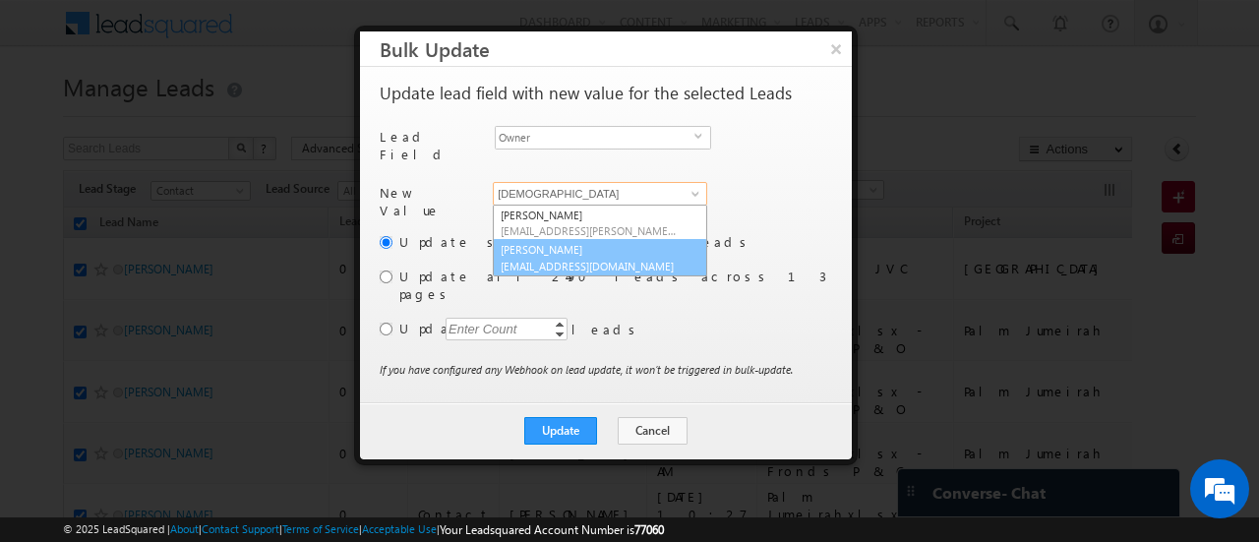
click at [529, 259] on span "[EMAIL_ADDRESS][DOMAIN_NAME]" at bounding box center [589, 266] width 177 height 15
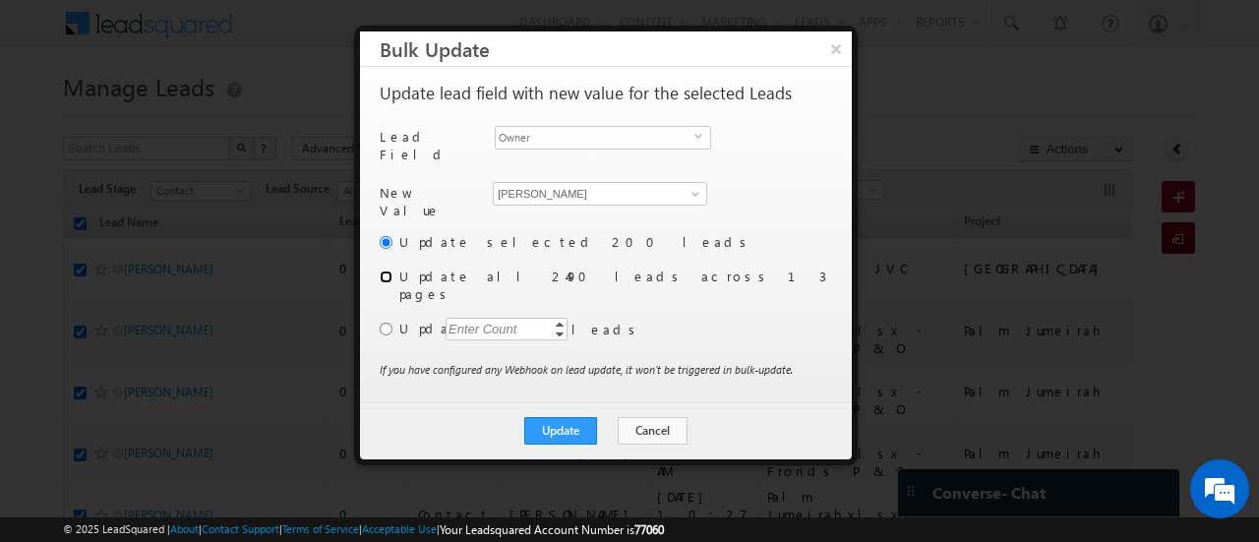
click at [385, 271] on input "radio" at bounding box center [386, 277] width 13 height 13
click at [554, 417] on button "Update" at bounding box center [560, 431] width 73 height 28
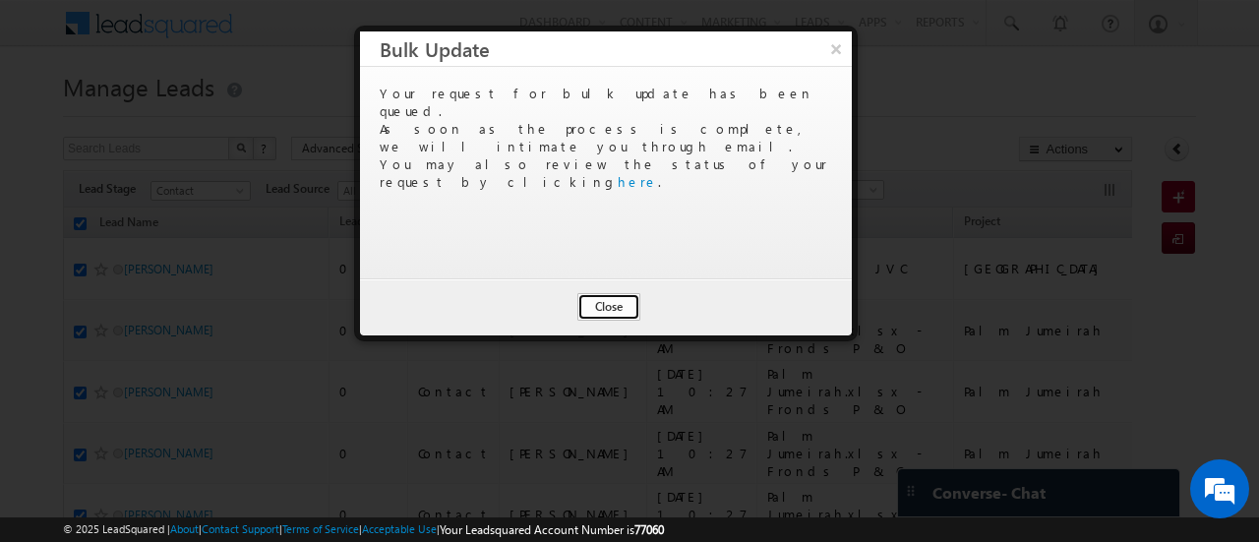
click at [599, 308] on button "Close" at bounding box center [609, 307] width 63 height 28
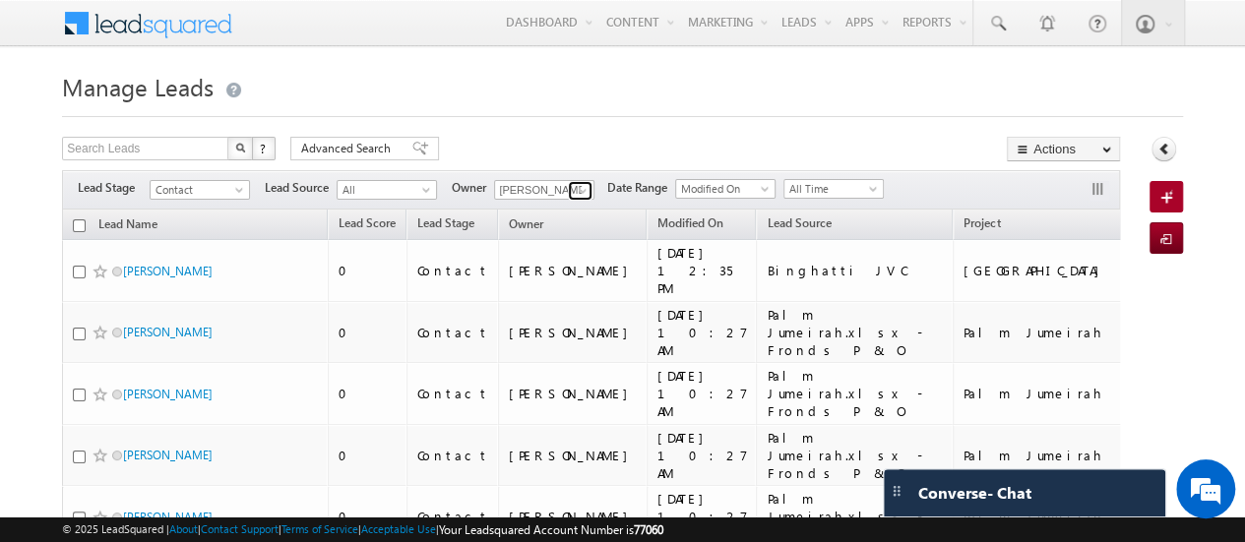
click at [584, 188] on span at bounding box center [583, 191] width 16 height 16
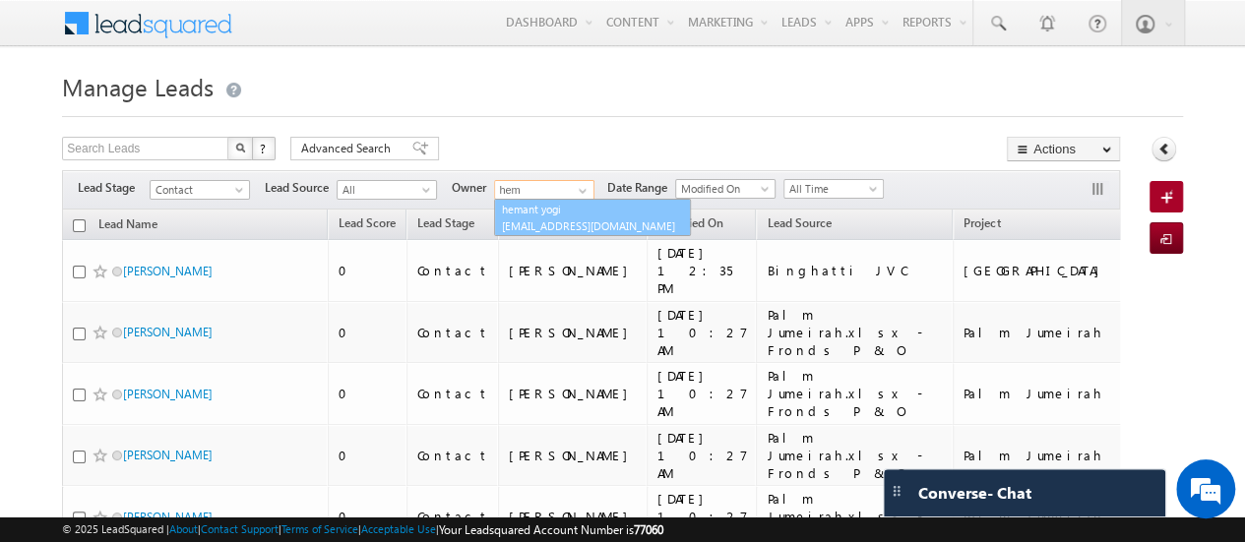
click at [566, 208] on link "hemant yogi [EMAIL_ADDRESS][DOMAIN_NAME]" at bounding box center [592, 217] width 197 height 37
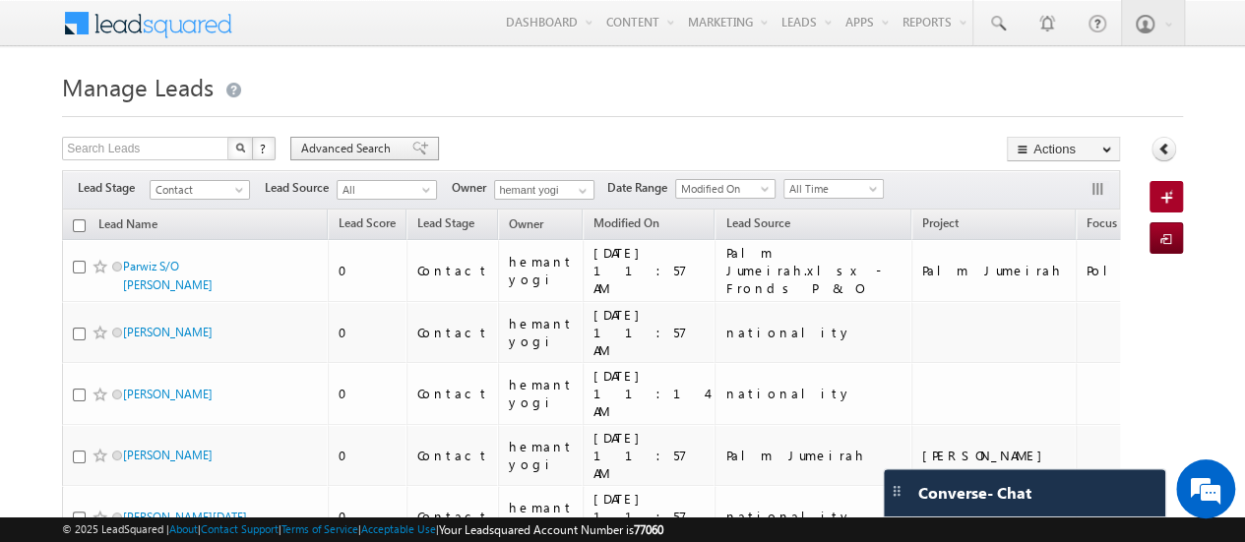
click at [348, 150] on span "Advanced Search" at bounding box center [348, 149] width 95 height 18
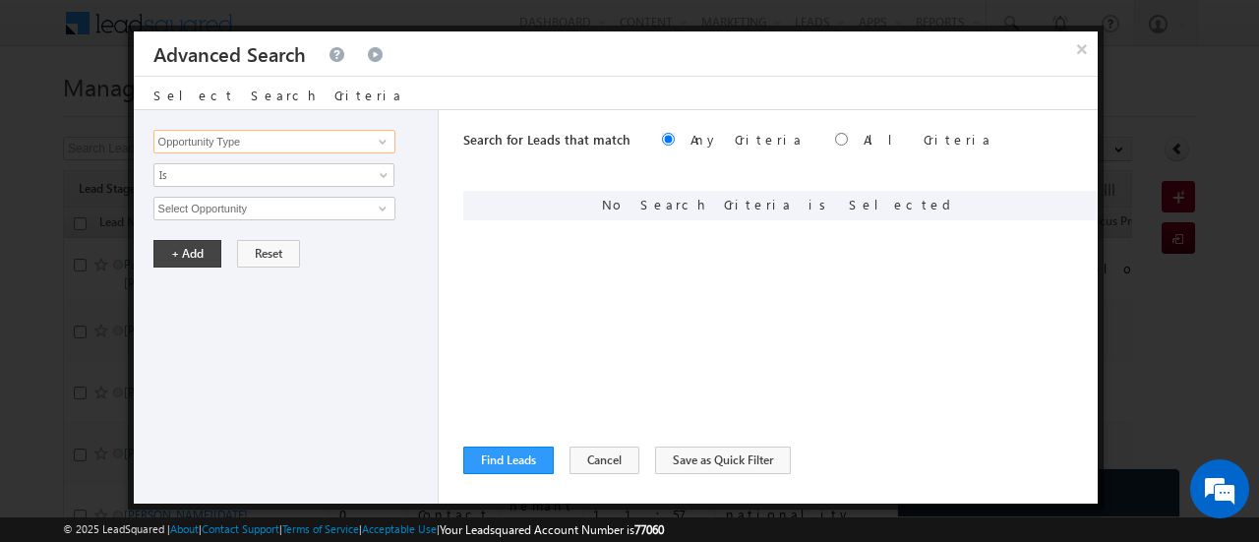
click at [316, 137] on input "Opportunity Type" at bounding box center [274, 142] width 242 height 24
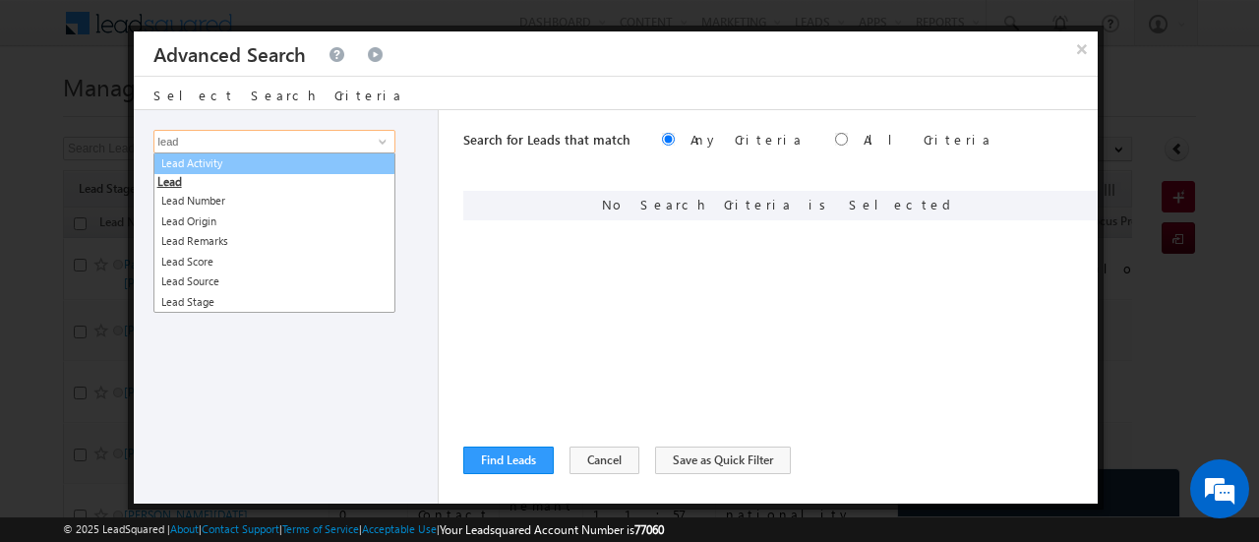
click at [256, 159] on link "Lead Activity" at bounding box center [274, 163] width 242 height 23
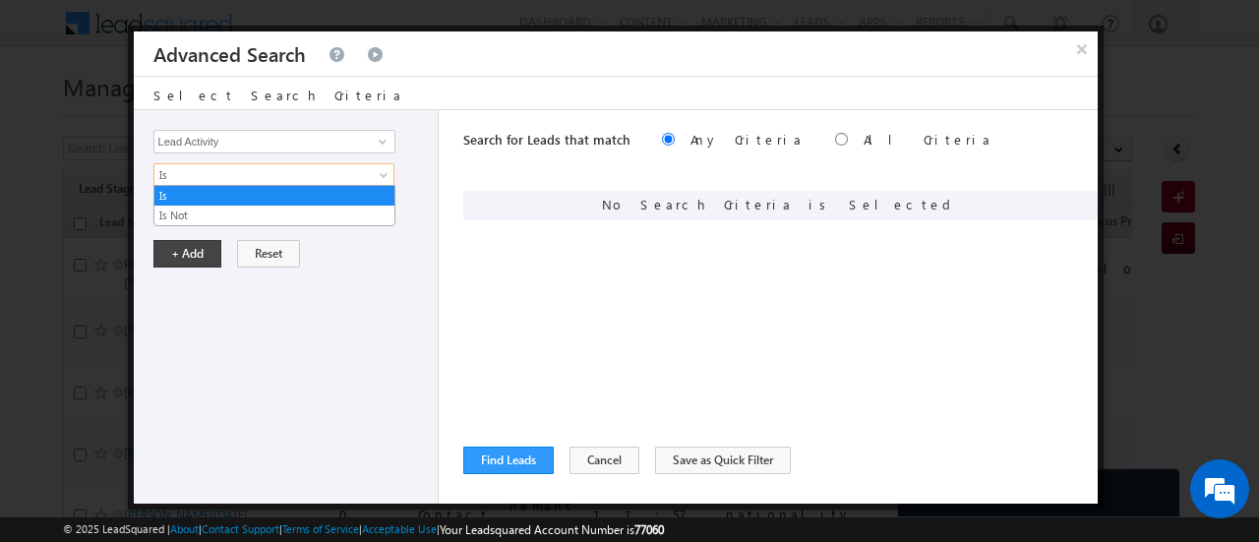
click at [179, 176] on span "Is" at bounding box center [260, 175] width 213 height 18
click at [187, 206] on li "Is Not" at bounding box center [274, 216] width 240 height 20
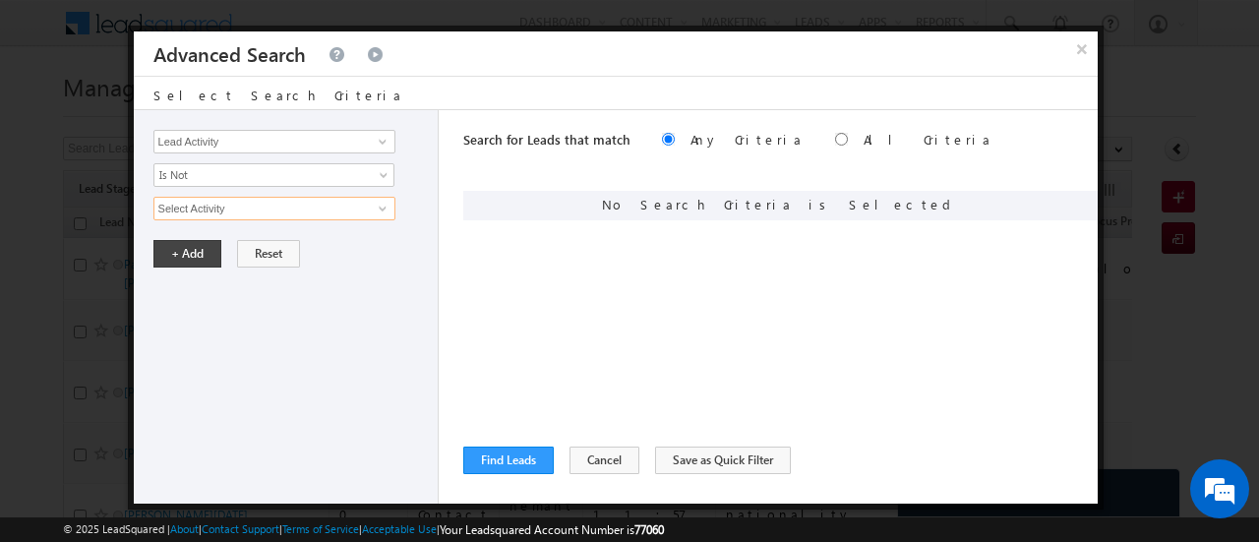
click at [201, 208] on input "Select Activity" at bounding box center [274, 209] width 242 height 24
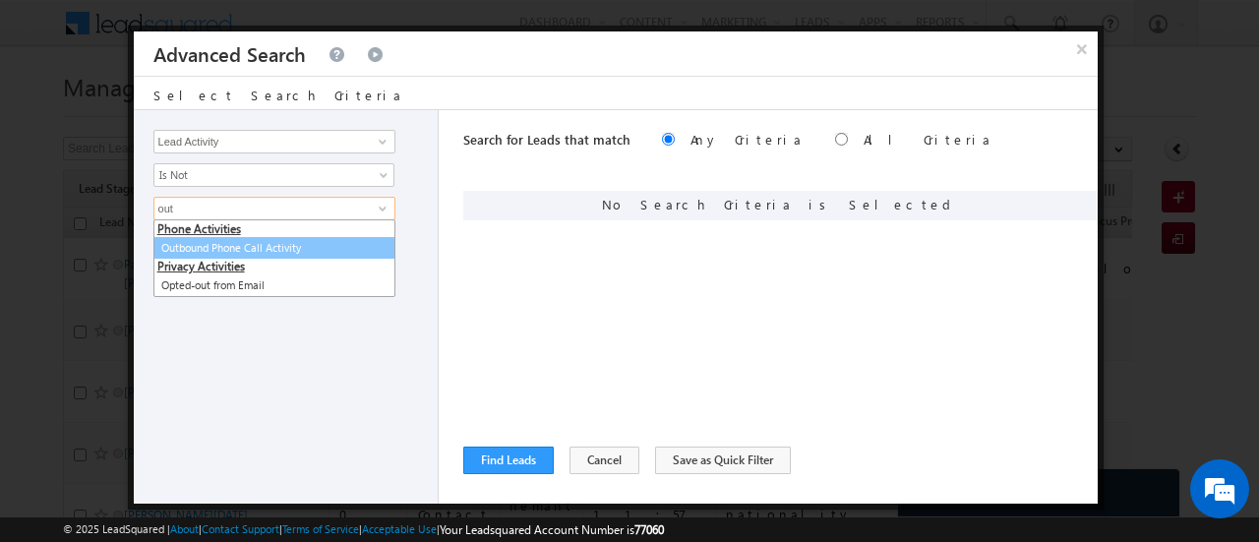
click at [195, 252] on link "Outbound Phone Call Activity" at bounding box center [274, 248] width 242 height 23
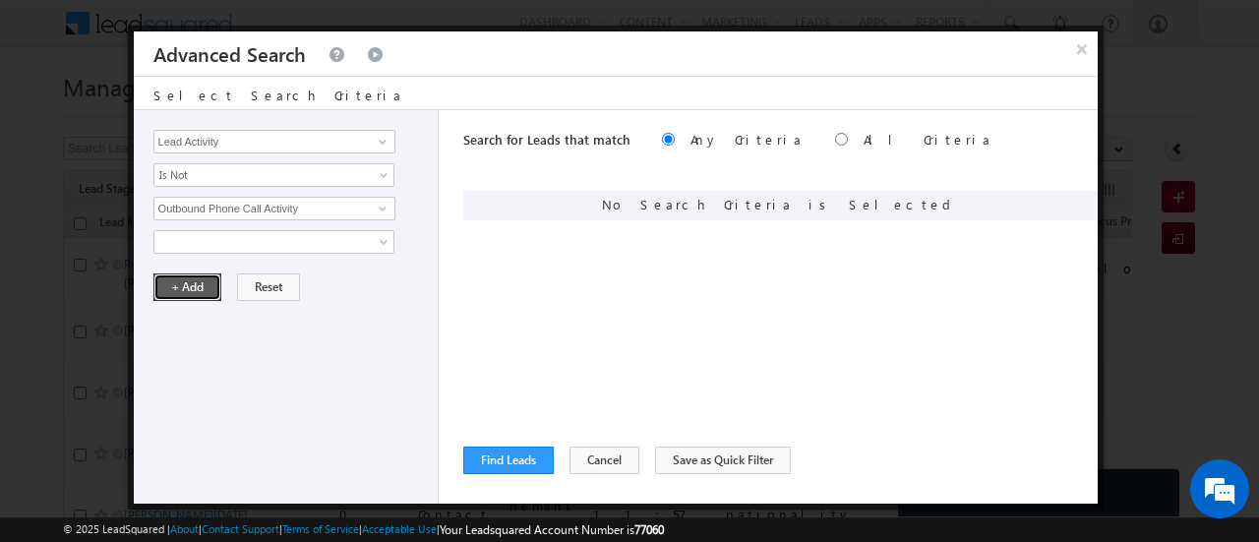
click at [187, 274] on button "+ Add" at bounding box center [187, 288] width 68 height 28
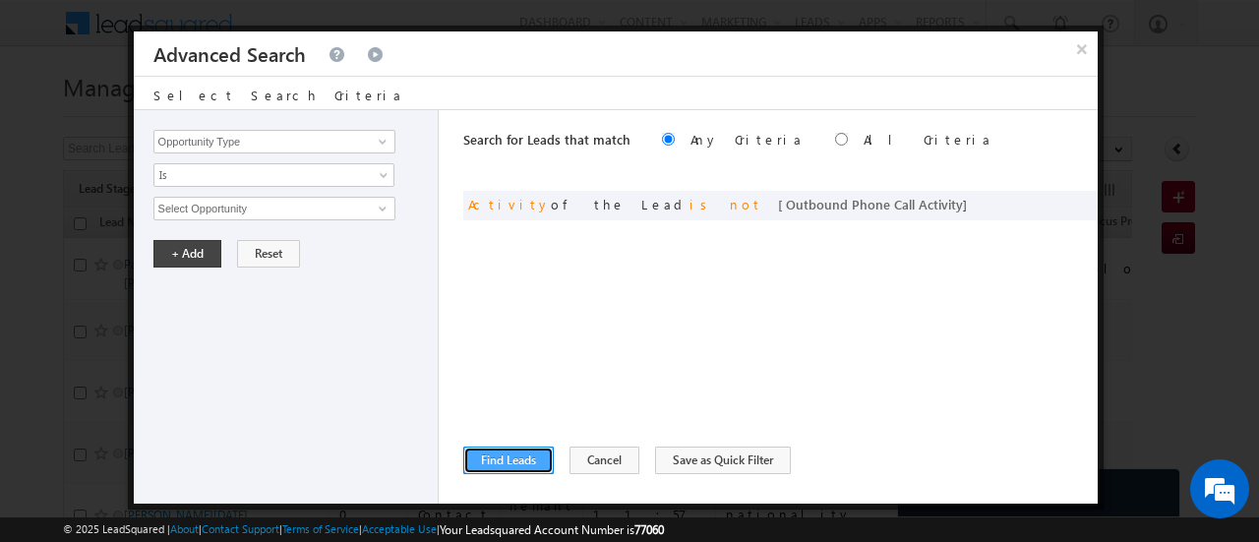
click at [502, 459] on button "Find Leads" at bounding box center [508, 461] width 91 height 28
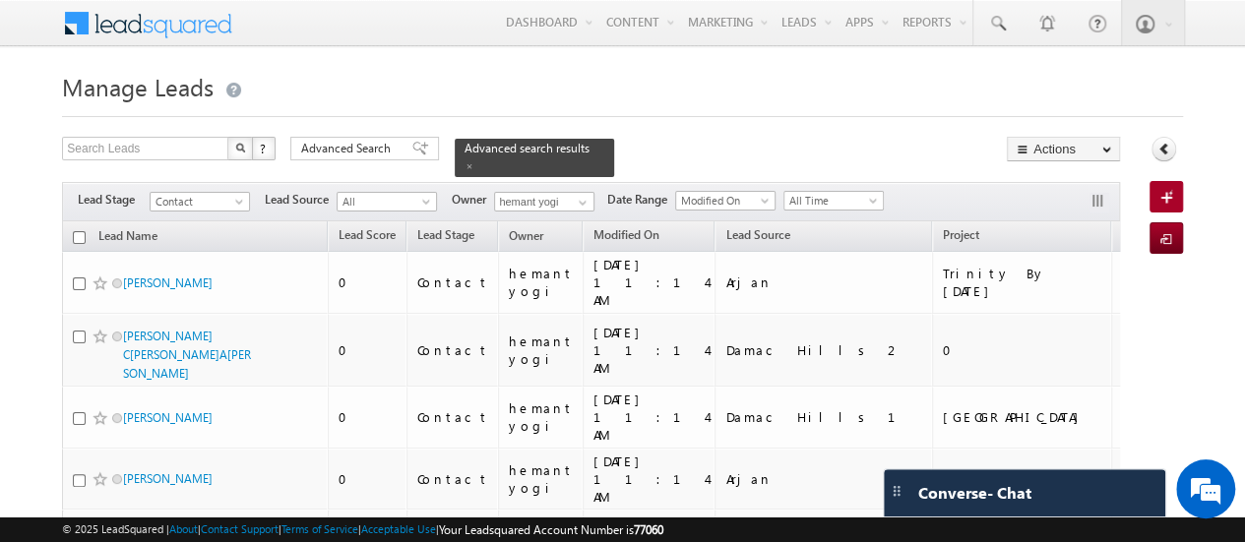
click at [75, 231] on input "checkbox" at bounding box center [79, 237] width 13 height 13
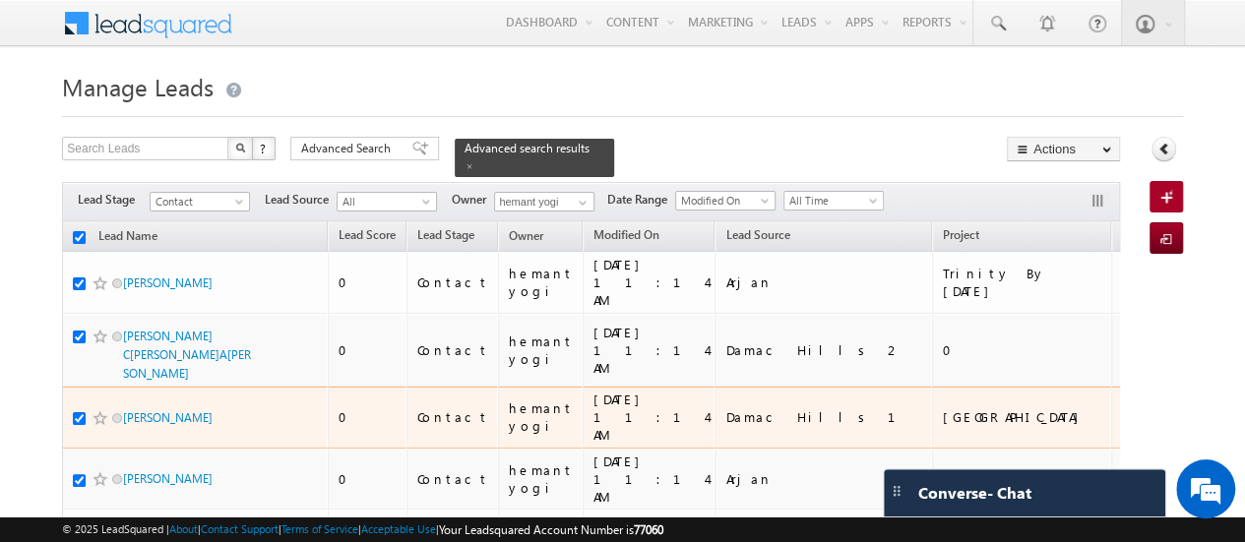
scroll to position [0, 47]
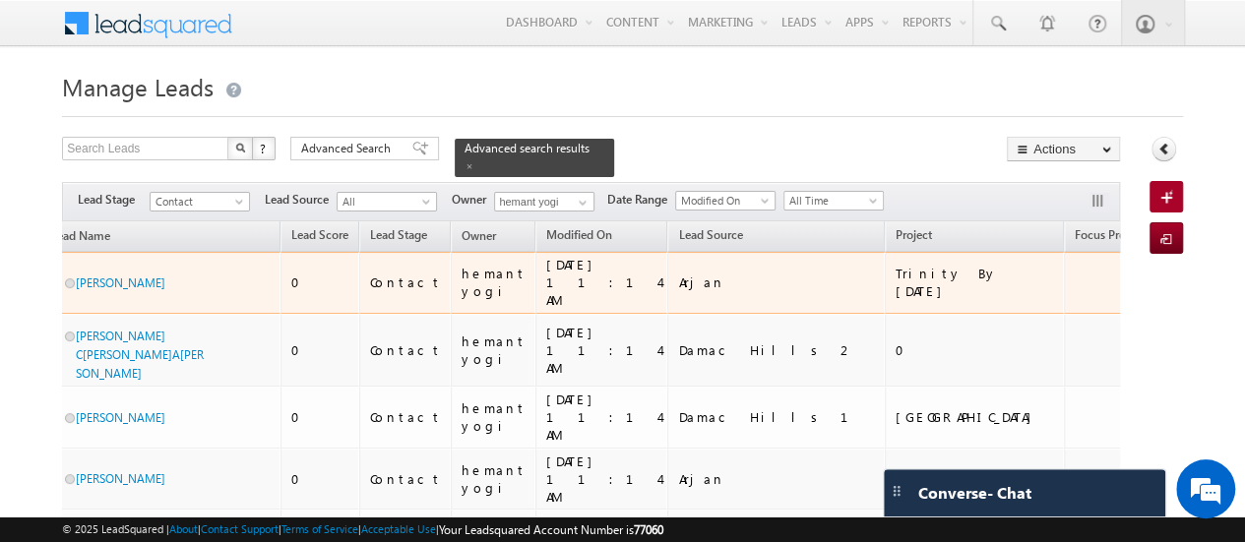
scroll to position [0, 0]
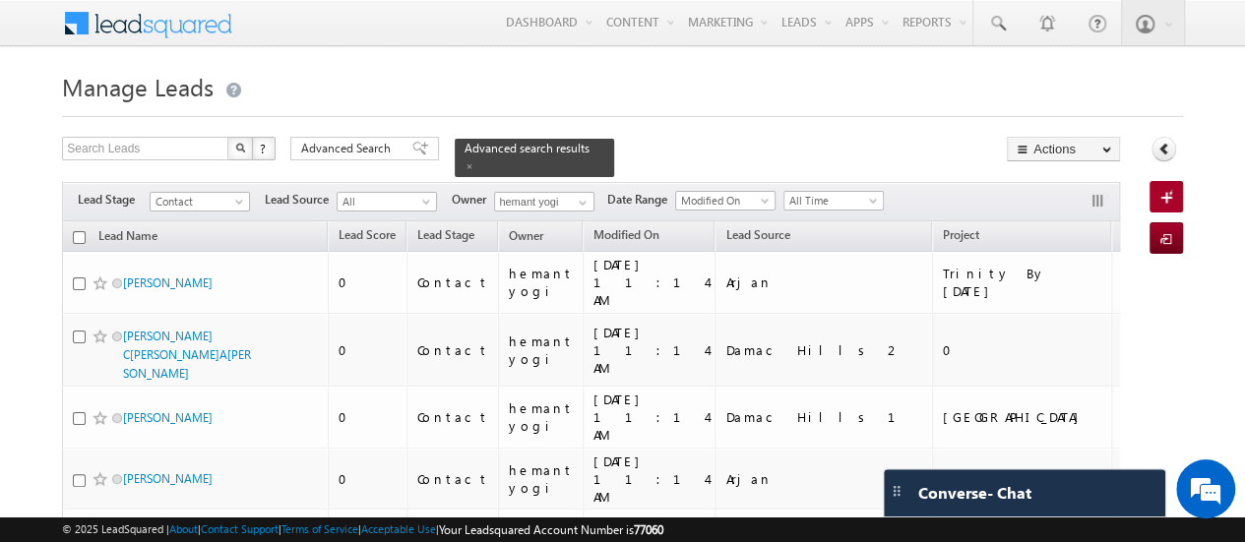
click at [77, 231] on input "checkbox" at bounding box center [79, 237] width 13 height 13
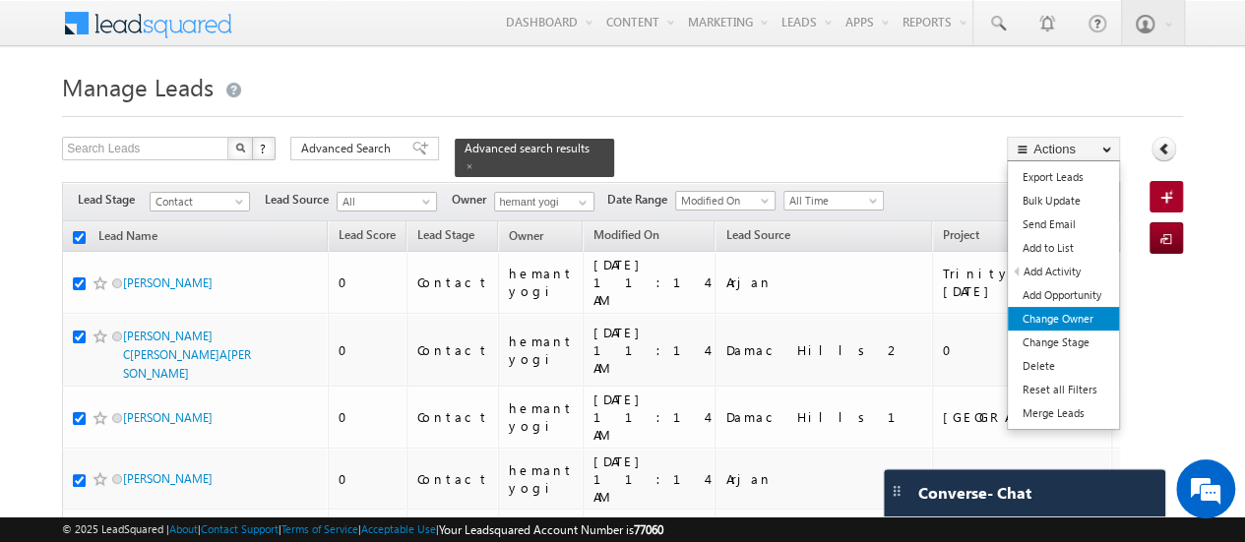
click at [1066, 316] on link "Change Owner" at bounding box center [1062, 319] width 111 height 24
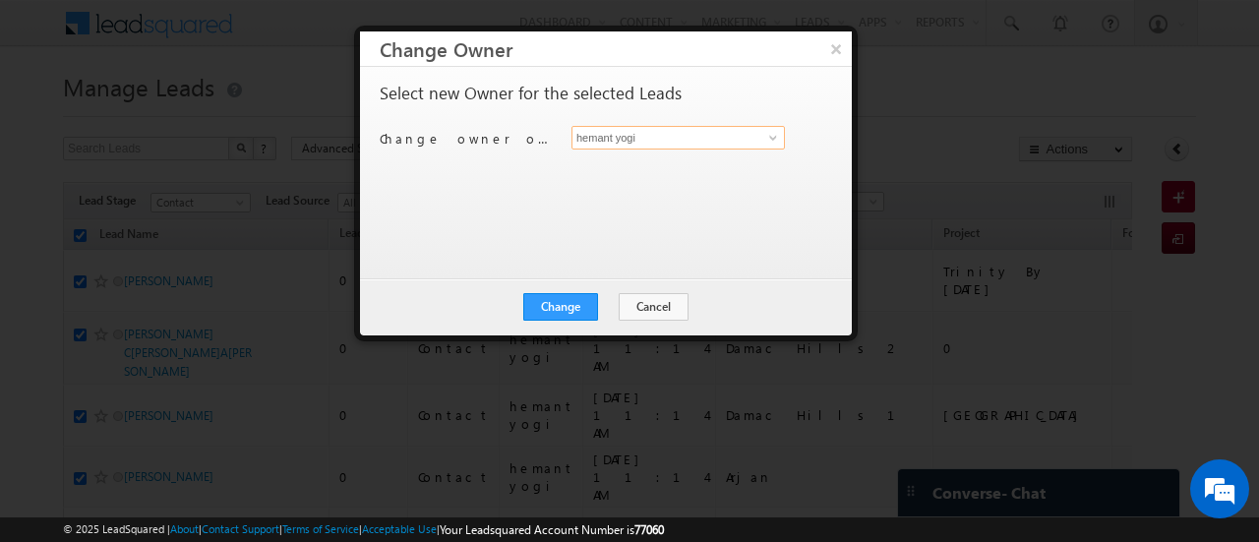
click at [614, 144] on input "hemant yogi" at bounding box center [678, 138] width 213 height 24
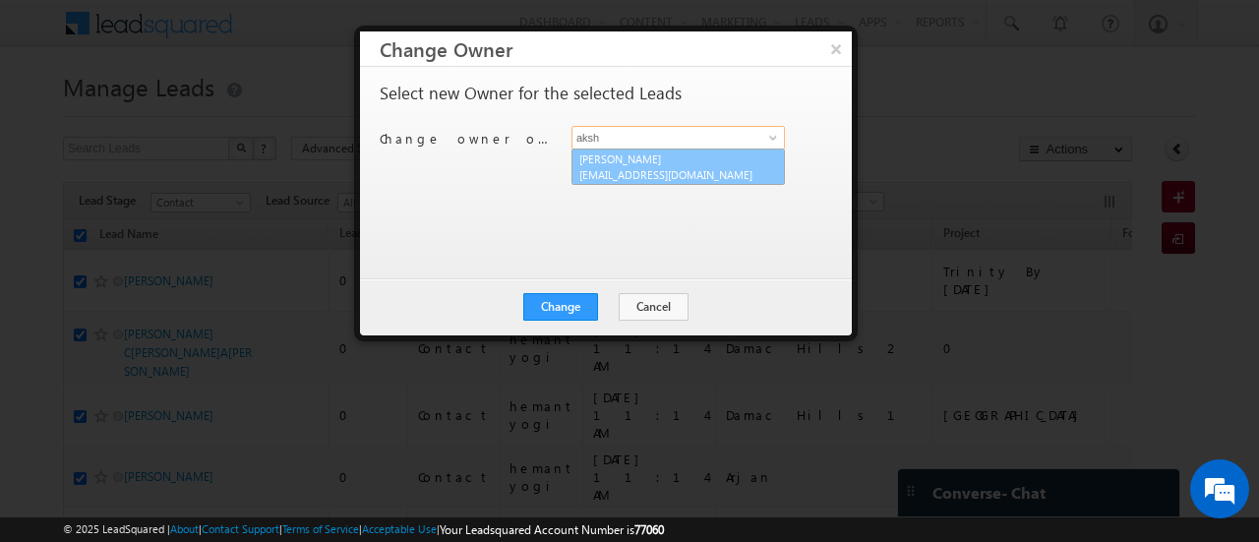
click at [615, 167] on span "[EMAIL_ADDRESS][DOMAIN_NAME]" at bounding box center [667, 174] width 177 height 15
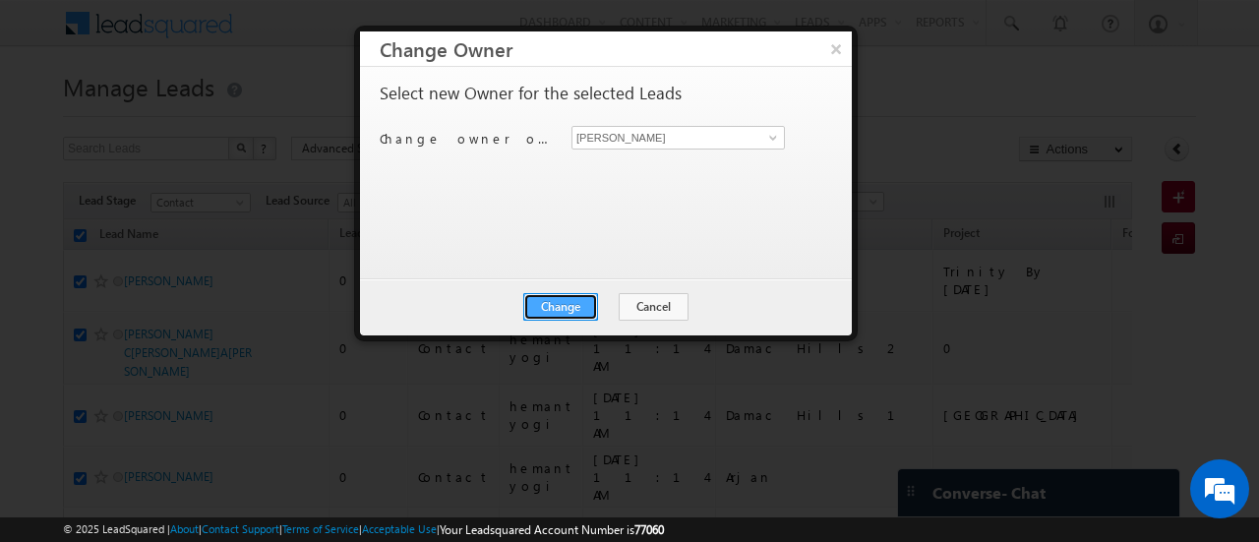
click at [563, 307] on button "Change" at bounding box center [560, 307] width 75 height 28
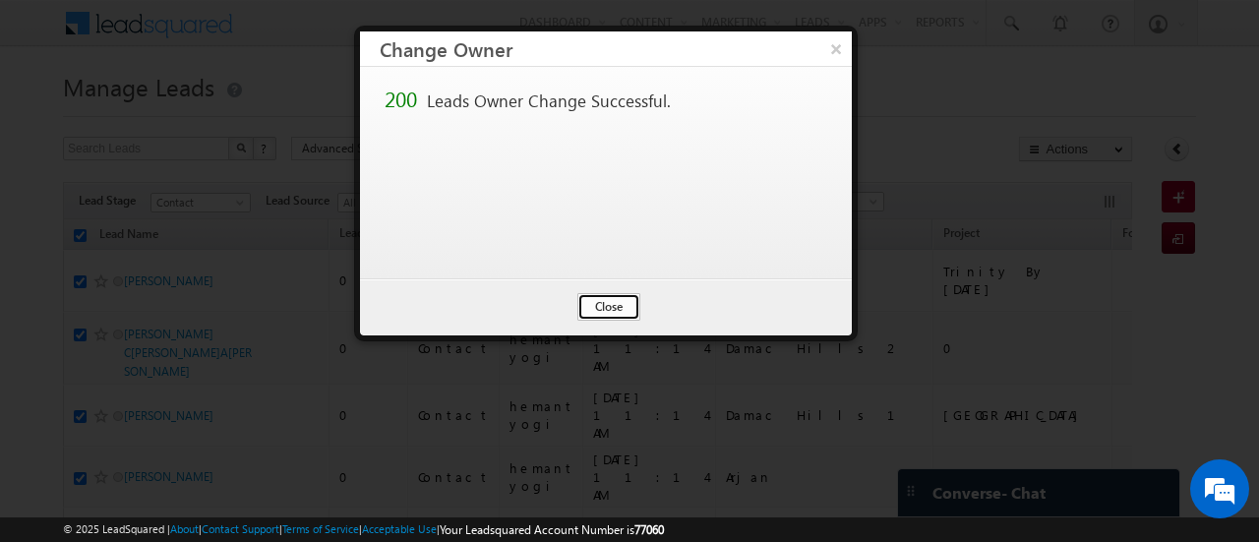
click at [595, 307] on button "Close" at bounding box center [609, 307] width 63 height 28
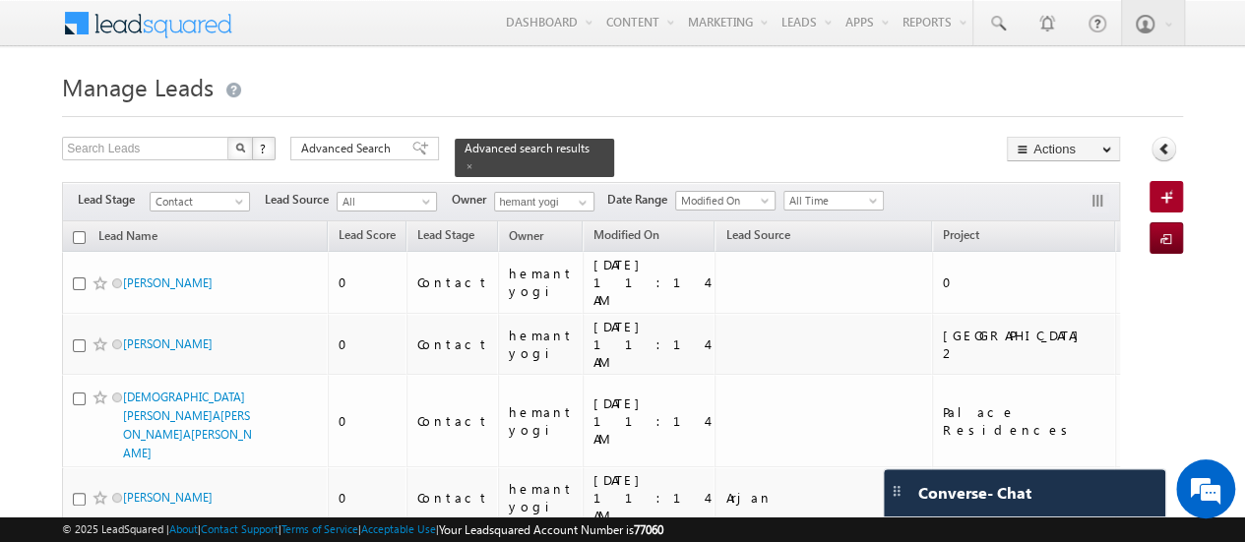
click at [75, 231] on input "checkbox" at bounding box center [79, 237] width 13 height 13
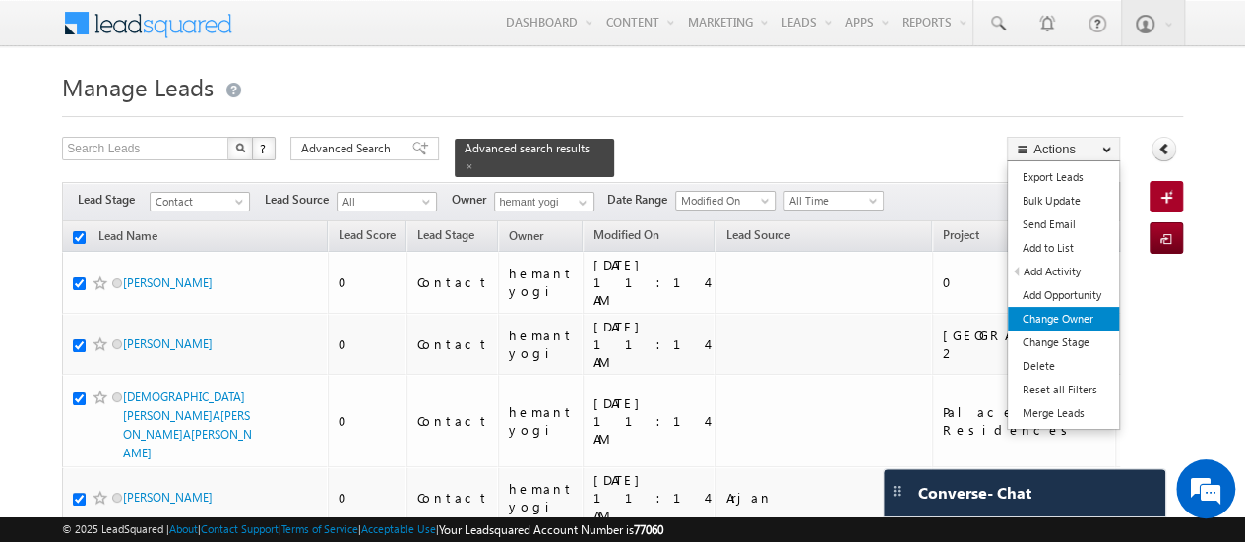
click at [1066, 319] on link "Change Owner" at bounding box center [1062, 319] width 111 height 24
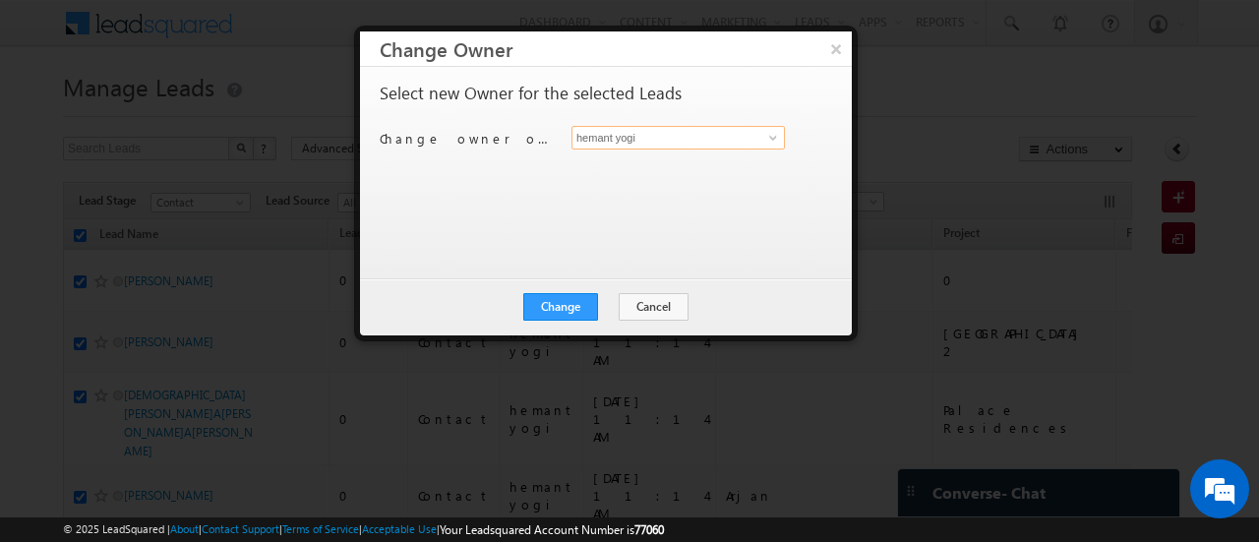
click at [637, 133] on input "hemant yogi" at bounding box center [678, 138] width 213 height 24
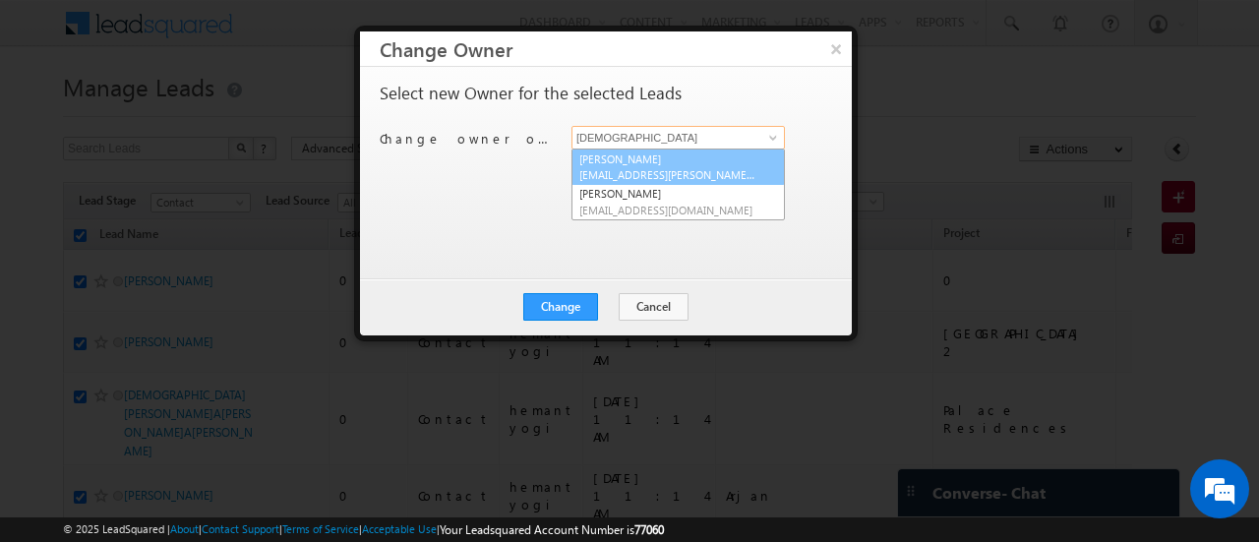
click at [659, 167] on span "[EMAIL_ADDRESS][PERSON_NAME][DOMAIN_NAME]" at bounding box center [667, 174] width 177 height 15
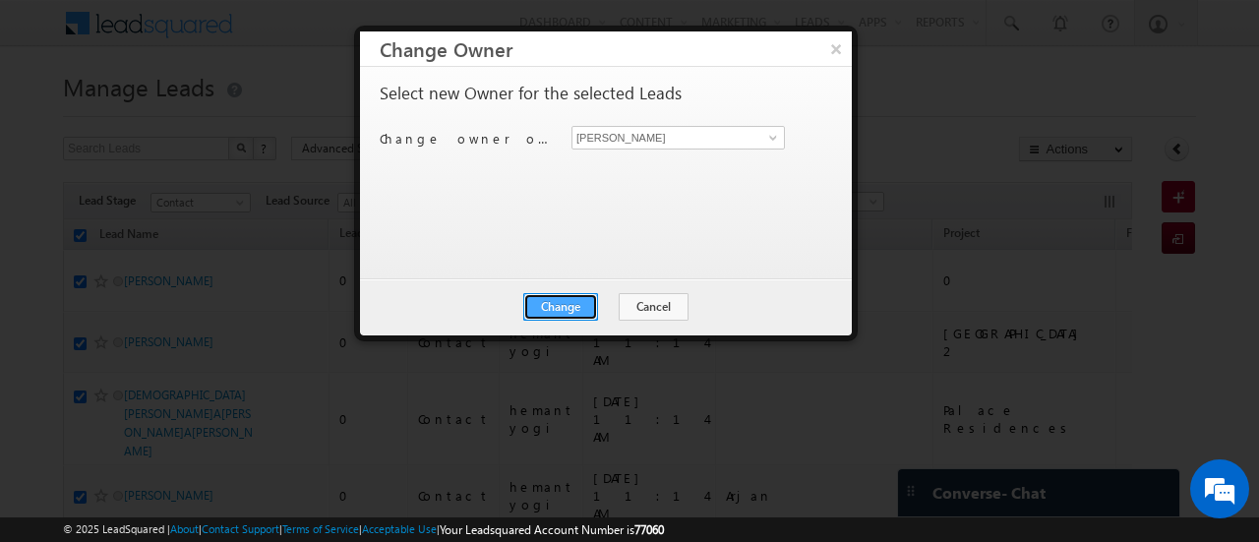
click at [555, 304] on button "Change" at bounding box center [560, 307] width 75 height 28
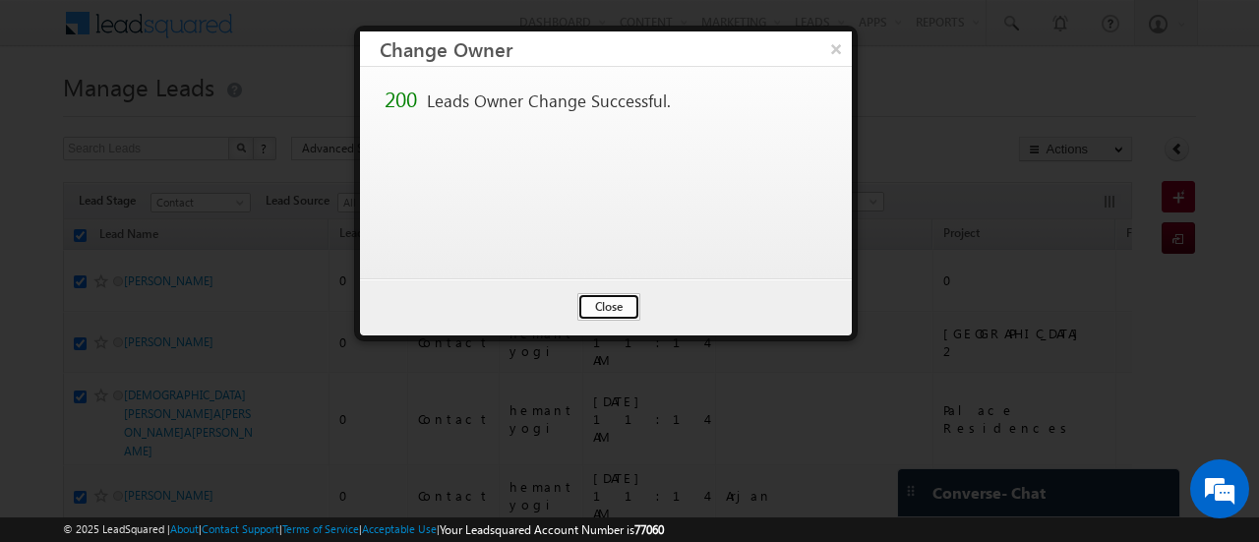
click at [596, 309] on button "Close" at bounding box center [609, 307] width 63 height 28
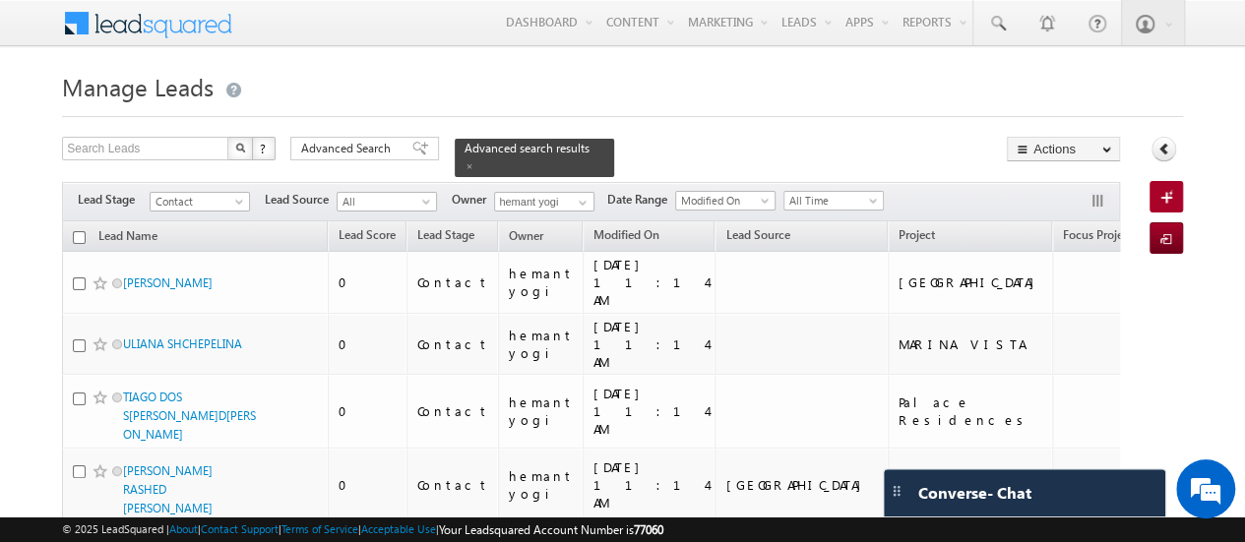
click at [81, 231] on input "checkbox" at bounding box center [79, 237] width 13 height 13
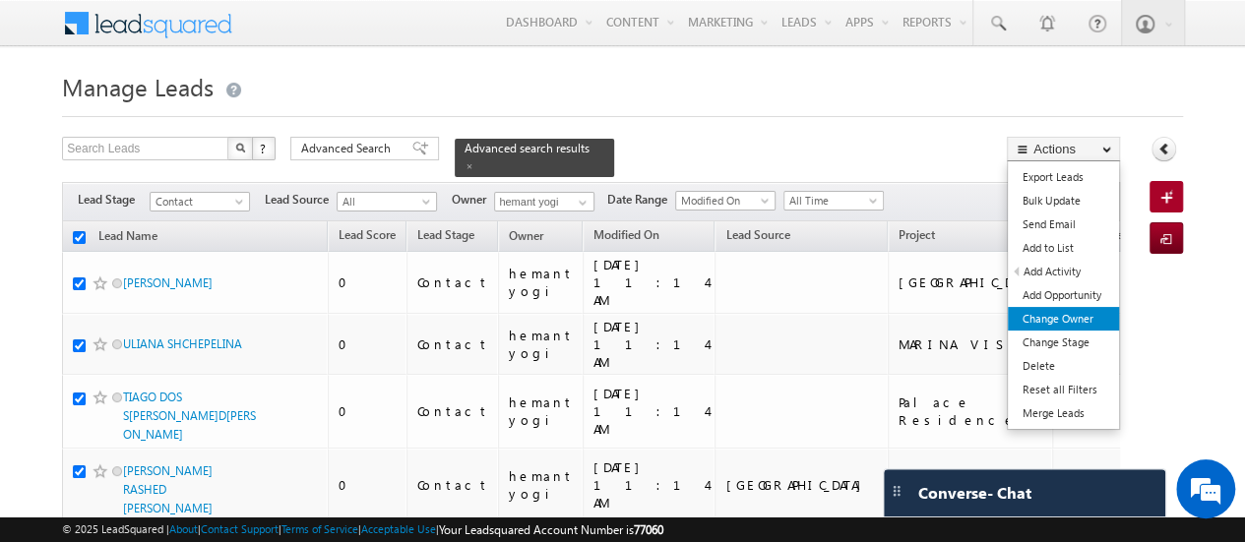
click at [1060, 316] on link "Change Owner" at bounding box center [1062, 319] width 111 height 24
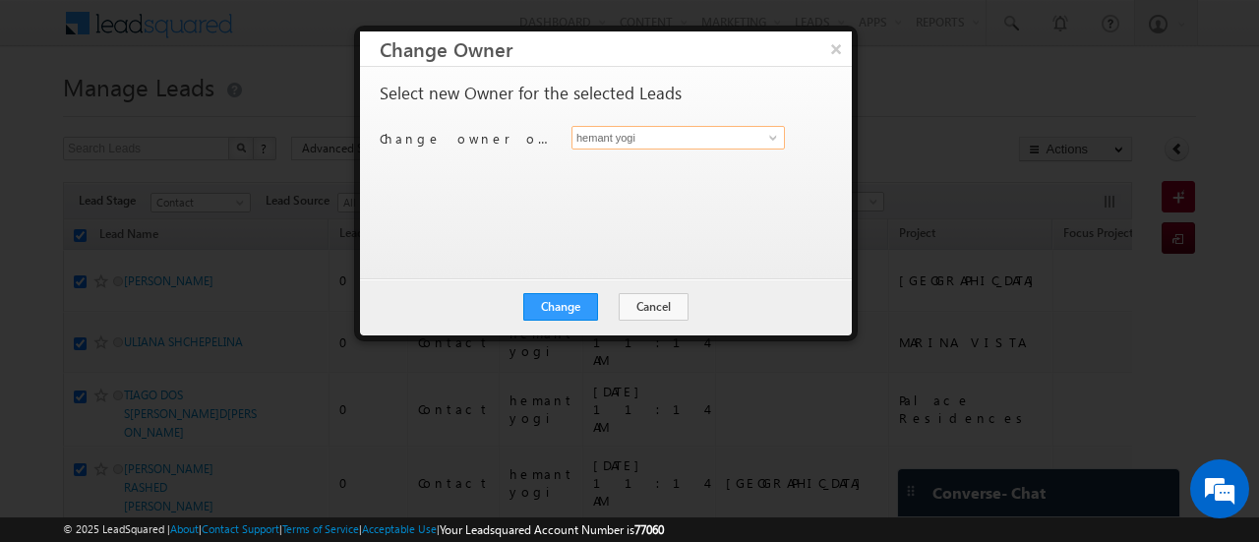
click at [638, 135] on input "hemant yogi" at bounding box center [678, 138] width 213 height 24
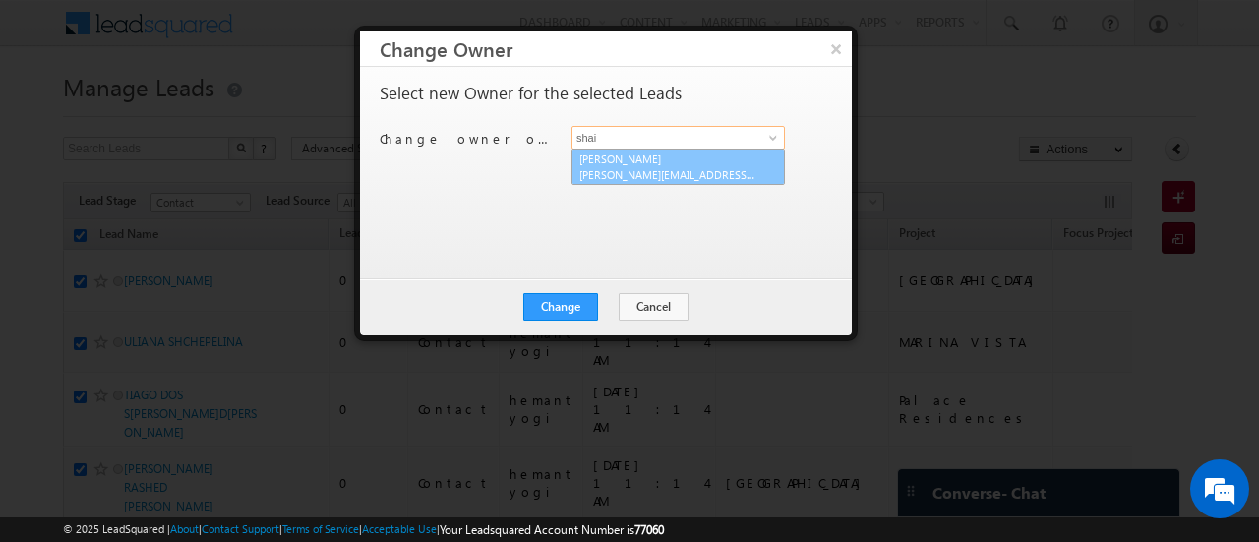
click at [624, 154] on link "[PERSON_NAME] [PERSON_NAME][EMAIL_ADDRESS][DOMAIN_NAME]" at bounding box center [678, 167] width 213 height 37
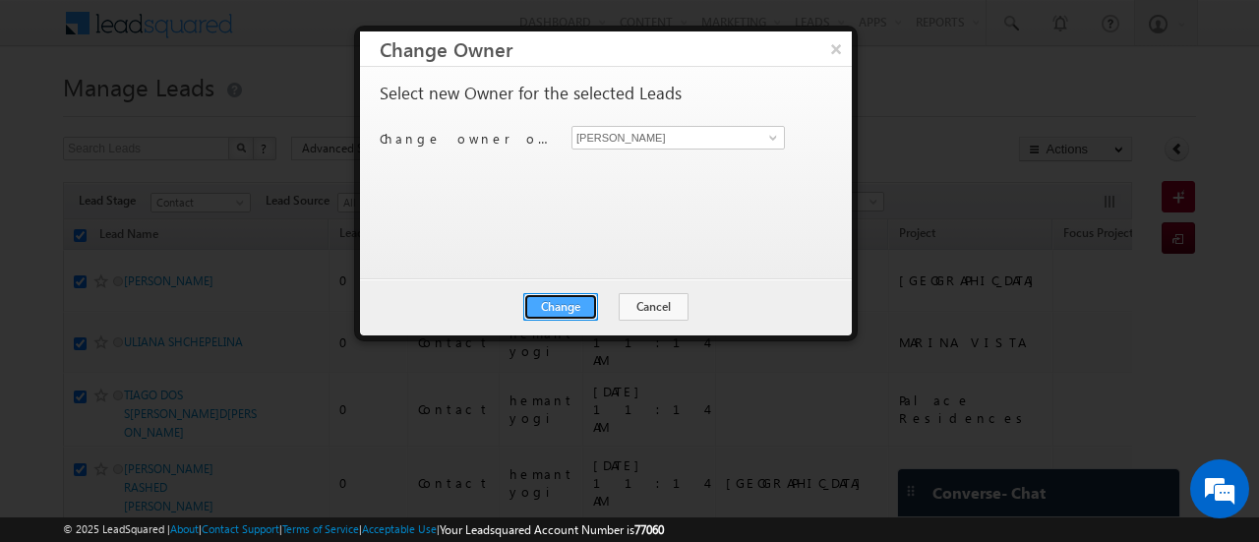
click at [561, 305] on button "Change" at bounding box center [560, 307] width 75 height 28
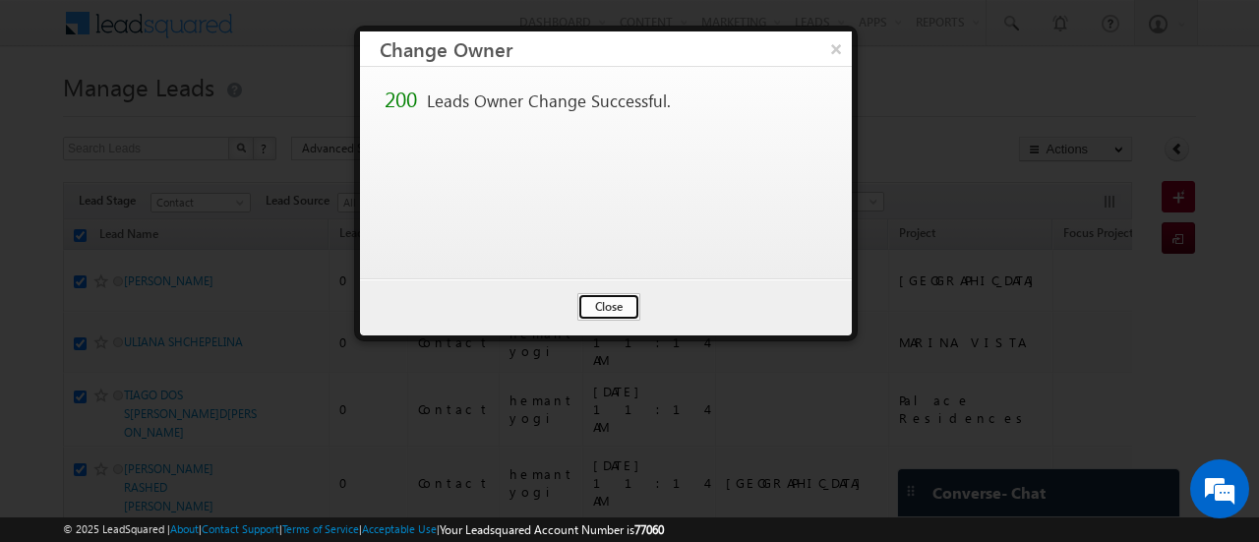
click at [598, 305] on button "Close" at bounding box center [609, 307] width 63 height 28
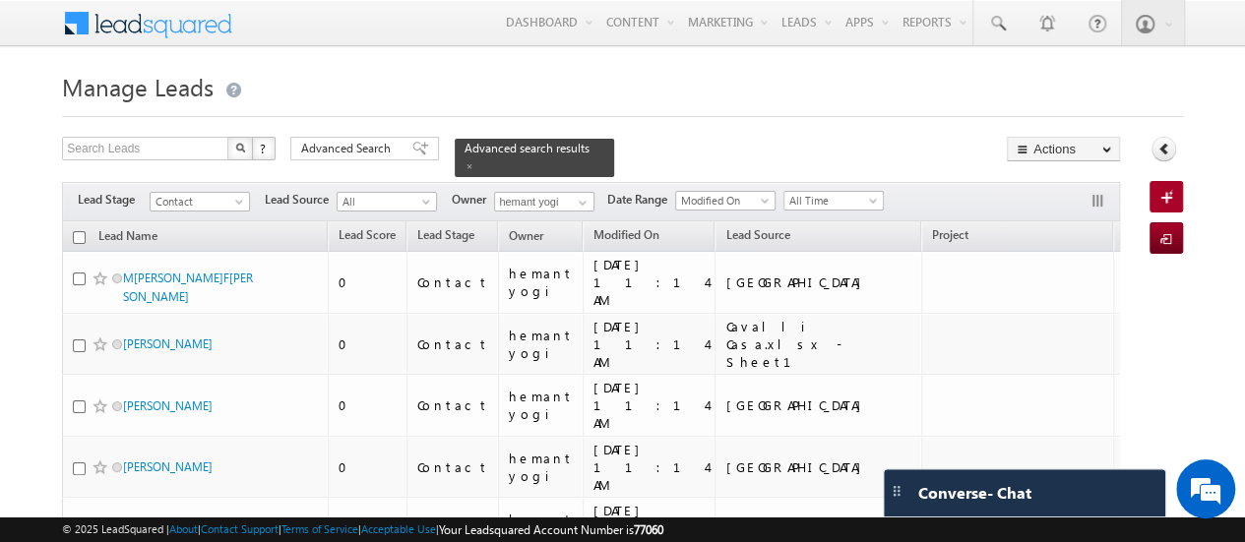
click at [75, 231] on input "checkbox" at bounding box center [79, 237] width 13 height 13
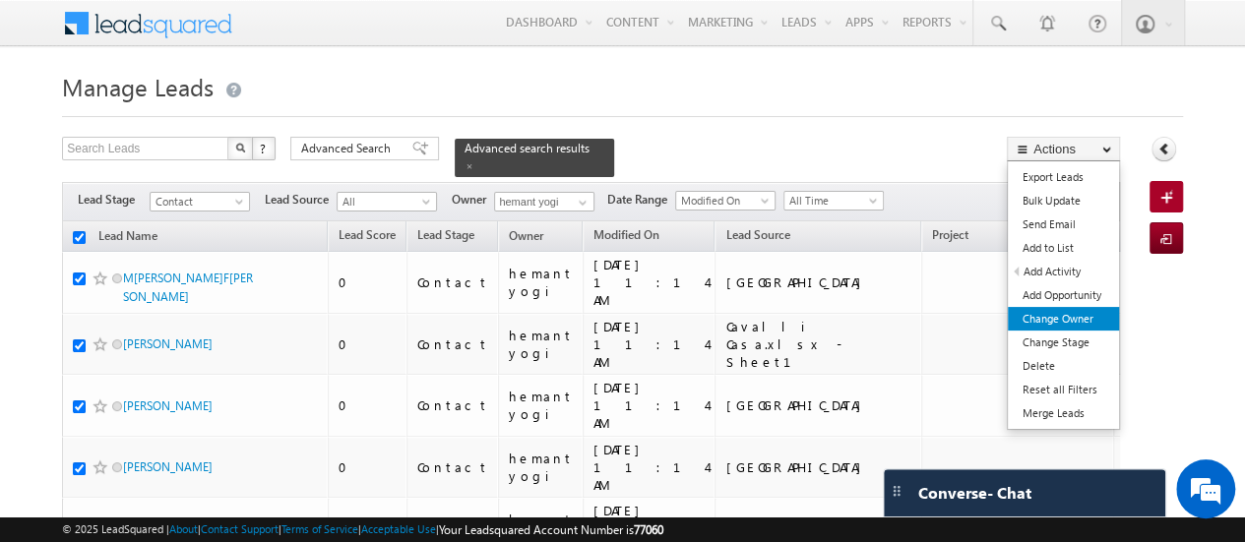
click at [1057, 323] on link "Change Owner" at bounding box center [1062, 319] width 111 height 24
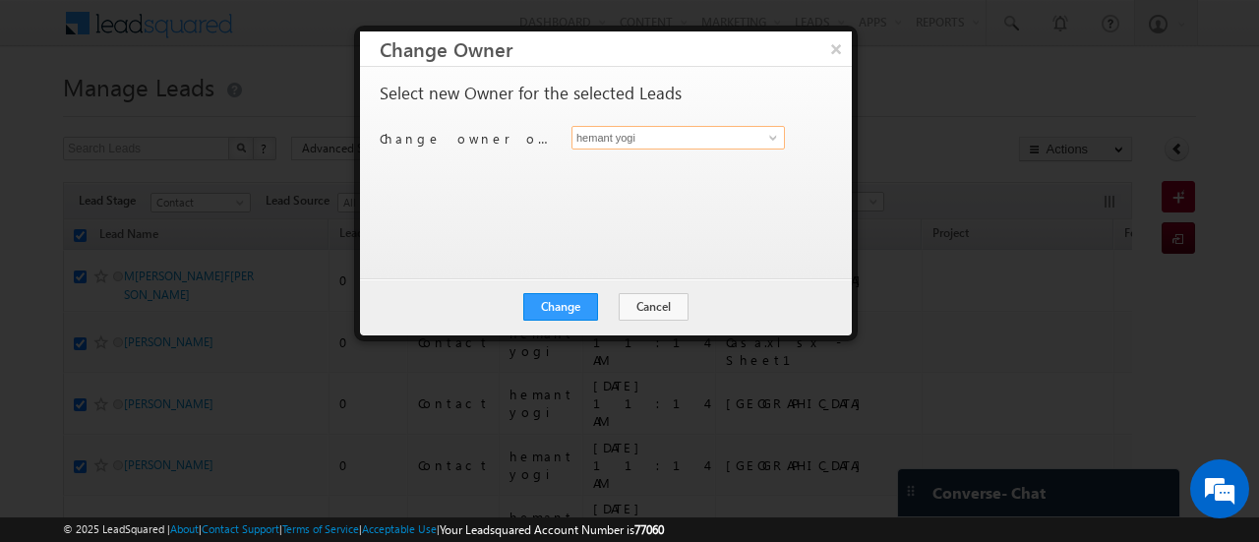
click at [708, 137] on input "hemant yogi" at bounding box center [678, 138] width 213 height 24
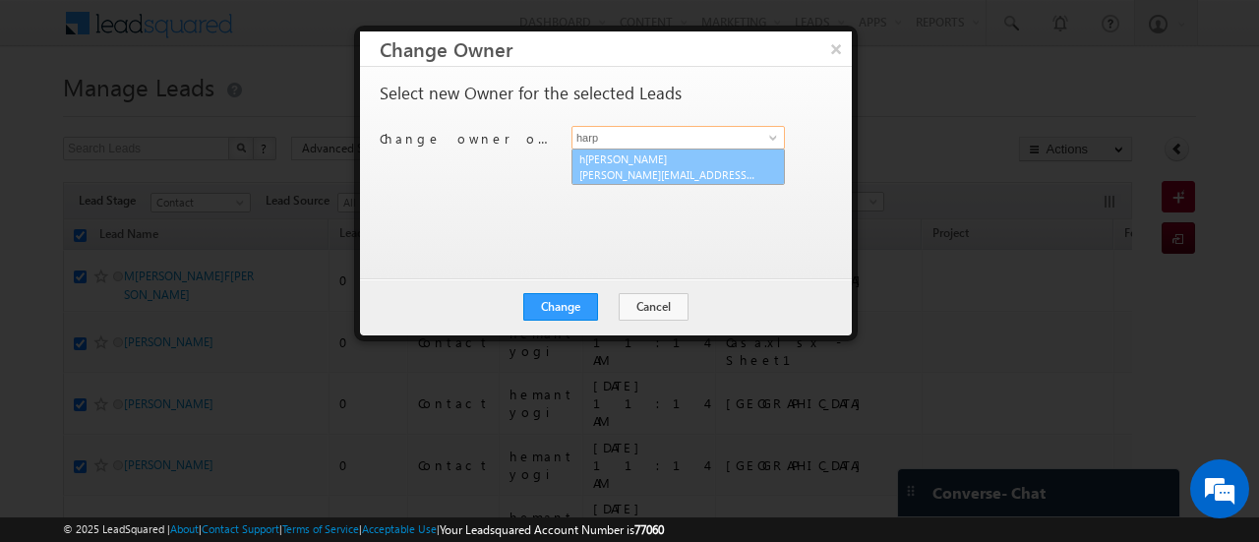
click at [630, 169] on span "[PERSON_NAME][EMAIL_ADDRESS][PERSON_NAME][DOMAIN_NAME]" at bounding box center [667, 174] width 177 height 15
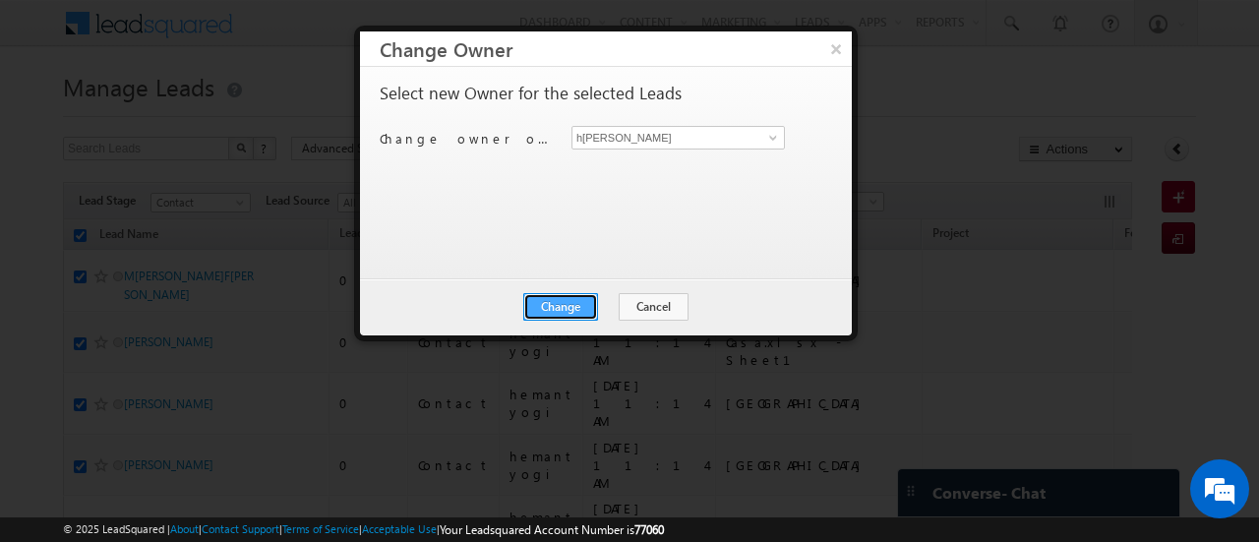
click at [575, 295] on button "Change" at bounding box center [560, 307] width 75 height 28
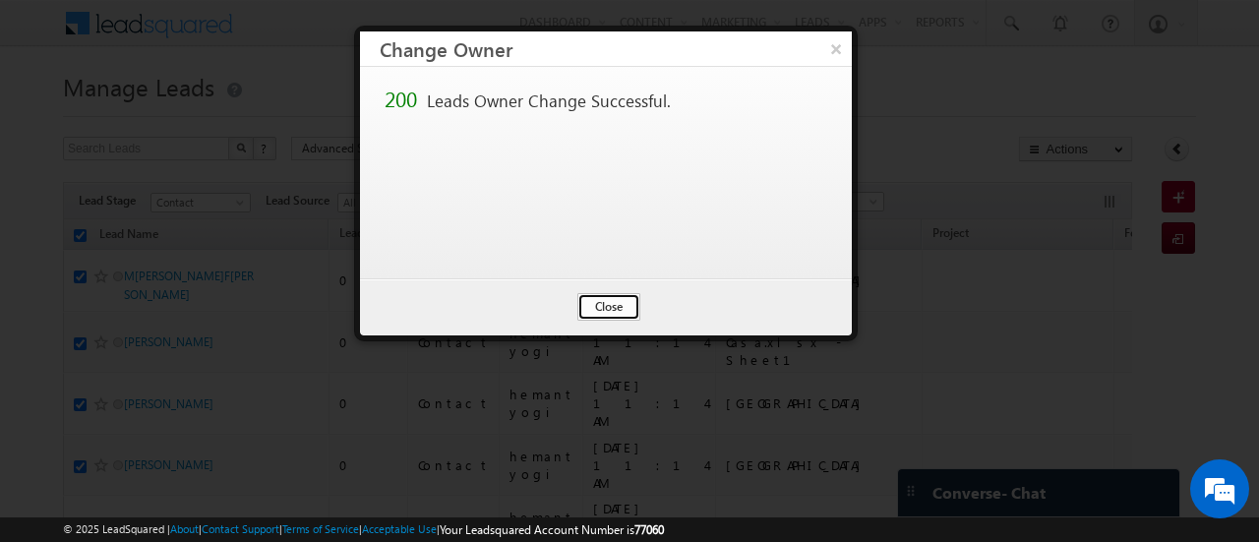
click at [617, 308] on button "Close" at bounding box center [609, 307] width 63 height 28
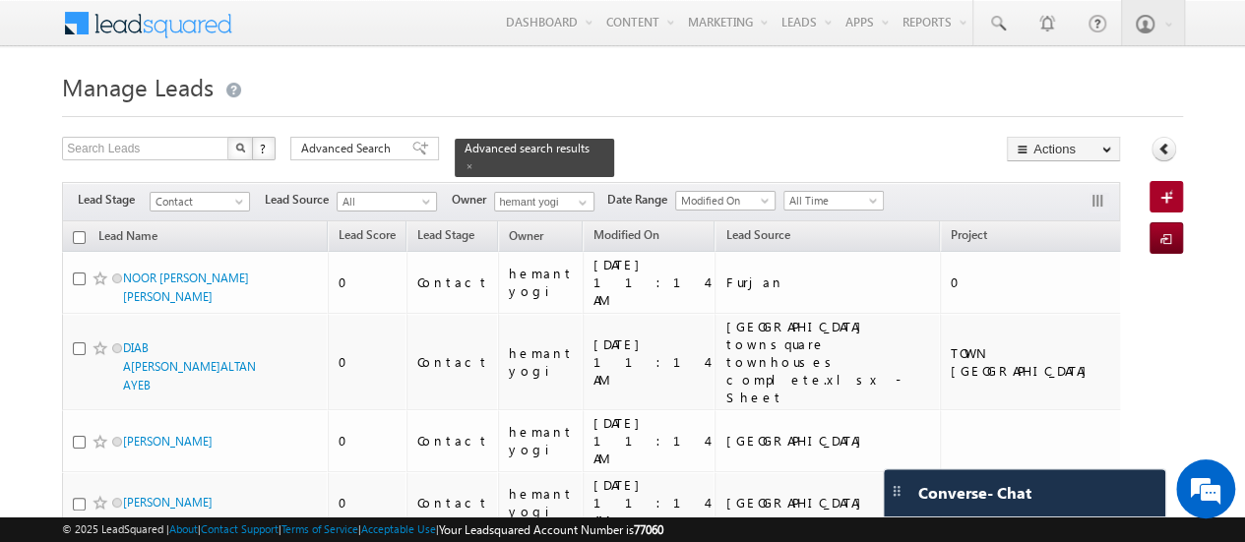
click at [79, 231] on input "checkbox" at bounding box center [79, 237] width 13 height 13
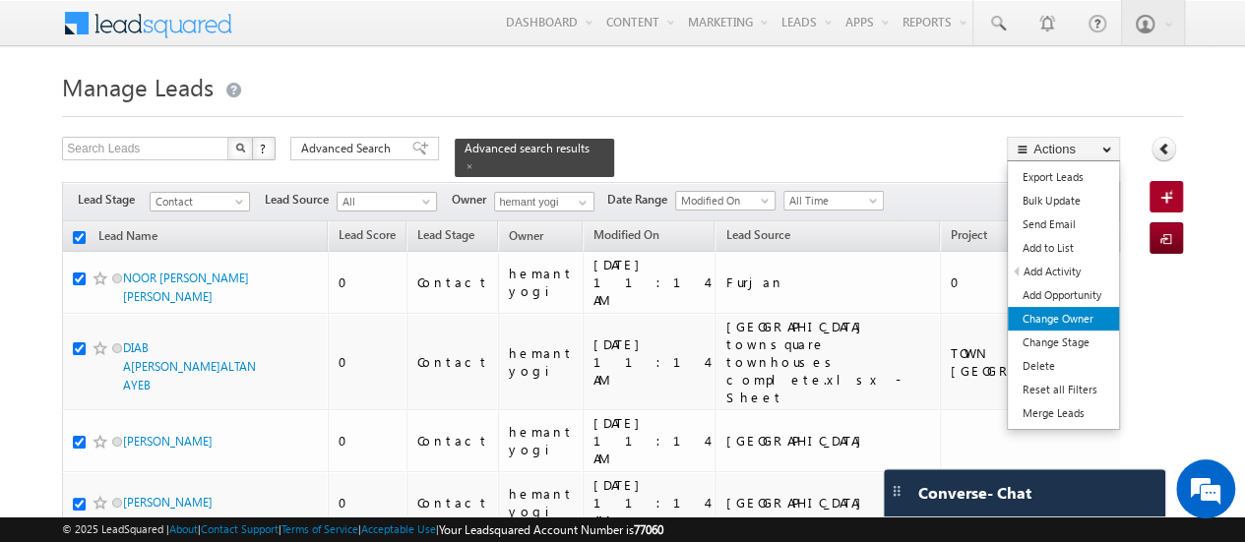
click at [1049, 311] on link "Change Owner" at bounding box center [1062, 319] width 111 height 24
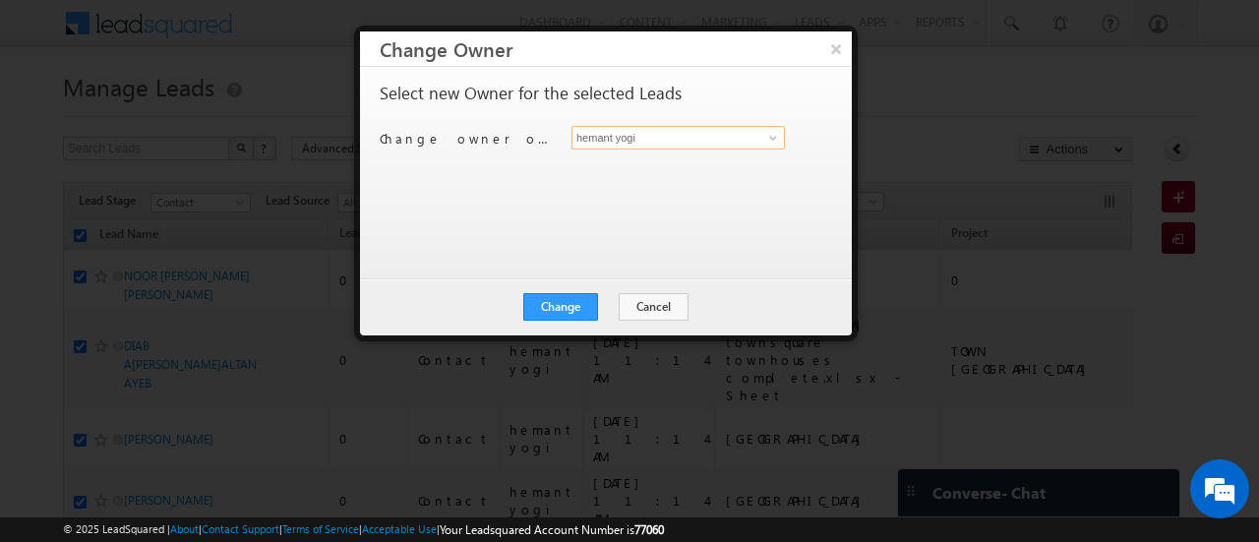
click at [673, 134] on input "hemant yogi" at bounding box center [678, 138] width 213 height 24
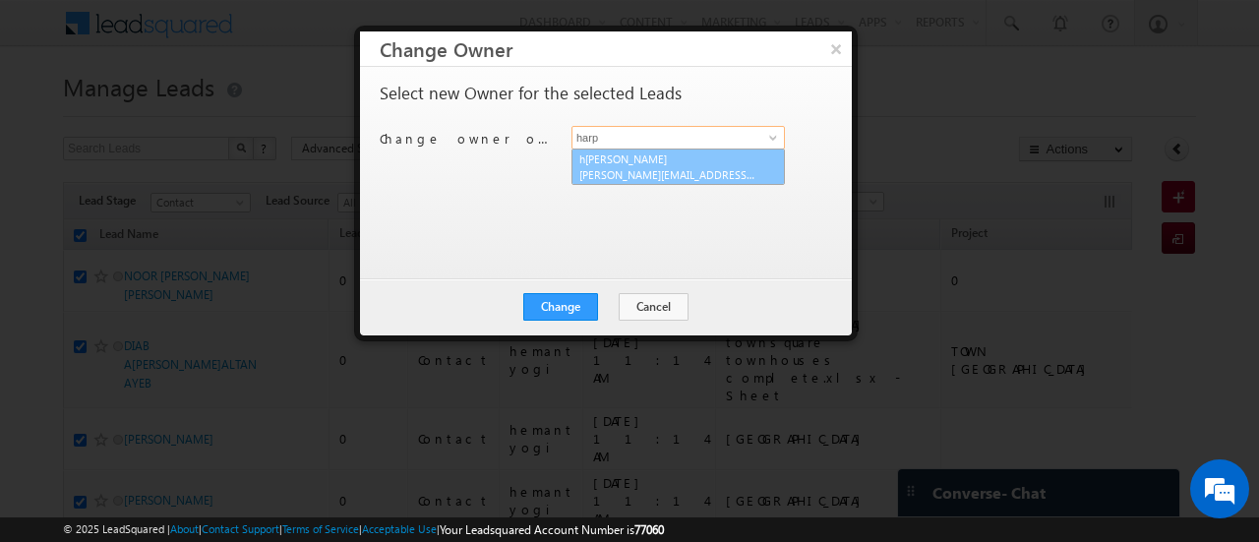
click at [646, 160] on link "h[PERSON_NAME] [EMAIL_ADDRESS][PERSON_NAME][PERSON_NAME][DOMAIN_NAME]" at bounding box center [678, 167] width 213 height 37
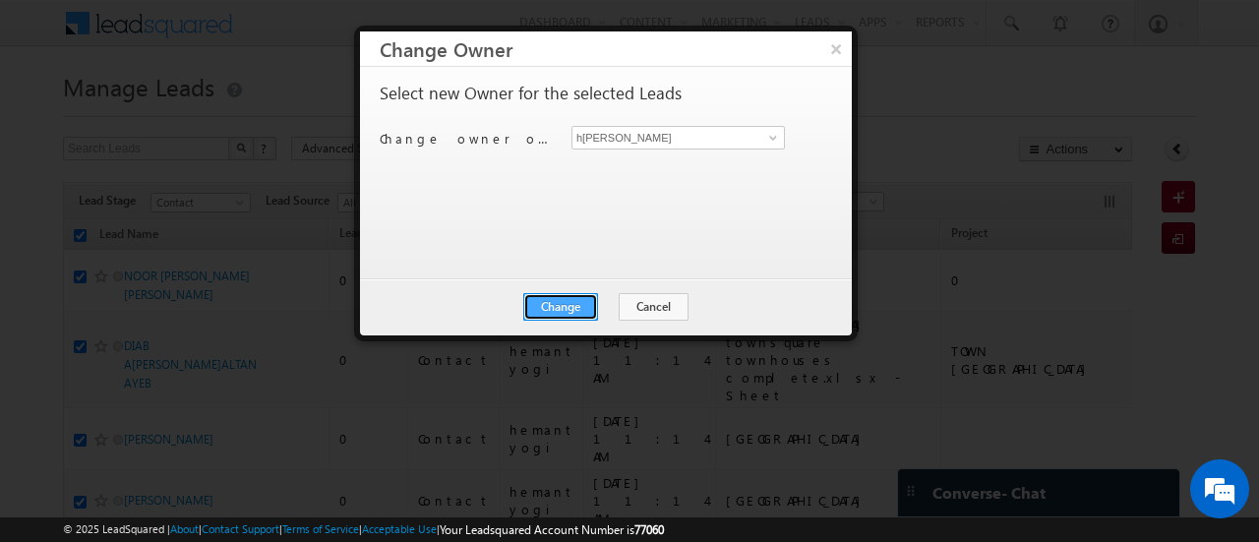
click at [561, 300] on button "Change" at bounding box center [560, 307] width 75 height 28
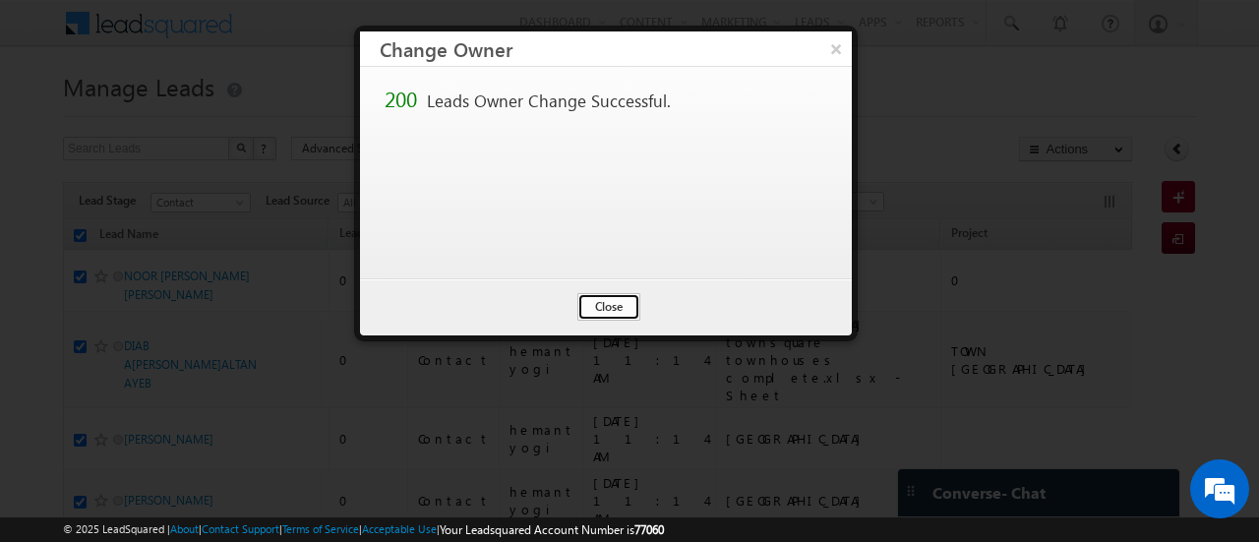
click at [590, 310] on button "Close" at bounding box center [609, 307] width 63 height 28
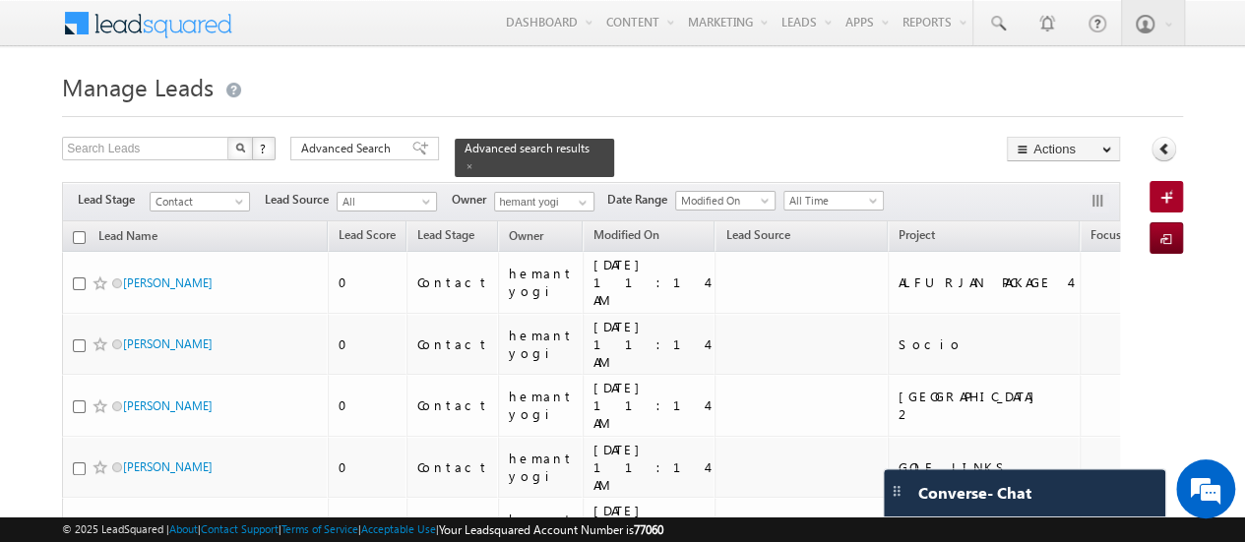
click at [77, 231] on input "checkbox" at bounding box center [79, 237] width 13 height 13
click at [780, 190] on div "Last Activity Created On Modified On Modified On" at bounding box center [729, 200] width 108 height 21
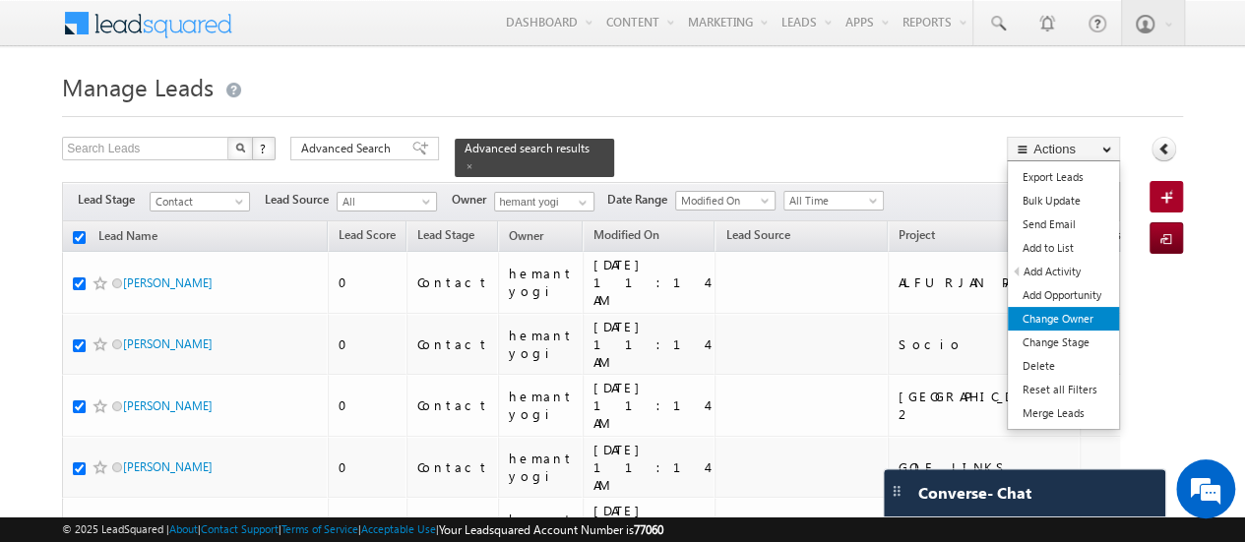
click at [1057, 322] on link "Change Owner" at bounding box center [1062, 319] width 111 height 24
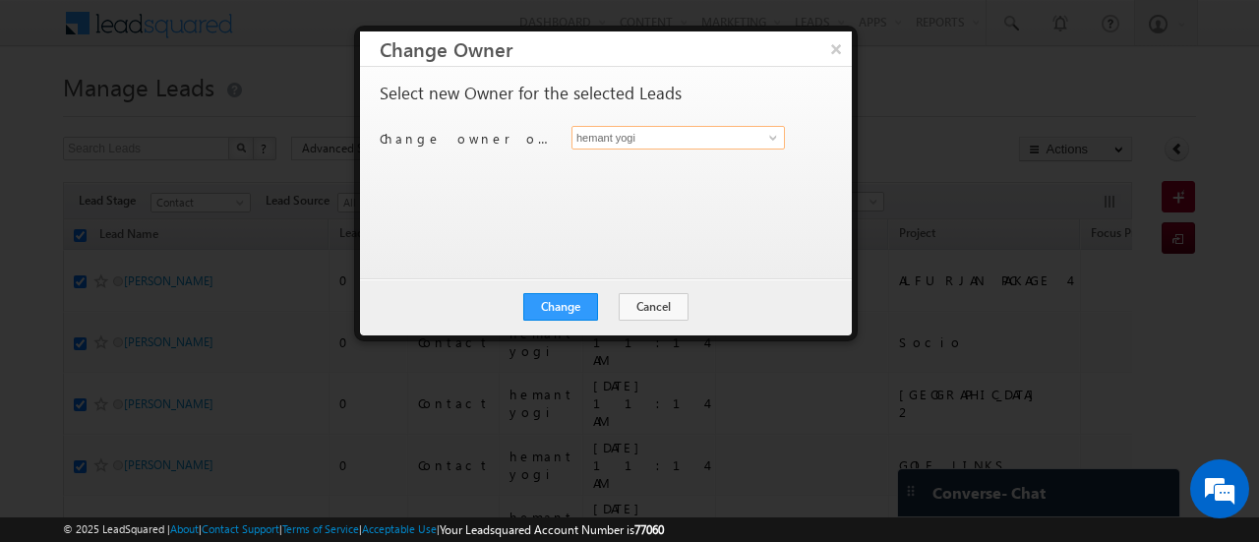
click at [672, 131] on input "hemant yogi" at bounding box center [678, 138] width 213 height 24
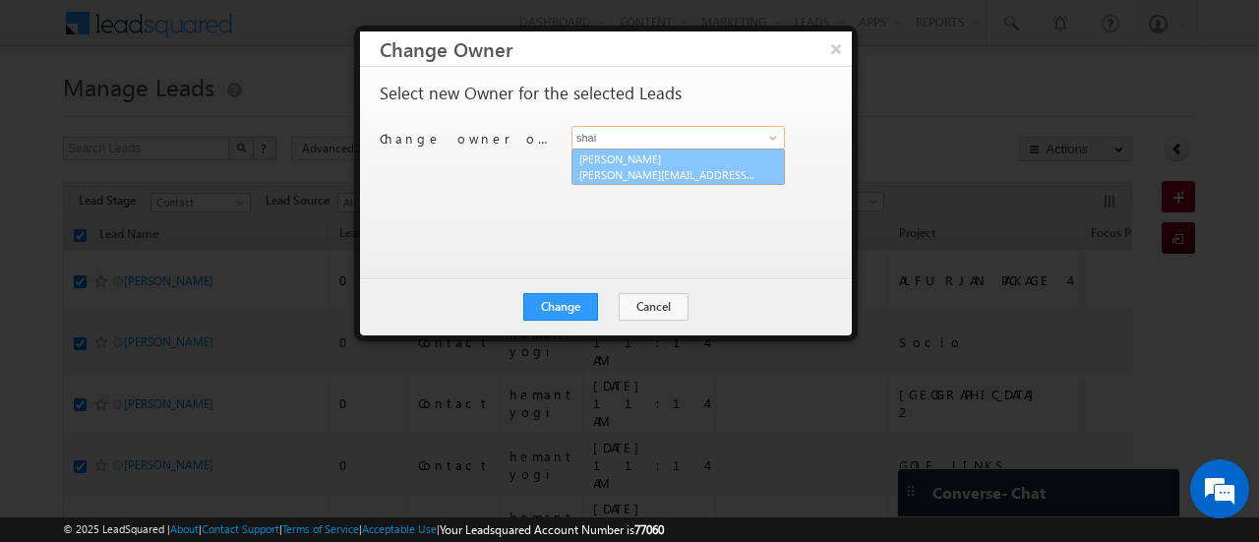
click at [635, 152] on link "[PERSON_NAME] [PERSON_NAME][EMAIL_ADDRESS][DOMAIN_NAME]" at bounding box center [678, 167] width 213 height 37
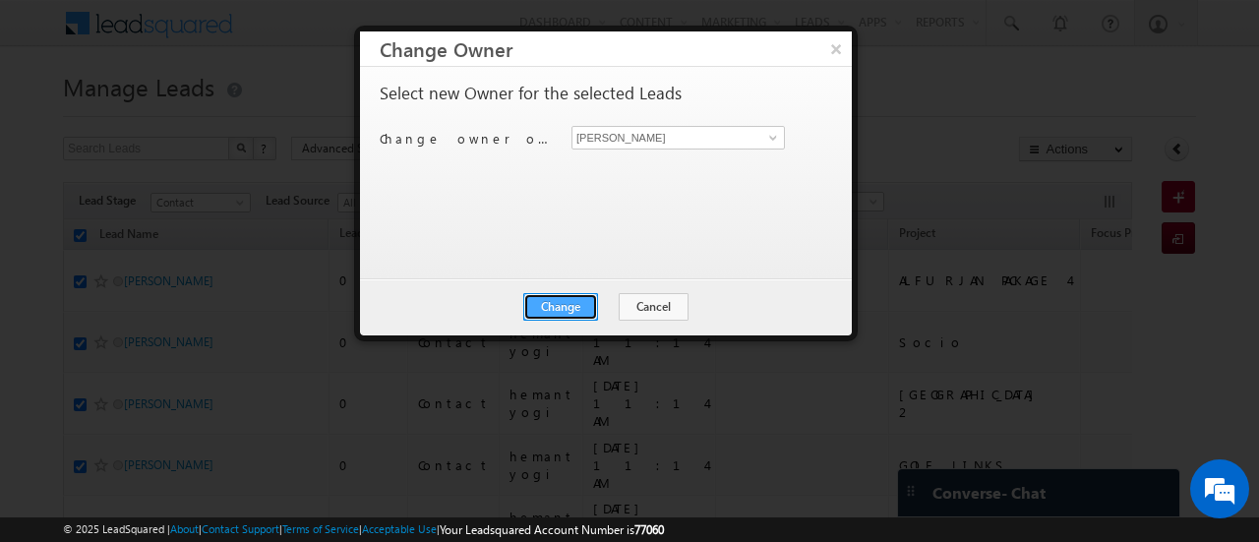
click at [559, 311] on button "Change" at bounding box center [560, 307] width 75 height 28
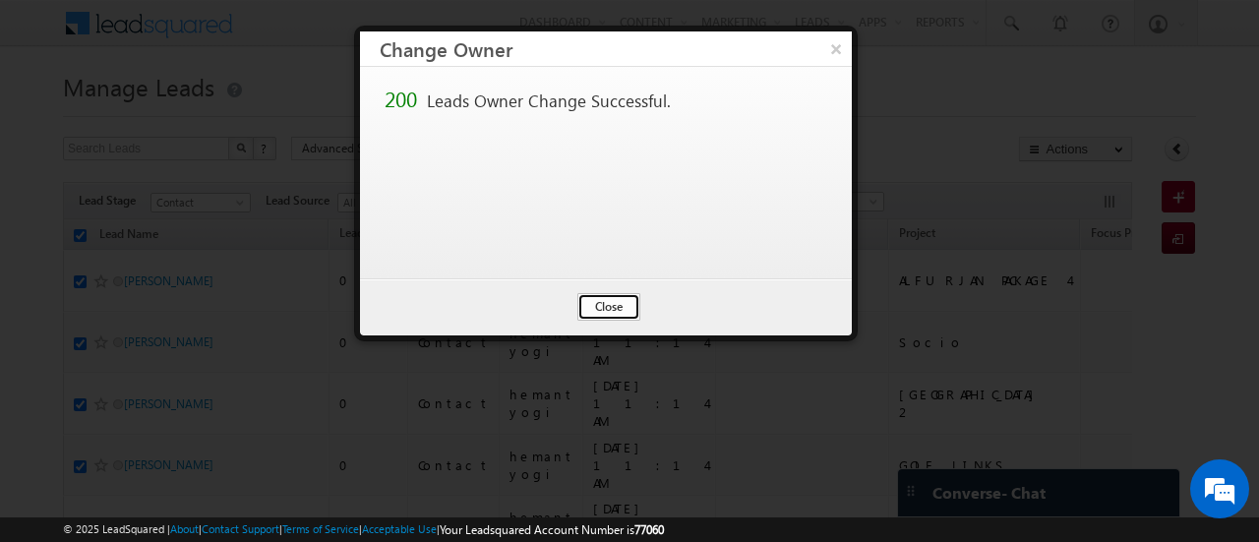
click at [605, 318] on button "Close" at bounding box center [609, 307] width 63 height 28
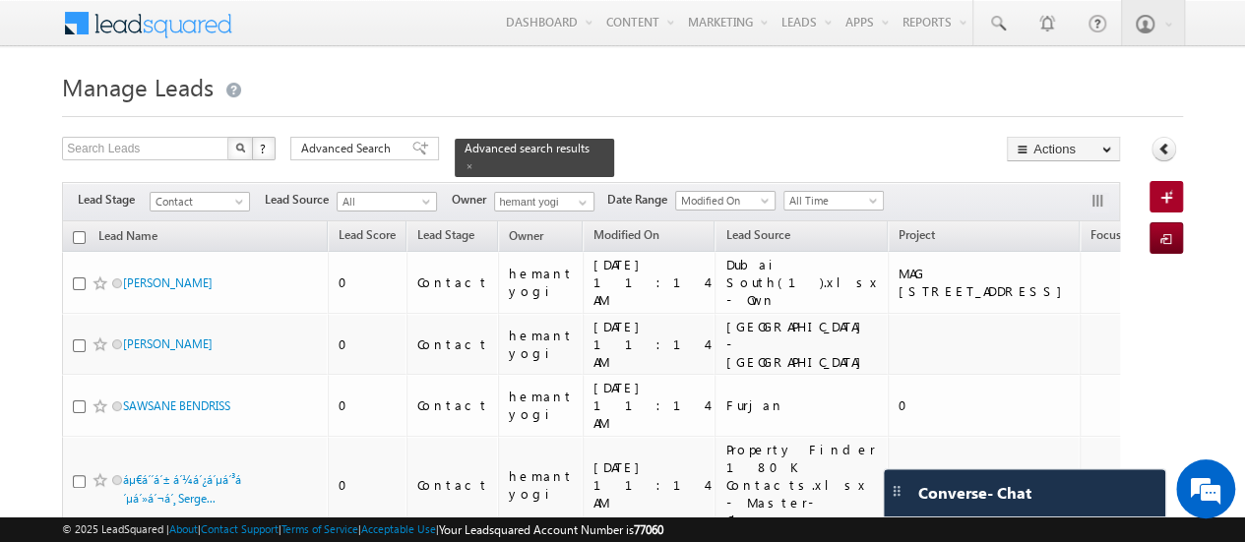
click at [73, 231] on input "checkbox" at bounding box center [79, 237] width 13 height 13
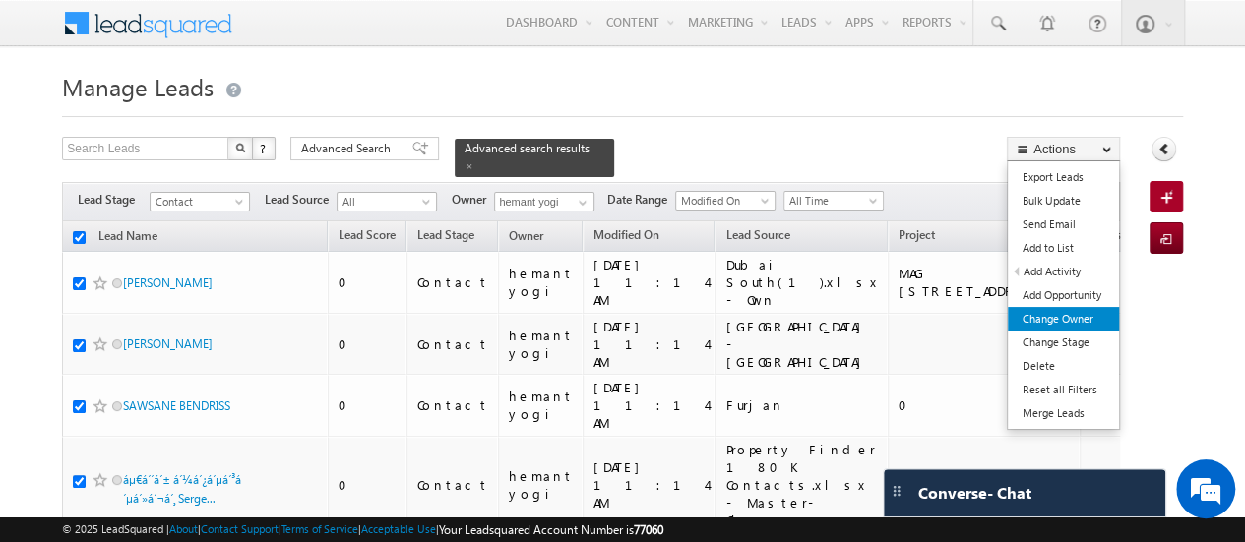
click at [1062, 314] on link "Change Owner" at bounding box center [1062, 319] width 111 height 24
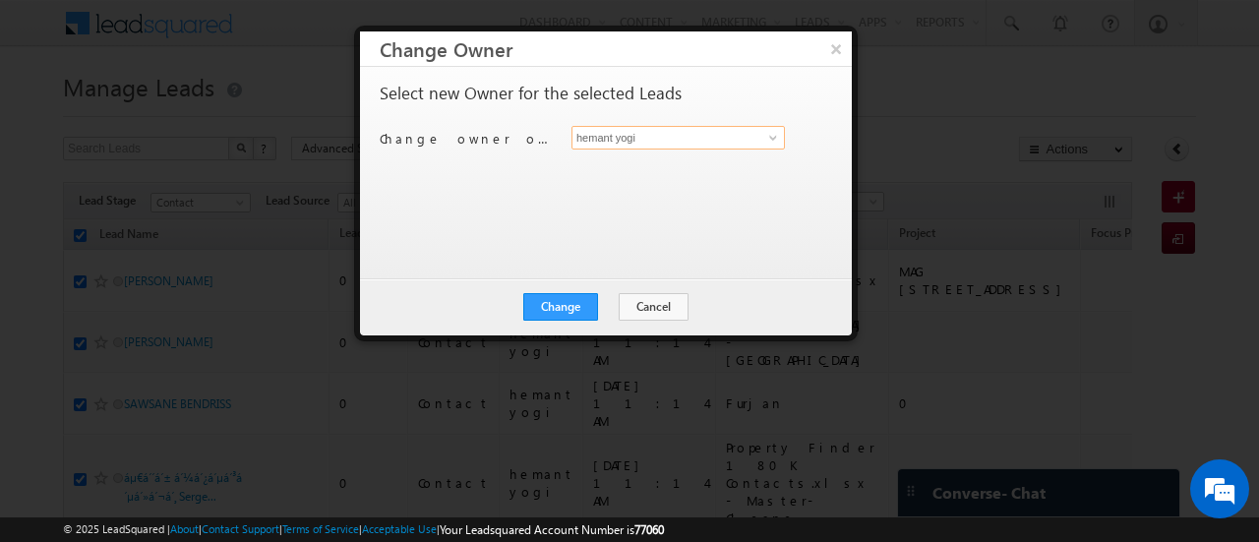
click at [710, 133] on input "hemant yogi" at bounding box center [678, 138] width 213 height 24
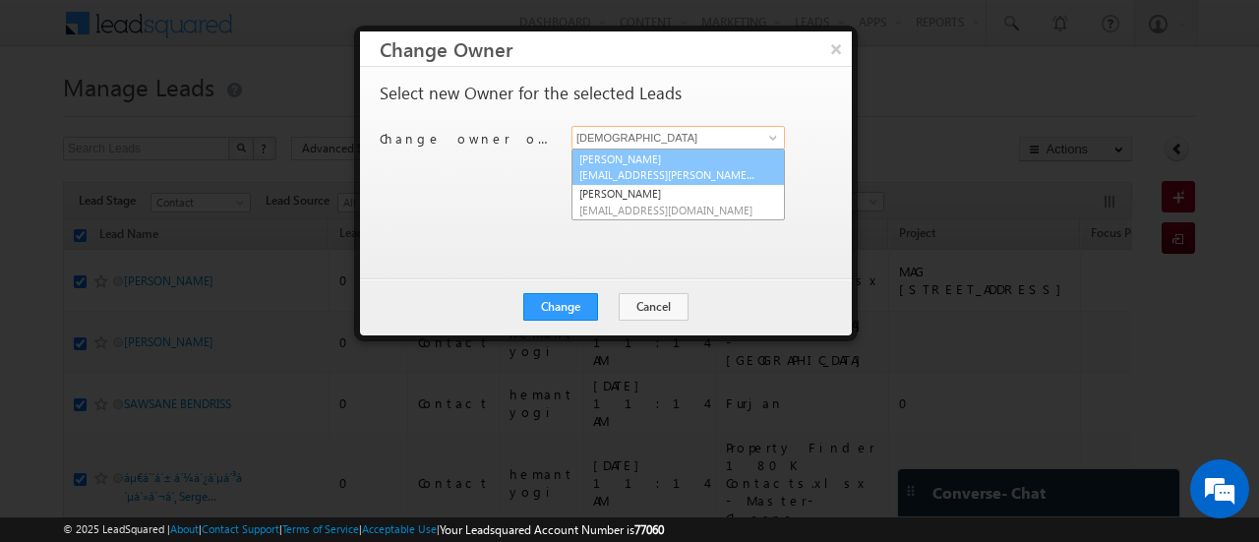
click at [678, 164] on link "[PERSON_NAME] [EMAIL_ADDRESS][PERSON_NAME][DOMAIN_NAME]" at bounding box center [678, 167] width 213 height 37
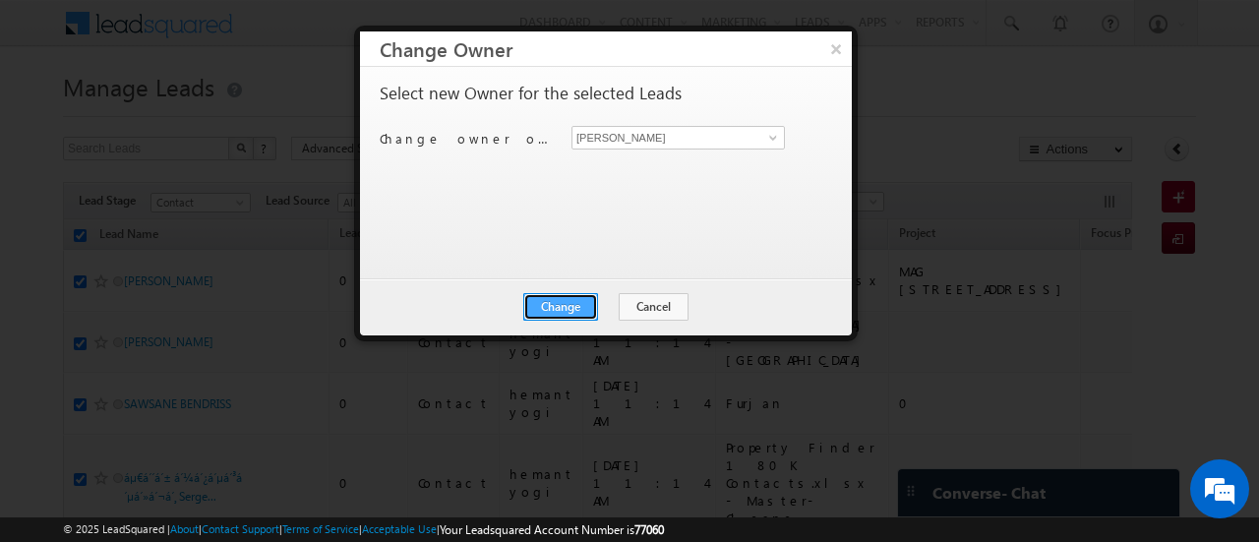
click at [566, 308] on button "Change" at bounding box center [560, 307] width 75 height 28
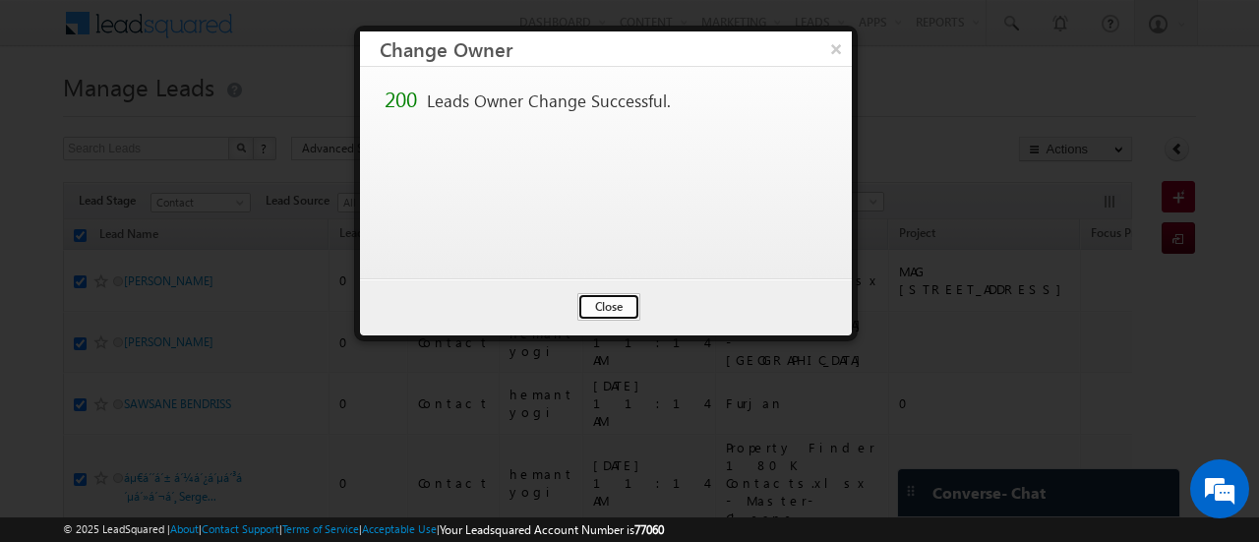
click at [625, 308] on button "Close" at bounding box center [609, 307] width 63 height 28
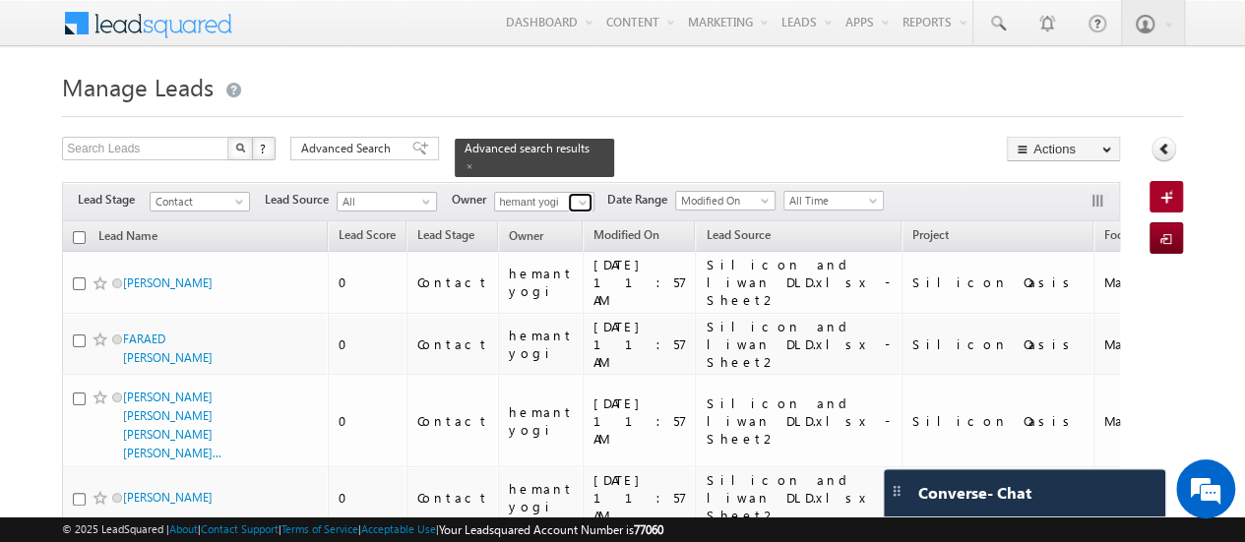
click at [583, 195] on span at bounding box center [583, 203] width 16 height 16
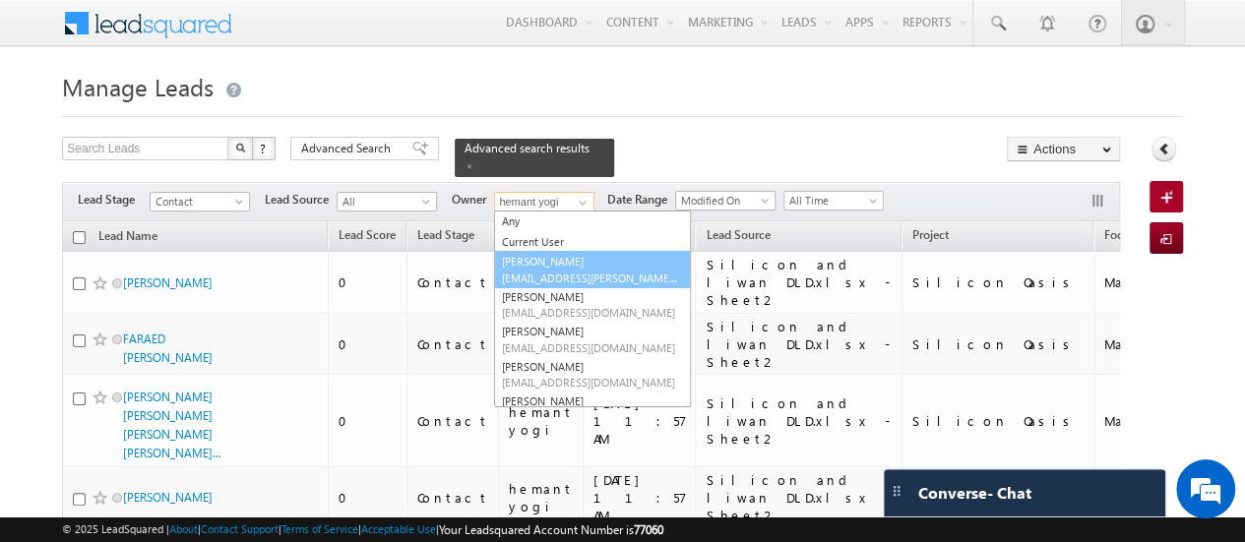
click at [576, 271] on span "[EMAIL_ADDRESS][PERSON_NAME][DOMAIN_NAME]" at bounding box center [590, 278] width 177 height 15
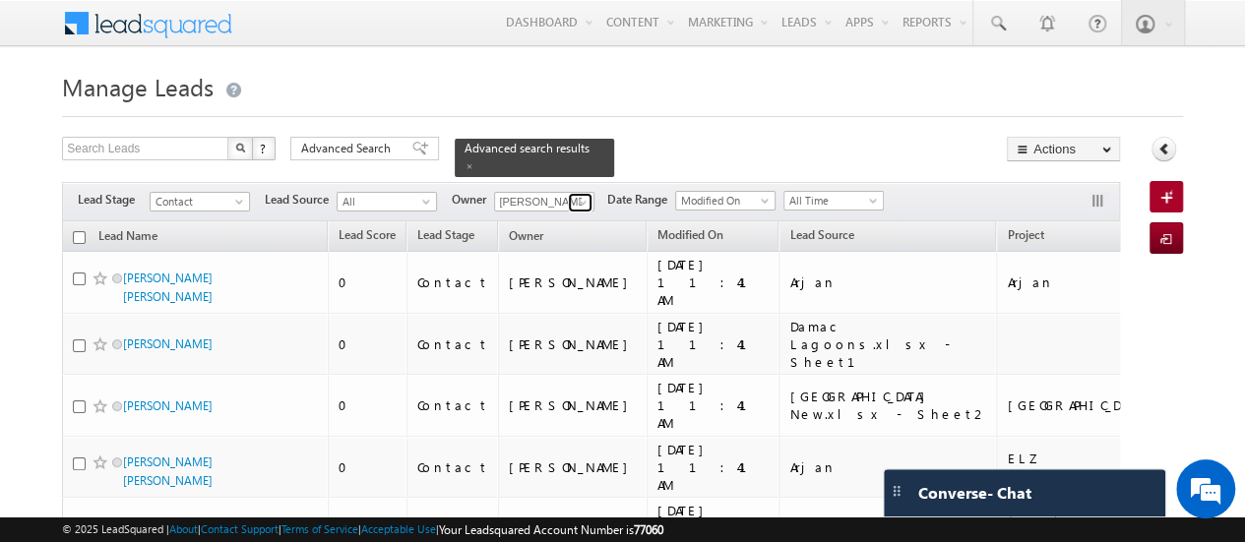
click at [579, 195] on span at bounding box center [583, 203] width 16 height 16
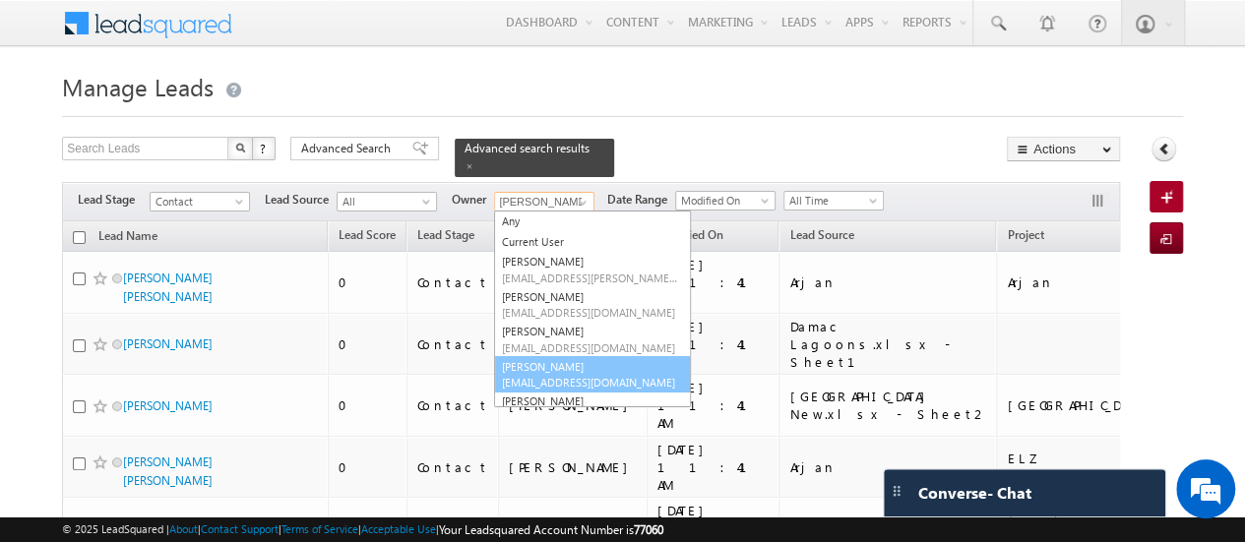
click at [579, 356] on link "[PERSON_NAME] [PERSON_NAME][EMAIL_ADDRESS][DOMAIN_NAME]" at bounding box center [592, 374] width 197 height 37
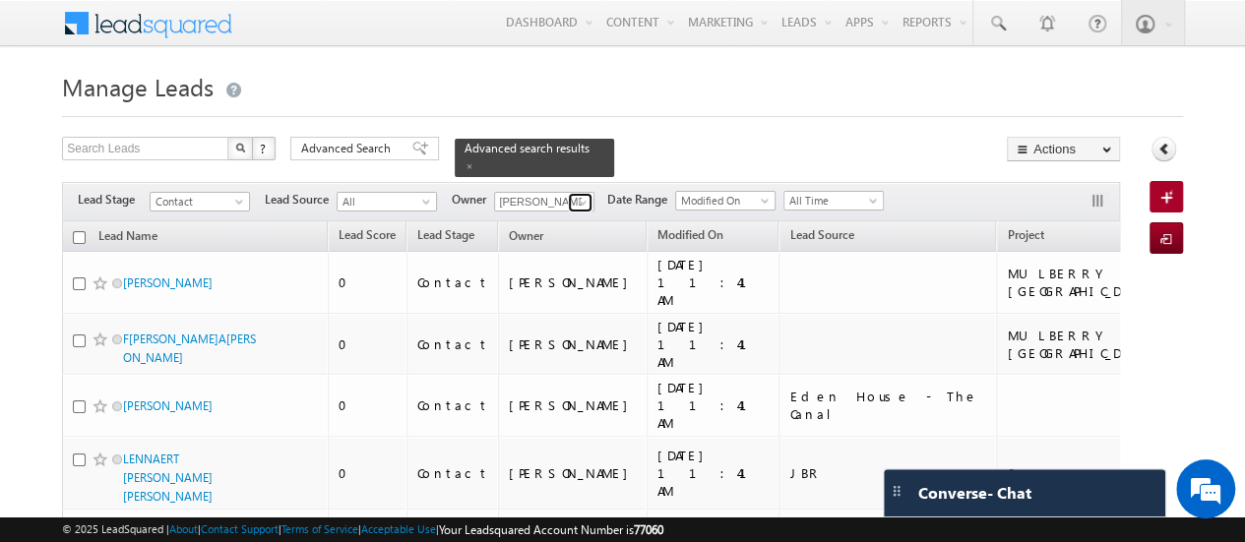
click at [579, 195] on span at bounding box center [583, 203] width 16 height 16
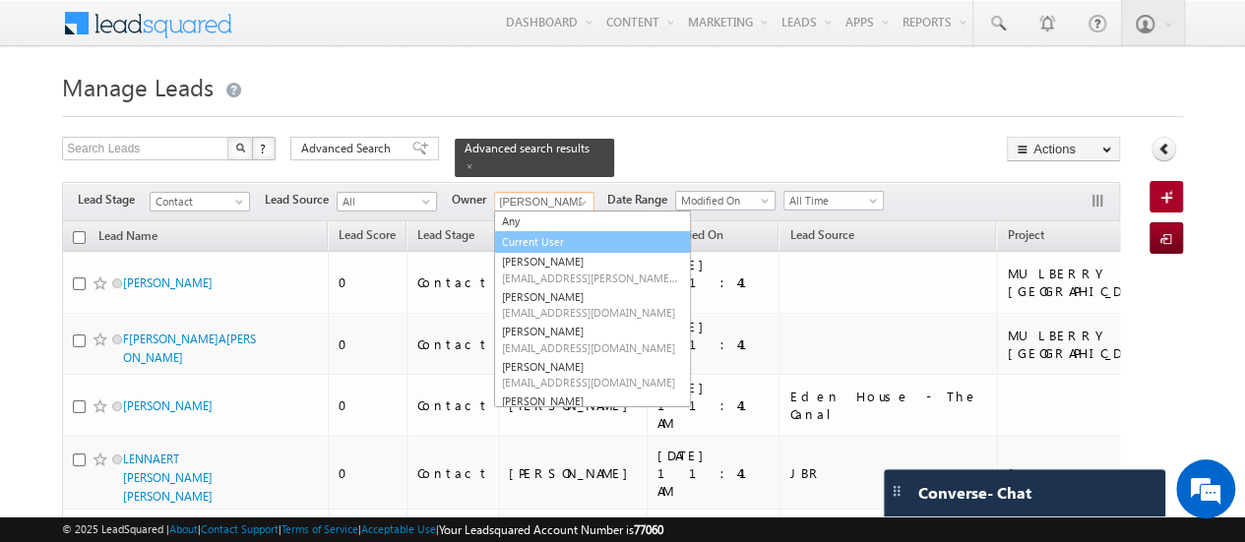
click at [549, 231] on link "Current User" at bounding box center [592, 242] width 197 height 23
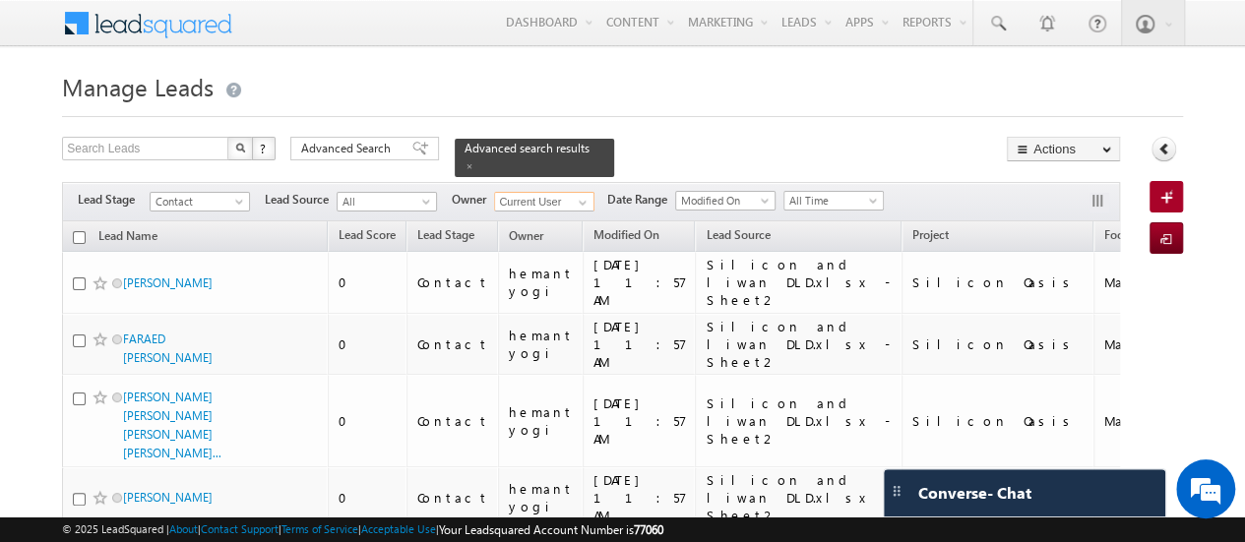
click at [80, 231] on input "checkbox" at bounding box center [79, 237] width 13 height 13
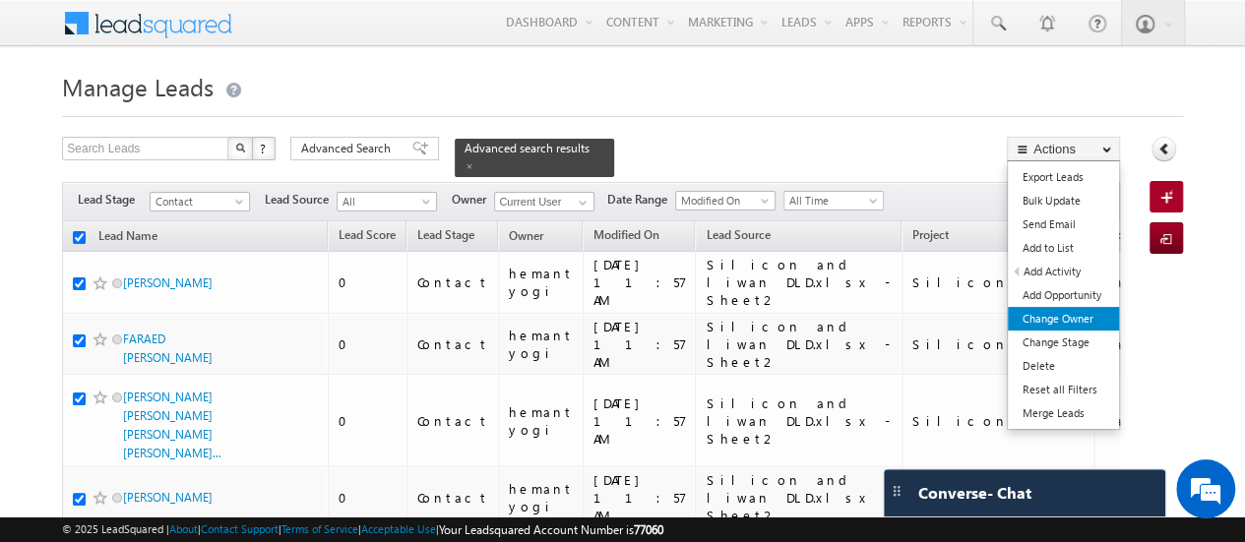
click at [1094, 326] on link "Change Owner" at bounding box center [1062, 319] width 111 height 24
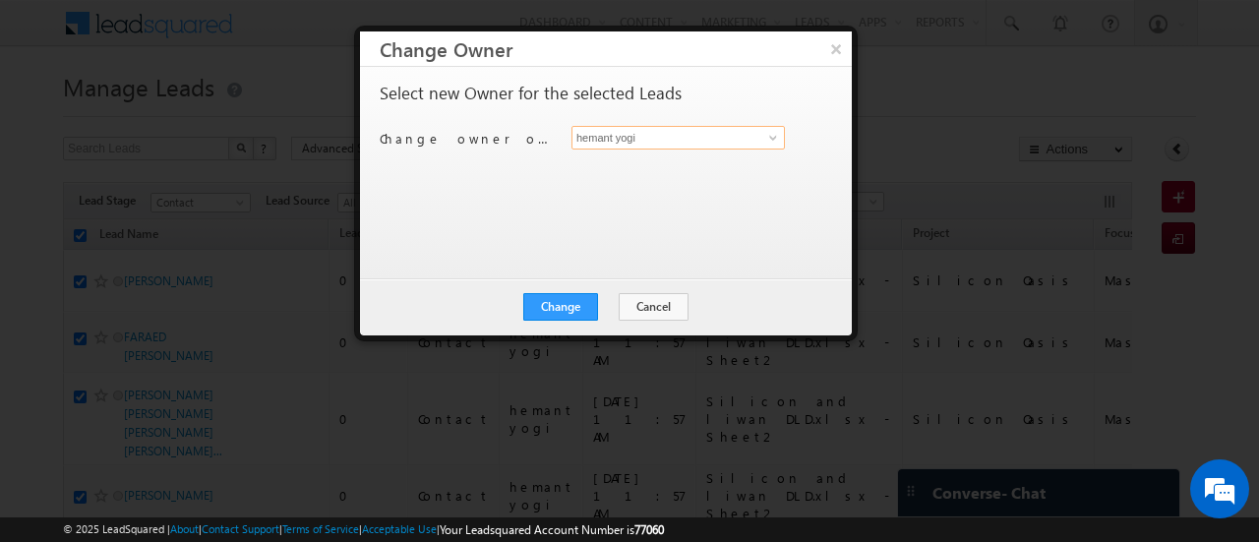
click at [651, 137] on input "hemant yogi" at bounding box center [678, 138] width 213 height 24
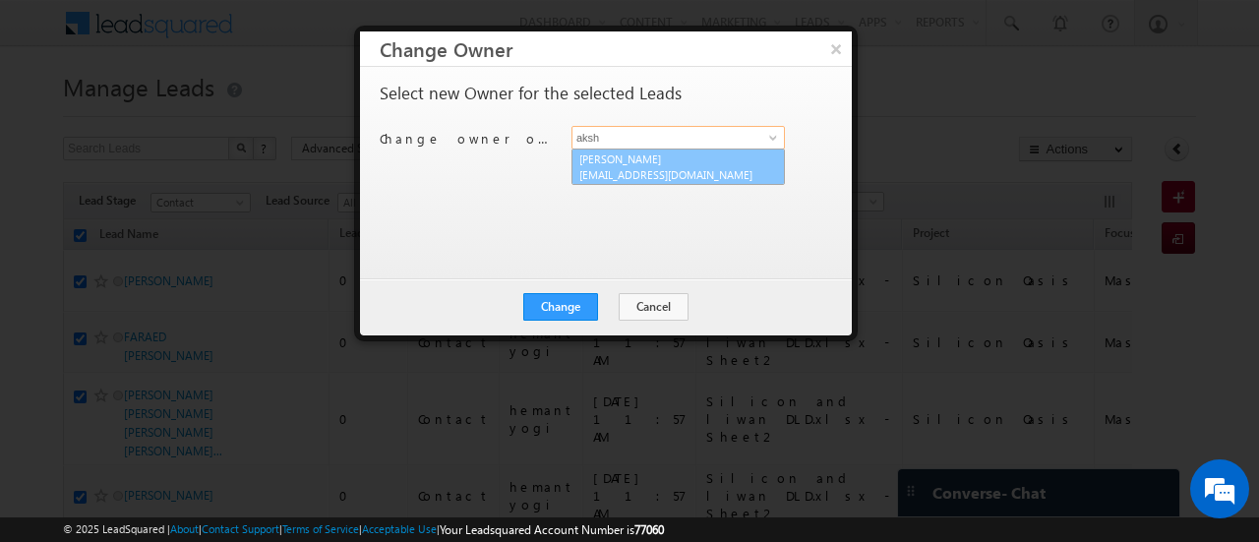
click at [630, 168] on span "[EMAIL_ADDRESS][DOMAIN_NAME]" at bounding box center [667, 174] width 177 height 15
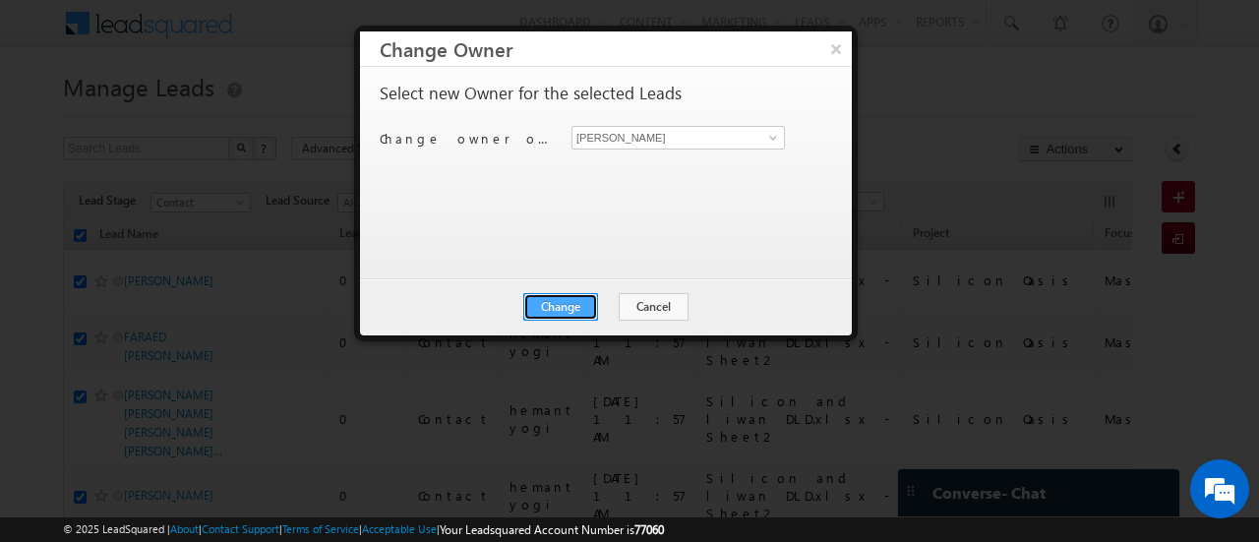
click at [561, 310] on button "Change" at bounding box center [560, 307] width 75 height 28
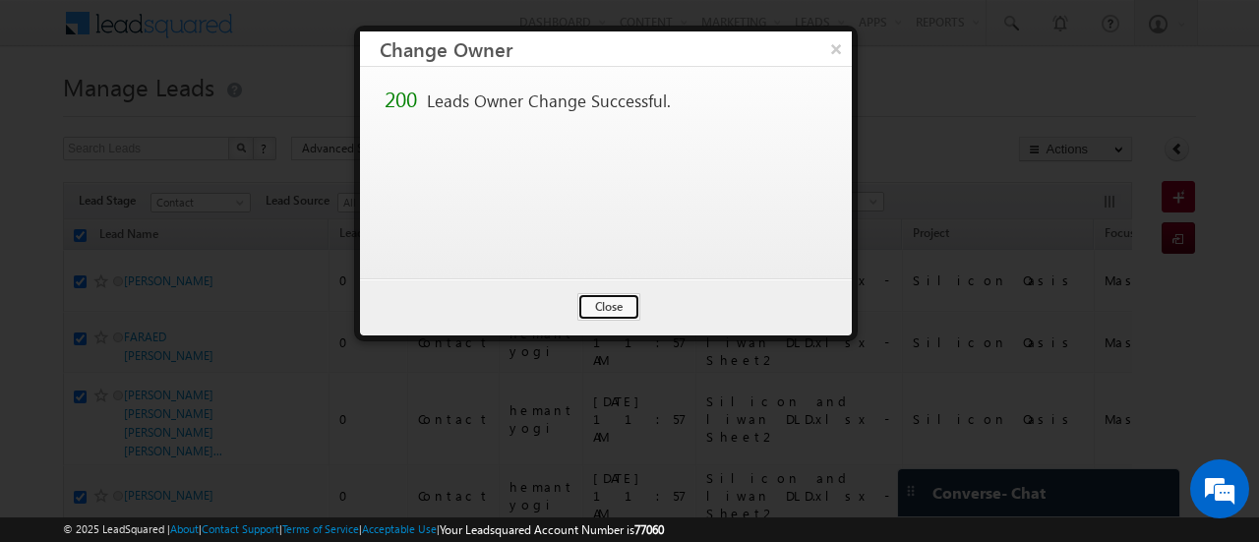
click at [624, 296] on button "Close" at bounding box center [609, 307] width 63 height 28
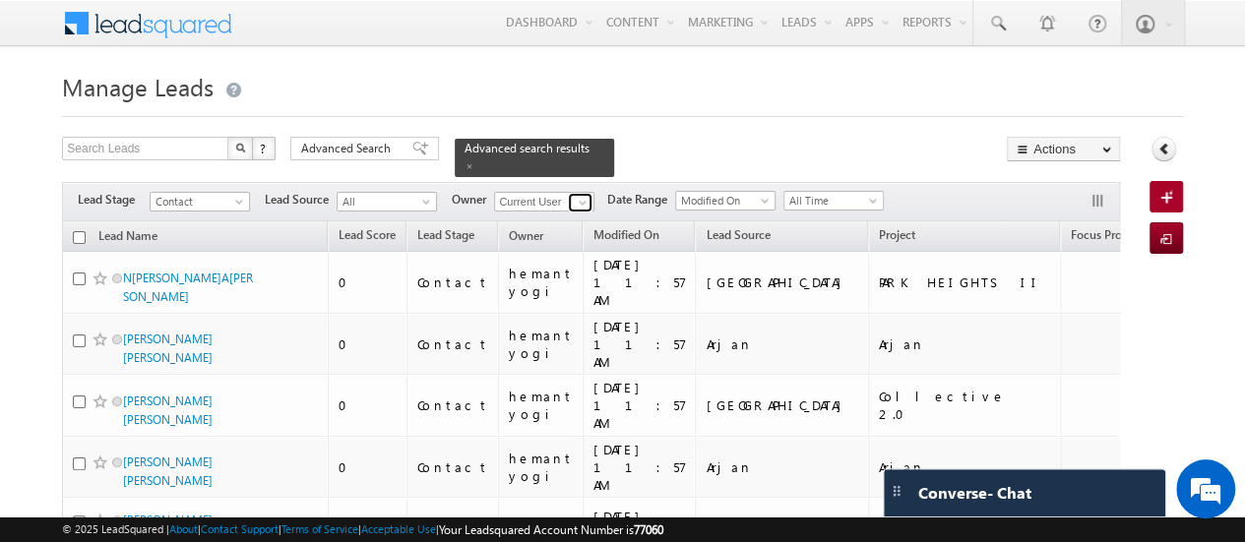
click at [582, 195] on span at bounding box center [583, 203] width 16 height 16
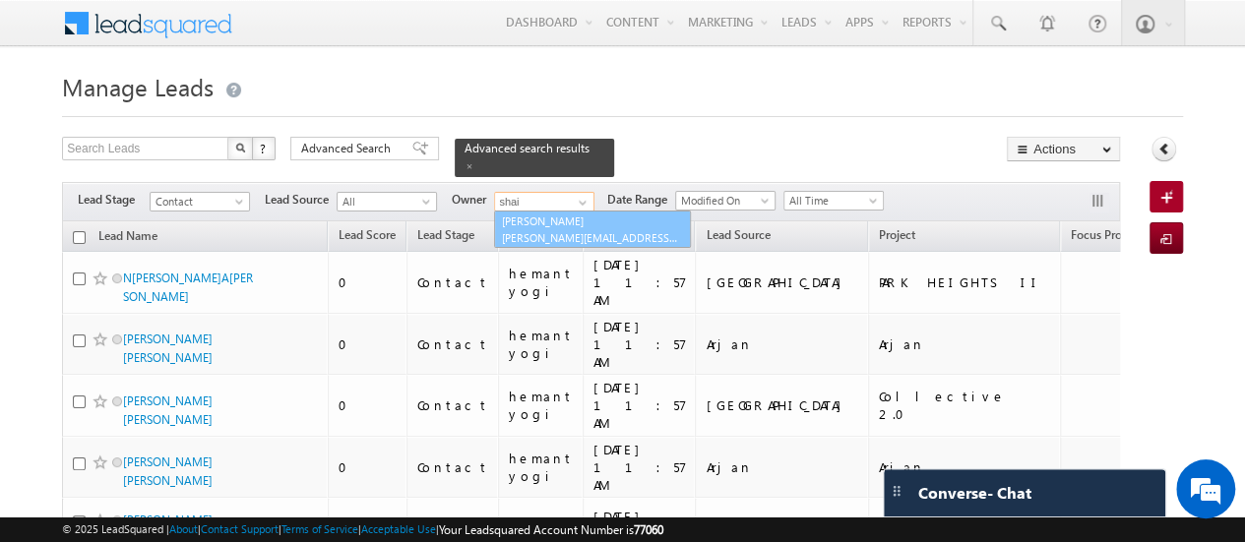
click at [560, 213] on link "[PERSON_NAME] [PERSON_NAME][EMAIL_ADDRESS][DOMAIN_NAME]" at bounding box center [592, 229] width 197 height 37
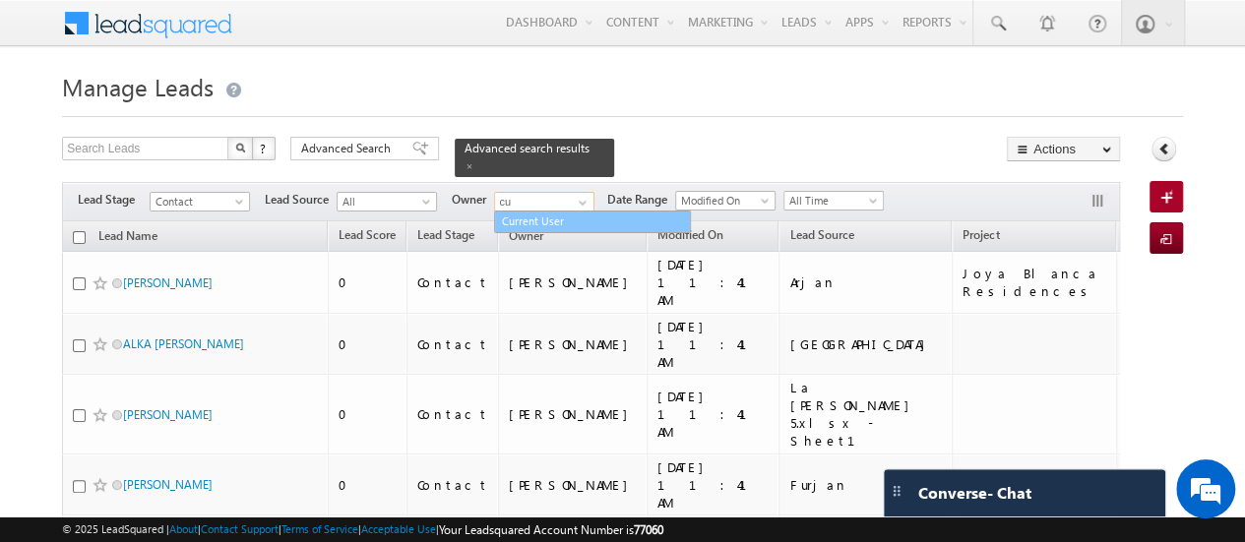
click at [555, 211] on link "Current User" at bounding box center [592, 222] width 197 height 23
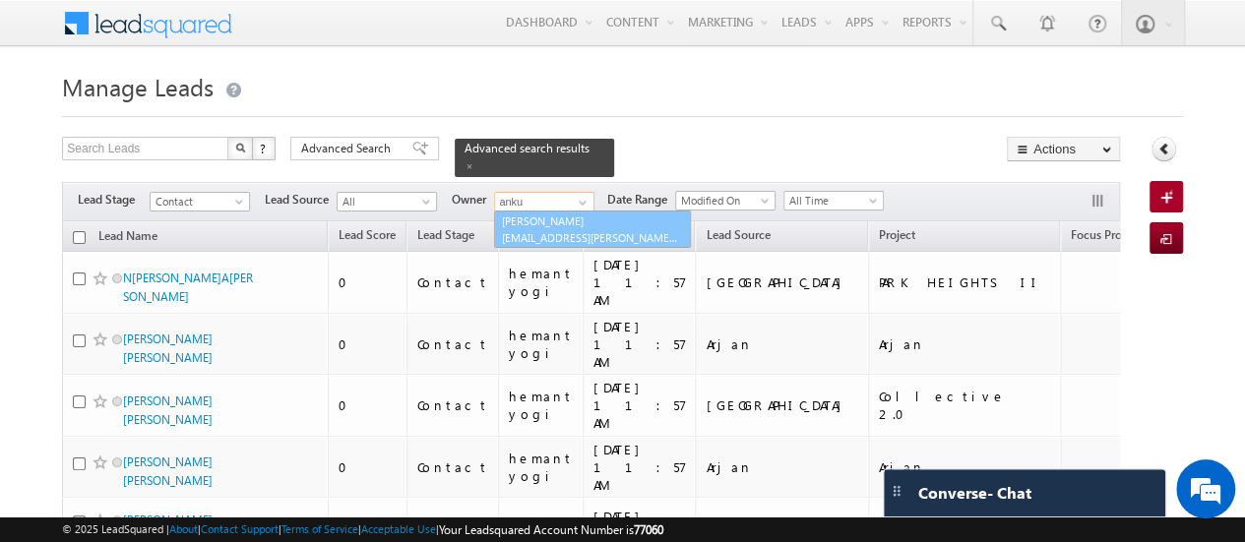
click at [560, 212] on link "[PERSON_NAME] [PERSON_NAME][EMAIL_ADDRESS][DOMAIN_NAME]" at bounding box center [592, 229] width 197 height 37
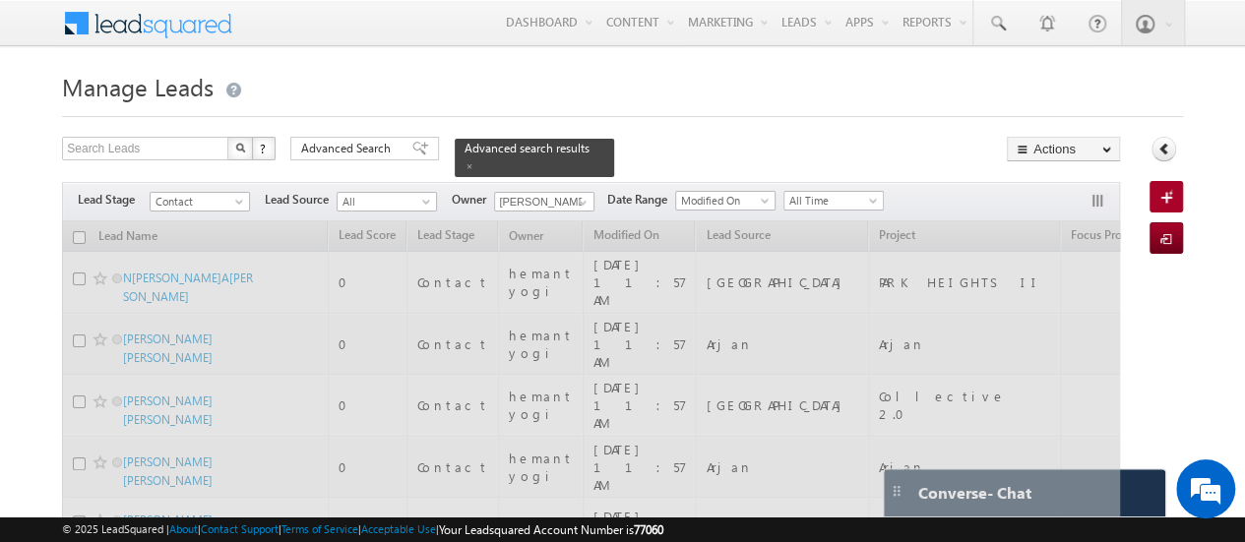
click at [650, 79] on h1 "Manage Leads" at bounding box center [622, 85] width 1121 height 38
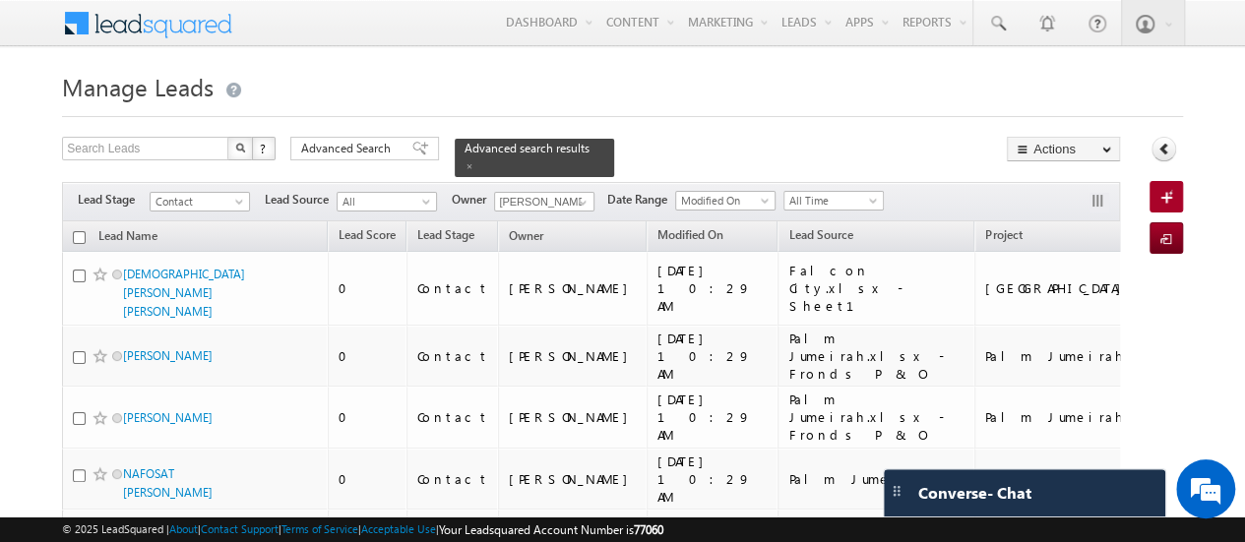
click at [73, 231] on input "checkbox" at bounding box center [79, 237] width 13 height 13
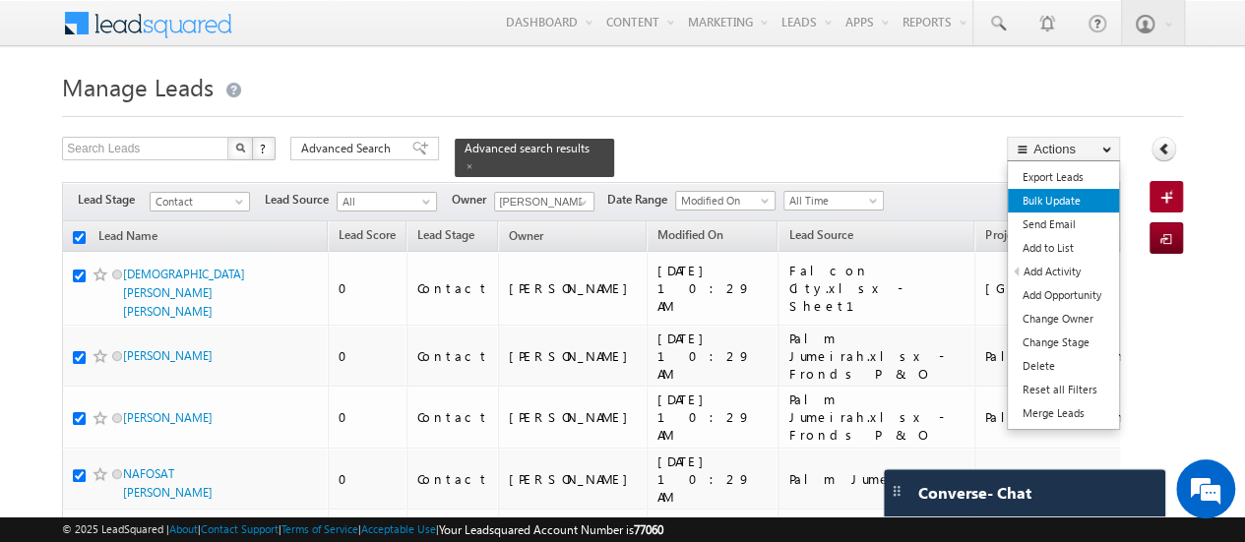
click at [1080, 190] on link "Bulk Update" at bounding box center [1062, 201] width 111 height 24
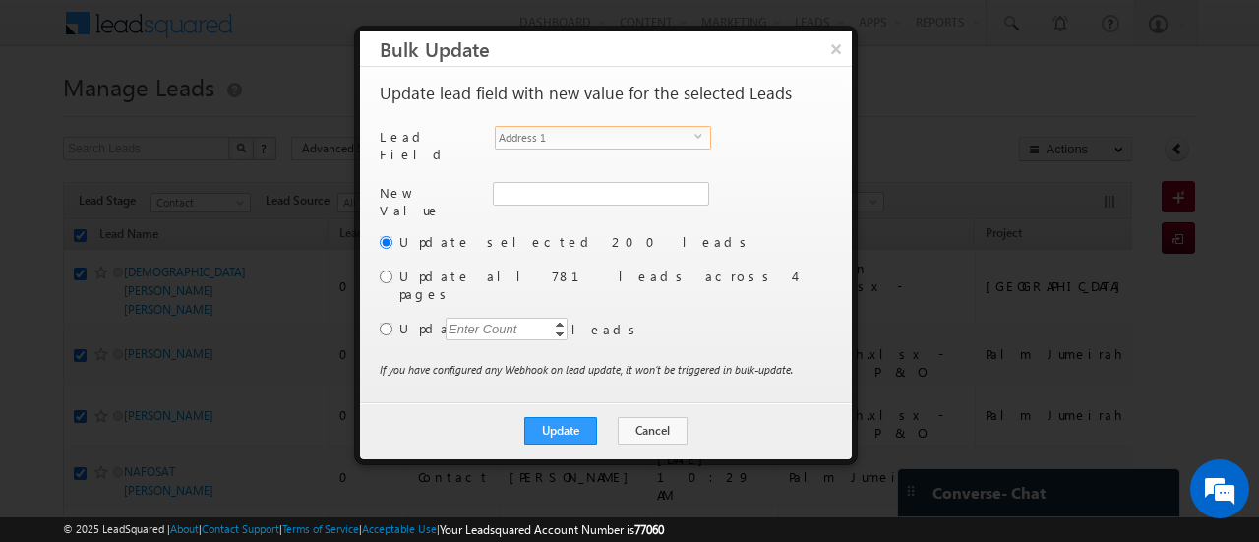
click at [637, 141] on span "Address 1" at bounding box center [595, 138] width 199 height 22
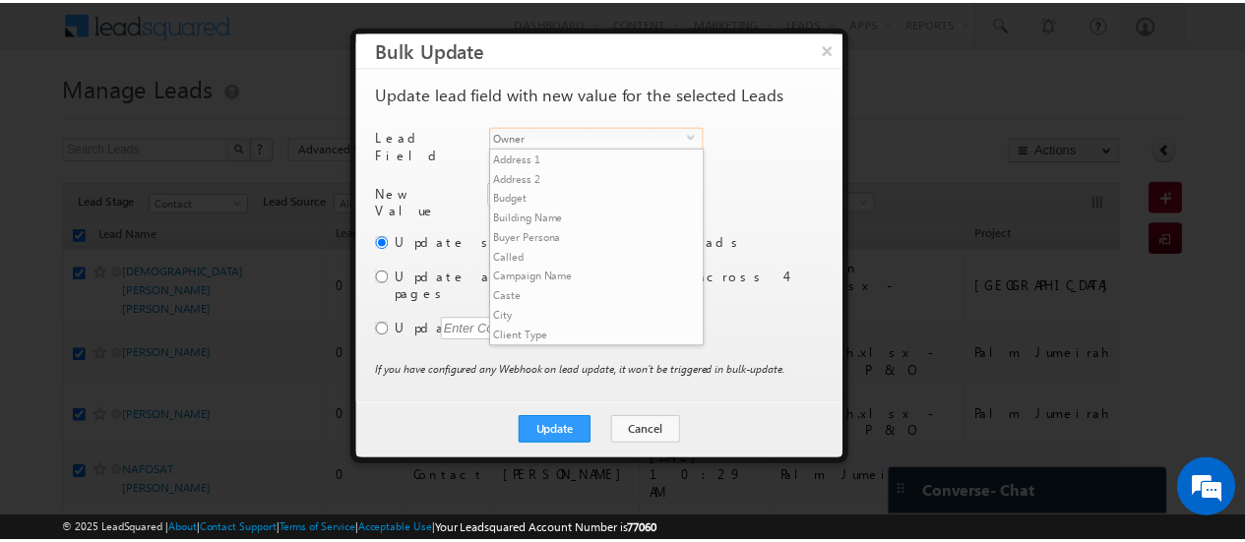
scroll to position [768, 0]
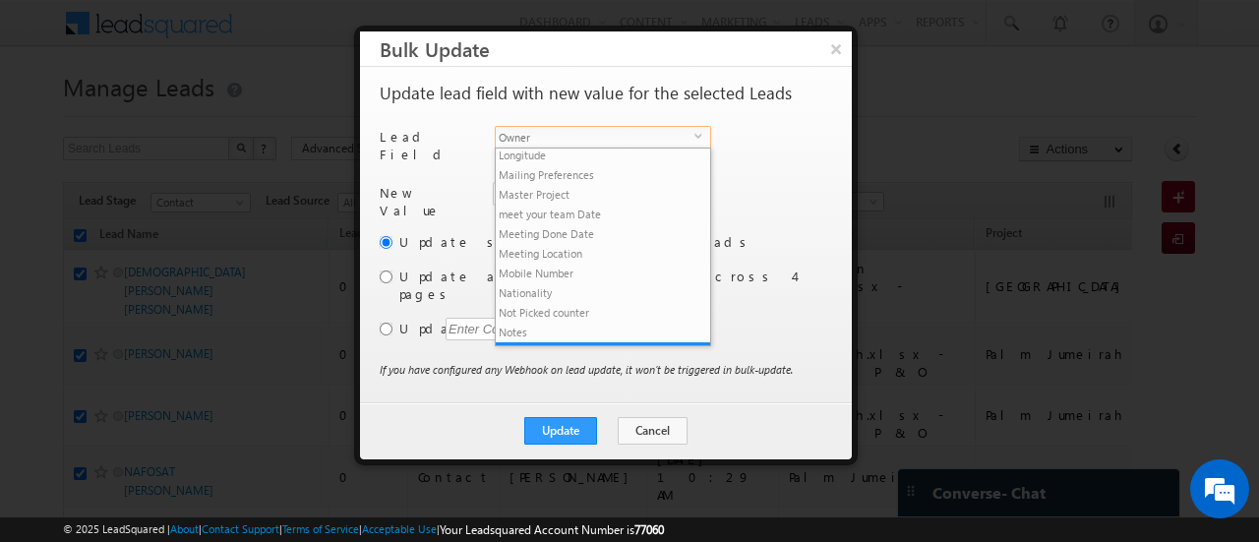
click at [637, 141] on span "Owner" at bounding box center [595, 138] width 199 height 22
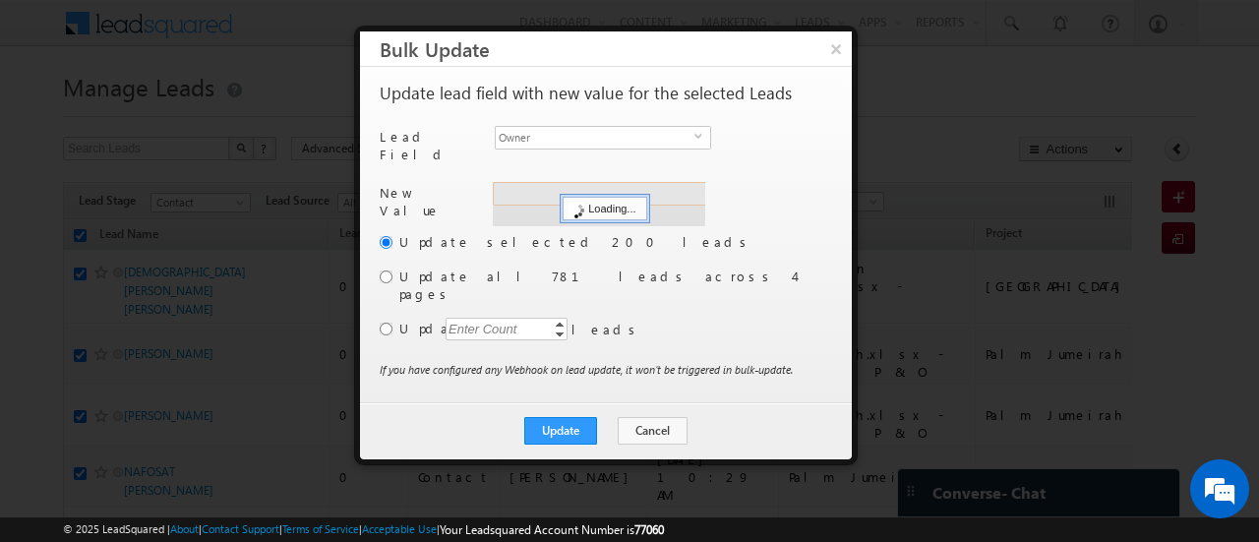
click at [576, 182] on div "Address 1 Loading..." at bounding box center [599, 204] width 213 height 44
click at [576, 182] on input "hemant yogi" at bounding box center [600, 194] width 214 height 24
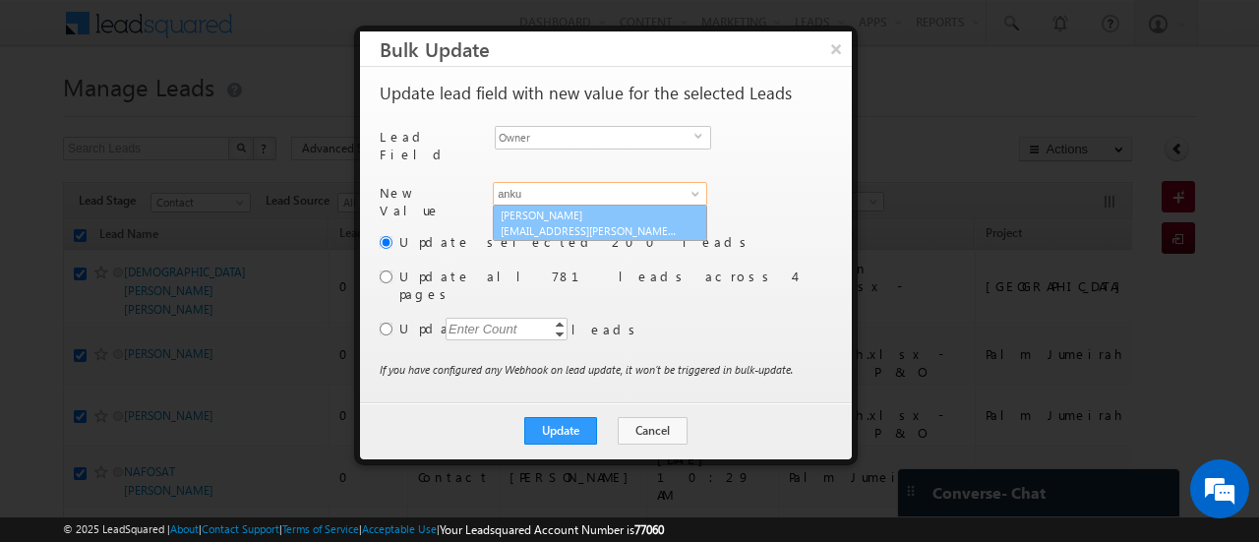
click at [539, 205] on link "[PERSON_NAME] [PERSON_NAME][EMAIL_ADDRESS][DOMAIN_NAME]" at bounding box center [600, 223] width 214 height 37
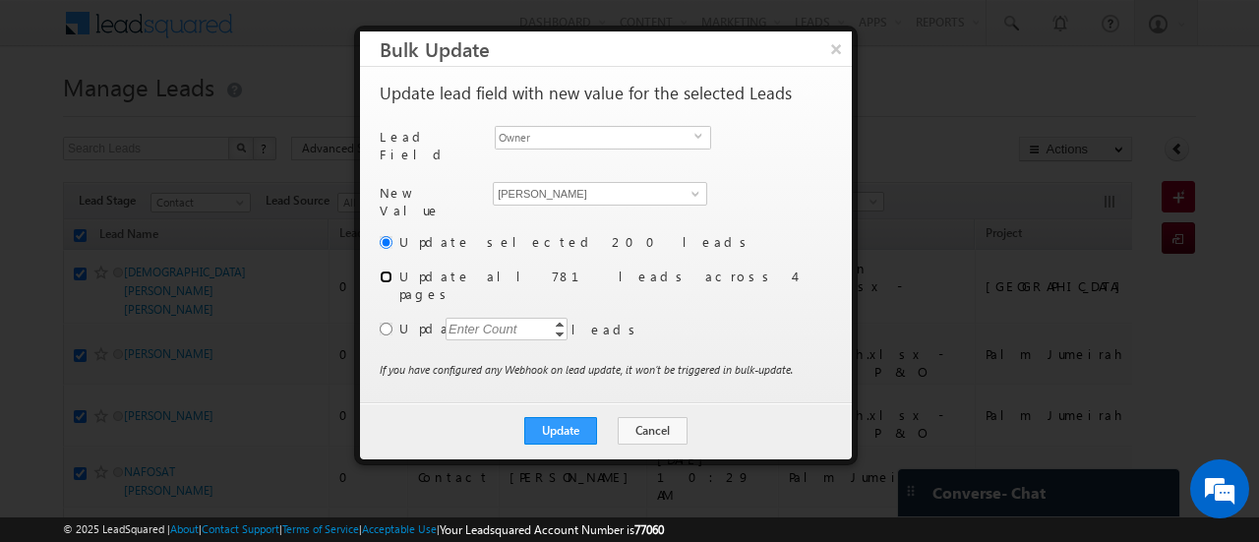
click at [386, 271] on input "radio" at bounding box center [386, 277] width 13 height 13
click at [571, 417] on button "Update" at bounding box center [560, 431] width 73 height 28
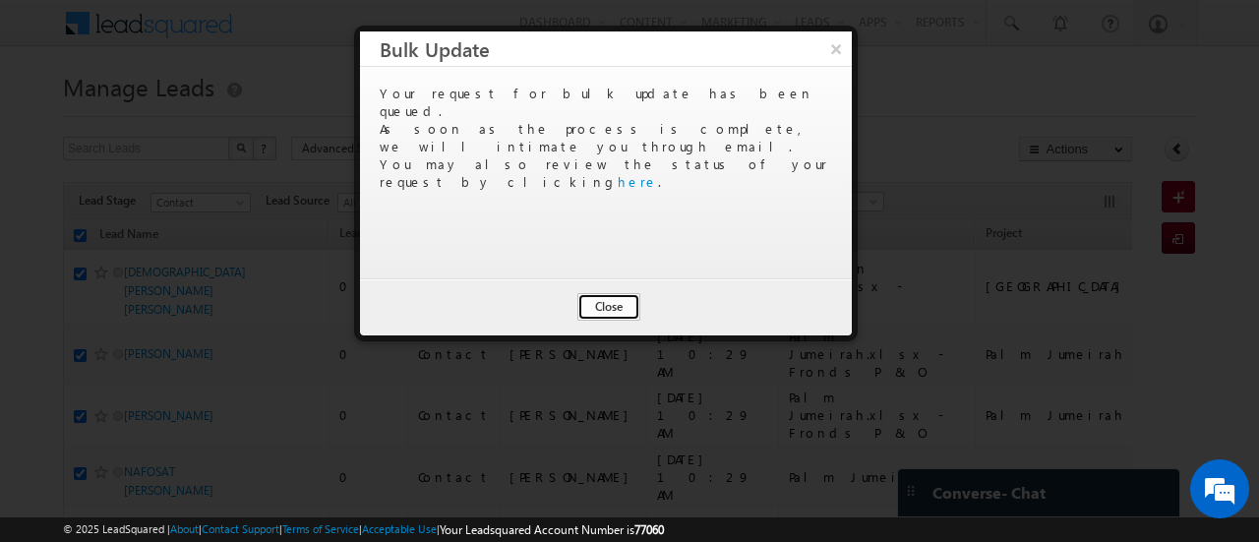
click at [612, 305] on button "Close" at bounding box center [609, 307] width 63 height 28
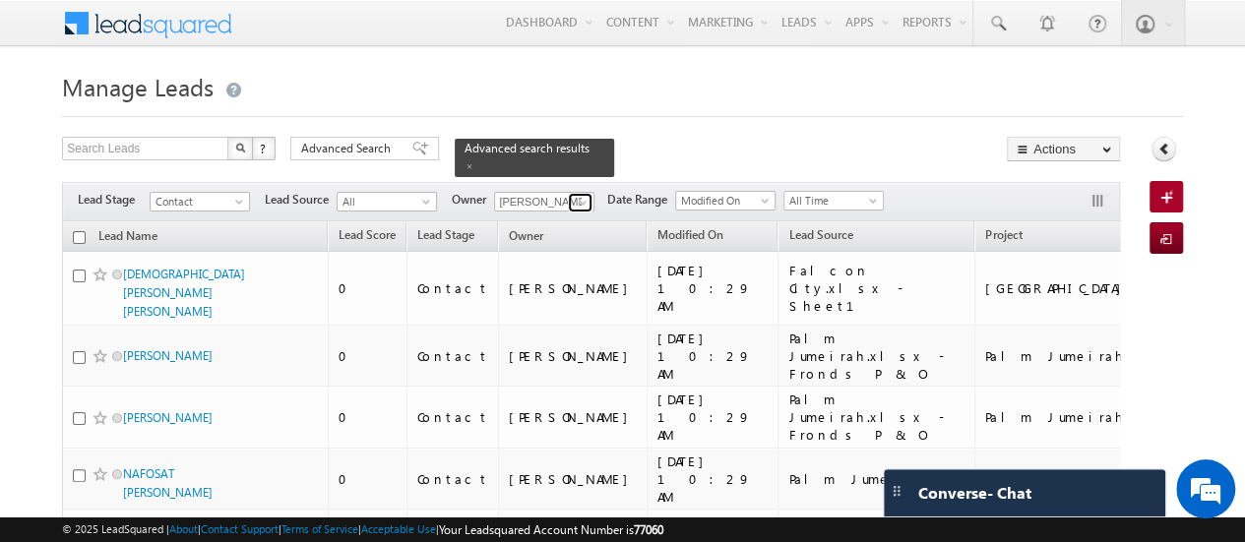
click at [576, 195] on span at bounding box center [583, 203] width 16 height 16
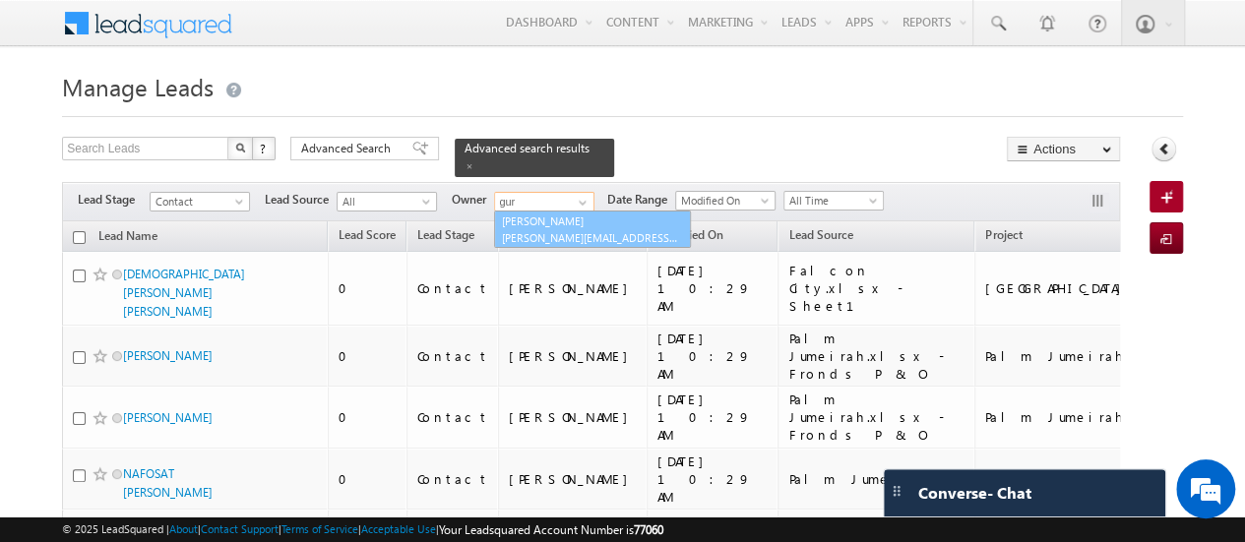
click at [560, 230] on span "[PERSON_NAME][EMAIL_ADDRESS][PERSON_NAME][DOMAIN_NAME]" at bounding box center [590, 237] width 177 height 15
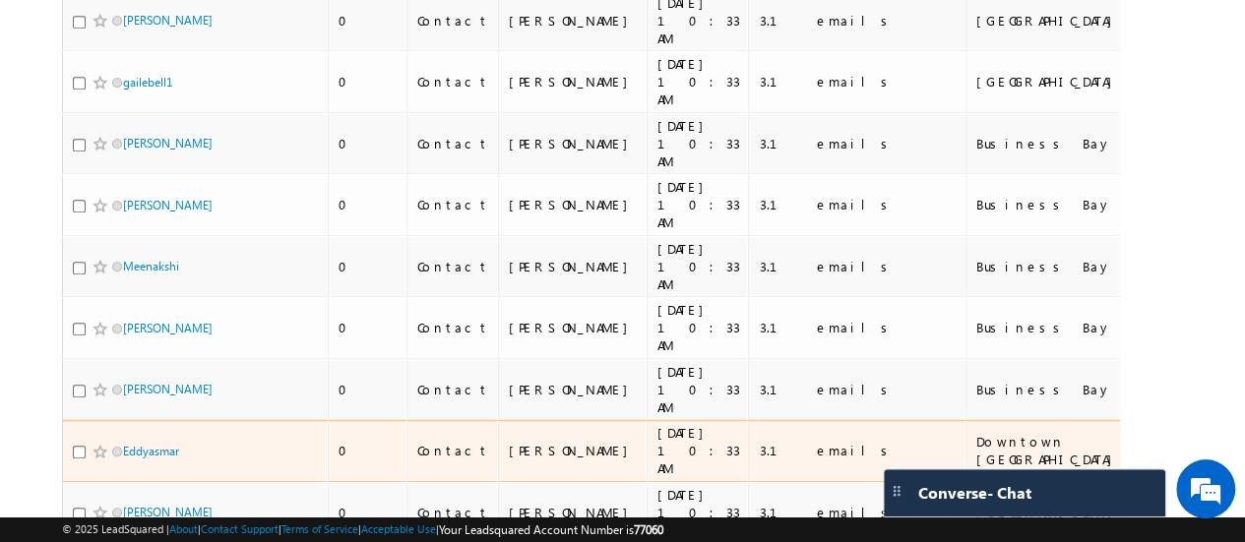
scroll to position [0, 0]
